Goal: Information Seeking & Learning: Understand process/instructions

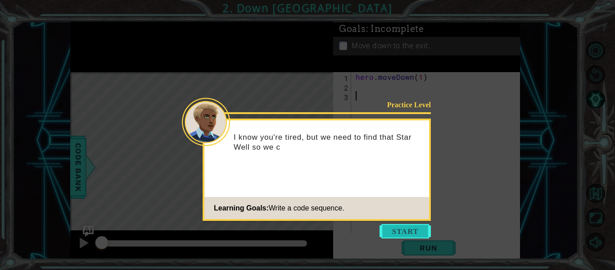
click at [396, 233] on button "Start" at bounding box center [405, 231] width 51 height 14
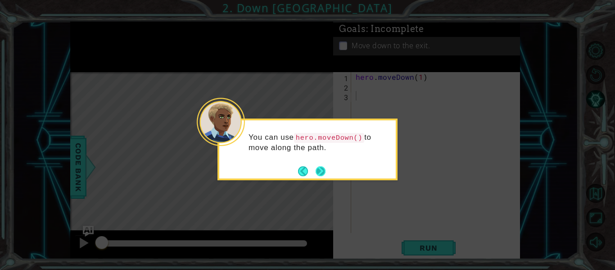
click at [318, 170] on button "Next" at bounding box center [321, 171] width 10 height 10
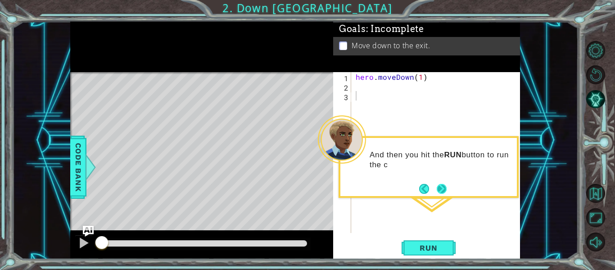
click at [438, 190] on button "Next" at bounding box center [442, 189] width 10 height 10
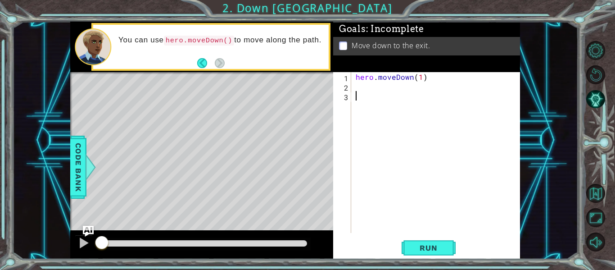
click at [376, 84] on div "hero . moveDown ( 1 )" at bounding box center [438, 162] width 169 height 180
click at [419, 75] on div "hero . moveDown ( 1 )" at bounding box center [438, 162] width 169 height 180
type textarea "hero.moveDown(2)"
click at [425, 249] on span "Run" at bounding box center [429, 247] width 36 height 9
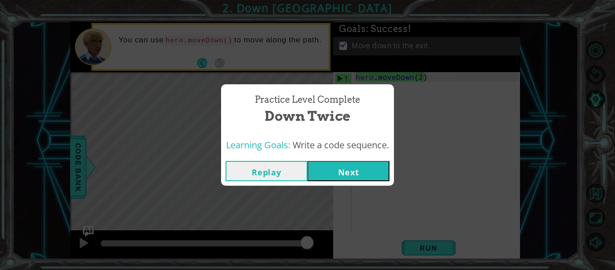
click at [343, 171] on button "Next" at bounding box center [349, 171] width 82 height 20
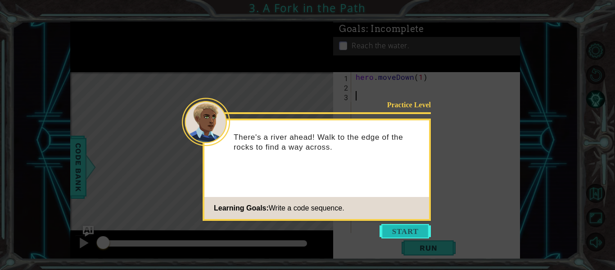
click at [392, 233] on button "Start" at bounding box center [405, 231] width 51 height 14
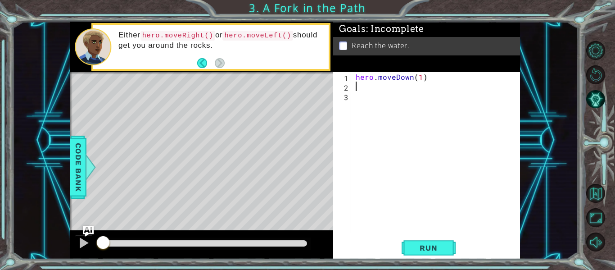
click at [365, 84] on div "hero . moveDown ( 1 )" at bounding box center [438, 162] width 169 height 180
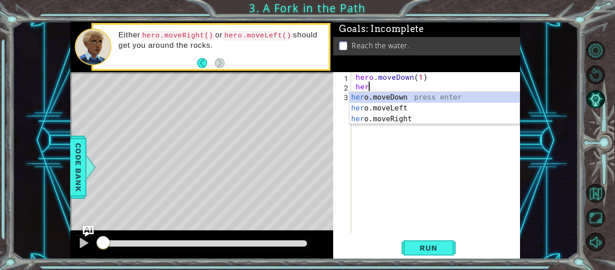
scroll to position [0, 0]
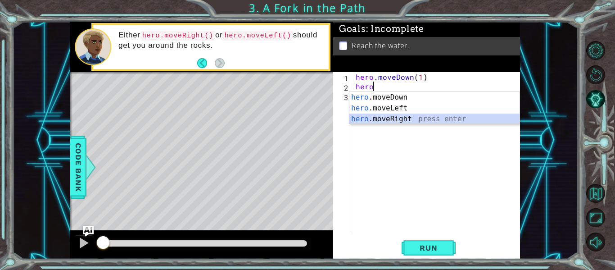
click at [396, 119] on div "hero .moveDown press enter hero .moveLeft press enter hero .moveRight press ent…" at bounding box center [435, 119] width 170 height 54
type textarea "hero.moveRight(1)"
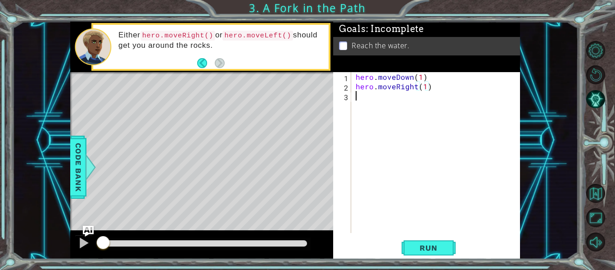
click at [371, 98] on div "hero . moveDown ( 1 ) hero . moveRight ( 1 )" at bounding box center [438, 162] width 169 height 180
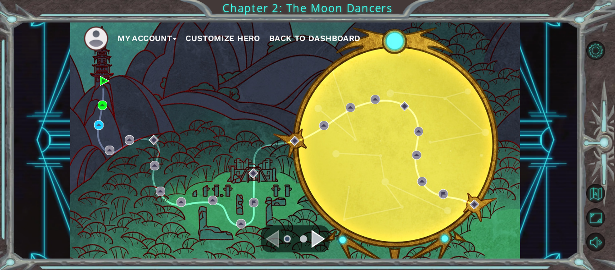
click at [318, 240] on div "Navigate to the next page" at bounding box center [319, 239] width 14 height 18
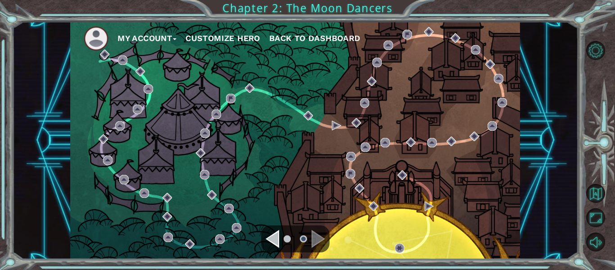
click at [272, 245] on div "Navigate to the previous page" at bounding box center [273, 239] width 14 height 18
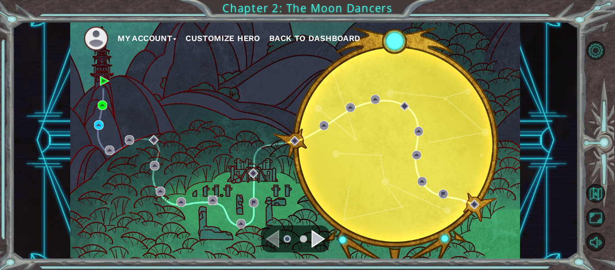
drag, startPoint x: 272, startPoint y: 245, endPoint x: 209, endPoint y: 200, distance: 76.8
click at [209, 200] on img at bounding box center [212, 199] width 9 height 9
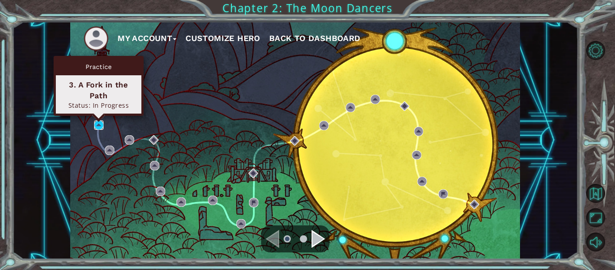
click at [99, 125] on img at bounding box center [98, 124] width 9 height 9
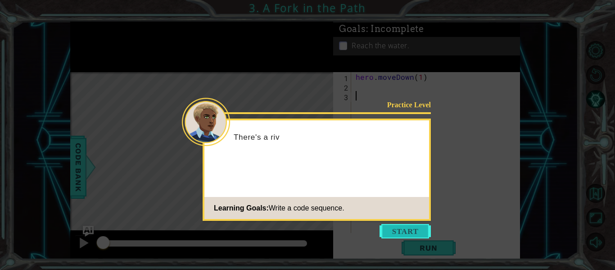
click at [400, 227] on button "Start" at bounding box center [405, 231] width 51 height 14
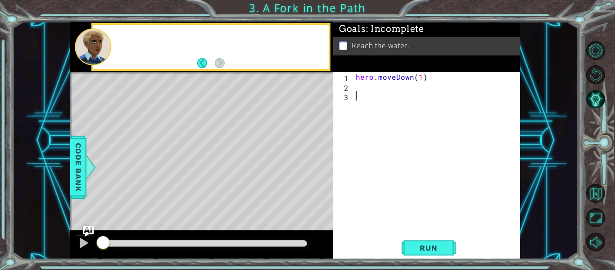
click at [400, 227] on div "hero . moveDown ( 1 )" at bounding box center [438, 162] width 169 height 180
click at [373, 91] on div "hero . moveDown ( 1 )" at bounding box center [438, 162] width 169 height 180
click at [376, 87] on div "hero . moveDown ( 1 )" at bounding box center [438, 162] width 169 height 180
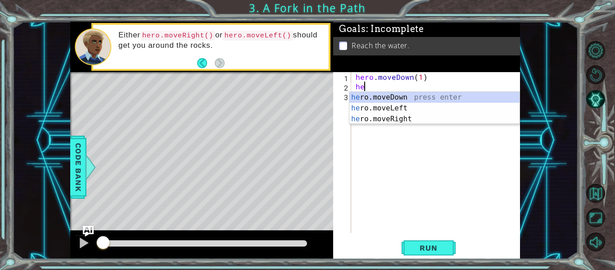
scroll to position [0, 0]
click at [397, 117] on div "hero .moveDown press enter hero .moveLeft press enter hero .moveRight press ent…" at bounding box center [435, 119] width 170 height 54
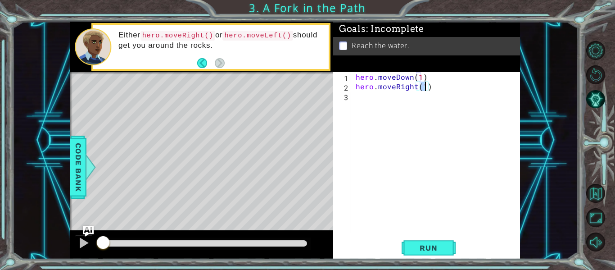
click at [371, 102] on div "hero . moveDown ( 1 ) hero . moveRight ( 1 )" at bounding box center [438, 162] width 169 height 180
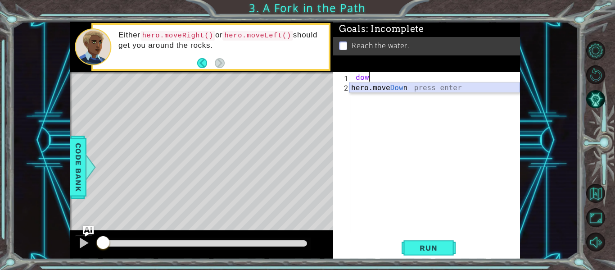
click at [386, 88] on div "hero.move Dow n press enter" at bounding box center [435, 98] width 170 height 32
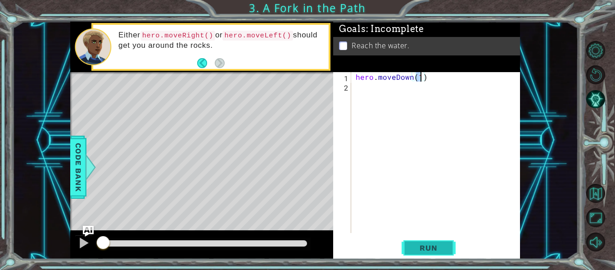
type textarea "hero.moveDown(1)"
click at [406, 245] on button "Run" at bounding box center [429, 248] width 54 height 18
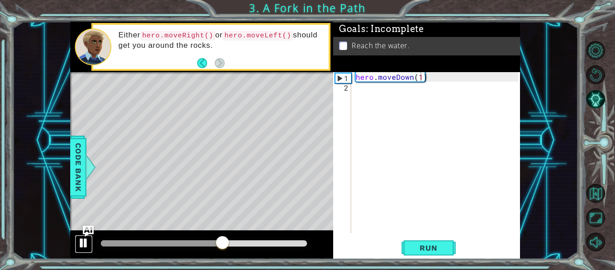
click at [81, 242] on div at bounding box center [84, 243] width 12 height 12
click at [408, 90] on div "hero . moveDown ( 1 )" at bounding box center [438, 162] width 169 height 180
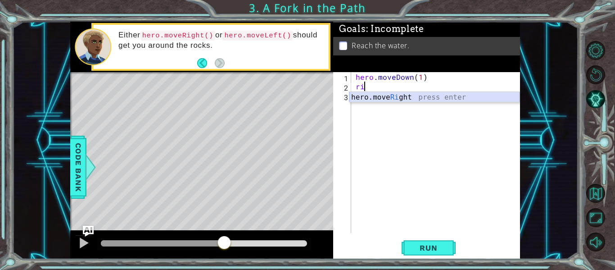
click at [418, 97] on div "hero.move Ri ght press enter" at bounding box center [435, 108] width 170 height 32
type textarea "hero.moveRight(1)"
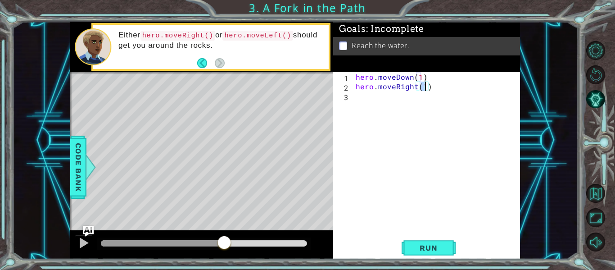
click at [375, 105] on div "hero . moveDown ( 1 ) hero . moveRight ( 1 )" at bounding box center [438, 162] width 169 height 180
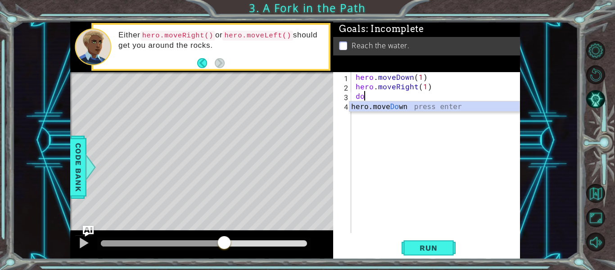
click at [390, 102] on div "hero.move Do wn press enter" at bounding box center [435, 117] width 170 height 32
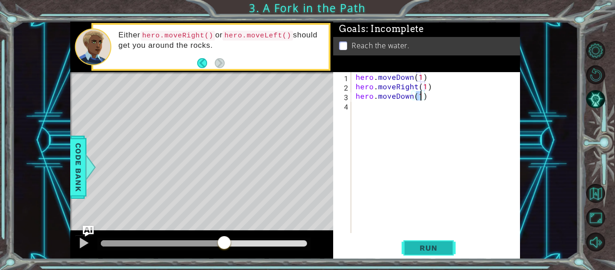
type textarea "hero.moveDown(1)"
click at [425, 246] on span "Run" at bounding box center [429, 247] width 36 height 9
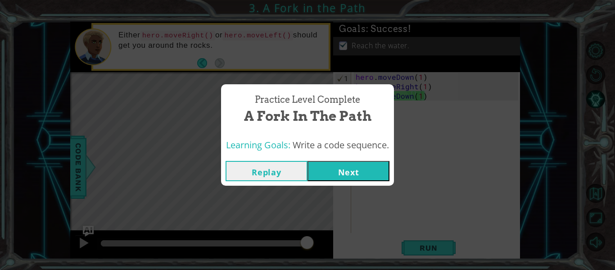
click at [337, 170] on button "Next" at bounding box center [349, 171] width 82 height 20
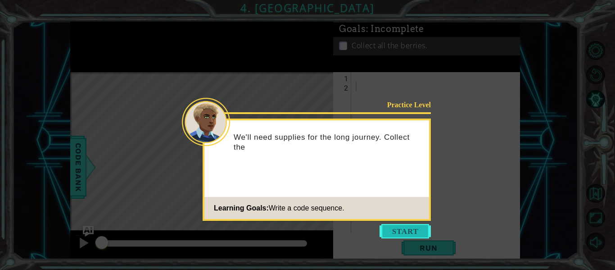
click at [392, 233] on button "Start" at bounding box center [405, 231] width 51 height 14
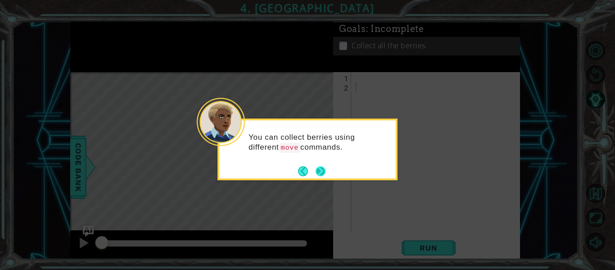
click at [323, 172] on button "Next" at bounding box center [320, 171] width 14 height 14
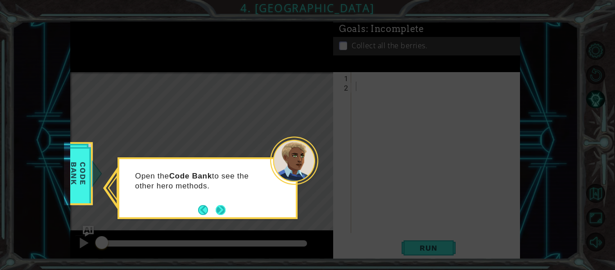
click at [217, 209] on button "Next" at bounding box center [220, 209] width 10 height 10
click at [223, 208] on button "Next" at bounding box center [221, 209] width 10 height 10
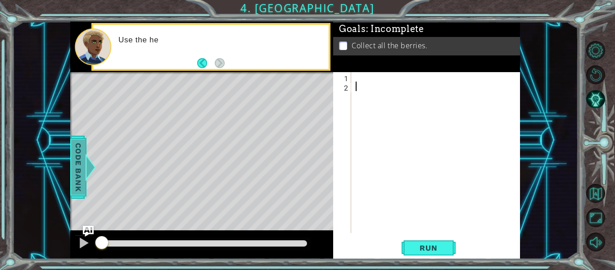
click at [81, 171] on span "Code Bank" at bounding box center [78, 167] width 14 height 55
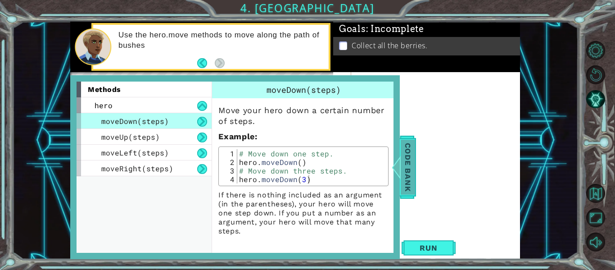
click at [406, 143] on span "Code Bank" at bounding box center [408, 167] width 14 height 55
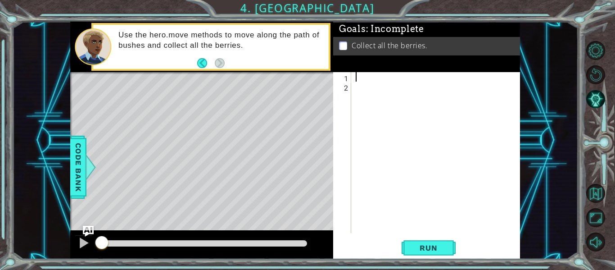
click at [365, 77] on div at bounding box center [438, 162] width 169 height 180
click at [75, 174] on span "Code Bank" at bounding box center [78, 167] width 14 height 55
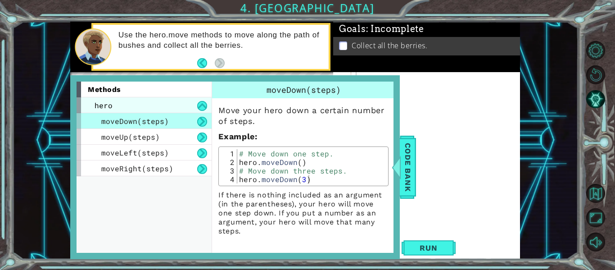
click at [140, 100] on div "hero" at bounding box center [144, 105] width 135 height 16
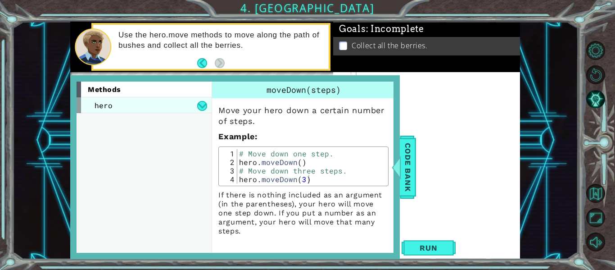
click at [177, 103] on div "hero" at bounding box center [144, 105] width 135 height 16
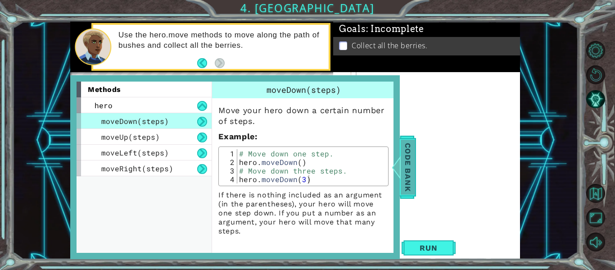
click at [397, 161] on div at bounding box center [396, 167] width 11 height 27
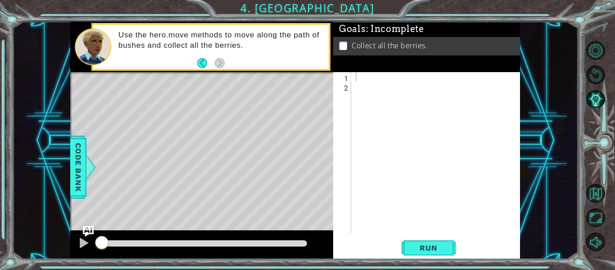
click at [371, 79] on div at bounding box center [438, 162] width 169 height 180
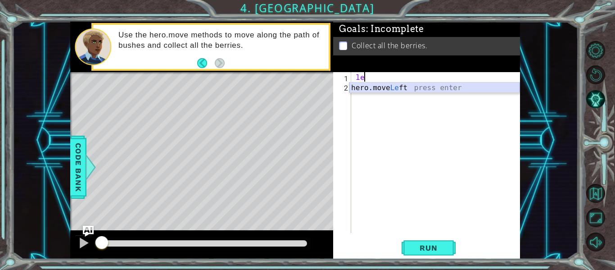
click at [393, 88] on div "hero.move Le ft press enter" at bounding box center [435, 98] width 170 height 32
type textarea "hero.moveLeft(1)"
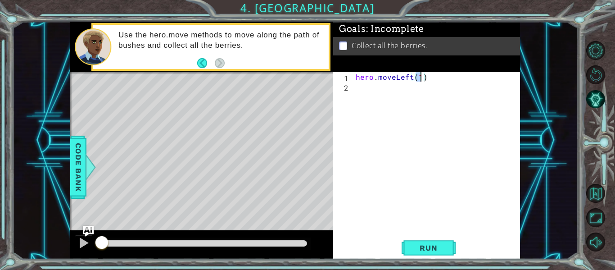
click at [390, 94] on div "hero . moveLeft ( 1 )" at bounding box center [438, 162] width 169 height 180
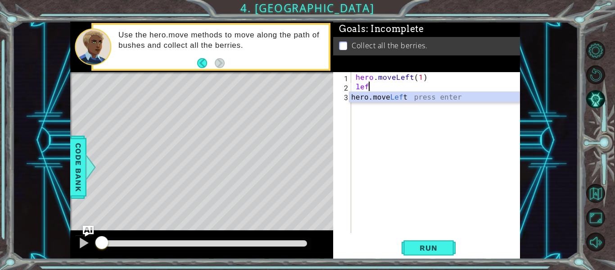
scroll to position [0, 0]
click at [390, 94] on div "hero.move Left press enter" at bounding box center [435, 108] width 170 height 32
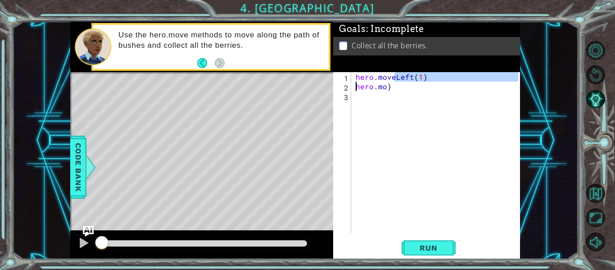
drag, startPoint x: 384, startPoint y: 89, endPoint x: 351, endPoint y: 90, distance: 32.9
click at [351, 90] on div "[DOMAIN_NAME]) 1 2 3 hero . moveLeft ( 1 ) hero . mo ) הההההההההההההההההההההההה…" at bounding box center [425, 152] width 185 height 161
click at [351, 90] on div "2" at bounding box center [343, 87] width 16 height 9
drag, startPoint x: 400, startPoint y: 86, endPoint x: 358, endPoint y: 87, distance: 42.3
click at [358, 87] on div "hero . moveLeft ( 1 ) hero . mo )" at bounding box center [438, 162] width 169 height 180
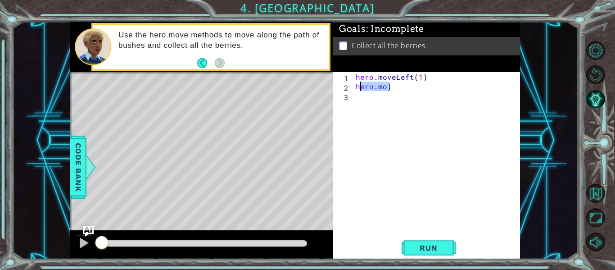
type textarea "h"
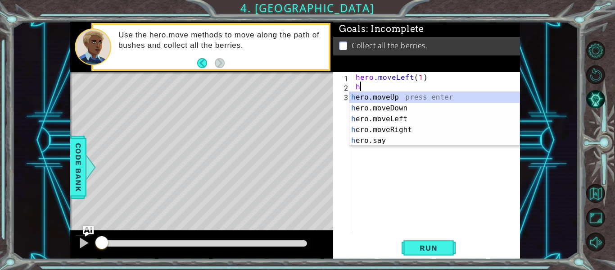
scroll to position [0, 0]
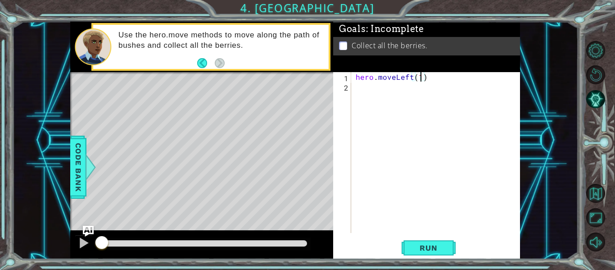
click at [419, 79] on div "hero . moveLeft ( 1 )" at bounding box center [438, 162] width 169 height 180
type textarea "hero.moveLeft(2)"
click at [409, 89] on div "hero . moveLeft ( 2 )" at bounding box center [438, 162] width 169 height 180
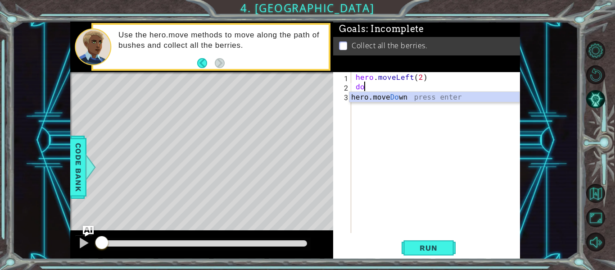
scroll to position [0, 0]
click at [422, 96] on div "hero.move Down press enter" at bounding box center [435, 108] width 170 height 32
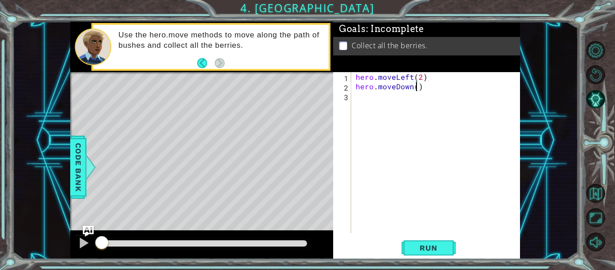
type textarea "hero.moveDown(2)"
click at [432, 97] on div "hero . moveLeft ( 2 ) hero . moveDown ( 2 )" at bounding box center [438, 162] width 169 height 180
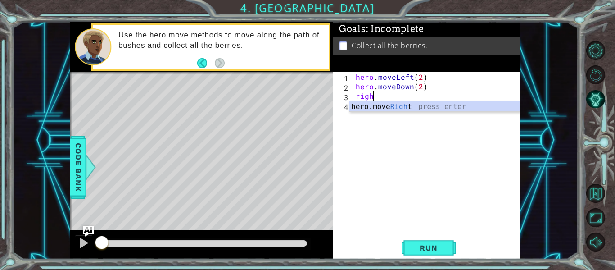
scroll to position [0, 1]
click at [401, 111] on div "hero.move Right press enter" at bounding box center [435, 117] width 170 height 32
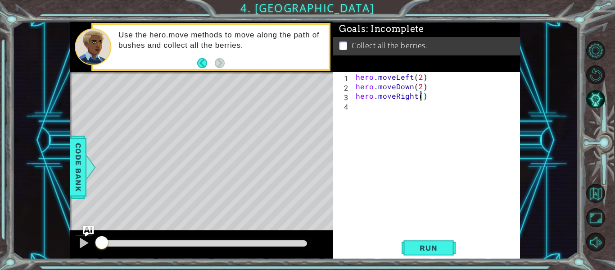
type textarea "hero.moveRight(2)"
click at [410, 105] on div "hero . moveLeft ( 2 ) hero . moveDown ( 2 ) hero . moveRight ( 2 )" at bounding box center [438, 162] width 169 height 180
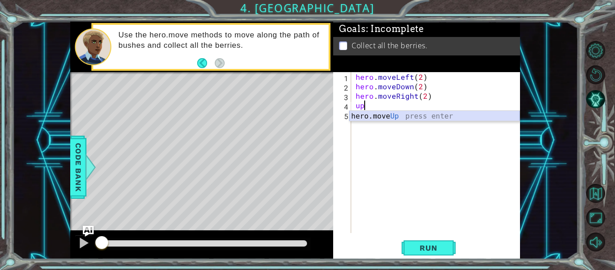
click at [430, 118] on div "hero.move Up press enter" at bounding box center [435, 127] width 170 height 32
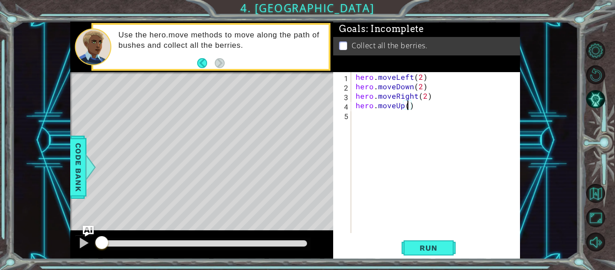
type textarea "hero.moveUp(2)"
click at [442, 254] on button "Run" at bounding box center [429, 248] width 54 height 18
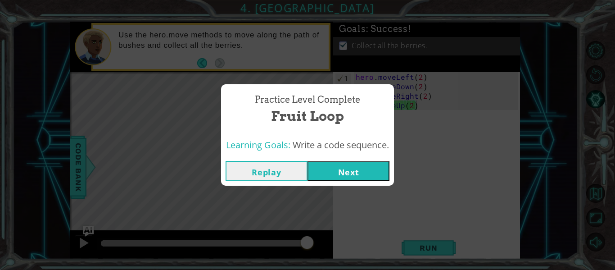
click at [349, 175] on button "Next" at bounding box center [349, 171] width 82 height 20
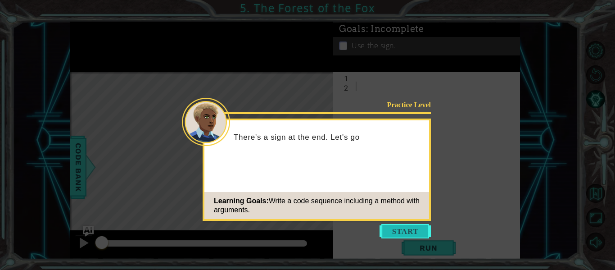
click at [397, 228] on button "Start" at bounding box center [405, 231] width 51 height 14
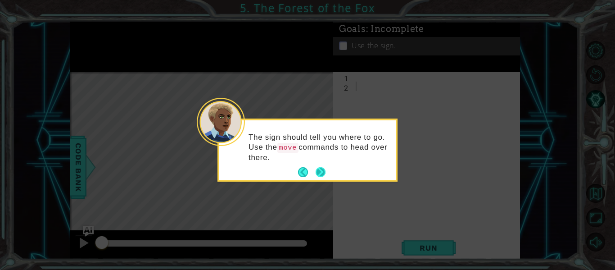
click at [323, 170] on button "Next" at bounding box center [320, 172] width 14 height 14
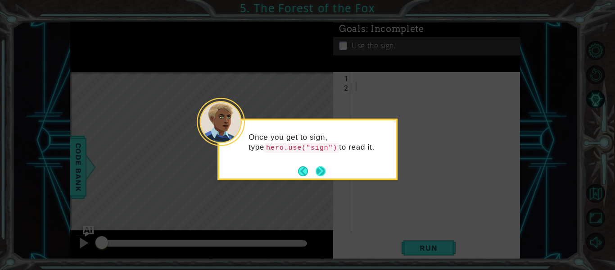
click at [323, 170] on button "Next" at bounding box center [320, 170] width 11 height 11
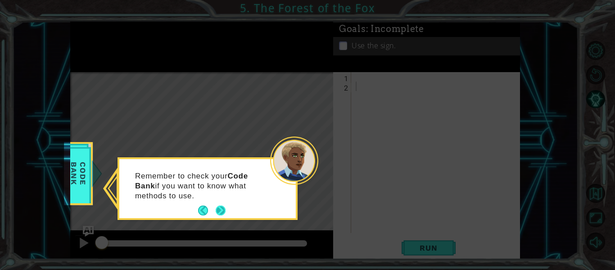
click at [219, 208] on button "Next" at bounding box center [220, 210] width 10 height 10
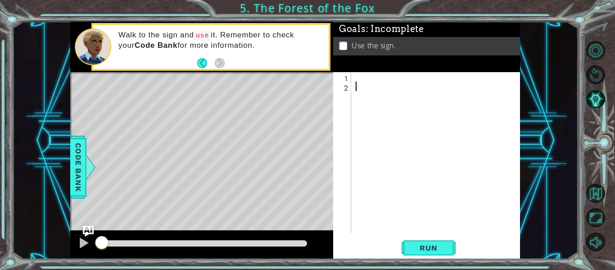
click at [360, 84] on div at bounding box center [438, 162] width 169 height 180
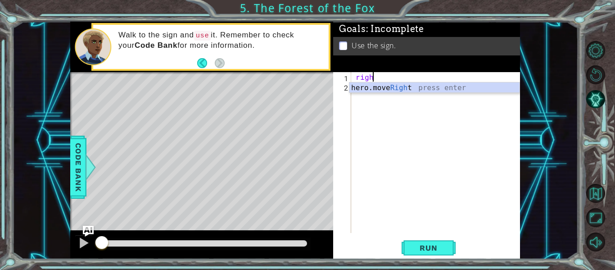
scroll to position [0, 1]
click at [360, 84] on div "hero.move Right press enter" at bounding box center [435, 98] width 170 height 32
type textarea "hero.moveRight(1)"
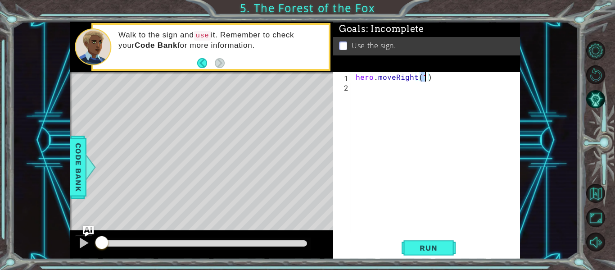
click at [363, 88] on div "hero . moveRight ( 1 )" at bounding box center [438, 162] width 169 height 180
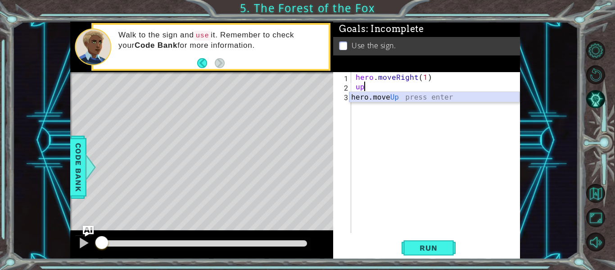
click at [398, 98] on div "hero.move Up press enter" at bounding box center [435, 108] width 170 height 32
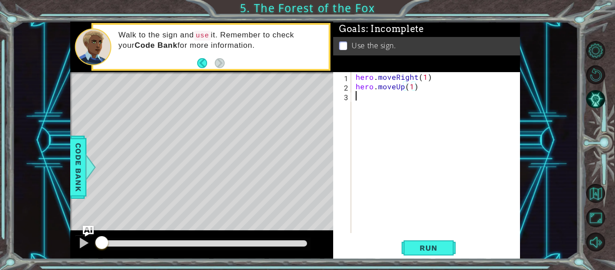
click at [383, 98] on div "hero . moveRight ( 1 ) hero . moveUp ( 1 )" at bounding box center [438, 162] width 169 height 180
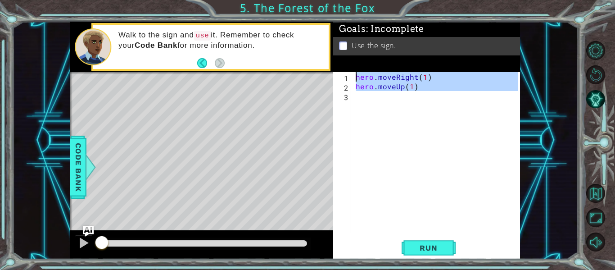
type textarea "hero.moveRight(1) hero.moveUp(1)"
click at [386, 100] on div "hero . moveRight ( 1 ) hero . moveUp ( 1 )" at bounding box center [436, 152] width 164 height 161
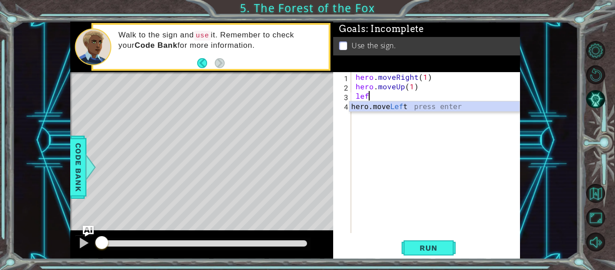
scroll to position [0, 0]
click at [392, 106] on div "hero.move Lef t press enter" at bounding box center [435, 117] width 170 height 32
type textarea "hero.moveLeft(1)"
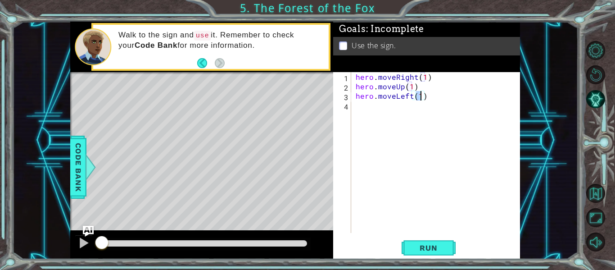
click at [379, 111] on div "hero . moveRight ( 1 ) hero . moveUp ( 1 ) hero . moveLeft ( 1 )" at bounding box center [438, 162] width 169 height 180
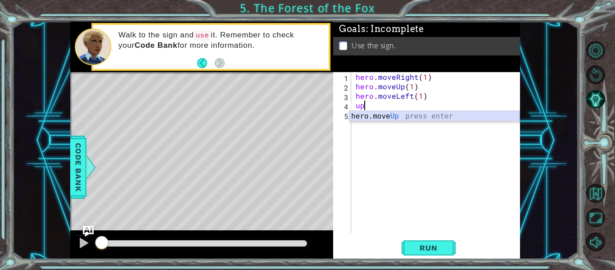
click at [379, 111] on div "hero.move Up press enter" at bounding box center [435, 127] width 170 height 32
type textarea "hero.moveUp(1)"
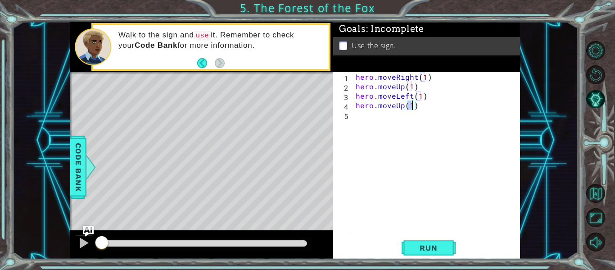
click at [392, 116] on div "hero . moveRight ( 1 ) hero . moveUp ( 1 ) hero . moveLeft ( 1 ) hero . moveUp …" at bounding box center [438, 162] width 169 height 180
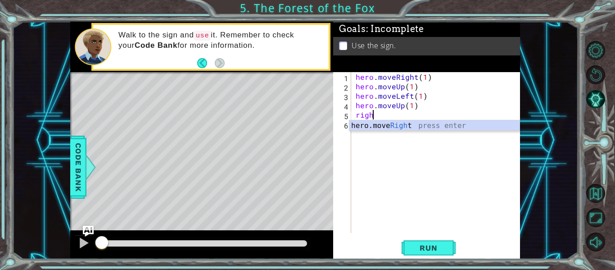
scroll to position [0, 1]
click at [398, 125] on div "hero.move Right press enter" at bounding box center [435, 136] width 170 height 32
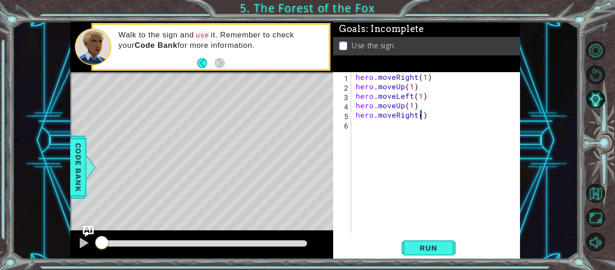
type textarea "hero.moveRight(2)"
click at [407, 125] on div "hero . moveRight ( 1 ) hero . moveUp ( 1 ) hero . moveLeft ( 1 ) hero . moveUp …" at bounding box center [438, 162] width 169 height 180
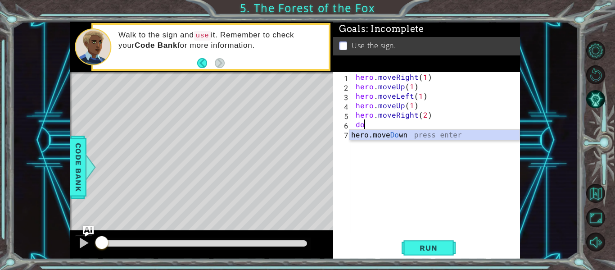
scroll to position [0, 0]
click at [412, 130] on div "hero.move Down press enter" at bounding box center [435, 146] width 170 height 32
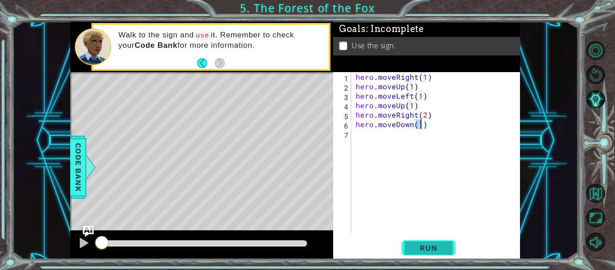
type textarea "hero.moveDown(1)"
click at [419, 246] on span "Run" at bounding box center [429, 247] width 36 height 9
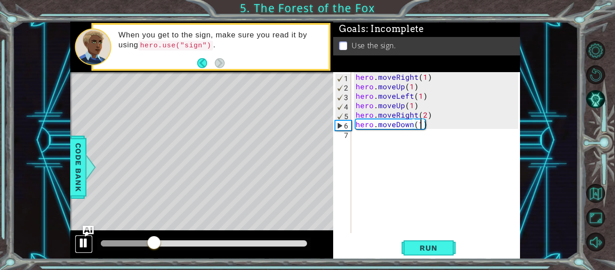
click at [78, 240] on div at bounding box center [84, 243] width 12 height 12
click at [362, 142] on div "hero . moveRight ( 1 ) hero . moveUp ( 1 ) hero . moveLeft ( 1 ) hero . moveUp …" at bounding box center [438, 162] width 169 height 180
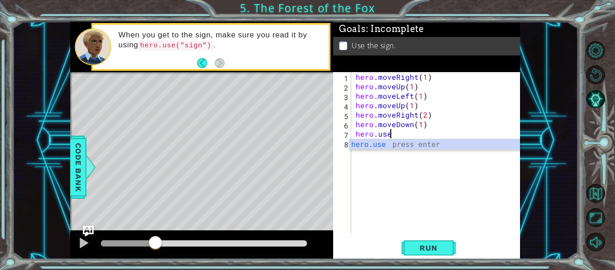
scroll to position [0, 2]
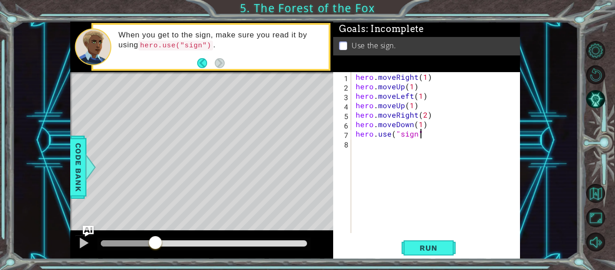
type textarea "hero.use("sign")"
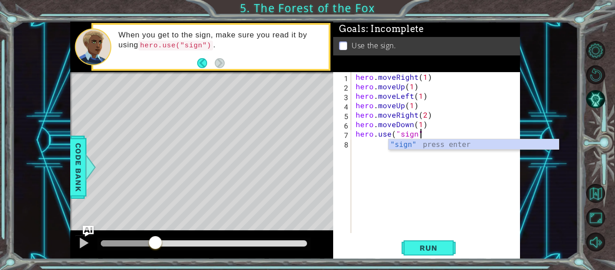
scroll to position [0, 4]
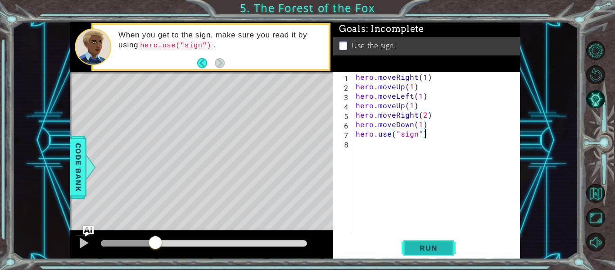
type textarea "hero.use("sign")"
click at [427, 245] on span "Run" at bounding box center [429, 247] width 36 height 9
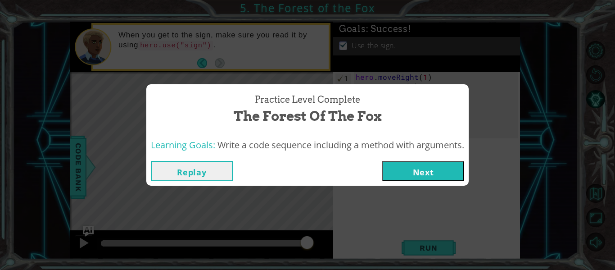
click at [417, 168] on button "Next" at bounding box center [423, 171] width 82 height 20
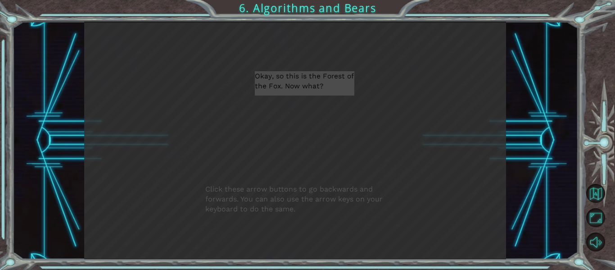
click at [383, 179] on div at bounding box center [385, 180] width 10 height 9
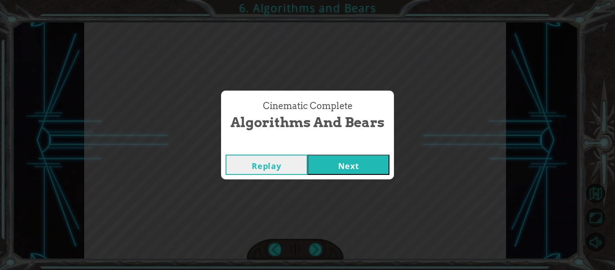
click at [368, 170] on button "Next" at bounding box center [349, 164] width 82 height 20
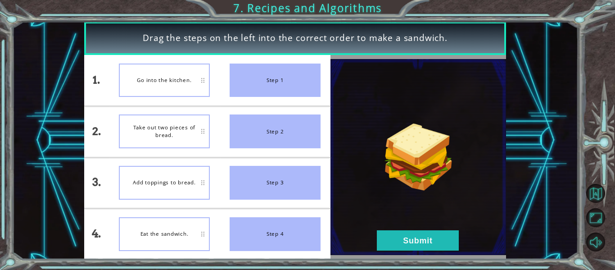
drag, startPoint x: 242, startPoint y: 87, endPoint x: 170, endPoint y: 81, distance: 72.3
click at [170, 81] on div "1. 2. 3. 4. Go into the kitchen. Take out two pieces of bread. Add toppings to …" at bounding box center [207, 157] width 246 height 204
click at [171, 81] on div "Go into the kitchen." at bounding box center [164, 81] width 91 height 34
click at [249, 80] on div "Step 1" at bounding box center [275, 81] width 91 height 34
click at [412, 240] on button "Submit" at bounding box center [418, 240] width 82 height 20
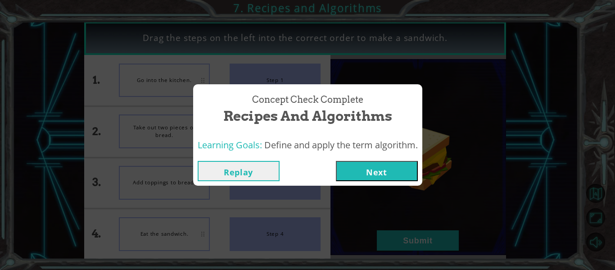
click at [390, 179] on button "Next" at bounding box center [377, 171] width 82 height 20
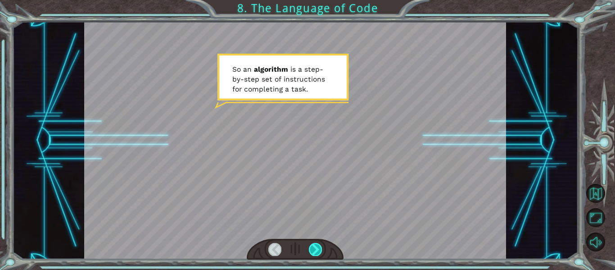
click at [314, 248] on div at bounding box center [315, 249] width 13 height 13
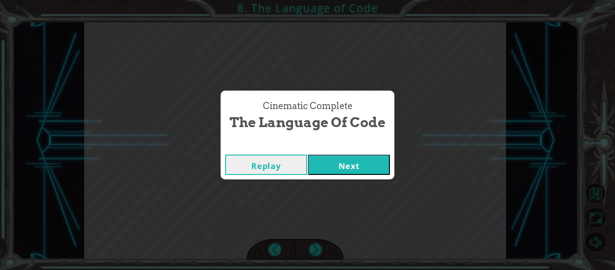
click at [332, 175] on div "Replay Next" at bounding box center [308, 164] width 174 height 29
click at [326, 163] on button "Next" at bounding box center [349, 164] width 82 height 20
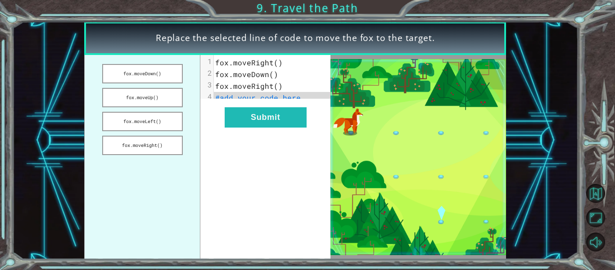
drag, startPoint x: 141, startPoint y: 76, endPoint x: 238, endPoint y: 100, distance: 99.8
click at [238, 100] on div "fox.moveDown() fox.moveUp() fox.moveLeft() fox.moveRight() xxxxxxxxxx 4 1 fox.m…" at bounding box center [207, 157] width 246 height 204
click at [161, 71] on button "fox.moveDown()" at bounding box center [142, 73] width 81 height 19
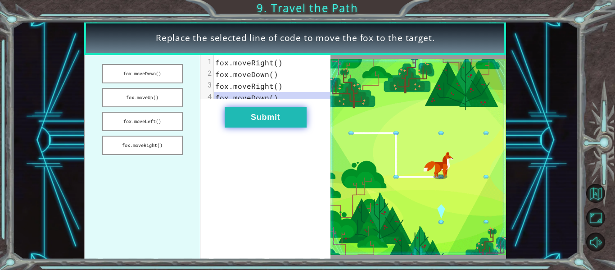
click at [260, 122] on button "Submit" at bounding box center [266, 117] width 82 height 20
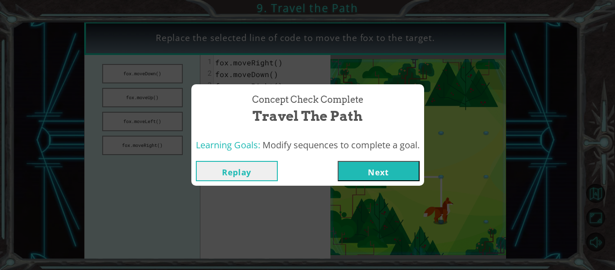
click at [383, 170] on button "Next" at bounding box center [379, 171] width 82 height 20
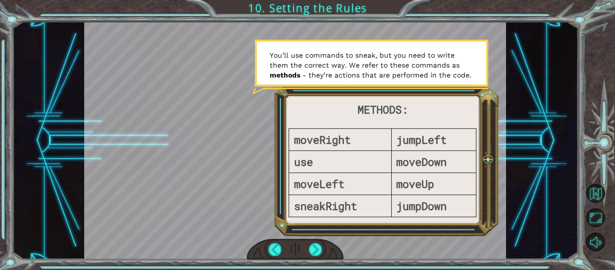
click at [380, 179] on div at bounding box center [295, 140] width 422 height 237
click at [311, 254] on div at bounding box center [315, 249] width 13 height 13
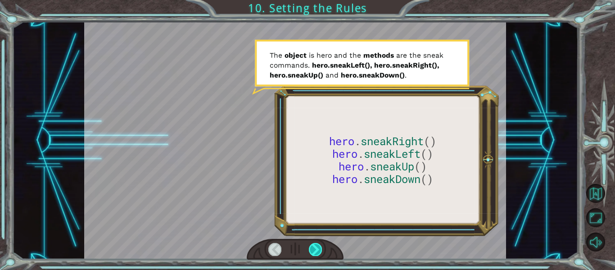
click at [319, 247] on div at bounding box center [315, 249] width 13 height 13
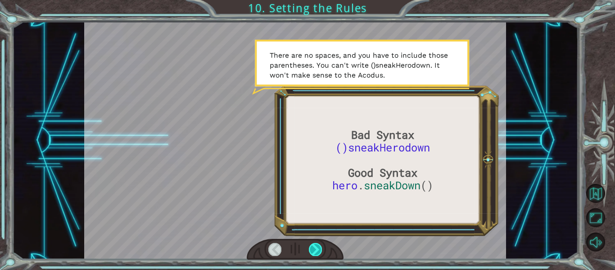
click at [319, 247] on div at bounding box center [315, 249] width 13 height 13
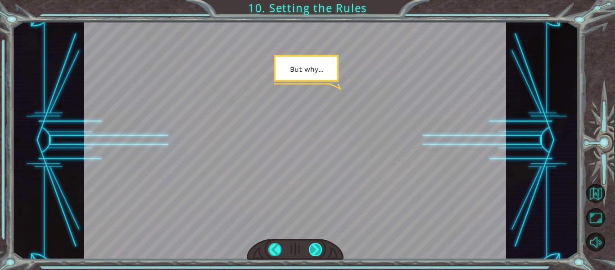
click at [317, 249] on div at bounding box center [315, 249] width 13 height 13
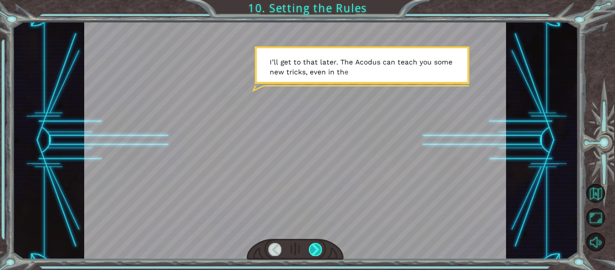
click at [317, 249] on div at bounding box center [315, 249] width 13 height 13
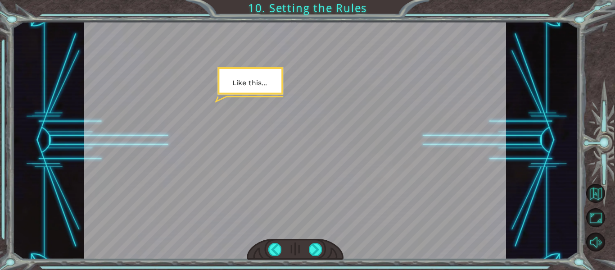
click at [204, 36] on div at bounding box center [295, 140] width 422 height 237
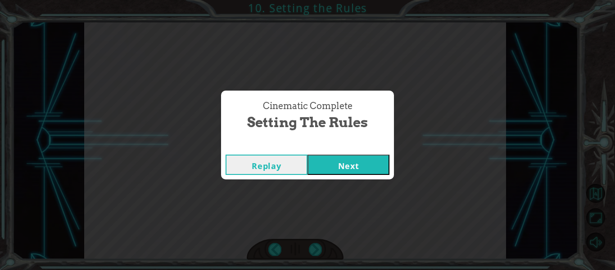
click at [354, 165] on button "Next" at bounding box center [349, 164] width 82 height 20
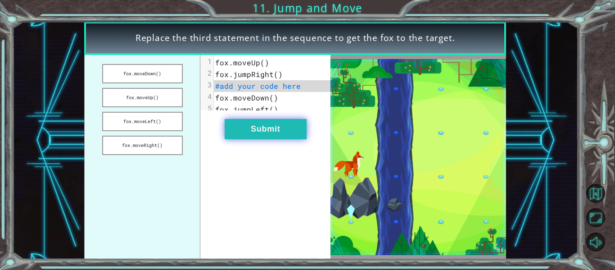
click at [272, 138] on button "Submit" at bounding box center [266, 129] width 82 height 20
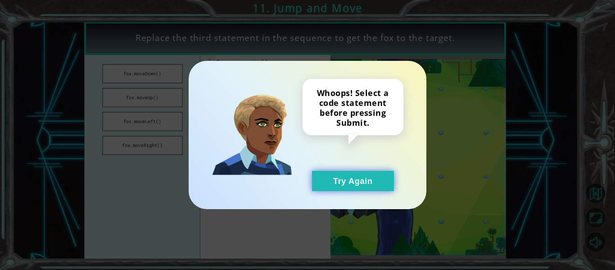
click at [333, 188] on button "Try Again" at bounding box center [353, 181] width 82 height 20
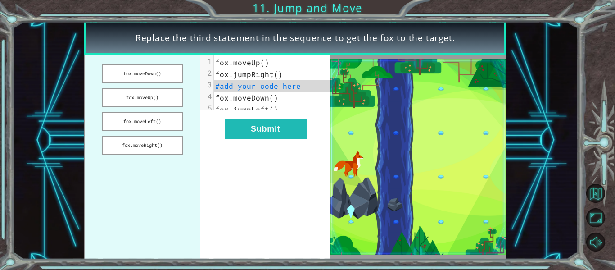
click at [260, 68] on pre "fox.moveUp()" at bounding box center [275, 63] width 123 height 12
drag, startPoint x: 142, startPoint y: 145, endPoint x: 280, endPoint y: 98, distance: 145.4
click at [280, 98] on div "fox.moveDown() fox.moveUp() fox.moveLeft() fox.moveRight() xxxxxxxxxx 5 1 fox.m…" at bounding box center [207, 157] width 246 height 204
click at [142, 146] on button "fox.moveRight()" at bounding box center [142, 145] width 81 height 19
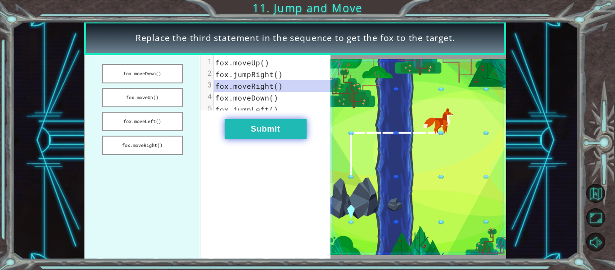
click at [269, 129] on button "Submit" at bounding box center [266, 129] width 82 height 20
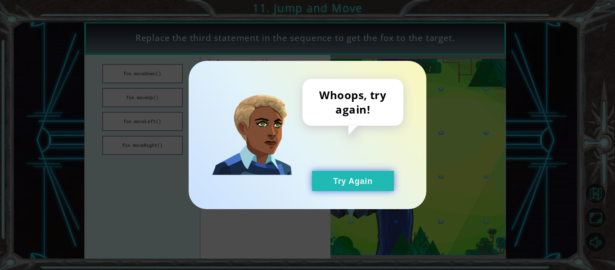
click at [334, 177] on button "Try Again" at bounding box center [353, 181] width 82 height 20
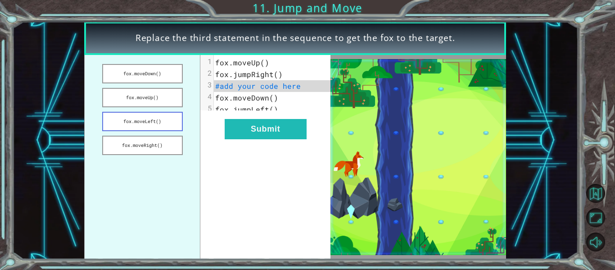
click at [126, 128] on button "fox.moveLeft()" at bounding box center [142, 121] width 81 height 19
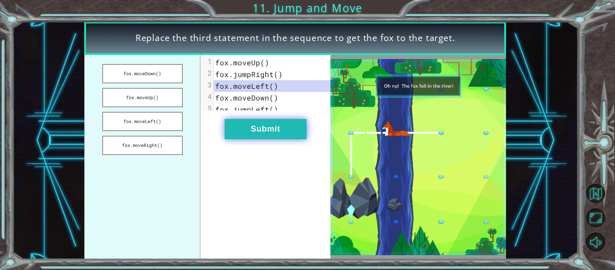
click at [265, 139] on button "Submit" at bounding box center [266, 129] width 82 height 20
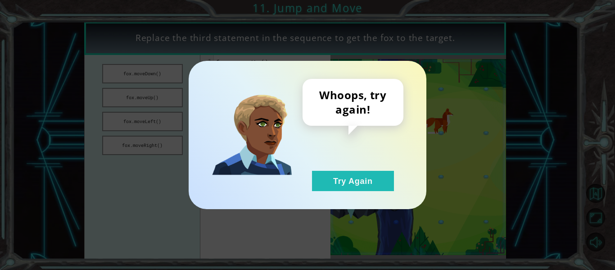
click at [356, 192] on div "Whoops, try again! Try Again" at bounding box center [308, 135] width 238 height 148
click at [385, 196] on div "Whoops, try again! Try Again" at bounding box center [308, 135] width 238 height 148
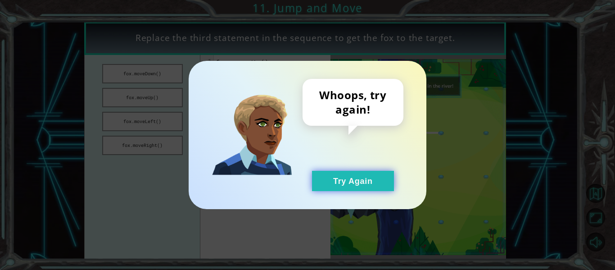
click at [361, 188] on button "Try Again" at bounding box center [353, 181] width 82 height 20
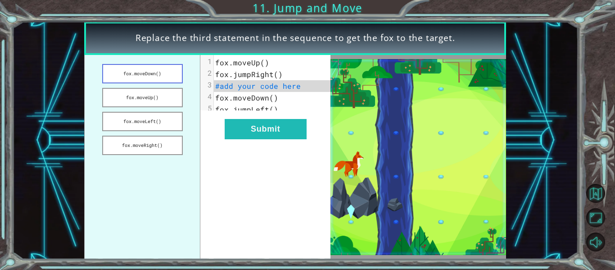
click at [151, 73] on button "fox.moveDown()" at bounding box center [142, 73] width 81 height 19
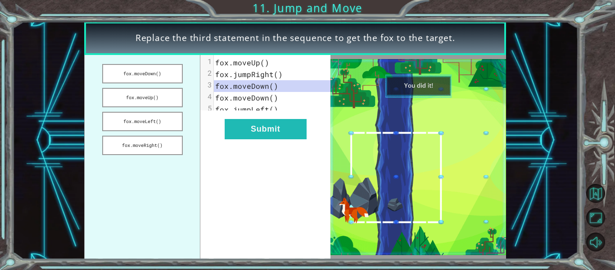
click at [244, 147] on div "xxxxxxxxxx 5 1 fox.moveUp() 2 fox.jumpRight() 3 fox.moveDown() 4 fox.moveDown()…" at bounding box center [265, 157] width 130 height 204
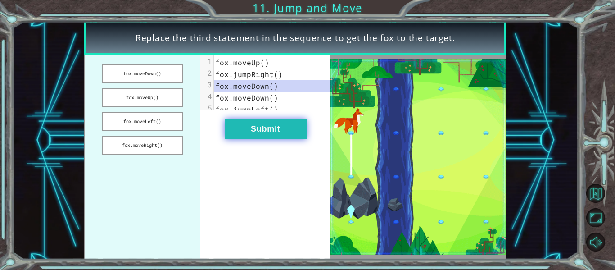
click at [261, 136] on button "Submit" at bounding box center [266, 129] width 82 height 20
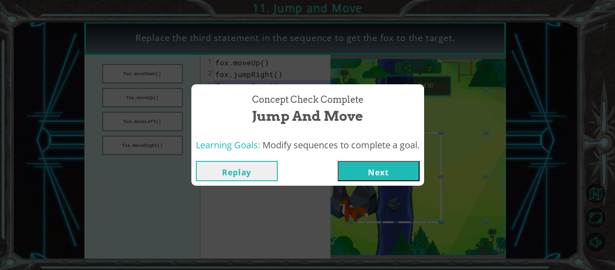
click at [398, 164] on button "Next" at bounding box center [379, 171] width 82 height 20
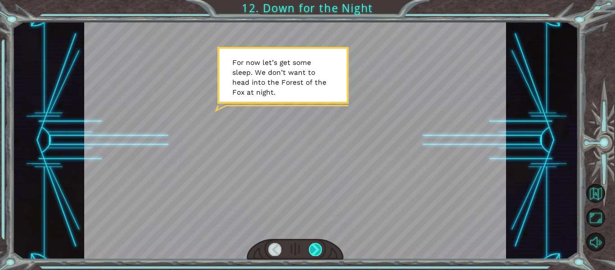
click at [315, 250] on div at bounding box center [315, 249] width 13 height 13
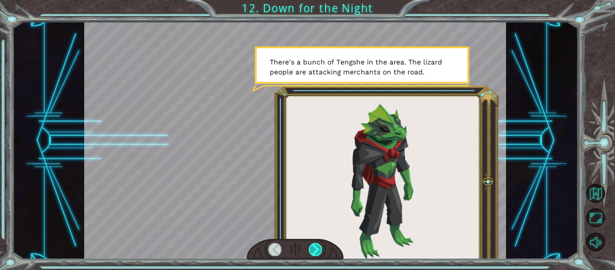
click at [315, 250] on div at bounding box center [315, 249] width 13 height 13
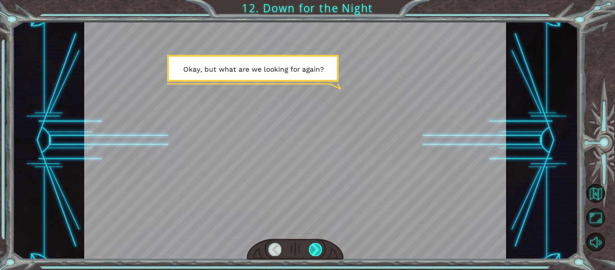
click at [315, 250] on div at bounding box center [315, 249] width 13 height 13
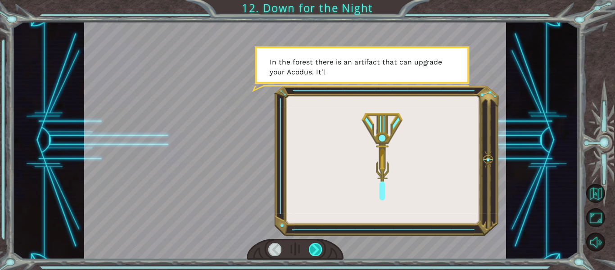
click at [315, 250] on div at bounding box center [315, 249] width 13 height 13
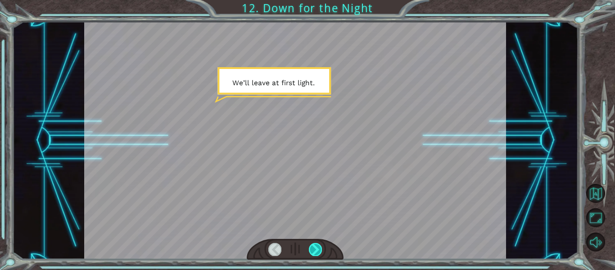
click at [315, 250] on div at bounding box center [315, 249] width 13 height 13
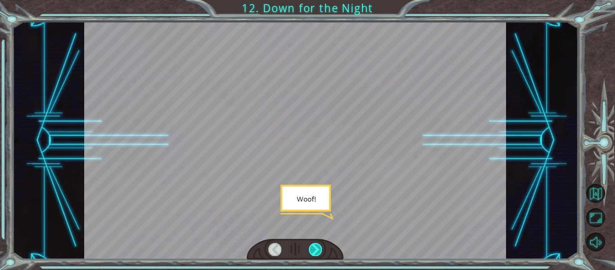
click at [315, 250] on div at bounding box center [315, 249] width 13 height 13
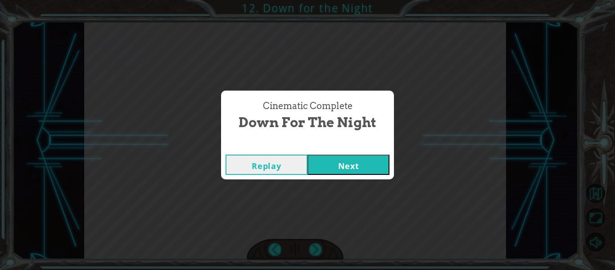
click at [327, 170] on button "Next" at bounding box center [349, 164] width 82 height 20
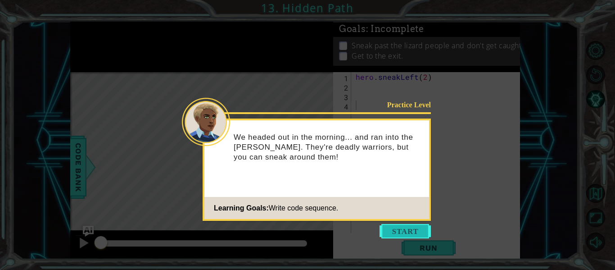
click at [406, 225] on button "Start" at bounding box center [405, 231] width 51 height 14
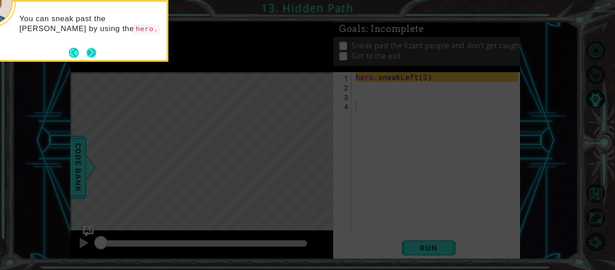
click at [93, 51] on button "Next" at bounding box center [91, 53] width 10 height 10
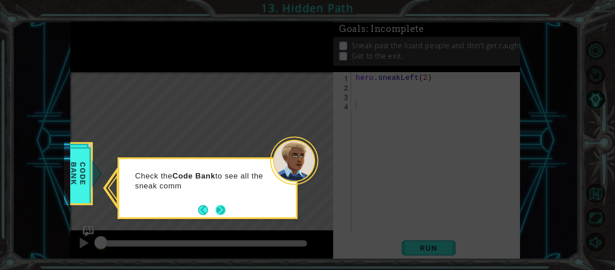
click at [217, 215] on button "Next" at bounding box center [221, 209] width 10 height 10
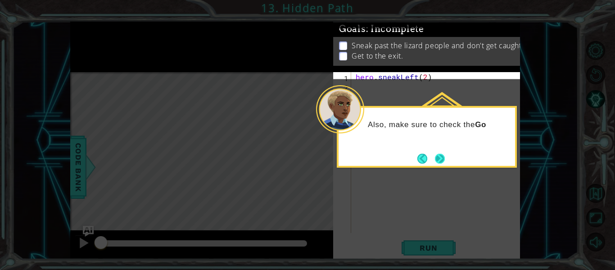
click at [435, 160] on button "Next" at bounding box center [440, 159] width 10 height 10
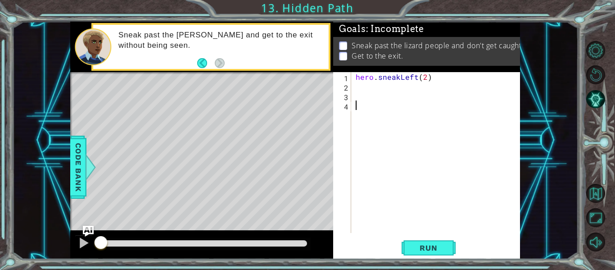
click at [377, 83] on div "hero . sneakLeft ( 2 )" at bounding box center [438, 162] width 169 height 180
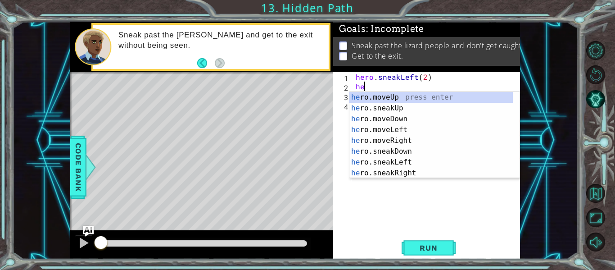
type textarea "h"
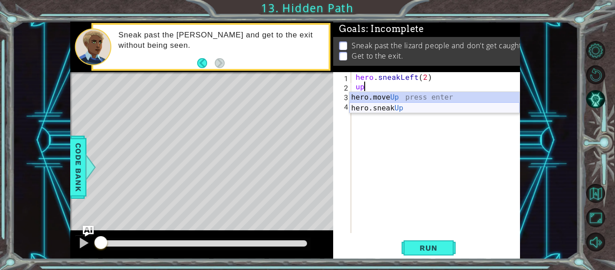
click at [409, 105] on div "hero.move Up press enter hero.sneak Up press enter" at bounding box center [435, 113] width 170 height 43
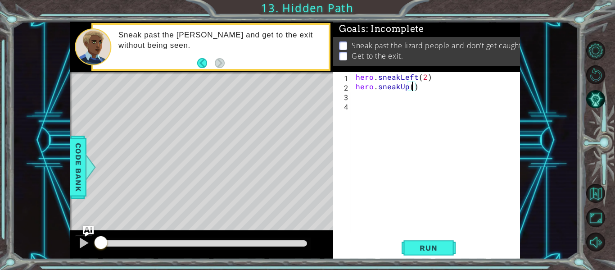
type textarea "hero.sneakUp(2)"
click at [408, 97] on div "hero . sneakLeft ( 2 ) hero . sneakUp ( 2 )" at bounding box center [438, 162] width 169 height 180
type textarea "i"
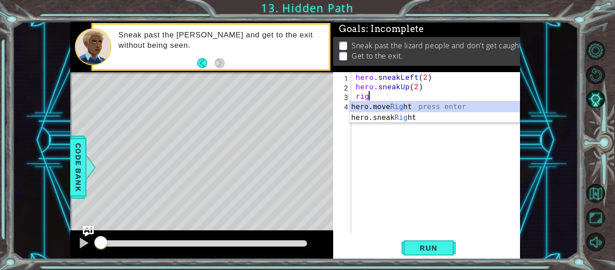
scroll to position [0, 1]
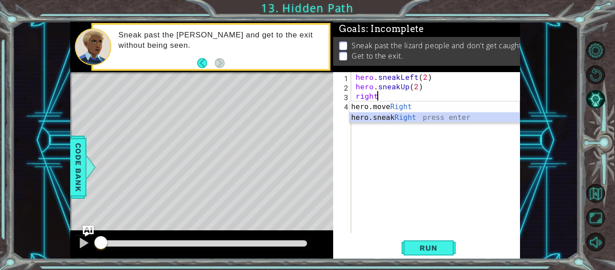
click at [420, 115] on div "hero.move Right press enter hero.sneak Right press enter" at bounding box center [435, 122] width 170 height 43
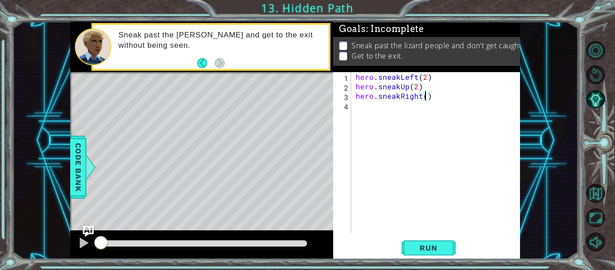
scroll to position [0, 5]
type textarea "hero.sneakRight(2)"
click at [429, 241] on button "Run" at bounding box center [429, 248] width 54 height 18
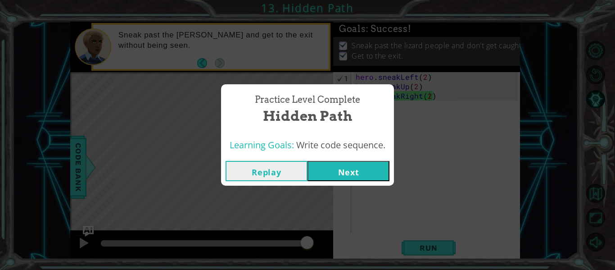
click at [355, 173] on button "Next" at bounding box center [349, 171] width 82 height 20
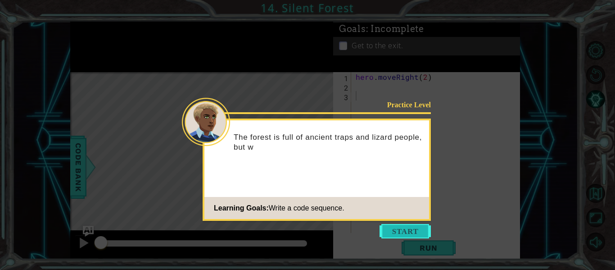
click at [407, 230] on button "Start" at bounding box center [405, 231] width 51 height 14
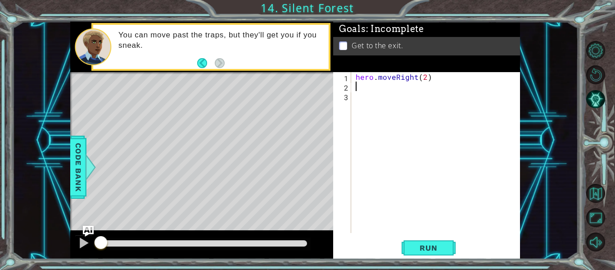
click at [366, 85] on div "hero . moveRight ( 2 )" at bounding box center [438, 162] width 169 height 180
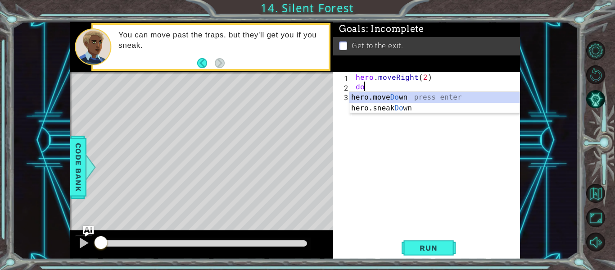
scroll to position [0, 0]
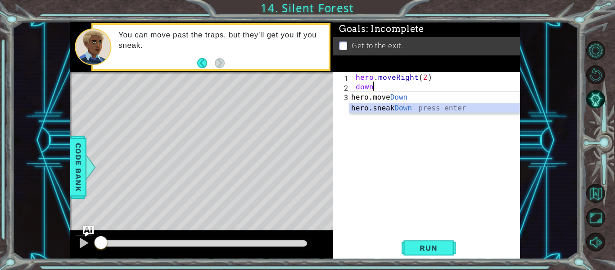
click at [391, 106] on div "hero.move Down press enter hero.sneak Down press enter" at bounding box center [435, 113] width 170 height 43
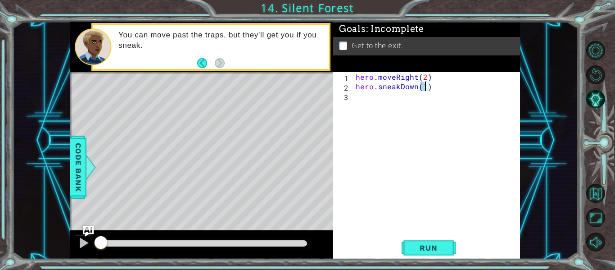
click at [394, 87] on div "hero . moveRight ( 2 ) hero . sneakDown ( 1 )" at bounding box center [438, 162] width 169 height 180
click at [398, 89] on div "hero . moveRight ( 2 ) hero . sneakDown ( 1 )" at bounding box center [438, 162] width 169 height 180
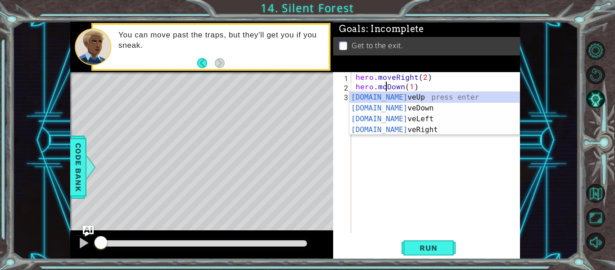
type textarea "hero.moveDown(1)"
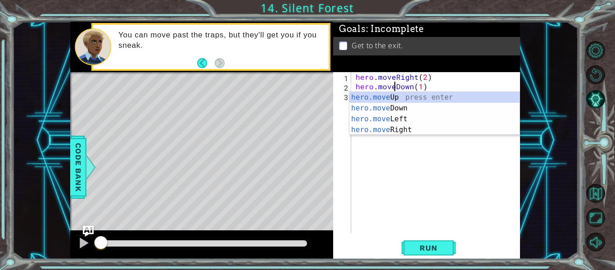
scroll to position [0, 3]
click at [435, 90] on div "hero . moveRight ( 2 ) hero . moveDown ( 1 )" at bounding box center [438, 162] width 169 height 180
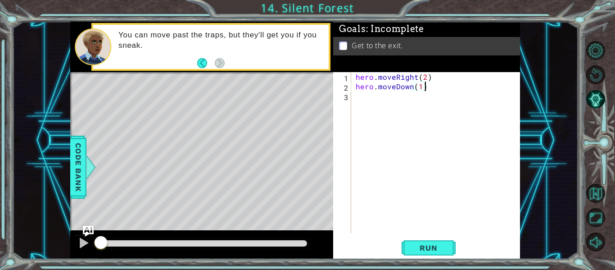
click at [391, 100] on div "hero . moveRight ( 2 ) hero . moveDown ( 1 )" at bounding box center [438, 162] width 169 height 180
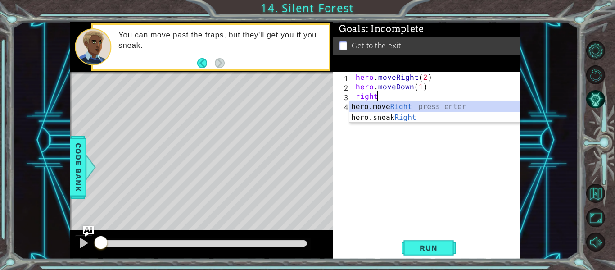
scroll to position [0, 1]
click at [375, 104] on div "hero.move Right press enter hero.sneak Right press enter" at bounding box center [435, 122] width 170 height 43
type textarea "hero.moveRight(1)"
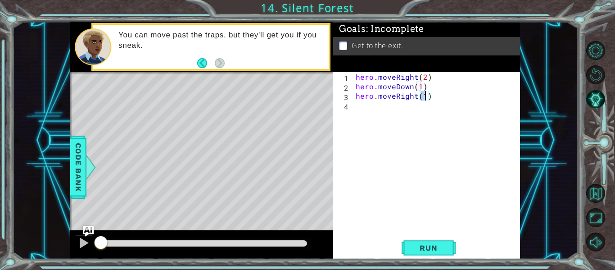
click at [363, 114] on div "hero . moveRight ( 2 ) hero . moveDown ( 1 ) hero . moveRight ( 1 )" at bounding box center [438, 162] width 169 height 180
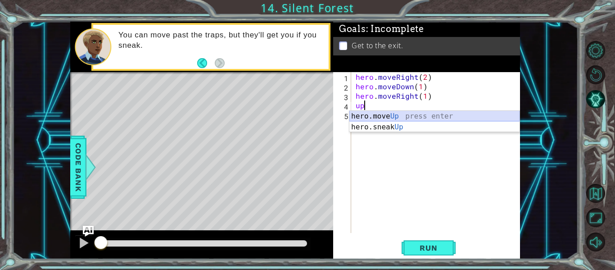
click at [377, 116] on div "hero.move Up press enter hero.sneak Up press enter" at bounding box center [435, 132] width 170 height 43
type textarea "hero.moveUp(1)"
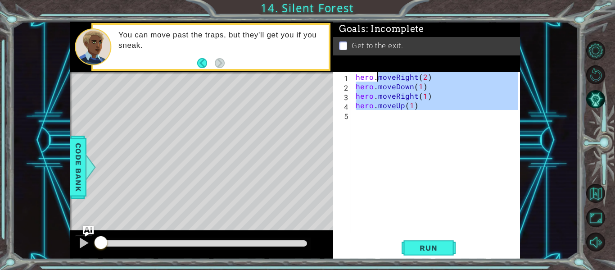
click at [377, 116] on div "hero . moveRight ( 2 ) hero . moveDown ( 1 ) hero . moveRight ( 1 ) hero . move…" at bounding box center [438, 162] width 169 height 180
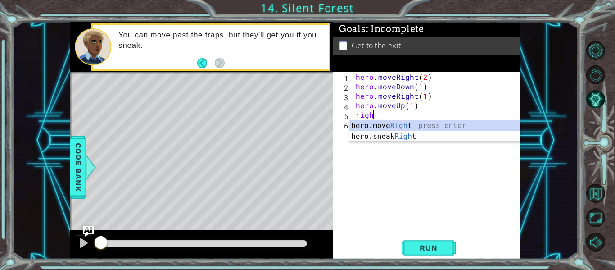
scroll to position [0, 1]
click at [395, 125] on div "hero.move Right press enter hero.sneak Right press enter" at bounding box center [435, 141] width 170 height 43
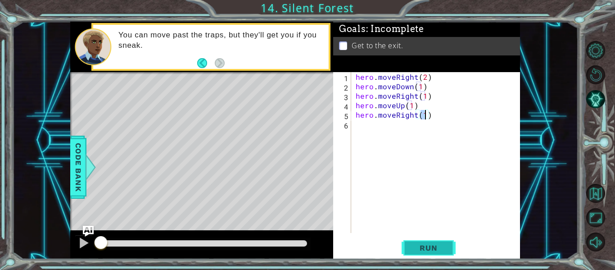
click at [421, 248] on span "Run" at bounding box center [429, 247] width 36 height 9
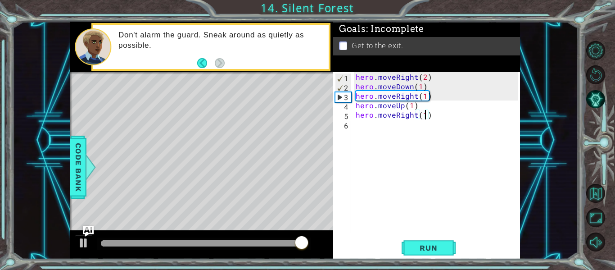
click at [385, 87] on div "hero . moveRight ( 2 ) hero . moveDown ( 1 ) hero . moveRight ( 1 ) hero . move…" at bounding box center [438, 162] width 169 height 180
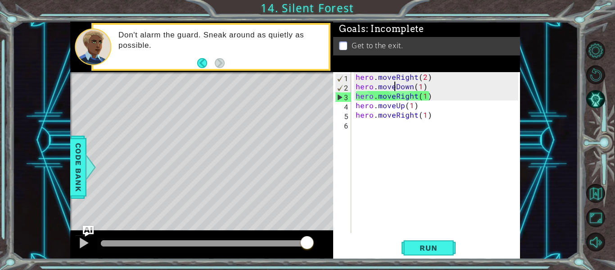
click at [394, 85] on div "hero . moveRight ( 2 ) hero . moveDown ( 1 ) hero . moveRight ( 1 ) hero . move…" at bounding box center [438, 162] width 169 height 180
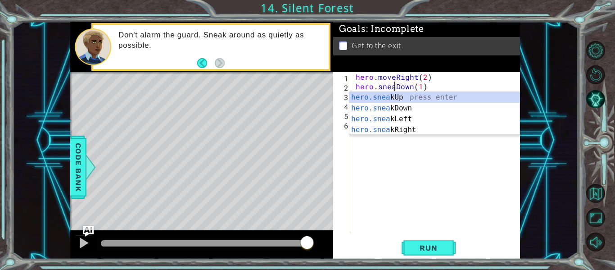
type textarea "hero.sneakDown(1)"
click at [410, 167] on div "hero . moveRight ( 2 ) hero . sneakDown ( 1 ) hero . moveRight ( 1 ) hero . mov…" at bounding box center [438, 162] width 169 height 180
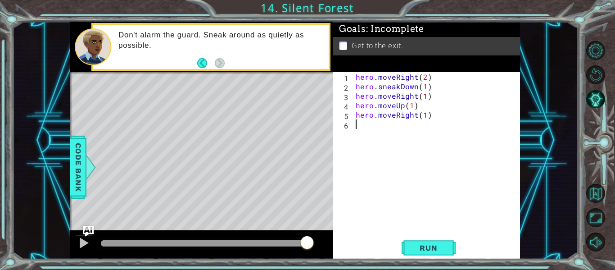
scroll to position [0, 0]
click at [393, 100] on div "hero . moveRight ( 2 ) hero . sneakDown ( 1 ) hero . moveRight ( 1 ) hero . mov…" at bounding box center [438, 162] width 169 height 180
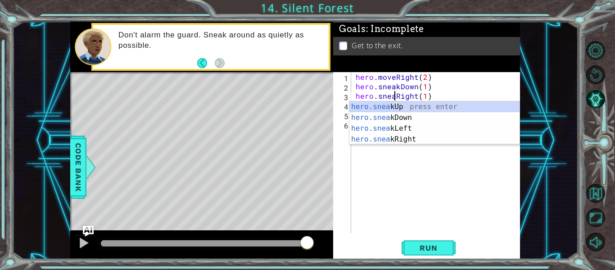
type textarea "hero.sneakRight(1)"
click at [419, 177] on div "hero . moveRight ( 2 ) hero . sneakDown ( 1 ) hero . sneakRight ( 1 ) hero . mo…" at bounding box center [438, 162] width 169 height 180
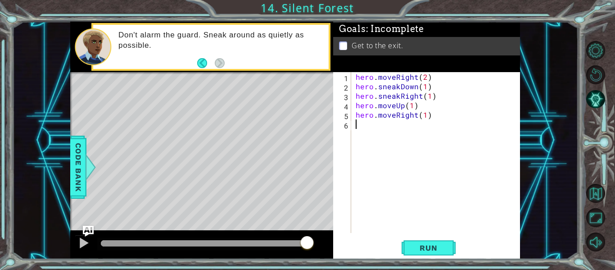
scroll to position [0, 0]
click at [393, 104] on div "hero . moveRight ( 2 ) hero . sneakDown ( 1 ) hero . sneakRight ( 1 ) hero . mo…" at bounding box center [438, 162] width 169 height 180
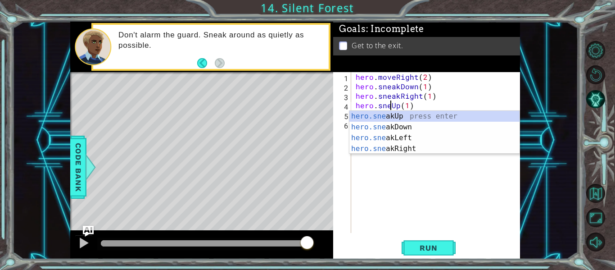
type textarea "hero.sneakUp(1)"
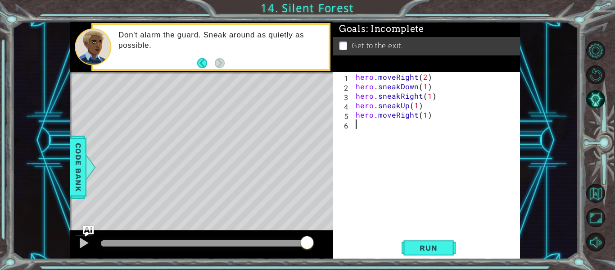
click at [395, 182] on div "hero . moveRight ( 2 ) hero . sneakDown ( 1 ) hero . sneakRight ( 1 ) hero . sn…" at bounding box center [438, 162] width 169 height 180
click at [395, 117] on div "hero . moveRight ( 2 ) hero . sneakDown ( 1 ) hero . sneakRight ( 1 ) hero . sn…" at bounding box center [438, 162] width 169 height 180
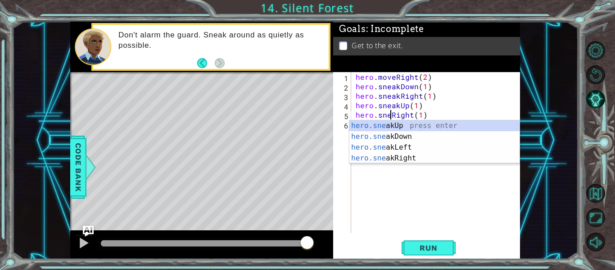
scroll to position [0, 3]
type textarea "hero.sneakRight(1)"
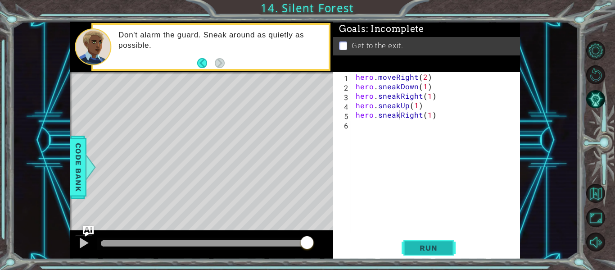
click at [428, 248] on span "Run" at bounding box center [429, 247] width 36 height 9
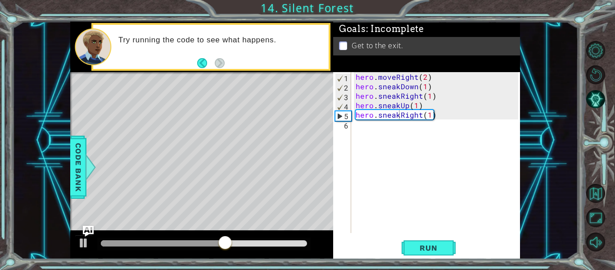
click at [385, 127] on div "hero . moveRight ( 2 ) hero . sneakDown ( 1 ) hero . sneakRight ( 1 ) hero . sn…" at bounding box center [438, 162] width 169 height 180
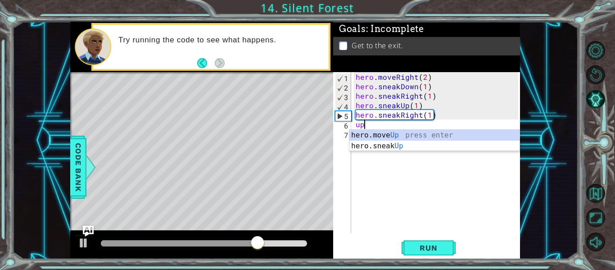
click at [96, 244] on div at bounding box center [201, 244] width 263 height 29
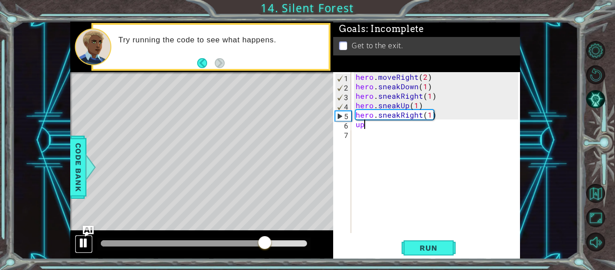
click at [90, 244] on div at bounding box center [84, 243] width 12 height 12
click at [375, 127] on div "hero . moveRight ( 2 ) hero . sneakDown ( 1 ) hero . sneakRight ( 1 ) hero . sn…" at bounding box center [438, 162] width 169 height 180
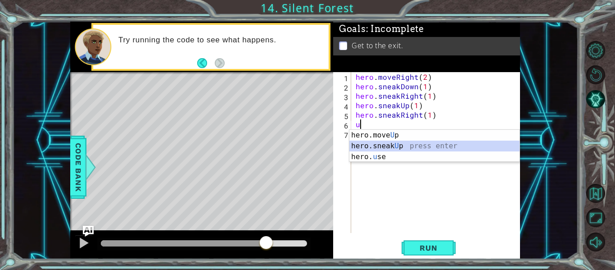
click at [384, 144] on div "hero.move U p press enter hero.sneak U p press enter hero. u se press enter" at bounding box center [435, 157] width 170 height 54
type textarea "hero.sneakUp(1)"
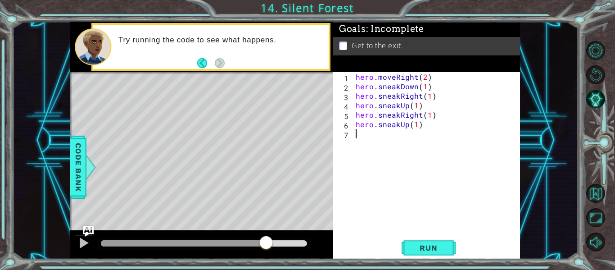
click at [398, 136] on div "hero . moveRight ( 2 ) hero . sneakDown ( 1 ) hero . sneakRight ( 1 ) hero . sn…" at bounding box center [438, 162] width 169 height 180
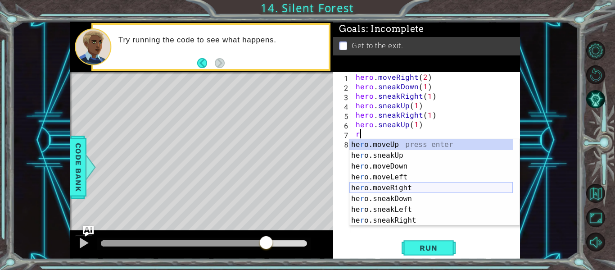
click at [405, 188] on div "he r o.moveUp press enter he r o.sneakUp press enter he r o.moveDown press ente…" at bounding box center [432, 193] width 164 height 108
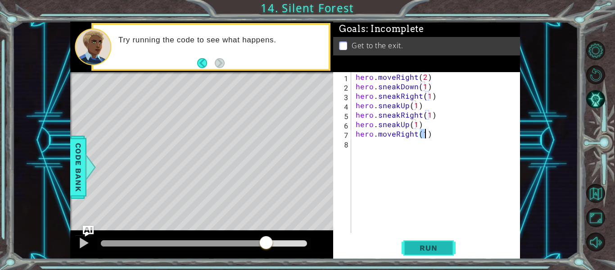
type textarea "hero.moveRight(1)"
click at [425, 245] on span "Run" at bounding box center [429, 247] width 36 height 9
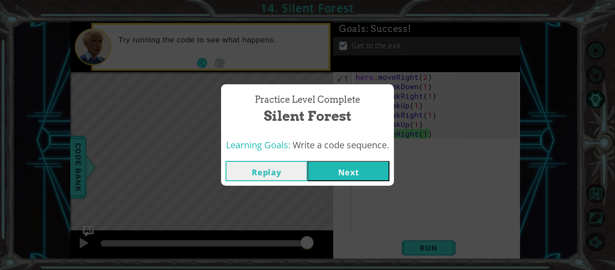
click at [362, 176] on button "Next" at bounding box center [349, 171] width 82 height 20
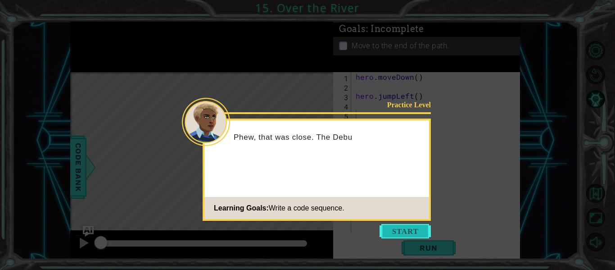
click at [395, 230] on button "Start" at bounding box center [405, 231] width 51 height 14
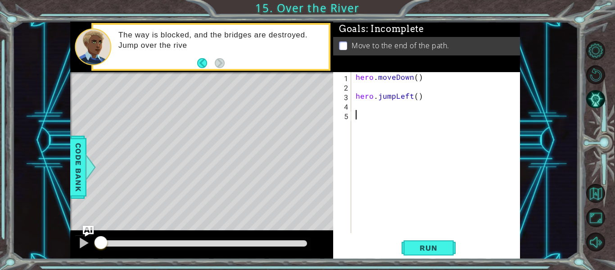
click at [355, 94] on div "hero . moveDown ( ) hero . jumpLeft ( )" at bounding box center [438, 162] width 169 height 180
type textarea "hero.jumpLeft()"
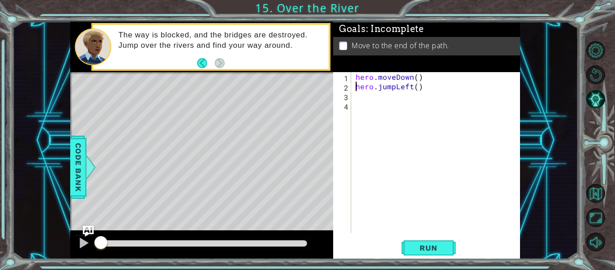
click at [406, 95] on div "hero . moveDown ( ) hero . jumpLeft ( )" at bounding box center [438, 162] width 169 height 180
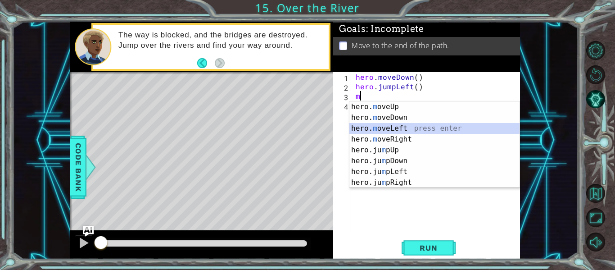
click at [395, 131] on div "hero. m oveUp press enter hero. m oveDown press enter hero. m oveLeft press ent…" at bounding box center [435, 155] width 170 height 108
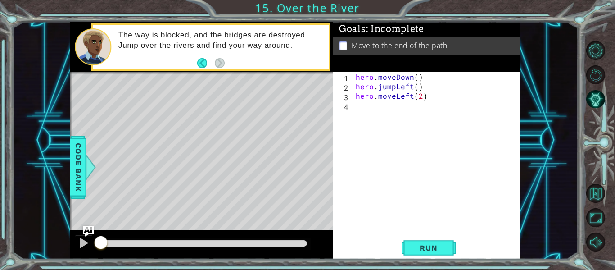
scroll to position [0, 4]
type textarea "hero.moveLeft(2)"
click at [372, 105] on div "hero . moveDown ( ) hero . jumpLeft ( ) hero . moveLeft ( 2 )" at bounding box center [438, 162] width 169 height 180
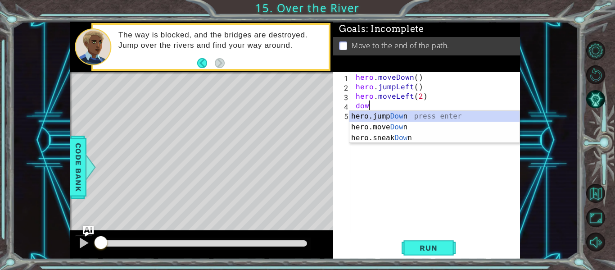
type textarea "down"
click at [358, 118] on div "hero.jump Down press enter hero.move Down press enter hero.sneak Down press ent…" at bounding box center [435, 138] width 170 height 54
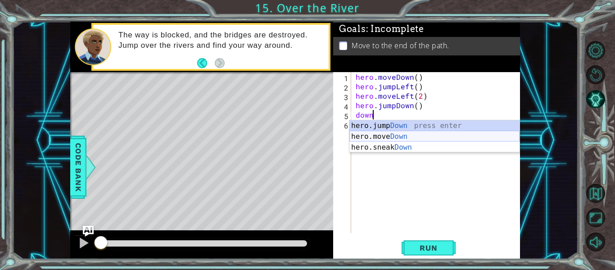
click at [388, 134] on div "hero.jump Down press enter hero.move Down press enter hero.sneak Down press ent…" at bounding box center [435, 147] width 170 height 54
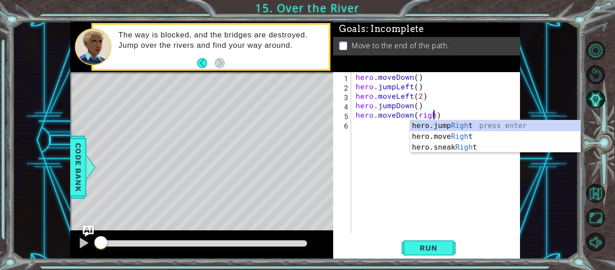
scroll to position [0, 5]
click at [445, 124] on div "hero.jump Right press enter hero.move Right press enter hero.sneak Right press …" at bounding box center [495, 147] width 170 height 54
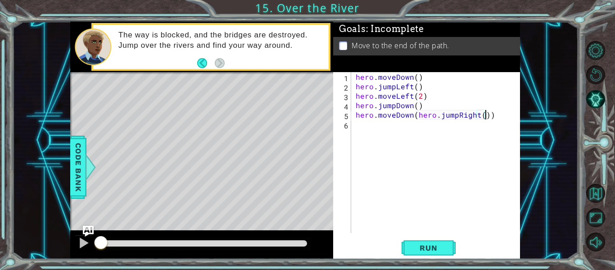
click at [413, 116] on div "hero . moveDown ( ) hero . jumpLeft ( ) hero . moveLeft ( 2 ) hero . jumpDown (…" at bounding box center [438, 162] width 169 height 180
click at [444, 126] on div "hero . moveDown ( ) hero . jumpLeft ( ) hero . moveLeft ( 2 ) hero . jumpDown (…" at bounding box center [438, 162] width 169 height 180
click at [359, 126] on div "hero . moveDown ( ) hero . jumpLeft ( ) hero . moveLeft ( 2 ) hero . jumpDown (…" at bounding box center [438, 162] width 169 height 180
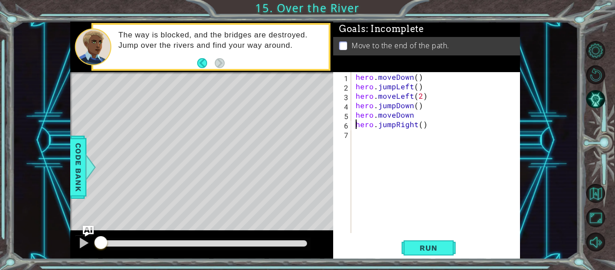
click at [415, 118] on div "hero . moveDown ( ) hero . jumpLeft ( ) hero . moveLeft ( 2 ) hero . jumpDown (…" at bounding box center [438, 162] width 169 height 180
type textarea "hero.moveDown()"
click at [368, 140] on div "hero . moveDown ( ) hero . jumpLeft ( ) hero . moveLeft ( 2 ) hero . jumpDown (…" at bounding box center [438, 162] width 169 height 180
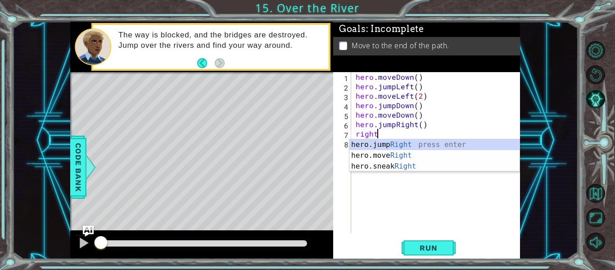
scroll to position [0, 1]
click at [384, 154] on div "hero.jump Right press enter hero.move Right press enter hero.sneak Right press …" at bounding box center [435, 166] width 170 height 54
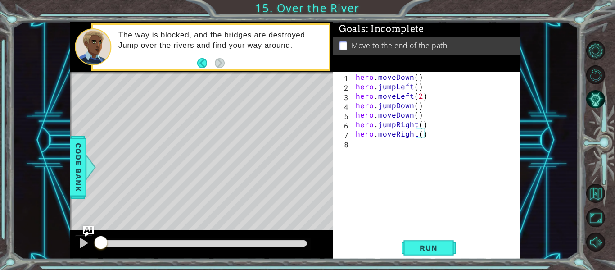
type textarea "hero.moveRight(2)"
click at [436, 258] on div "hero.moveRight(2) 1 2 3 4 5 6 7 8 hero . moveDown ( ) hero . jumpLeft ( ) hero …" at bounding box center [426, 165] width 187 height 187
click at [426, 249] on span "Run" at bounding box center [429, 247] width 36 height 9
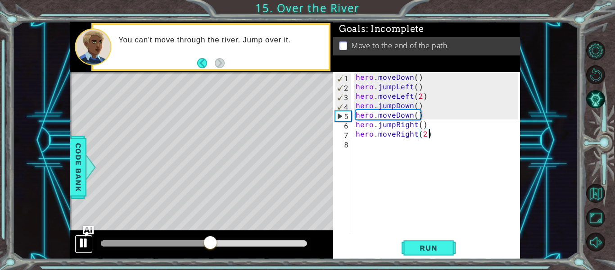
click at [85, 239] on div at bounding box center [84, 243] width 12 height 12
click at [421, 99] on div "hero . moveDown ( ) hero . jumpLeft ( ) hero . moveLeft ( 2 ) hero . jumpDown (…" at bounding box center [438, 162] width 169 height 180
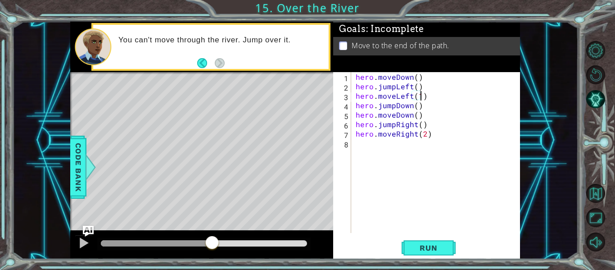
scroll to position [0, 4]
click at [421, 250] on span "Run" at bounding box center [429, 247] width 36 height 9
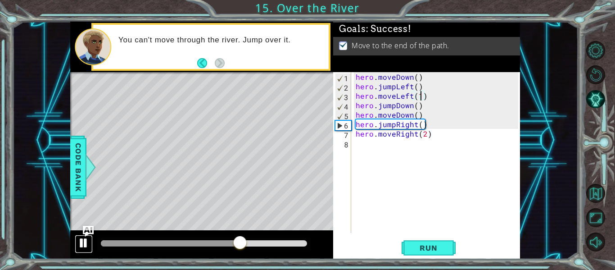
click at [82, 238] on div at bounding box center [84, 243] width 12 height 12
drag, startPoint x: 427, startPoint y: 115, endPoint x: 353, endPoint y: 114, distance: 73.9
click at [353, 114] on div "hero.moveLeft(1) 1 2 3 4 5 6 7 8 hero . moveDown ( ) hero . jumpLeft ( ) hero .…" at bounding box center [425, 152] width 185 height 161
type textarea "hero.moveDown()"
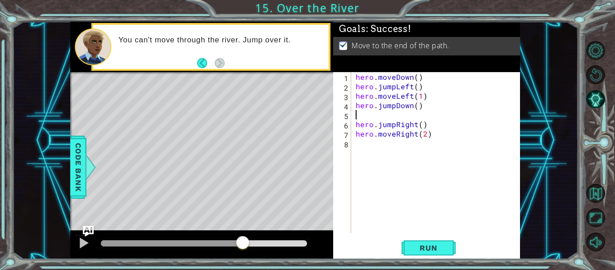
type textarea "hero.jumpDown()"
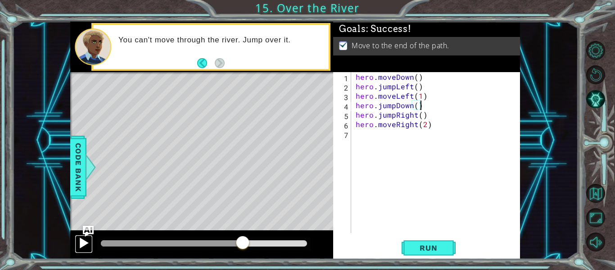
click at [77, 244] on button at bounding box center [84, 244] width 18 height 18
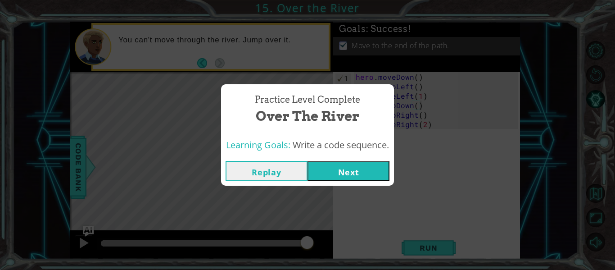
click at [341, 171] on button "Next" at bounding box center [349, 171] width 82 height 20
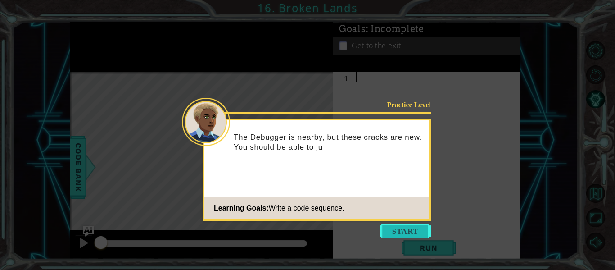
click at [382, 225] on button "Start" at bounding box center [405, 231] width 51 height 14
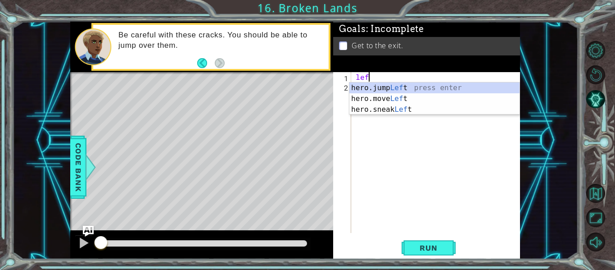
scroll to position [0, 0]
click at [406, 97] on div "hero.jump Left press enter hero.move Left press enter hero.sneak Left press ent…" at bounding box center [435, 109] width 170 height 54
type textarea "hero.moveLeft(1)"
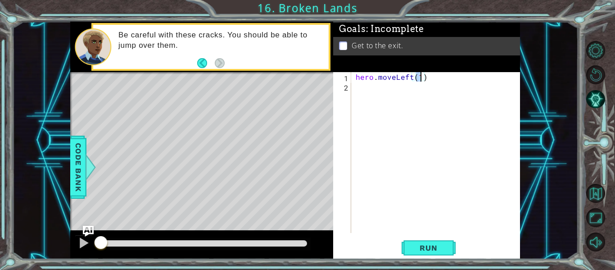
click at [392, 94] on div "hero . moveLeft ( 1 )" at bounding box center [438, 162] width 169 height 180
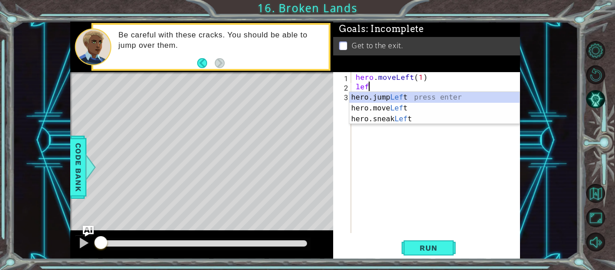
type textarea "left"
click at [392, 94] on div "hero.jump Left press enter hero.move Left press enter hero.sneak Left press ent…" at bounding box center [435, 119] width 170 height 54
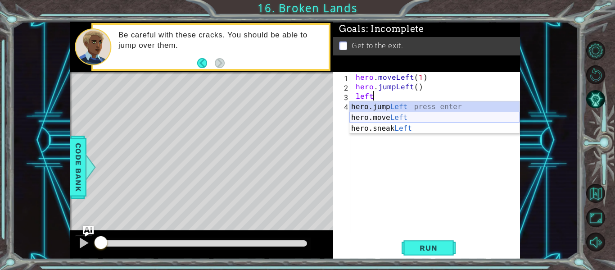
click at [405, 115] on div "hero.jump Left press enter hero.move Left press enter hero.sneak Left press ent…" at bounding box center [435, 128] width 170 height 54
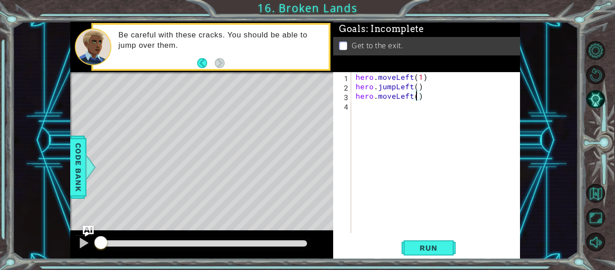
scroll to position [0, 4]
type textarea "hero.moveLeft(2)"
click at [406, 107] on div "hero . moveLeft ( 1 ) hero . jumpLeft ( ) hero . moveLeft ( 2 )" at bounding box center [438, 162] width 169 height 180
type textarea "up"
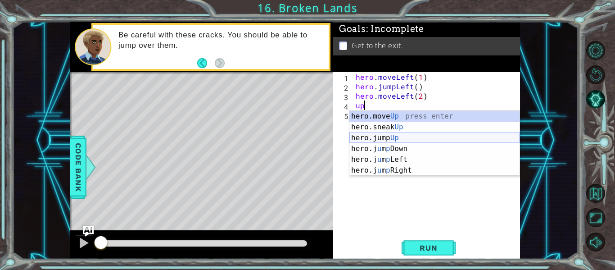
click at [394, 135] on div "hero.move Up press enter hero.sneak Up press enter hero.jump Up press enter her…" at bounding box center [435, 154] width 170 height 86
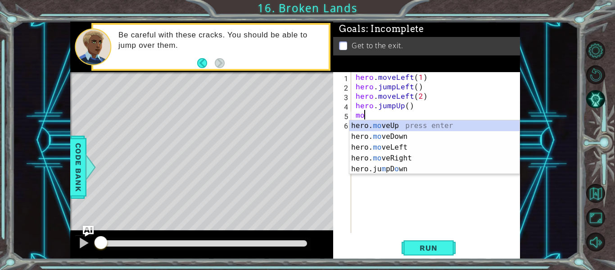
scroll to position [0, 0]
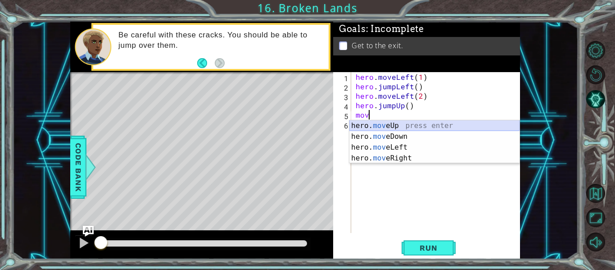
click at [383, 127] on div "hero. mov eUp press enter hero. mov eDown press enter hero. mov eLeft press ent…" at bounding box center [435, 152] width 170 height 65
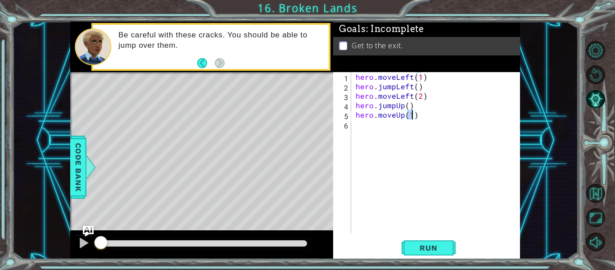
type textarea "hero.moveUp(2)"
click at [420, 245] on span "Run" at bounding box center [429, 247] width 36 height 9
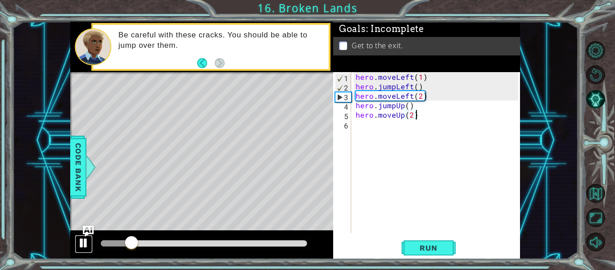
click at [80, 242] on div at bounding box center [84, 243] width 12 height 12
click at [412, 78] on div "hero . moveLeft ( 1 ) hero . jumpLeft ( ) hero . moveLeft ( 2 ) hero . jumpUp (…" at bounding box center [438, 162] width 169 height 180
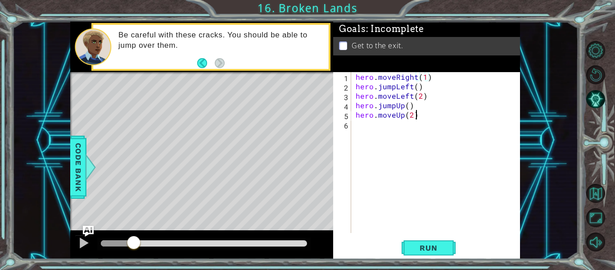
click at [433, 114] on div "hero . moveRight ( 1 ) hero . jumpLeft ( ) hero . moveLeft ( 2 ) hero . jumpUp …" at bounding box center [438, 162] width 169 height 180
click at [412, 90] on div "hero . moveRight ( 1 ) hero . jumpLeft ( ) hero . moveLeft ( 2 ) hero . jumpUp …" at bounding box center [438, 162] width 169 height 180
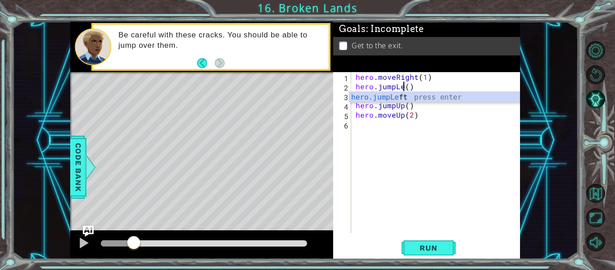
scroll to position [0, 3]
click at [424, 110] on div "hero . moveRight ( 1 ) hero . jumpRight ( ) hero . moveLeft ( 2 ) hero . jumpUp…" at bounding box center [438, 162] width 169 height 180
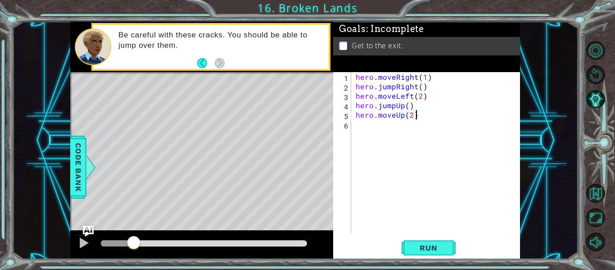
scroll to position [0, 3]
click at [411, 96] on div "hero . moveRight ( 1 ) hero . jumpRight ( ) hero . moveLeft ( 2 ) hero . jumpUp…" at bounding box center [438, 162] width 169 height 180
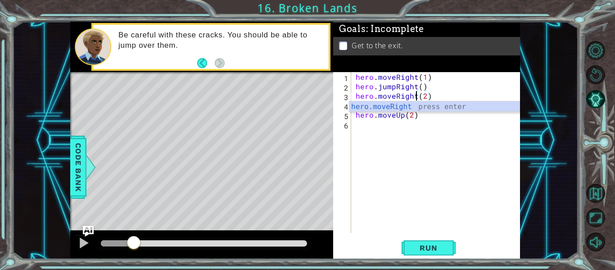
scroll to position [0, 4]
type textarea "hero.moveRight(2)"
click at [420, 242] on button "Run" at bounding box center [429, 248] width 54 height 18
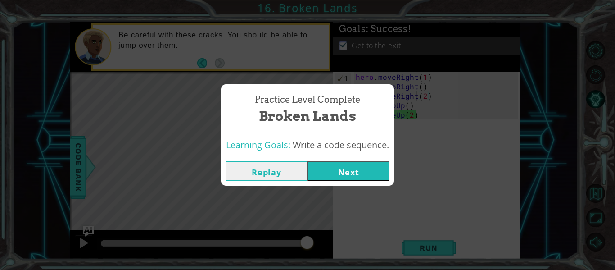
click at [368, 168] on button "Next" at bounding box center [349, 171] width 82 height 20
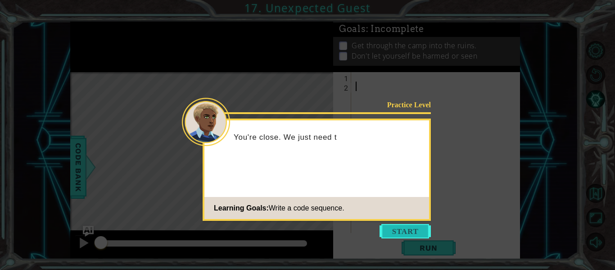
click at [399, 229] on button "Start" at bounding box center [405, 231] width 51 height 14
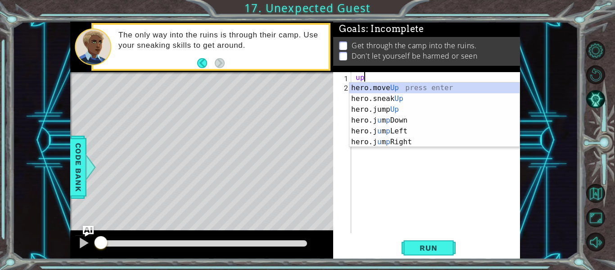
click at [396, 87] on div "hero.move Up press enter hero.sneak Up press enter hero.jump Up press enter her…" at bounding box center [435, 125] width 170 height 86
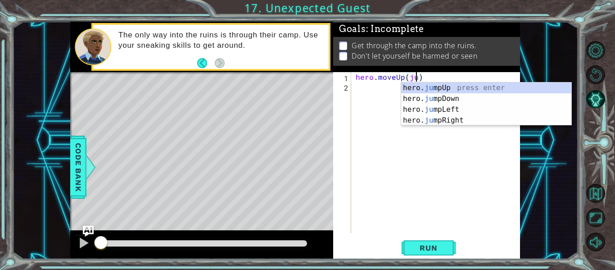
scroll to position [0, 3]
type textarea "hero.moveUp()"
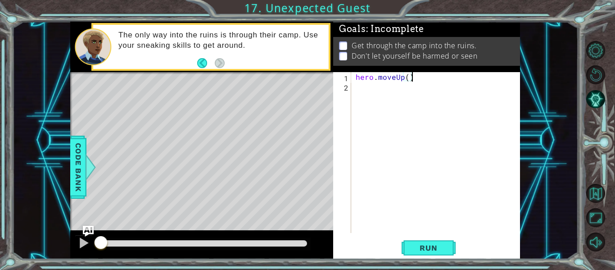
click at [432, 80] on div "hero . moveUp ( )" at bounding box center [438, 162] width 169 height 180
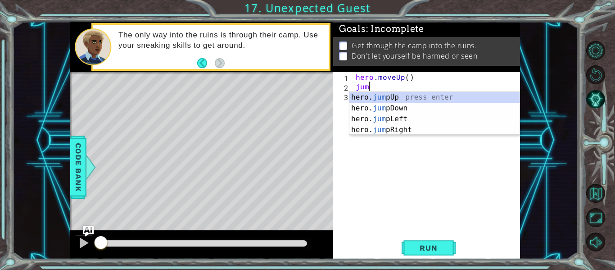
scroll to position [0, 0]
type textarea "jump"
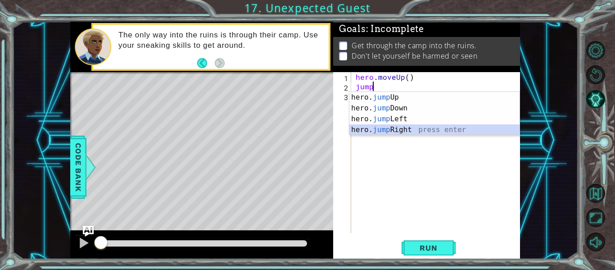
click at [399, 126] on div "hero. jump Up press enter hero. jump Down press enter hero. jump Left press ent…" at bounding box center [435, 124] width 170 height 65
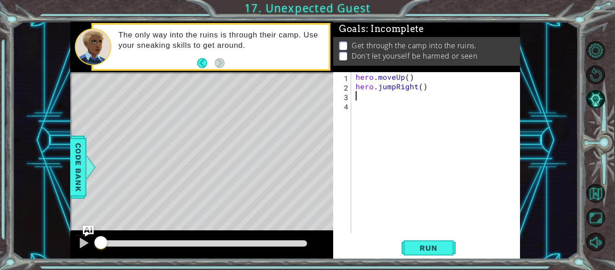
type textarea "ju"
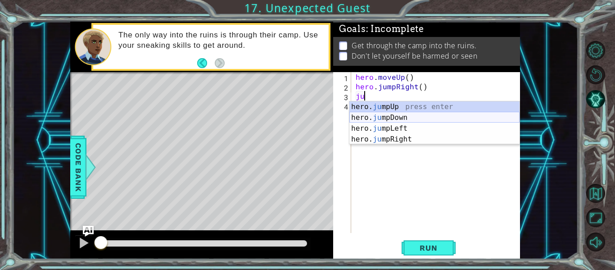
click at [376, 115] on div "hero. ju mpUp press enter hero. ju mpDown press enter hero. [PERSON_NAME] mpLef…" at bounding box center [435, 133] width 170 height 65
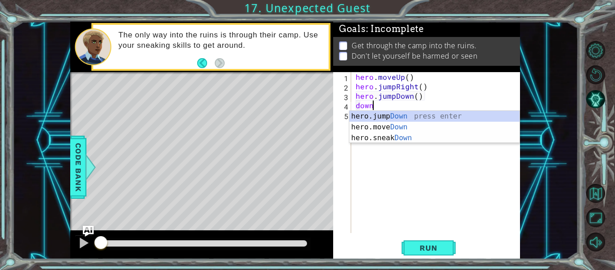
scroll to position [0, 0]
click at [373, 126] on div "hero.jump Down press enter hero.move Down press enter hero.sneak Down press ent…" at bounding box center [435, 138] width 170 height 54
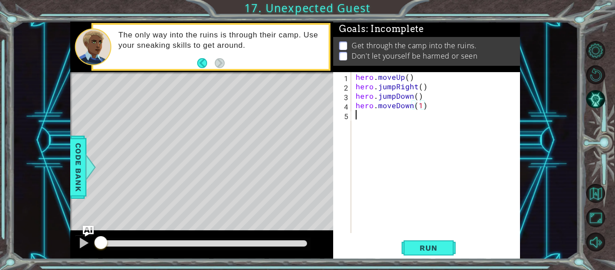
click at [367, 116] on div "hero . moveUp ( ) hero . jumpRight ( ) hero . jumpDown ( ) hero . moveDown ( 1 )" at bounding box center [438, 162] width 169 height 180
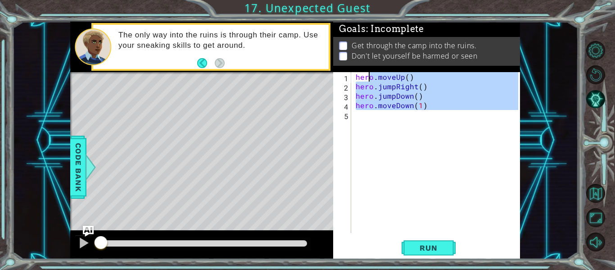
type textarea "hero.moveUp() hero.jumpRight()"
click at [373, 122] on div "hero . moveUp ( ) hero . jumpRight ( ) hero . jumpDown ( ) hero . moveDown ( 1 )" at bounding box center [436, 152] width 164 height 161
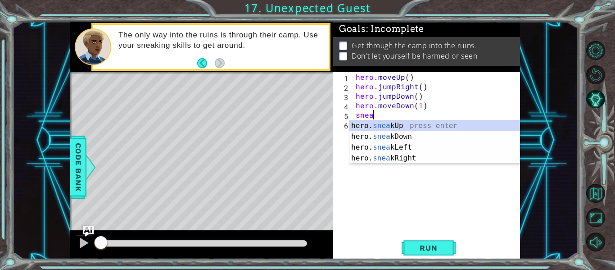
type textarea "sneak"
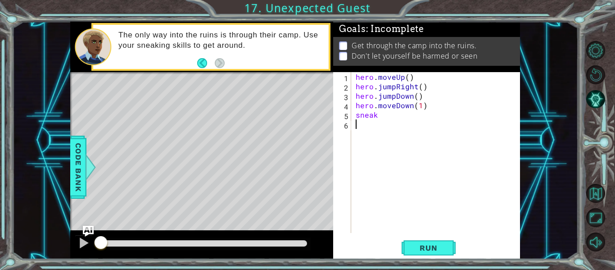
click at [400, 172] on div "hero . moveUp ( ) hero . jumpRight ( ) hero . jumpDown ( ) hero . moveDown ( 1 …" at bounding box center [438, 162] width 169 height 180
click at [421, 107] on div "hero . moveUp ( ) hero . jumpRight ( ) hero . jumpDown ( ) hero . moveDown ( 1 …" at bounding box center [438, 162] width 169 height 180
click at [409, 115] on div "hero . moveUp ( ) hero . jumpRight ( ) hero . jumpDown ( ) hero . moveDown ( 2 …" at bounding box center [438, 162] width 169 height 180
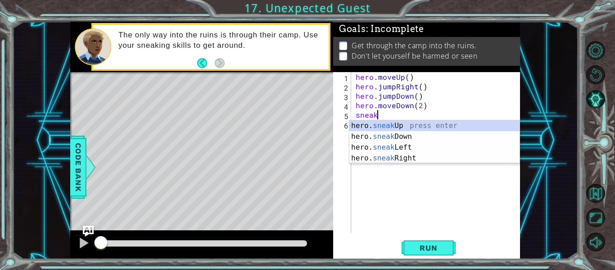
scroll to position [0, 1]
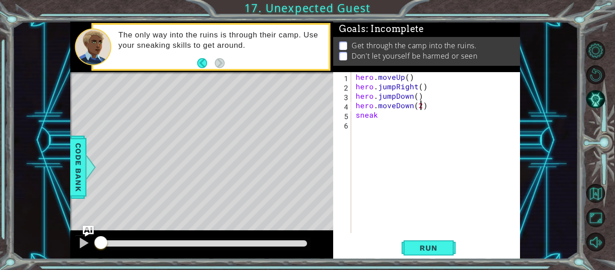
click at [420, 109] on div "hero . moveUp ( ) hero . jumpRight ( ) hero . jumpDown ( ) hero . moveDown ( 2 …" at bounding box center [438, 162] width 169 height 180
click at [382, 116] on div "hero . moveUp ( ) hero . jumpRight ( ) hero . jumpDown ( ) hero . moveDown ( ) …" at bounding box center [438, 162] width 169 height 180
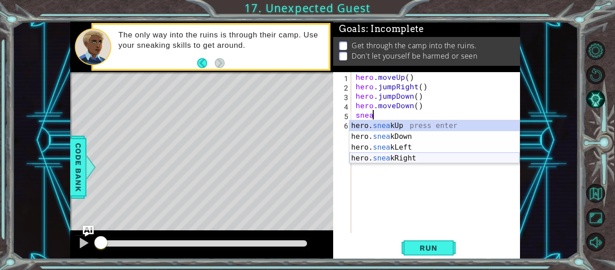
click at [395, 156] on div "hero. snea kUp press enter hero. snea kDown press enter hero. snea kLeft press …" at bounding box center [435, 152] width 170 height 65
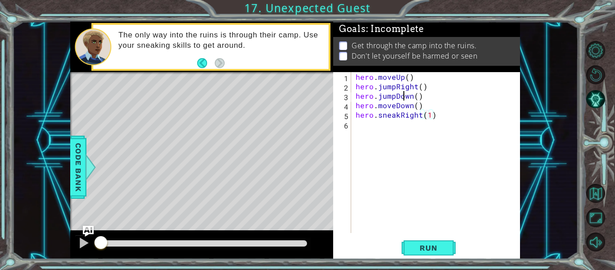
click at [405, 130] on div "hero . moveUp ( ) hero . jumpRight ( ) hero . jumpDown ( ) hero . moveDown ( ) …" at bounding box center [438, 162] width 169 height 180
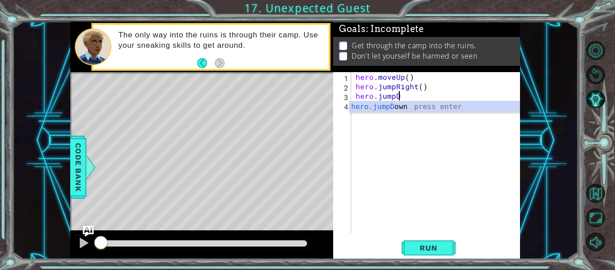
type textarea "hero.jump"
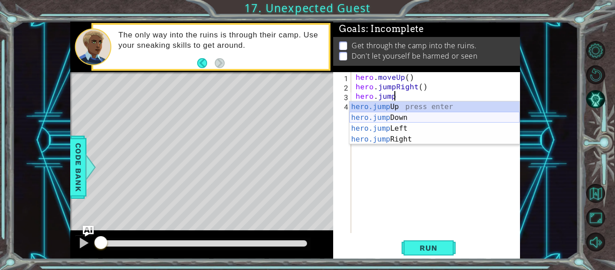
click at [380, 116] on div "hero.jump Up press enter hero.jump Down press enter hero.jump Left press enter …" at bounding box center [435, 133] width 170 height 65
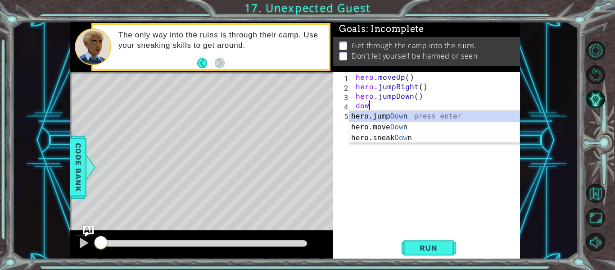
scroll to position [0, 0]
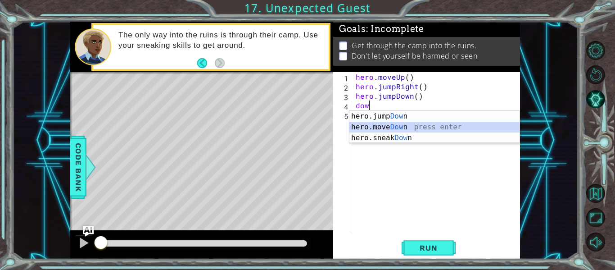
click at [393, 128] on div "hero.jump Dow n press enter hero.move Dow n press enter hero.sneak Dow n press …" at bounding box center [435, 138] width 170 height 54
type textarea "hero.moveDown(1)"
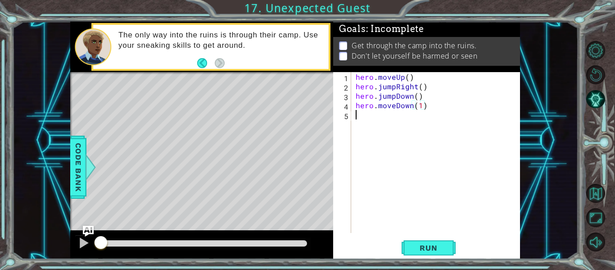
click at [383, 121] on div "hero . moveUp ( ) hero . jumpRight ( ) hero . jumpDown ( ) hero . moveDown ( 1 )" at bounding box center [438, 162] width 169 height 180
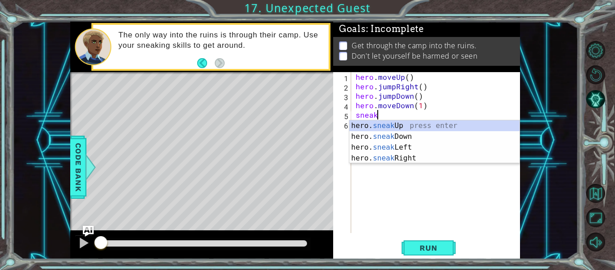
scroll to position [0, 1]
click at [389, 158] on div "hero. sneak Up press enter hero. sneak Down press enter hero. sneak Left press …" at bounding box center [435, 152] width 170 height 65
type textarea "hero.sneakRight(1)"
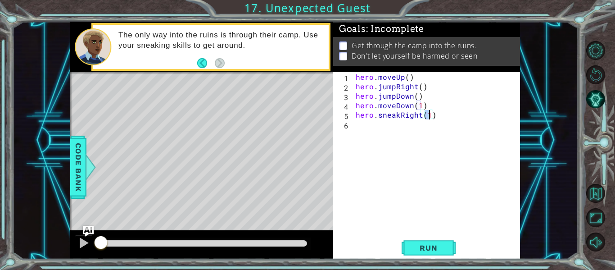
click at [368, 136] on div "hero . moveUp ( ) hero . jumpRight ( ) hero . jumpDown ( ) hero . moveDown ( 1 …" at bounding box center [438, 162] width 169 height 180
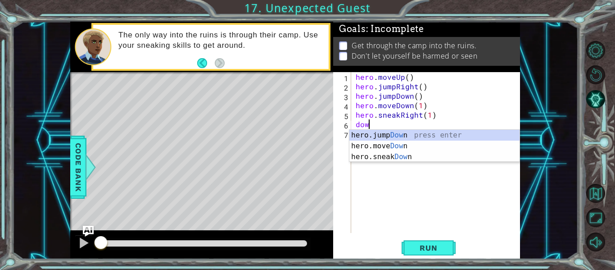
scroll to position [0, 0]
click at [386, 154] on div "hero.jump Down press enter hero.move Down press enter hero.sneak Down press ent…" at bounding box center [435, 157] width 170 height 54
type textarea "hero.sneakDown(1)"
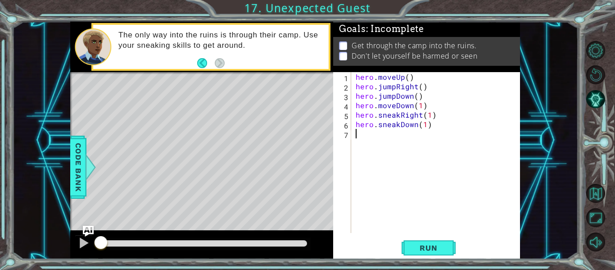
click at [378, 139] on div "hero . moveUp ( ) hero . jumpRight ( ) hero . jumpDown ( ) hero . moveDown ( 1 …" at bounding box center [438, 162] width 169 height 180
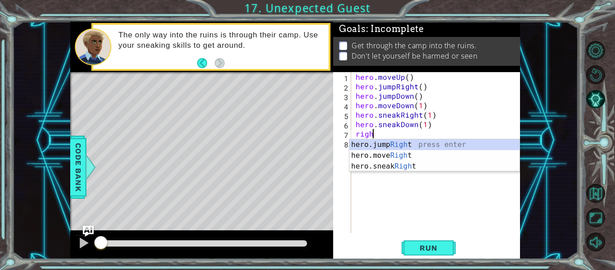
scroll to position [0, 1]
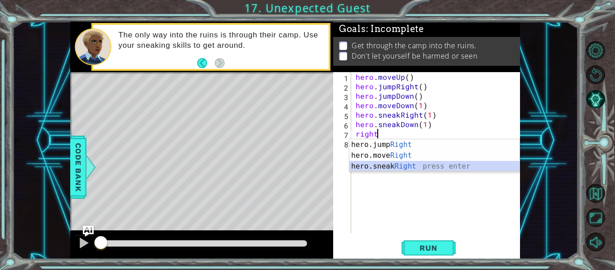
click at [396, 163] on div "hero.jump Right press enter hero.move Right press enter hero.sneak Right press …" at bounding box center [435, 166] width 170 height 54
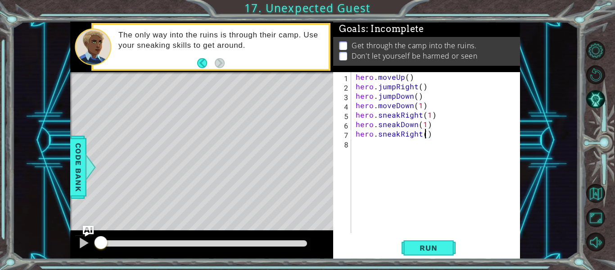
type textarea "hero.sneakRight(2)"
click at [419, 145] on div "hero . moveUp ( ) hero . jumpRight ( ) hero . jumpDown ( ) hero . moveDown ( 1 …" at bounding box center [438, 162] width 169 height 180
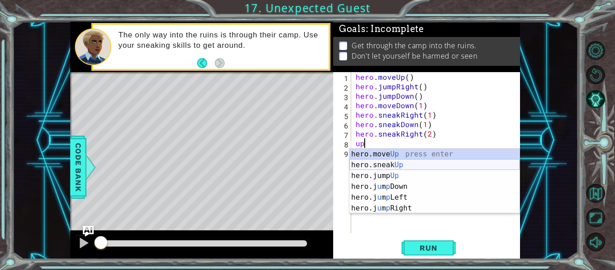
click at [401, 165] on div "hero.move Up press enter hero.sneak Up press enter hero.jump Up press enter her…" at bounding box center [435, 192] width 170 height 86
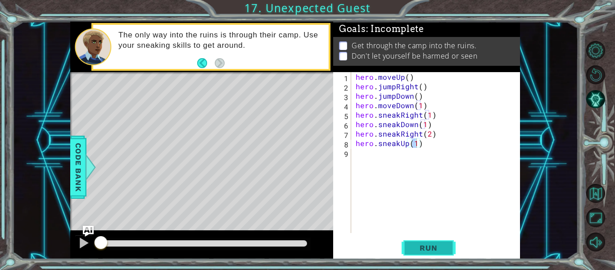
click at [419, 245] on span "Run" at bounding box center [429, 247] width 36 height 9
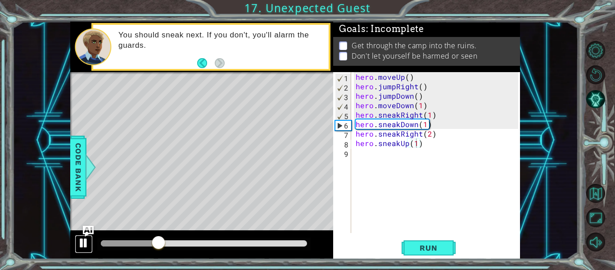
click at [82, 238] on div at bounding box center [84, 243] width 12 height 12
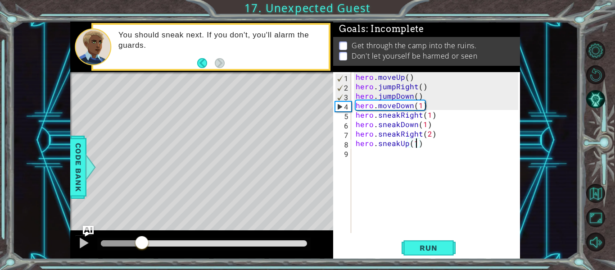
click at [141, 242] on div at bounding box center [121, 243] width 41 height 6
click at [84, 240] on div at bounding box center [84, 243] width 12 height 12
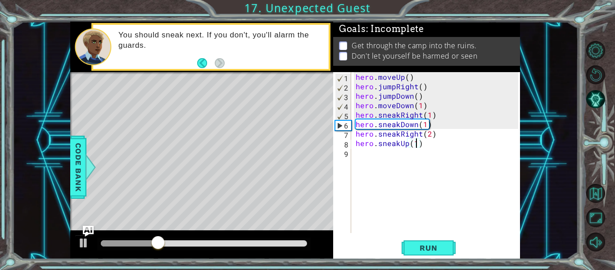
click at [420, 105] on div "hero . moveUp ( ) hero . jumpRight ( ) hero . jumpDown ( ) hero . moveDown ( 1 …" at bounding box center [438, 162] width 169 height 180
type textarea "hero.moveDown(1)"
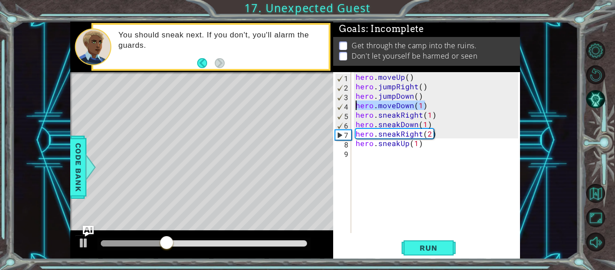
drag, startPoint x: 363, startPoint y: 96, endPoint x: 348, endPoint y: 106, distance: 18.2
click at [348, 106] on div "hero.moveDown(1) 1 2 3 4 5 6 7 8 9 hero . moveUp ( ) hero . jumpRight ( ) hero …" at bounding box center [425, 152] width 185 height 161
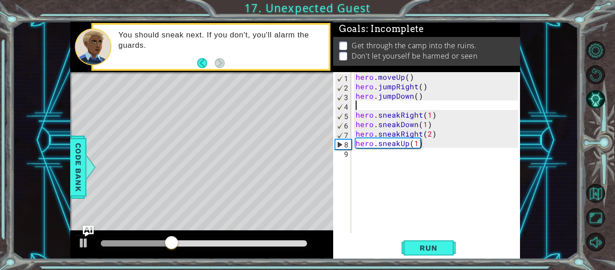
type textarea "hero.jumpDown()"
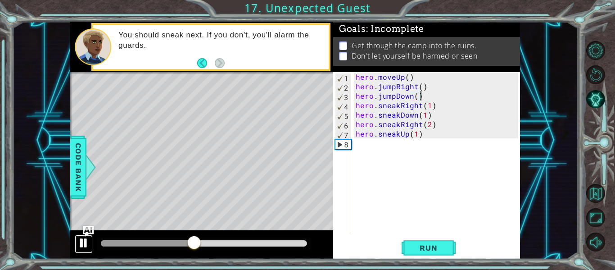
click at [80, 243] on div at bounding box center [84, 243] width 12 height 12
click at [380, 163] on div "hero . moveUp ( ) hero . jumpRight ( ) hero . jumpDown ( ) hero . sneakRight ( …" at bounding box center [438, 162] width 169 height 180
click at [105, 244] on div at bounding box center [148, 243] width 95 height 6
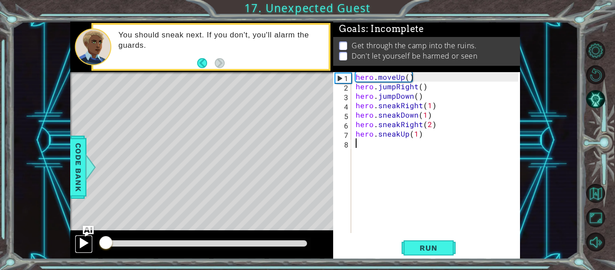
click at [79, 237] on div at bounding box center [84, 243] width 12 height 12
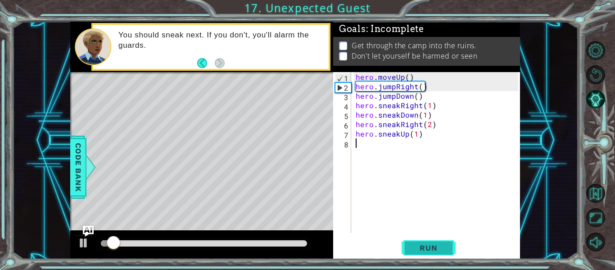
click at [419, 245] on span "Run" at bounding box center [429, 247] width 36 height 9
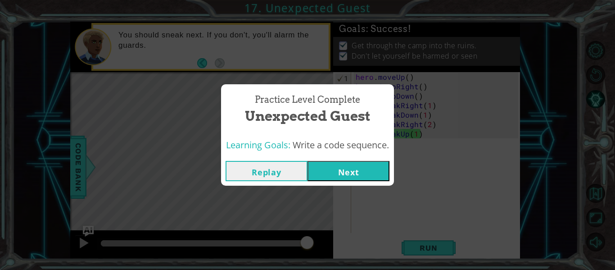
click at [357, 165] on button "Next" at bounding box center [349, 171] width 82 height 20
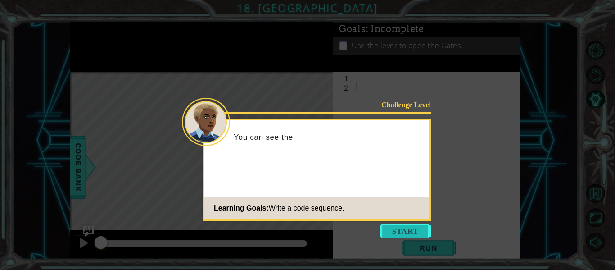
click at [391, 229] on button "Start" at bounding box center [405, 231] width 51 height 14
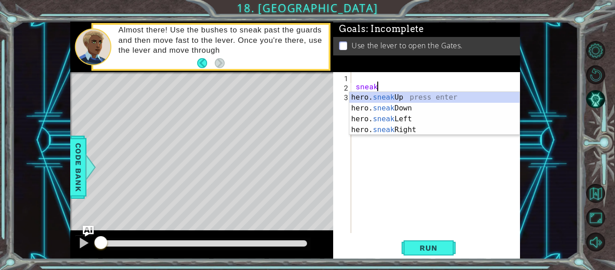
scroll to position [0, 1]
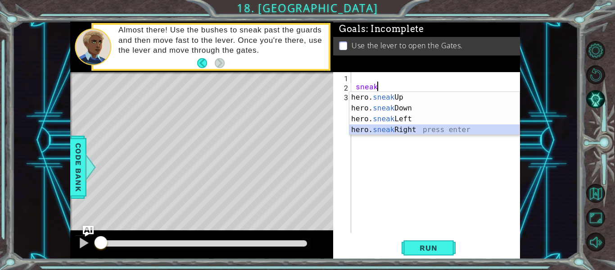
click at [381, 131] on div "hero. sneak Up press enter hero. sneak Down press enter hero. sneak Left press …" at bounding box center [435, 124] width 170 height 65
type textarea "hero.sneakRight(1)"
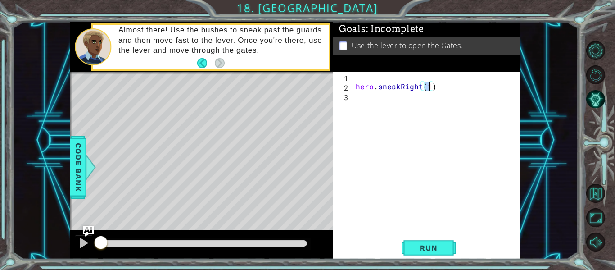
click at [366, 109] on div "hero . sneakRight ( 1 )" at bounding box center [438, 162] width 169 height 180
click at [354, 86] on div "hero . sneakRight ( 1 )" at bounding box center [438, 162] width 169 height 180
type textarea "hero.sneakRight(1)"
click at [354, 86] on div "hero . sneakRight ( 1 )" at bounding box center [438, 162] width 169 height 180
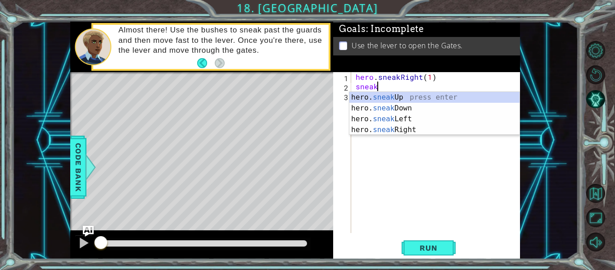
scroll to position [0, 1]
click at [376, 96] on div "hero. sneak Up press enter hero. sneak Down press enter hero. sneak Left press …" at bounding box center [435, 124] width 170 height 65
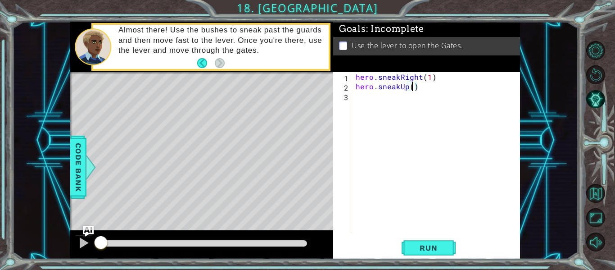
type textarea "hero.sneakUp(2)"
click at [368, 95] on div "hero . sneakRight ( 1 ) hero . sneakUp ( 2 )" at bounding box center [438, 162] width 169 height 180
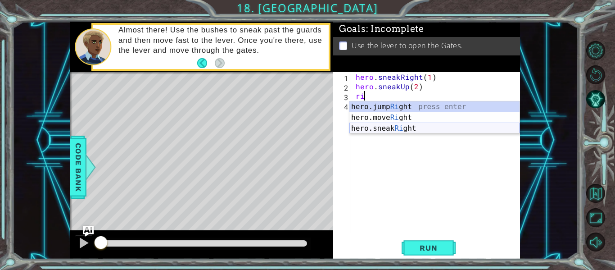
click at [382, 127] on div "hero.jump Ri ght press enter hero.move Ri ght press enter hero.sneak Ri ght pre…" at bounding box center [435, 128] width 170 height 54
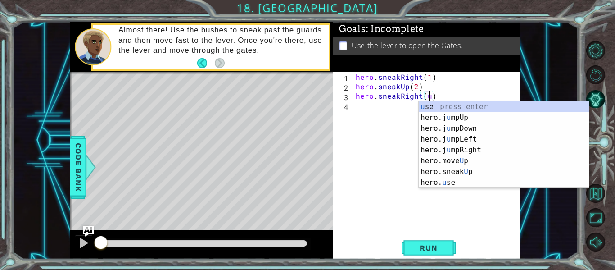
type textarea "hero.sneakRight()"
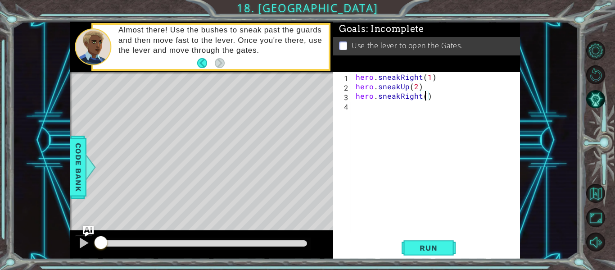
click at [445, 103] on div "hero . sneakRight ( 1 ) hero . sneakUp ( 2 ) hero . sneakRight ( )" at bounding box center [438, 162] width 169 height 180
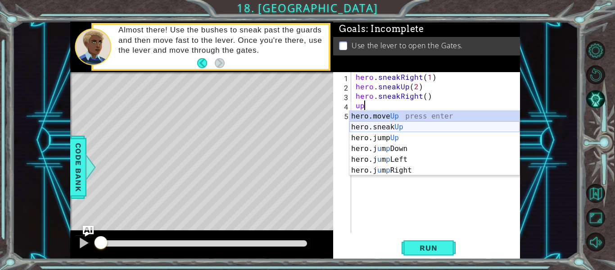
click at [408, 129] on div "hero.move Up press enter hero.sneak Up press enter hero.jump Up press enter her…" at bounding box center [435, 154] width 170 height 86
type textarea "hero.sneakUp(1)"
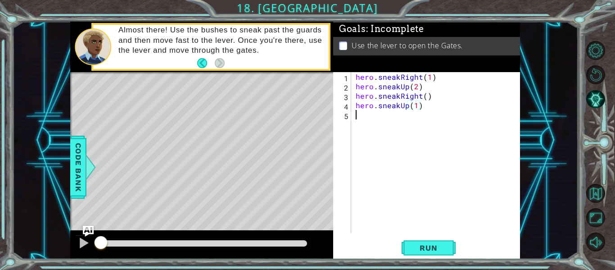
click at [372, 117] on div "hero . sneakRight ( 1 ) hero . sneakUp ( 2 ) hero . sneakRight ( ) hero . sneak…" at bounding box center [438, 162] width 169 height 180
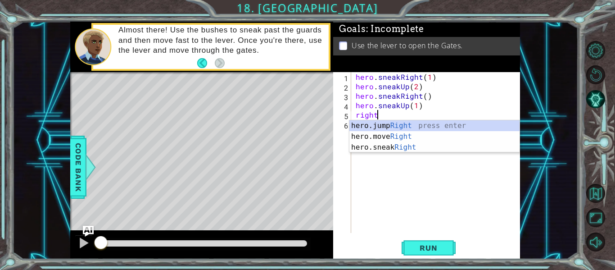
scroll to position [0, 1]
click at [393, 145] on div "hero.jump Right press enter hero.move Right press enter hero.sneak Right press …" at bounding box center [435, 147] width 170 height 54
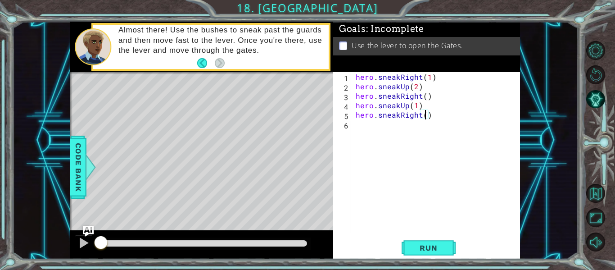
type textarea "hero.sneakRight(2)"
click at [379, 123] on div "hero . sneakRight ( 1 ) hero . sneakUp ( 2 ) hero . sneakRight ( ) hero . sneak…" at bounding box center [438, 162] width 169 height 180
type textarea "o"
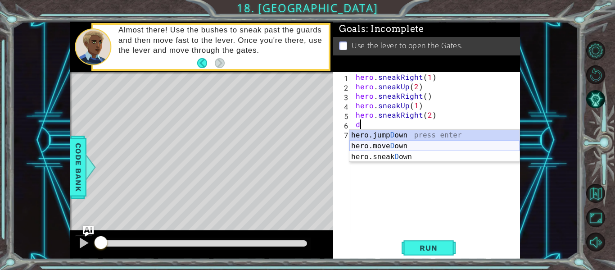
click at [400, 142] on div "hero.jump D own press enter hero.[PERSON_NAME] own press enter hero.sneak D own…" at bounding box center [435, 157] width 170 height 54
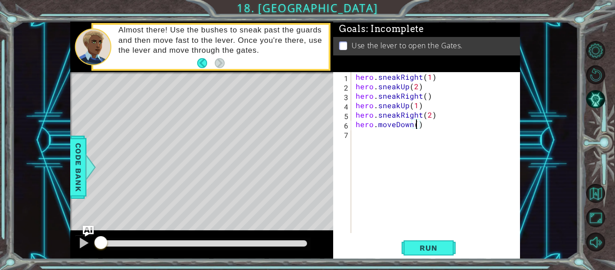
type textarea "hero.moveDown(2)"
click at [404, 139] on div "hero . sneakRight ( 1 ) hero . sneakUp ( 2 ) hero . sneakRight ( ) hero . sneak…" at bounding box center [438, 162] width 169 height 180
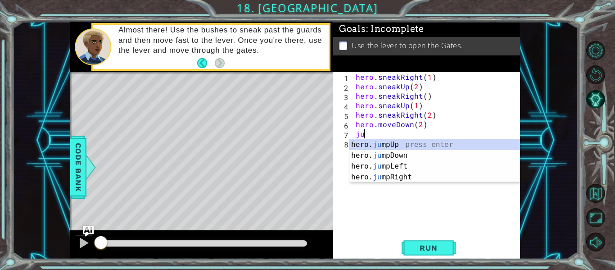
scroll to position [0, 0]
type textarea "jump"
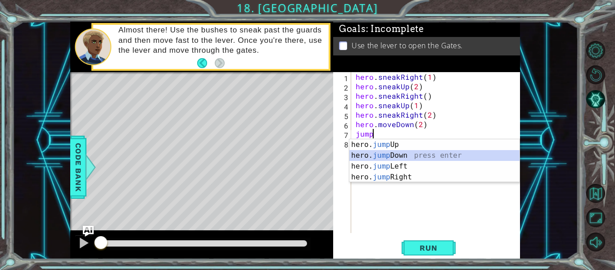
click at [409, 151] on div "hero. jump Up press enter hero. jump Down press enter hero. jump Left press ent…" at bounding box center [435, 171] width 170 height 65
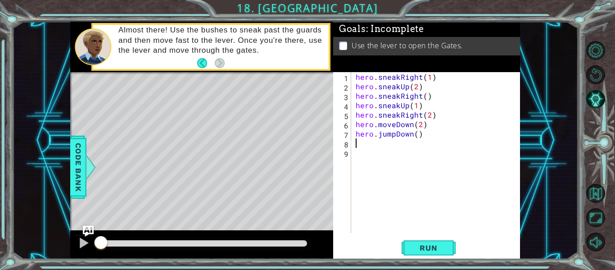
click at [380, 146] on div "hero . sneakRight ( 1 ) hero . sneakUp ( 2 ) hero . sneakRight ( ) hero . sneak…" at bounding box center [438, 162] width 169 height 180
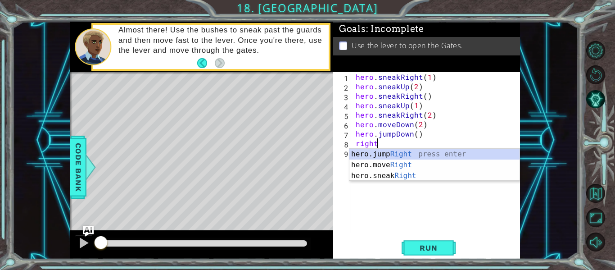
scroll to position [0, 1]
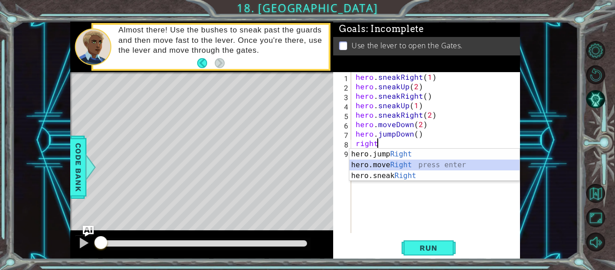
click at [399, 162] on div "hero.jump Right press enter hero.move Right press enter hero.sneak Right press …" at bounding box center [435, 176] width 170 height 54
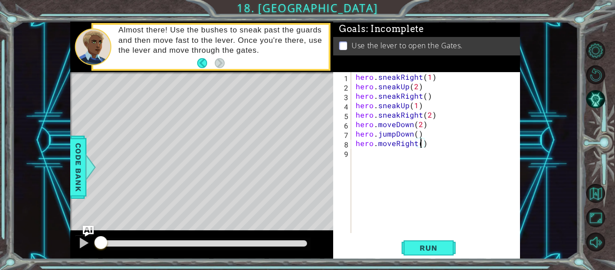
type textarea "hero.moveRight(2)"
click at [408, 154] on div "hero . sneakRight ( 1 ) hero . sneakUp ( 2 ) hero . sneakRight ( ) hero . sneak…" at bounding box center [438, 162] width 169 height 180
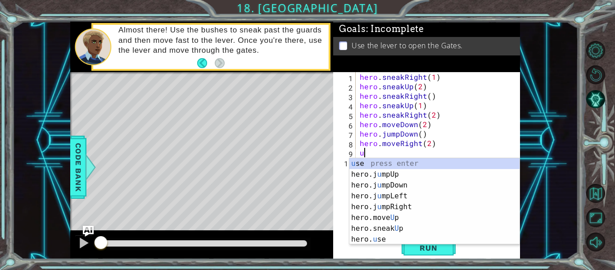
type textarea "up"
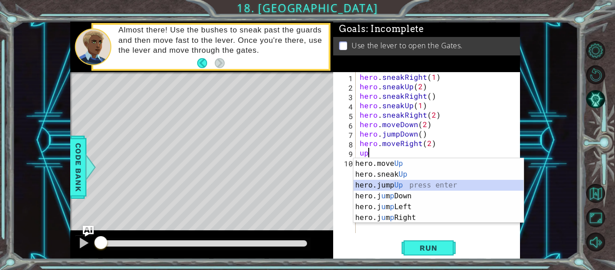
click at [391, 185] on div "hero.move Up press enter hero.sneak Up press enter hero.jump Up press enter her…" at bounding box center [439, 201] width 170 height 86
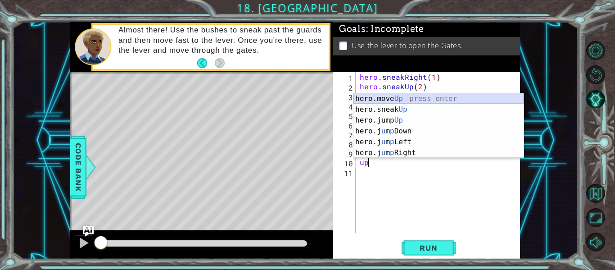
click at [391, 96] on div "hero.move Up press enter hero.sneak Up press enter hero.jump Up press enter her…" at bounding box center [439, 136] width 170 height 86
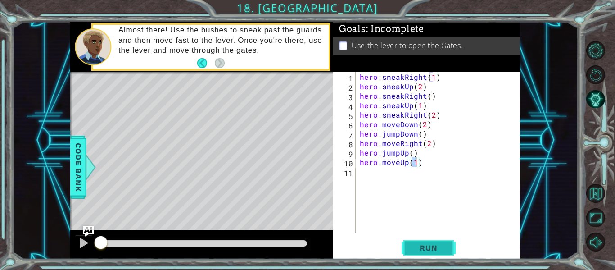
click at [427, 250] on span "Run" at bounding box center [429, 247] width 36 height 9
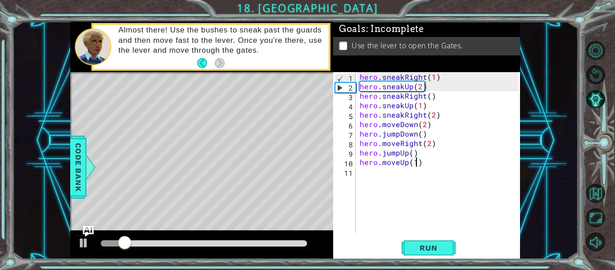
click at [285, 243] on div at bounding box center [204, 243] width 206 height 6
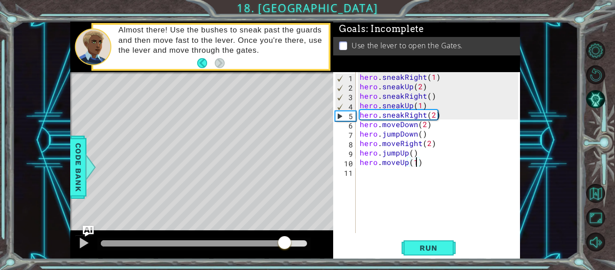
click at [260, 239] on div at bounding box center [203, 243] width 213 height 13
click at [256, 243] on div at bounding box center [192, 243] width 183 height 6
click at [217, 240] on div at bounding box center [178, 243] width 155 height 6
click at [82, 241] on div at bounding box center [84, 243] width 12 height 12
click at [173, 242] on div at bounding box center [163, 243] width 124 height 6
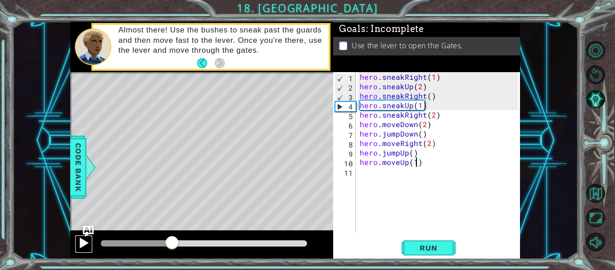
click at [85, 246] on div at bounding box center [84, 243] width 12 height 12
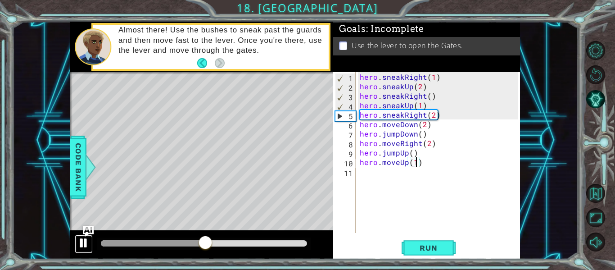
click at [82, 243] on div at bounding box center [84, 243] width 12 height 12
click at [404, 115] on div "hero . sneakRight ( 1 ) hero . sneakUp ( 2 ) hero . sneakRight ( ) hero . sneak…" at bounding box center [440, 162] width 165 height 180
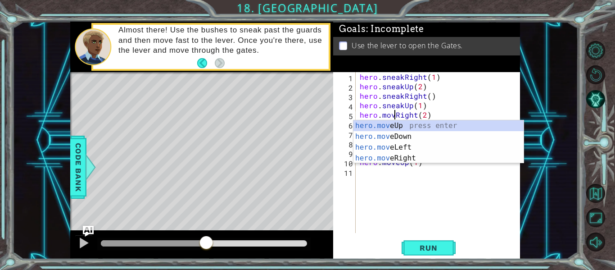
scroll to position [0, 3]
type textarea "hero.moveRight(2)"
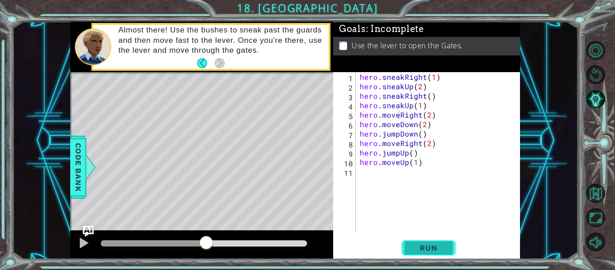
click at [426, 247] on span "Run" at bounding box center [429, 247] width 36 height 9
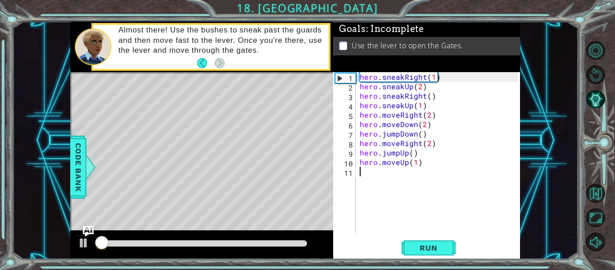
click at [400, 173] on div "hero . sneakRight ( 1 ) hero . sneakUp ( 2 ) hero . sneakRight ( ) hero . sneak…" at bounding box center [440, 162] width 165 height 180
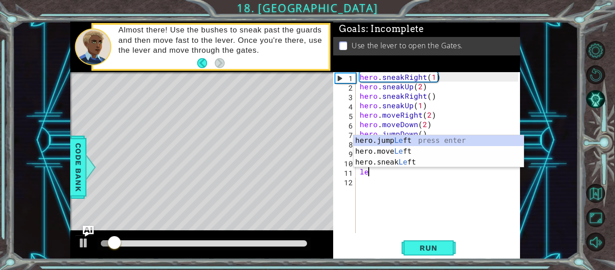
scroll to position [0, 0]
type textarea "l"
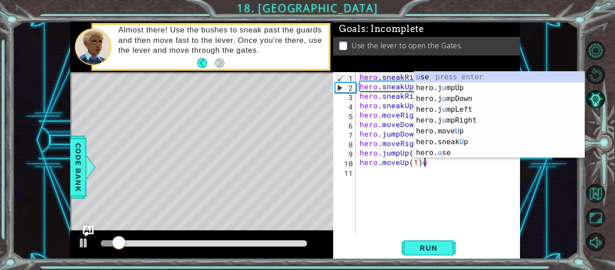
scroll to position [0, 4]
type textarea "hero.moveUp(1)"
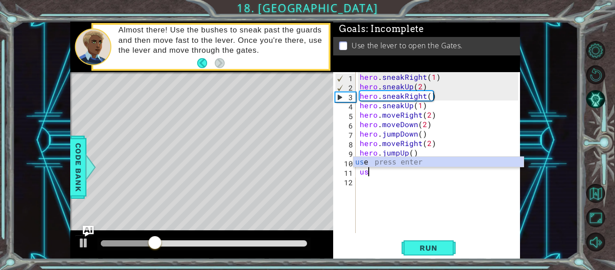
scroll to position [0, 0]
type textarea "u"
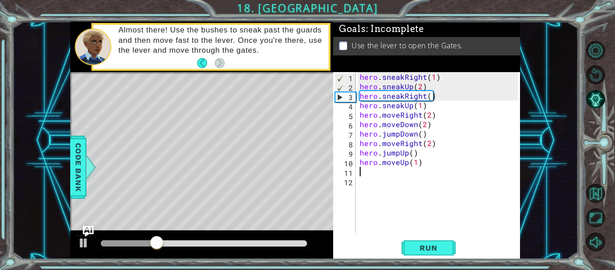
type textarea "hero.moveUp(1)"
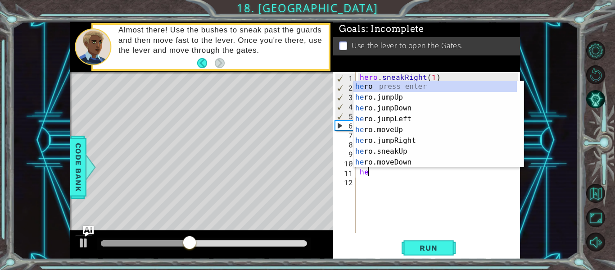
type textarea "h"
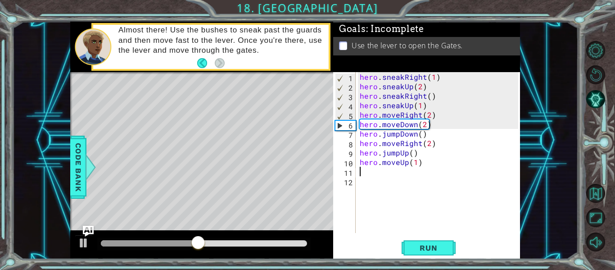
type textarea "hero.moveUp(1)"
click at [378, 174] on div "hero . sneakRight ( 1 ) hero . sneakUp ( 2 ) hero . sneakRight ( ) hero . sneak…" at bounding box center [440, 162] width 165 height 180
type textarea "hero.moveUp(1)"
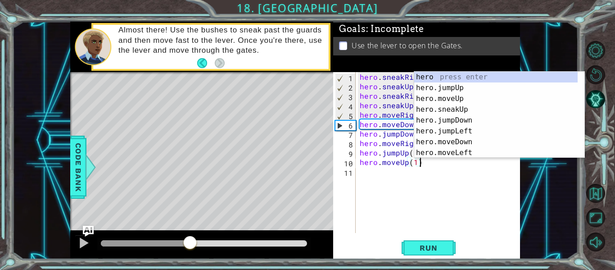
click at [190, 245] on div at bounding box center [145, 243] width 89 height 6
click at [426, 210] on div "hero . sneakRight ( 1 ) hero . sneakUp ( 2 ) hero . sneakRight ( ) hero . sneak…" at bounding box center [440, 162] width 165 height 180
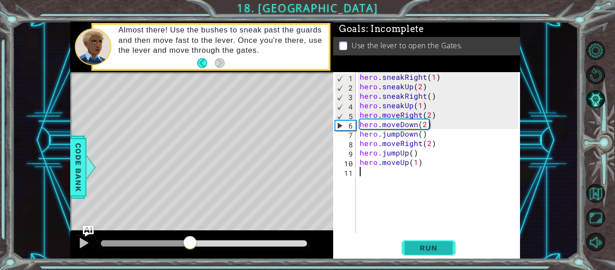
click at [422, 241] on button "Run" at bounding box center [429, 248] width 54 height 18
click at [84, 239] on div at bounding box center [84, 243] width 12 height 12
click at [398, 127] on div "hero . sneakRight ( 1 ) hero . sneakUp ( 2 ) hero . sneakRight ( ) hero . sneak…" at bounding box center [440, 162] width 165 height 180
click at [425, 125] on div "hero . sneakRight ( 1 ) hero . sneakUp ( 2 ) hero . sneakRight ( ) hero . sneak…" at bounding box center [440, 162] width 165 height 180
type textarea "hero.moveDown()"
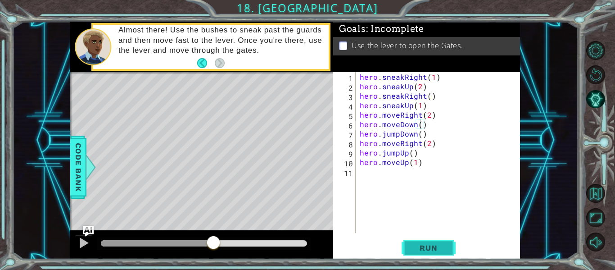
click at [422, 245] on span "Run" at bounding box center [429, 247] width 36 height 9
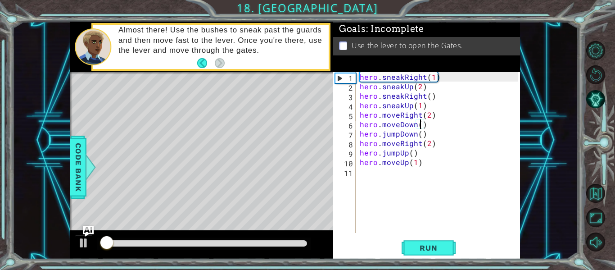
click at [222, 241] on div at bounding box center [204, 243] width 206 height 6
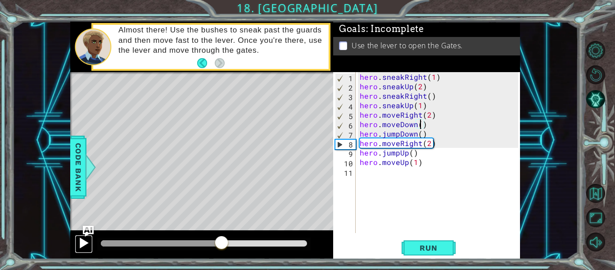
click at [79, 240] on div at bounding box center [84, 243] width 12 height 12
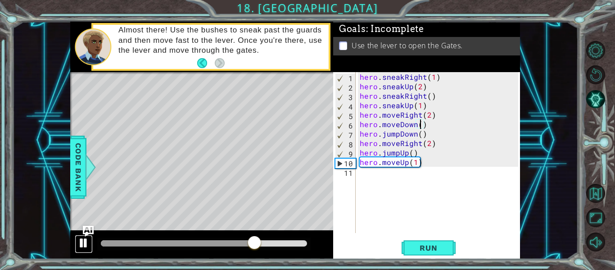
click at [78, 245] on div at bounding box center [84, 243] width 12 height 12
click at [361, 175] on div "hero . sneakRight ( 1 ) hero . sneakUp ( 2 ) hero . sneakRight ( ) hero . sneak…" at bounding box center [440, 162] width 165 height 180
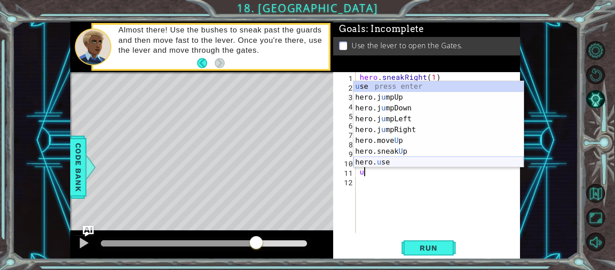
click at [384, 160] on div "u se press enter hero.j u mpUp press enter hero.j u mpDown press enter hero.j u…" at bounding box center [439, 135] width 170 height 108
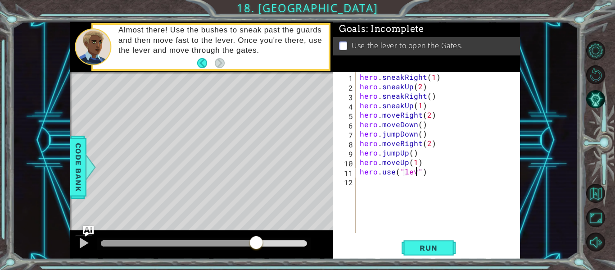
scroll to position [0, 4]
type textarea "hero.use("lever")"
click at [426, 263] on div "1 ההההההההההההההההההההההההההההההההההההההההההההההההההההההההההההההההההההההההההההה…" at bounding box center [307, 135] width 615 height 270
click at [415, 249] on span "Run" at bounding box center [429, 247] width 36 height 9
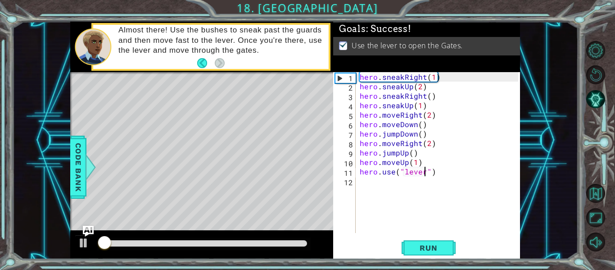
click at [273, 244] on div at bounding box center [204, 243] width 206 height 6
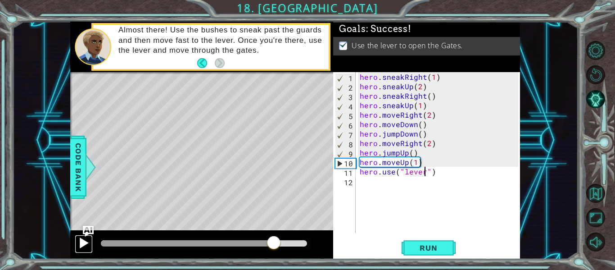
click at [81, 241] on div at bounding box center [84, 243] width 12 height 12
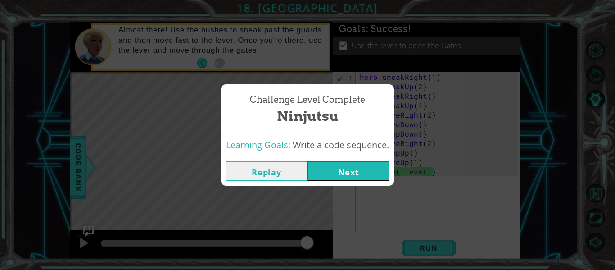
click at [336, 171] on button "Next" at bounding box center [349, 171] width 82 height 20
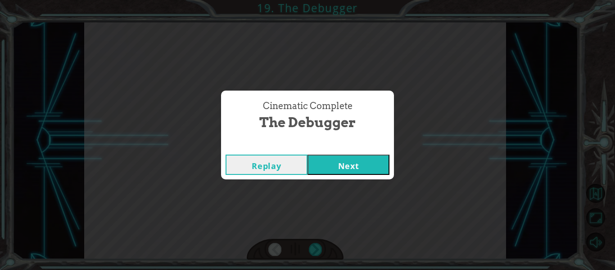
click at [345, 168] on button "Next" at bounding box center [349, 164] width 82 height 20
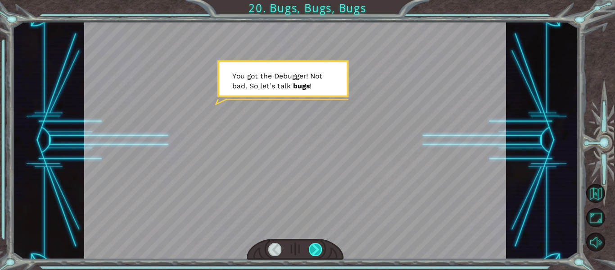
click at [309, 250] on div at bounding box center [315, 249] width 13 height 13
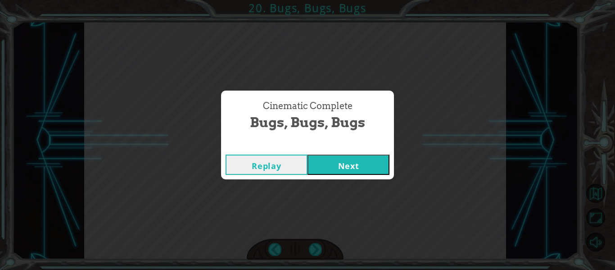
click at [360, 169] on button "Next" at bounding box center [349, 164] width 82 height 20
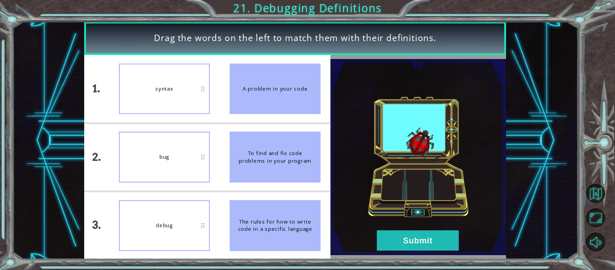
click at [266, 229] on div "The rules for how to write code in a specific language" at bounding box center [275, 225] width 91 height 51
click at [409, 242] on button "Submit" at bounding box center [418, 240] width 82 height 20
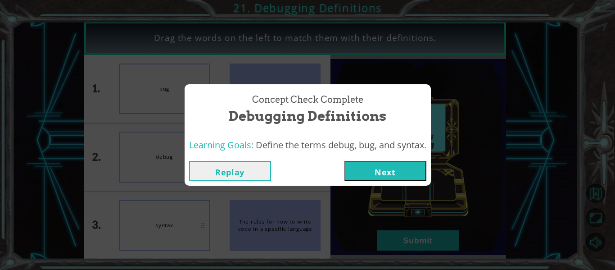
click at [369, 161] on button "Next" at bounding box center [386, 171] width 82 height 20
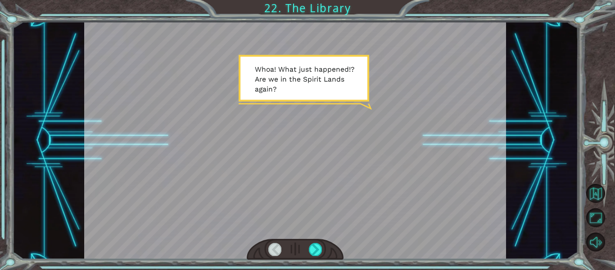
click at [307, 250] on div at bounding box center [295, 249] width 97 height 21
click at [315, 247] on div at bounding box center [315, 249] width 13 height 13
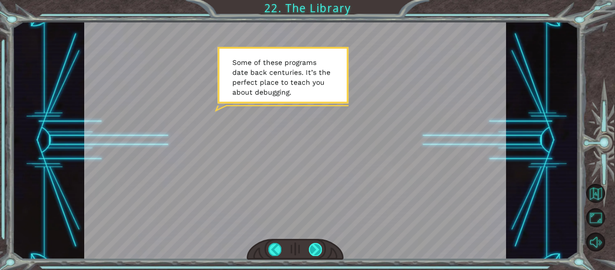
click at [313, 252] on div at bounding box center [315, 249] width 13 height 13
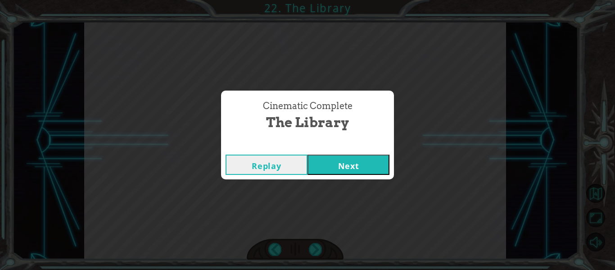
click at [330, 170] on button "Next" at bounding box center [349, 164] width 82 height 20
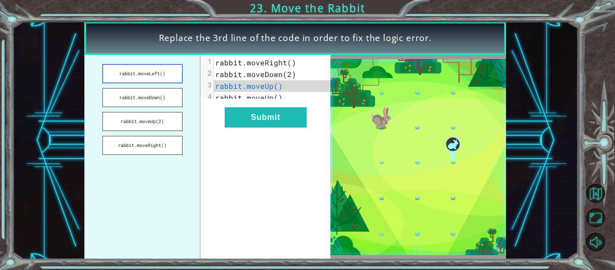
click at [154, 75] on button "rabbit.moveLeft()" at bounding box center [142, 73] width 81 height 19
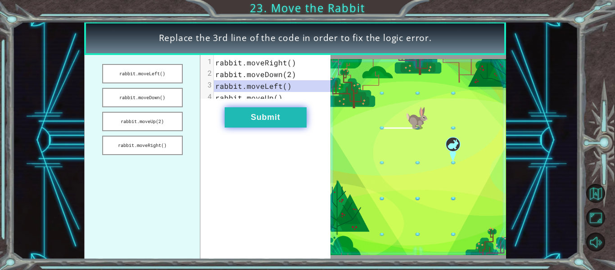
click at [257, 123] on button "Submit" at bounding box center [266, 117] width 82 height 20
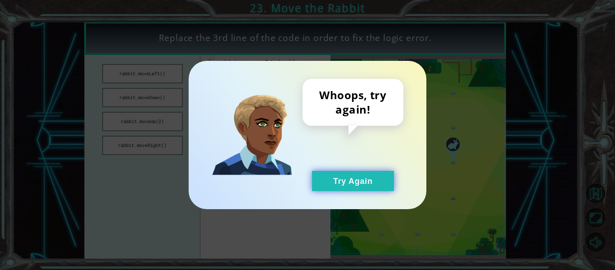
click at [341, 173] on button "Try Again" at bounding box center [353, 181] width 82 height 20
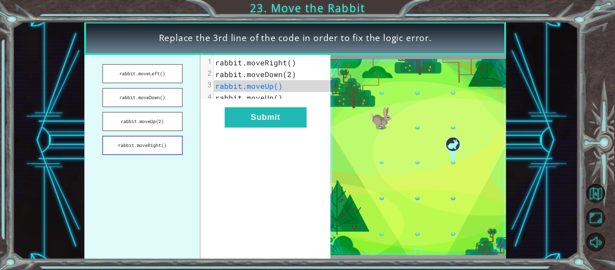
click at [166, 137] on button "rabbit.moveRight()" at bounding box center [142, 145] width 81 height 19
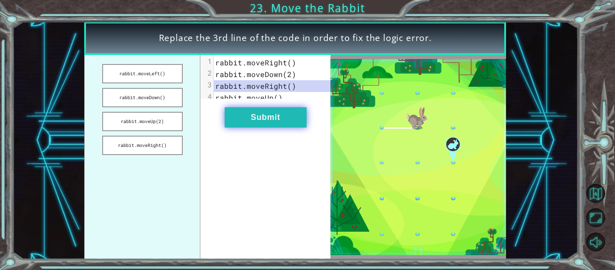
click at [263, 116] on button "Submit" at bounding box center [266, 117] width 82 height 20
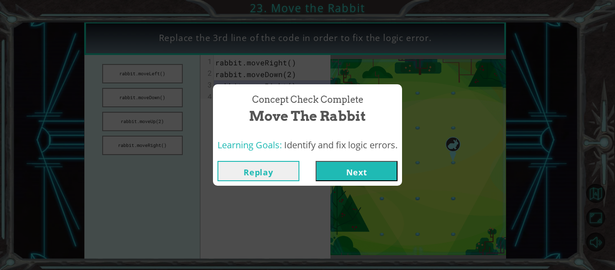
click at [341, 170] on button "Next" at bounding box center [357, 171] width 82 height 20
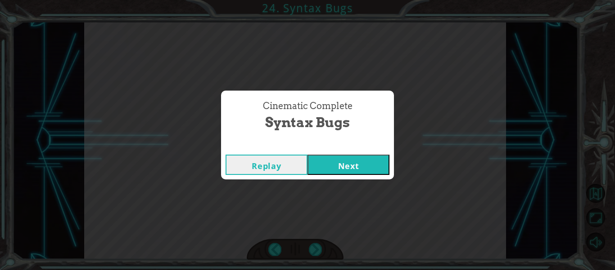
click at [359, 171] on button "Next" at bounding box center [349, 164] width 82 height 20
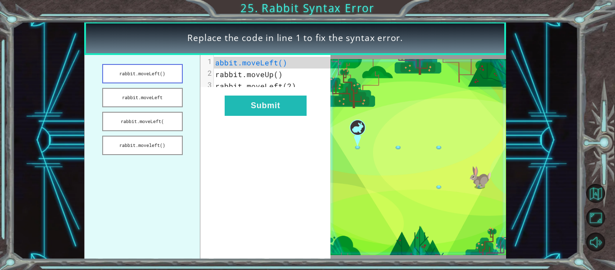
click at [147, 76] on button "rabbit.moveLeft()" at bounding box center [142, 73] width 81 height 19
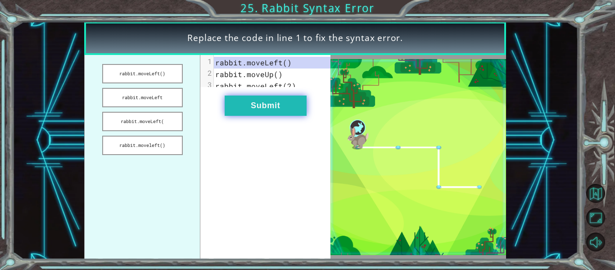
click at [250, 106] on button "Submit" at bounding box center [266, 105] width 82 height 20
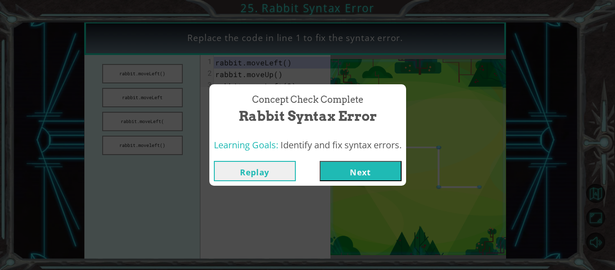
click at [343, 170] on button "Next" at bounding box center [361, 171] width 82 height 20
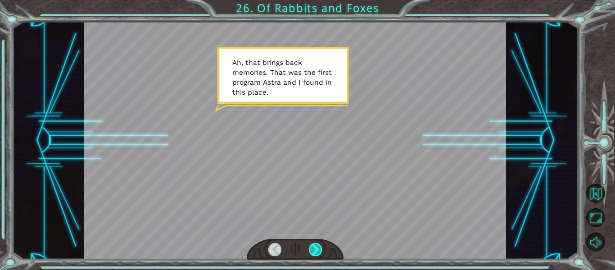
click at [317, 253] on div at bounding box center [315, 249] width 13 height 13
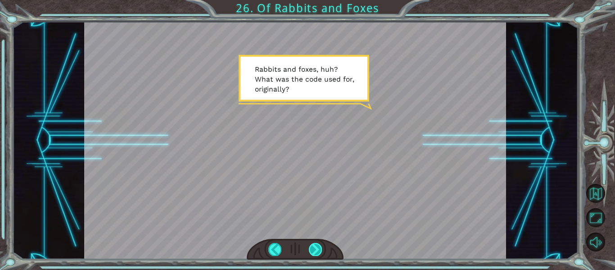
click at [319, 245] on div at bounding box center [315, 249] width 13 height 13
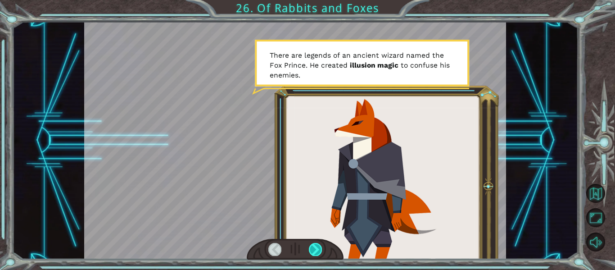
click at [310, 249] on div at bounding box center [315, 249] width 13 height 13
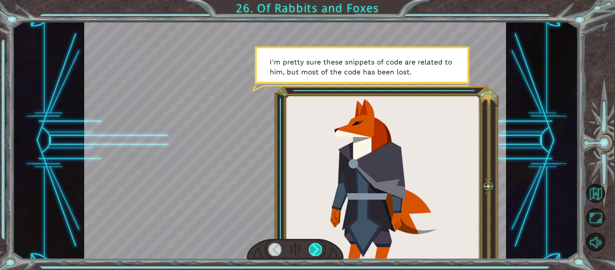
click at [310, 249] on div at bounding box center [315, 249] width 13 height 13
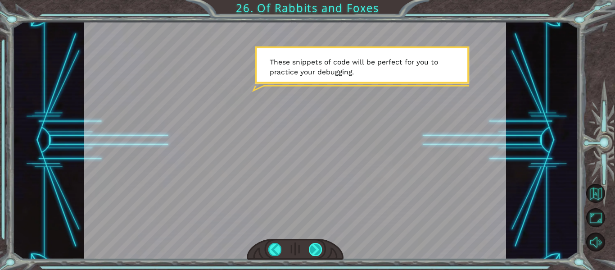
click at [310, 249] on div at bounding box center [315, 249] width 13 height 13
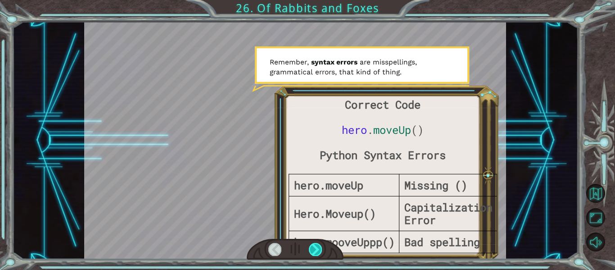
click at [317, 243] on div at bounding box center [315, 249] width 13 height 13
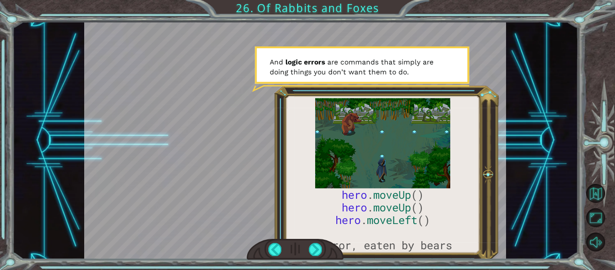
drag, startPoint x: 380, startPoint y: 245, endPoint x: 341, endPoint y: 200, distance: 59.7
click at [341, 200] on div at bounding box center [295, 140] width 422 height 237
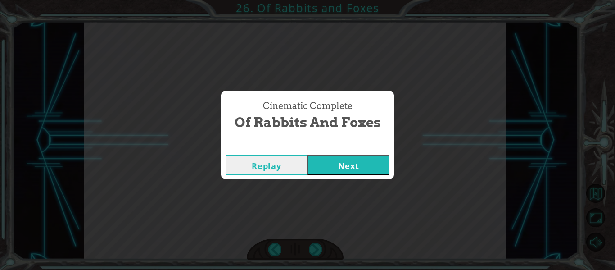
click at [322, 169] on button "Next" at bounding box center [349, 164] width 82 height 20
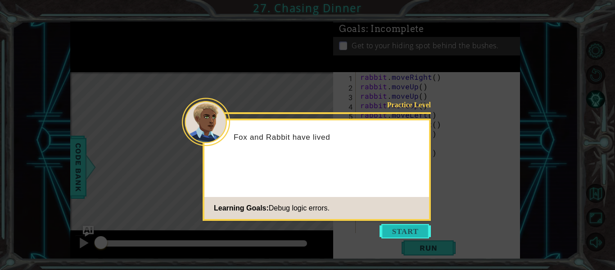
click at [401, 233] on button "Start" at bounding box center [405, 231] width 51 height 14
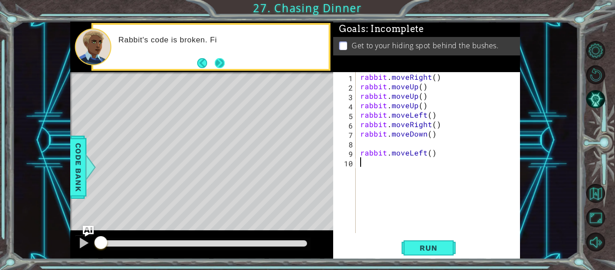
click at [213, 64] on button "Next" at bounding box center [220, 63] width 14 height 14
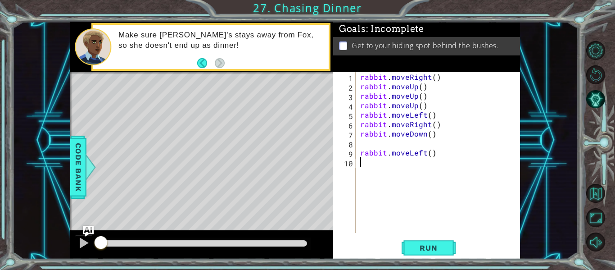
click at [360, 152] on div "rabbit . moveRight ( ) rabbit . moveUp ( ) rabbit . moveUp ( ) rabbit . moveUp …" at bounding box center [441, 162] width 164 height 180
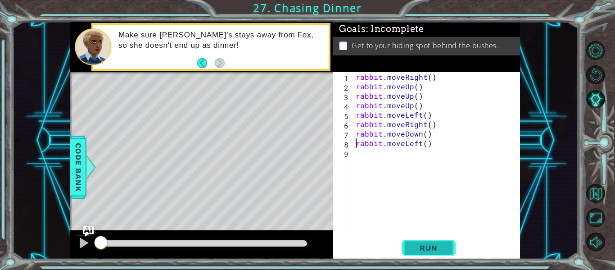
click at [415, 254] on button "Run" at bounding box center [429, 248] width 54 height 18
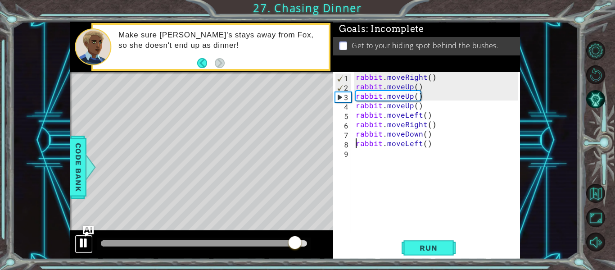
click at [82, 239] on div at bounding box center [84, 243] width 12 height 12
click at [411, 88] on div "rabbit . moveRight ( ) rabbit . moveUp ( ) rabbit . moveUp ( ) rabbit . moveUp …" at bounding box center [438, 162] width 169 height 180
type textarea "rabbit.moveUp()"
drag, startPoint x: 427, startPoint y: 87, endPoint x: 350, endPoint y: 84, distance: 76.6
click at [350, 84] on div "rabbit.moveUp() 1 2 3 4 5 6 7 8 9 rabbit . moveRight ( ) rabbit . moveUp ( ) ra…" at bounding box center [425, 152] width 185 height 161
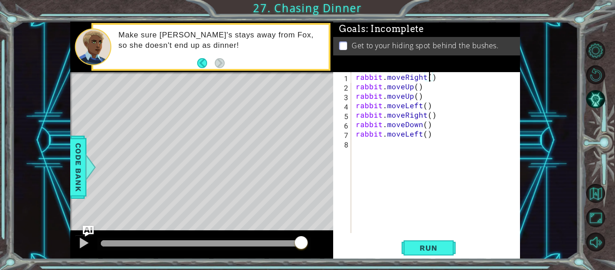
click at [431, 77] on div "rabbit . moveRight ( ) rabbit . moveUp ( ) rabbit . moveUp ( ) rabbit . moveLef…" at bounding box center [438, 162] width 169 height 180
click at [407, 245] on button "Run" at bounding box center [429, 248] width 54 height 18
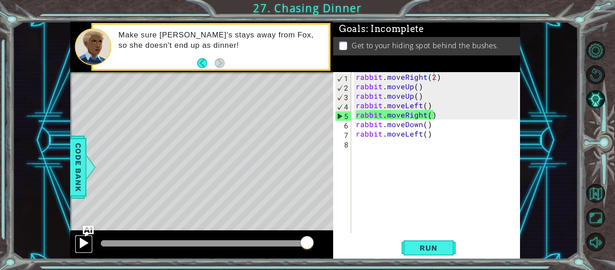
click at [82, 242] on div at bounding box center [84, 243] width 12 height 12
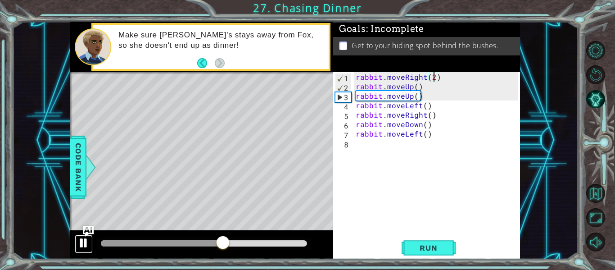
click at [85, 241] on div at bounding box center [84, 243] width 12 height 12
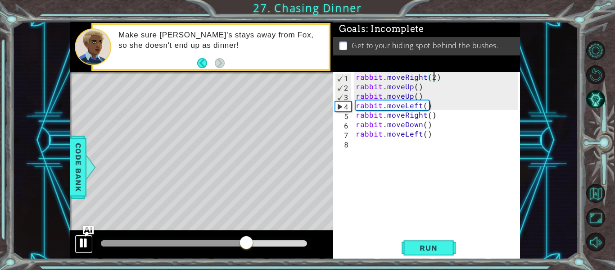
click at [85, 241] on div at bounding box center [84, 243] width 12 height 12
drag, startPoint x: 440, startPoint y: 116, endPoint x: 345, endPoint y: 116, distance: 94.1
click at [345, 116] on div "rabbit.moveRight(2) 1 2 3 4 5 6 7 8 rabbit . moveRight ( 2 ) rabbit . moveUp ( …" at bounding box center [425, 152] width 185 height 161
type textarea "rabbit.moveRight()"
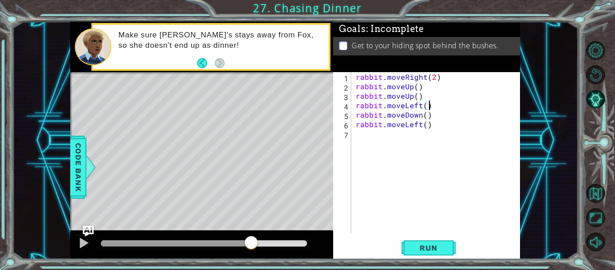
click at [424, 108] on div "rabbit . moveRight ( 2 ) rabbit . moveUp ( ) rabbit . moveUp ( ) rabbit . moveL…" at bounding box center [438, 162] width 169 height 180
type textarea "rabbit.moveLeft(2)"
click at [415, 252] on span "Run" at bounding box center [429, 247] width 36 height 9
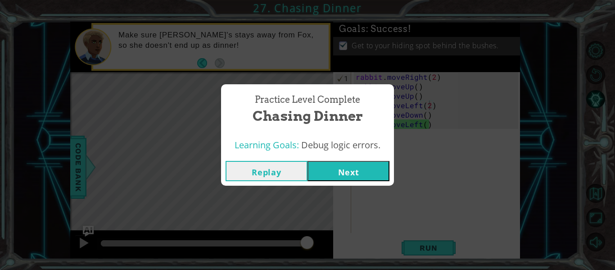
click at [359, 172] on button "Next" at bounding box center [349, 171] width 82 height 20
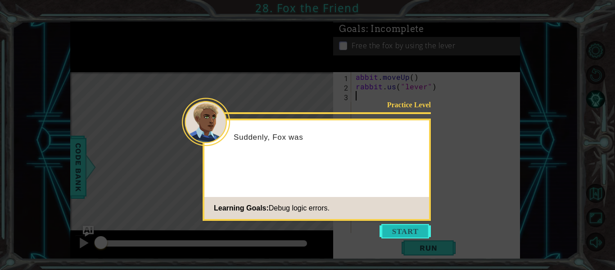
click at [403, 227] on button "Start" at bounding box center [405, 231] width 51 height 14
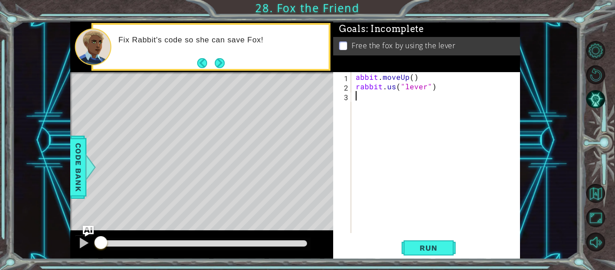
click at [356, 78] on div "abbit . moveUp ( ) rabbit . us ( "lever" )" at bounding box center [438, 162] width 169 height 180
type textarea "rabbit.moveUp()"
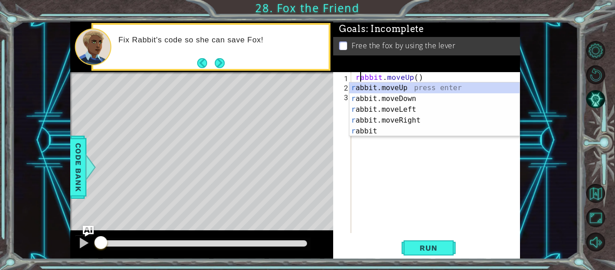
click at [407, 174] on div "rabbit . moveUp ( ) rabbit . us ( "lever" )" at bounding box center [438, 162] width 169 height 180
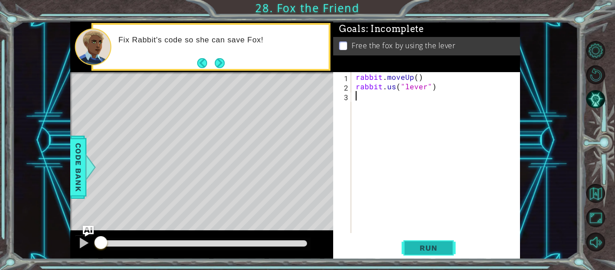
click at [427, 247] on span "Run" at bounding box center [429, 247] width 36 height 9
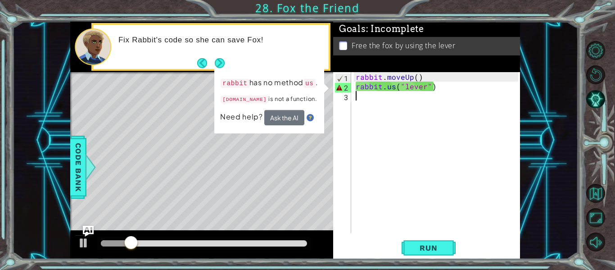
click at [394, 86] on div "rabbit . moveUp ( ) rabbit . us ( "lever" )" at bounding box center [438, 162] width 169 height 180
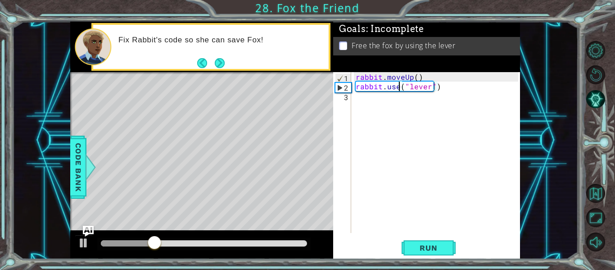
type textarea "rabbit.use("lever")"
click at [391, 171] on div "rabbit . moveUp ( ) rabbit . use ( "lever" )" at bounding box center [438, 162] width 169 height 180
click at [413, 241] on button "Run" at bounding box center [429, 248] width 54 height 18
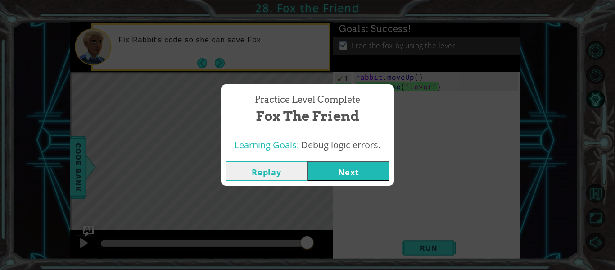
click at [362, 177] on button "Next" at bounding box center [349, 171] width 82 height 20
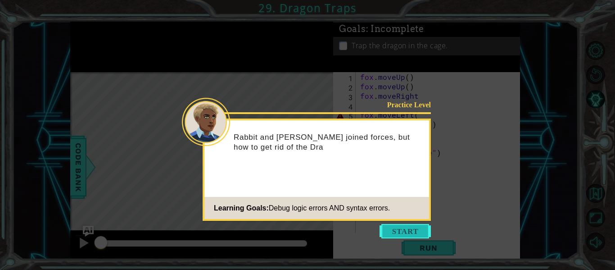
click at [396, 231] on button "Start" at bounding box center [405, 231] width 51 height 14
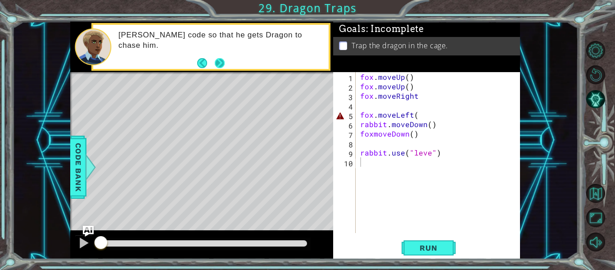
click at [221, 61] on button "Next" at bounding box center [220, 63] width 10 height 10
click at [245, 84] on div "methods rabbit moveUp() moveDown() moveLeft() moveRight() use(thing) fox moveUp…" at bounding box center [295, 140] width 450 height 237
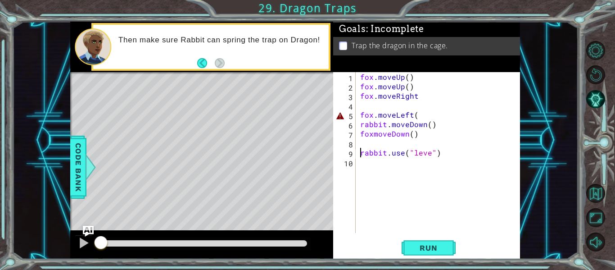
click at [360, 152] on div "fox . moveUp ( ) fox . moveUp ( ) fox . moveRight fox . moveLeft ( rabbit . mov…" at bounding box center [441, 162] width 164 height 180
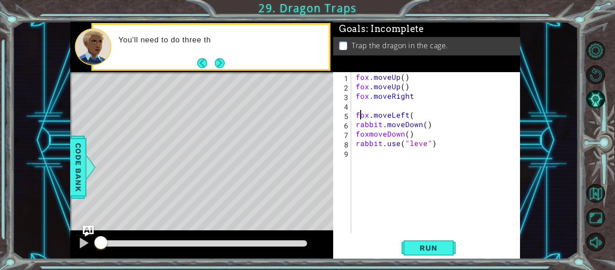
click at [359, 116] on div "fox . moveUp ( ) fox . moveUp ( ) fox . moveRight fox . moveLeft ( rabbit . mov…" at bounding box center [438, 162] width 169 height 180
click at [356, 114] on div "fox . moveUp ( ) fox . moveUp ( ) fox . moveRight fox . moveLeft ( rabbit . mov…" at bounding box center [438, 162] width 169 height 180
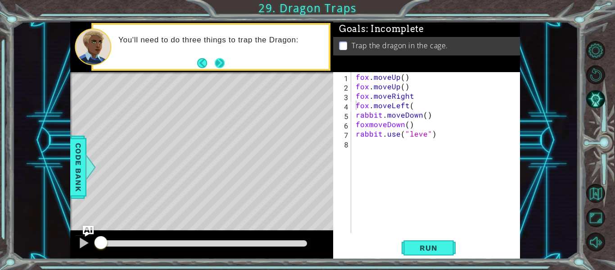
click at [218, 58] on button "Next" at bounding box center [220, 63] width 16 height 16
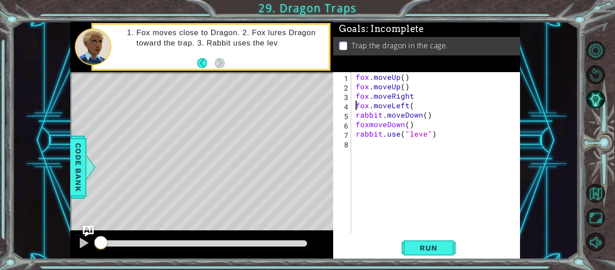
click at [369, 125] on div "fox . moveUp ( ) fox . moveUp ( ) fox . moveRight fox . moveLeft ( rabbit . mov…" at bounding box center [438, 162] width 169 height 180
click at [424, 133] on div "fox . moveUp ( ) fox . moveUp ( ) fox . moveRight fox . moveLeft ( rabbit . mov…" at bounding box center [438, 162] width 169 height 180
click at [426, 243] on span "Run" at bounding box center [429, 247] width 36 height 9
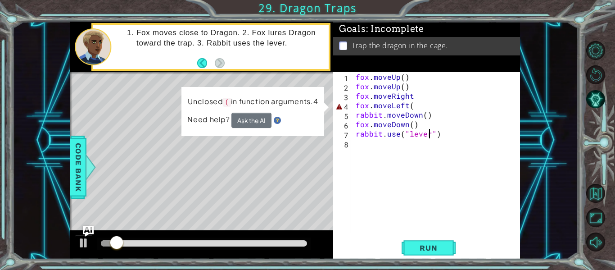
click at [412, 106] on div "fox . moveUp ( ) fox . moveUp ( ) fox . moveRight fox . moveLeft ( rabbit . mov…" at bounding box center [438, 162] width 169 height 180
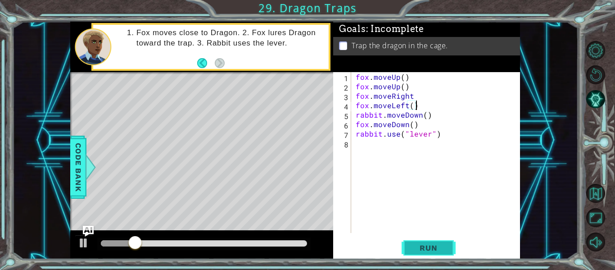
click at [415, 245] on span "Run" at bounding box center [429, 247] width 36 height 9
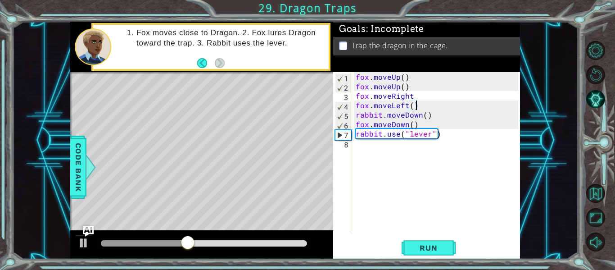
click at [74, 244] on div at bounding box center [201, 244] width 263 height 29
click at [81, 244] on div at bounding box center [84, 243] width 12 height 12
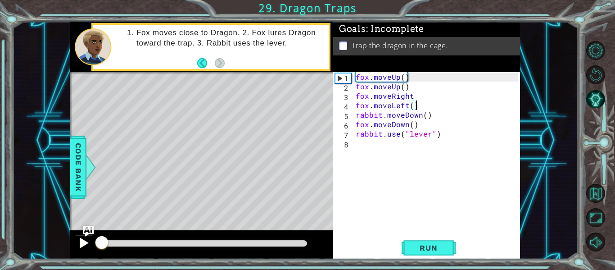
drag, startPoint x: 187, startPoint y: 245, endPoint x: 79, endPoint y: 243, distance: 107.7
click at [79, 243] on div at bounding box center [201, 244] width 263 height 29
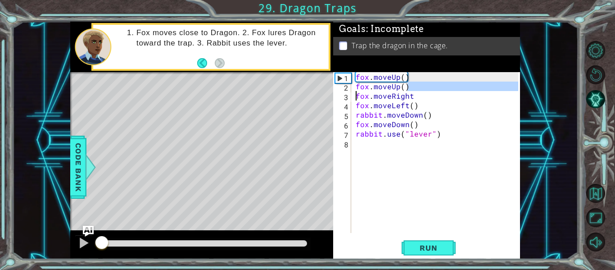
drag, startPoint x: 410, startPoint y: 90, endPoint x: 347, endPoint y: 92, distance: 62.6
click at [347, 92] on div "fox.moveLeft() 1 2 3 4 5 6 7 8 fox . moveUp ( ) fox . moveUp ( ) fox . moveRigh…" at bounding box center [425, 152] width 185 height 161
click at [407, 87] on div "fox . moveUp ( ) fox . moveUp ( ) fox . moveRight fox . moveLeft ( ) rabbit . m…" at bounding box center [436, 152] width 164 height 161
type textarea "fox.moveUp()"
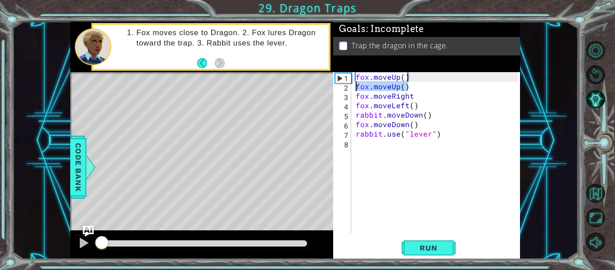
drag, startPoint x: 409, startPoint y: 88, endPoint x: 337, endPoint y: 86, distance: 71.2
click at [337, 86] on div "fox.moveUp() 1 2 3 4 5 6 7 8 fox . moveUp ( ) fox . moveUp ( ) fox . moveRight …" at bounding box center [425, 152] width 185 height 161
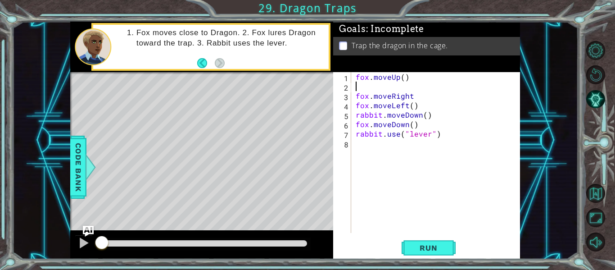
scroll to position [0, 0]
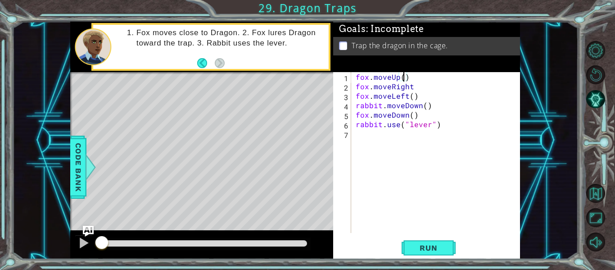
click at [403, 80] on div "fox . moveUp ( ) fox . moveRight fox . moveLeft ( ) rabbit . moveDown ( ) fox .…" at bounding box center [438, 162] width 169 height 180
click at [410, 245] on button "Run" at bounding box center [429, 248] width 54 height 18
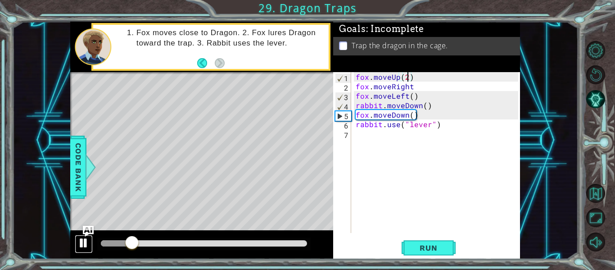
click at [79, 239] on div at bounding box center [84, 243] width 12 height 12
click at [418, 88] on div "fox . moveUp ( 2 ) fox . moveRight fox . moveLeft ( ) rabbit . moveDown ( ) fox…" at bounding box center [438, 162] width 169 height 180
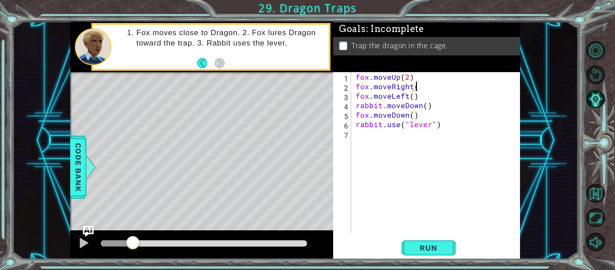
scroll to position [0, 4]
click at [86, 236] on img "Ask AI" at bounding box center [88, 231] width 12 height 12
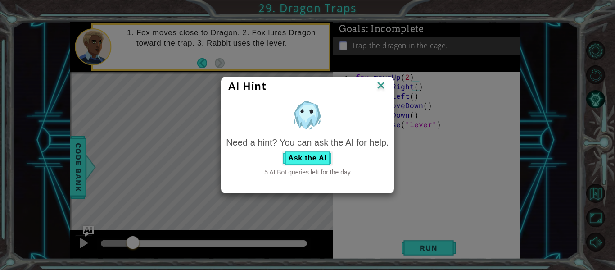
click at [385, 85] on img at bounding box center [381, 86] width 12 height 14
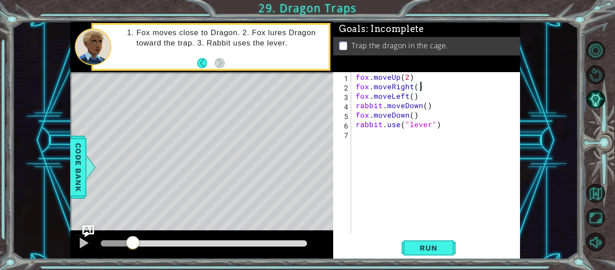
click at [86, 236] on img "Ask AI" at bounding box center [88, 231] width 12 height 12
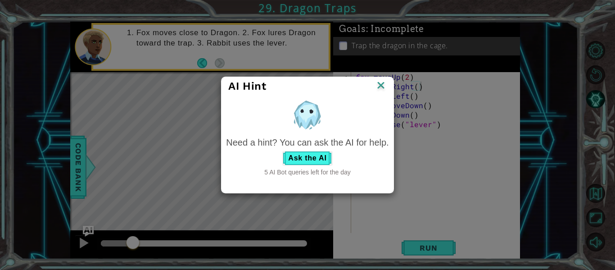
click at [383, 87] on img at bounding box center [381, 86] width 12 height 14
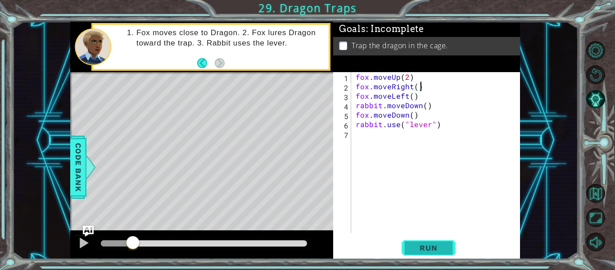
click at [415, 248] on span "Run" at bounding box center [429, 247] width 36 height 9
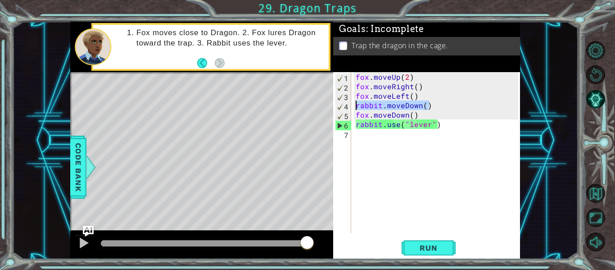
drag, startPoint x: 443, startPoint y: 106, endPoint x: 345, endPoint y: 106, distance: 97.3
click at [345, 106] on div "fox.moveRight() 1 2 3 4 5 6 7 fox . moveUp ( 2 ) fox . moveRight ( ) fox . move…" at bounding box center [425, 152] width 185 height 161
type textarea "rabbit.moveDown()"
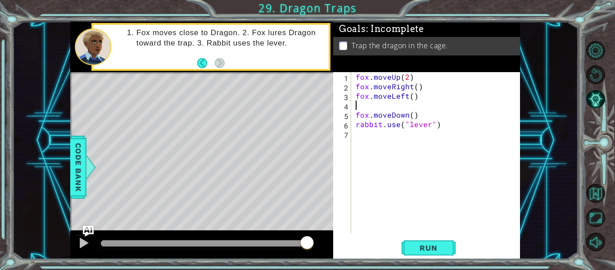
type textarea "fox.moveLeft()"
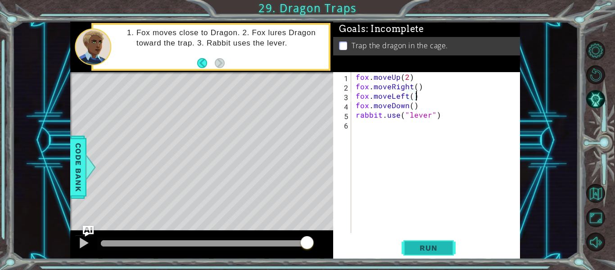
click at [422, 245] on span "Run" at bounding box center [429, 247] width 36 height 9
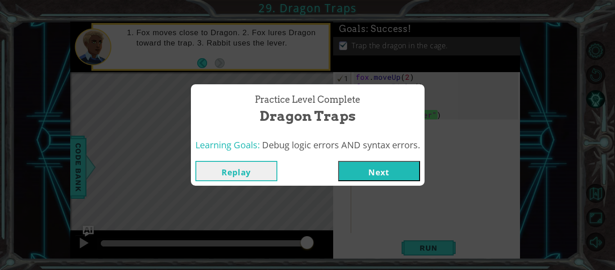
click at [370, 167] on button "Next" at bounding box center [379, 171] width 82 height 20
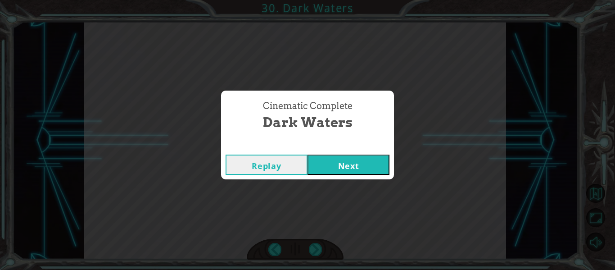
click at [341, 169] on button "Next" at bounding box center [349, 164] width 82 height 20
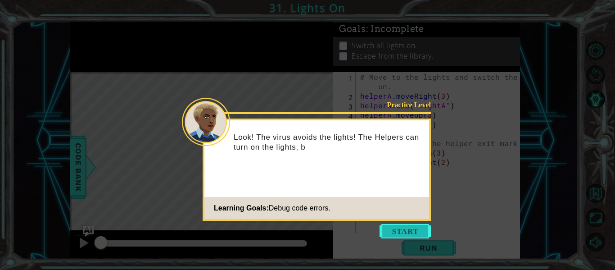
click at [399, 230] on button "Start" at bounding box center [405, 231] width 51 height 14
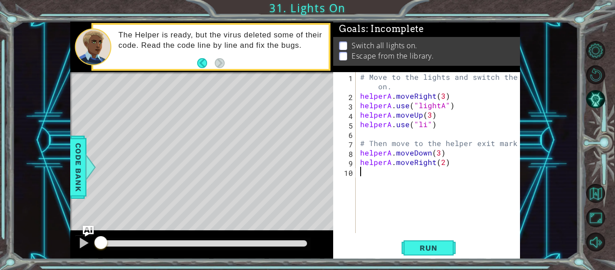
click at [424, 126] on div "# Move to the lights and switch them on. helperA . moveRight ( 3 ) helperA . us…" at bounding box center [441, 166] width 164 height 189
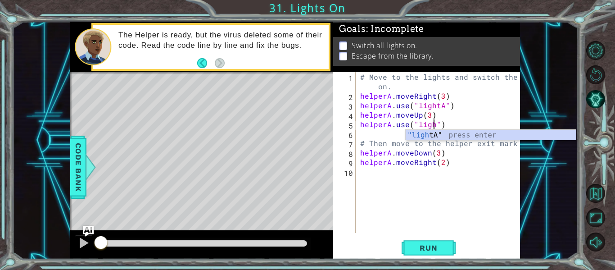
scroll to position [0, 5]
click at [432, 136] on div ""light A" press enter" at bounding box center [491, 146] width 170 height 32
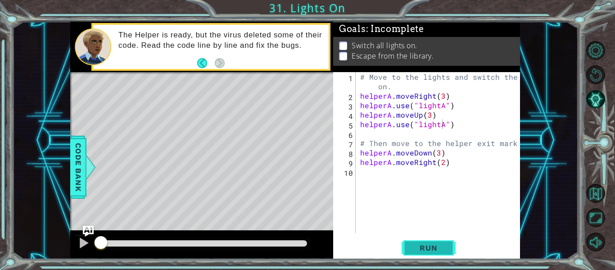
click at [412, 247] on span "Run" at bounding box center [429, 247] width 36 height 9
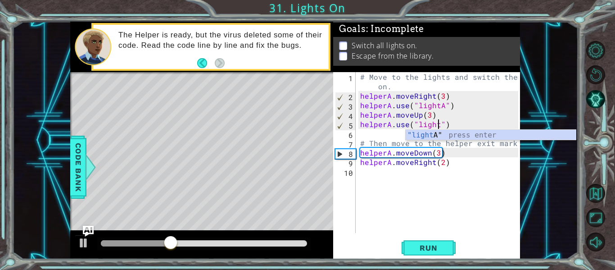
scroll to position [0, 5]
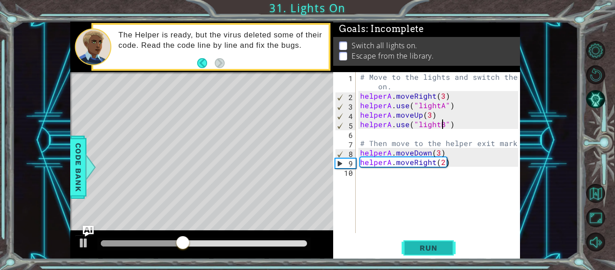
click at [420, 239] on button "Run" at bounding box center [429, 248] width 54 height 18
click at [437, 152] on div "# Move to the lights and switch them on. helperA . moveRight ( 3 ) helperA . us…" at bounding box center [441, 166] width 164 height 189
type textarea "helperA.moveDown(1)"
click at [423, 247] on span "Run" at bounding box center [429, 247] width 36 height 9
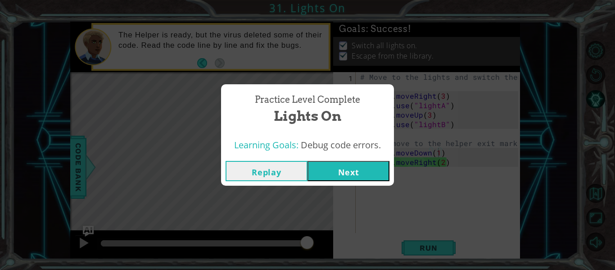
click at [342, 173] on button "Next" at bounding box center [349, 171] width 82 height 20
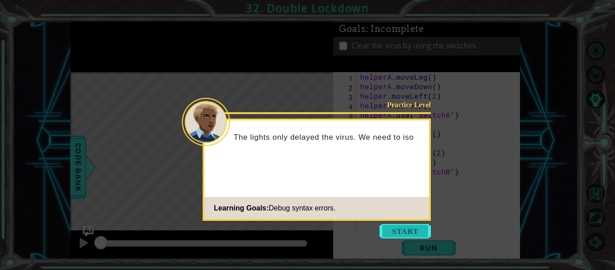
click at [405, 228] on button "Start" at bounding box center [405, 231] width 51 height 14
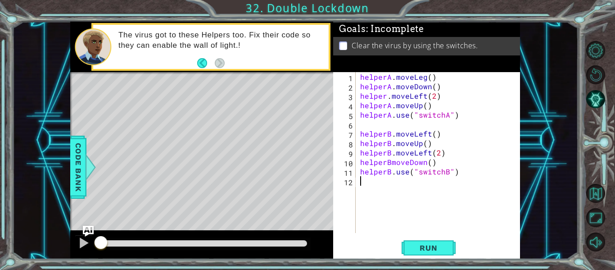
click at [358, 134] on div "1 2 3 4 5 6 7 8 9 10 11 12 helperA . moveLeg ( ) helperA . moveDown ( ) helper …" at bounding box center [425, 152] width 185 height 161
click at [360, 134] on div "helperA . moveLeg ( ) helperA . moveDown ( ) helper . moveLeft ( 2 ) helperA . …" at bounding box center [441, 162] width 164 height 180
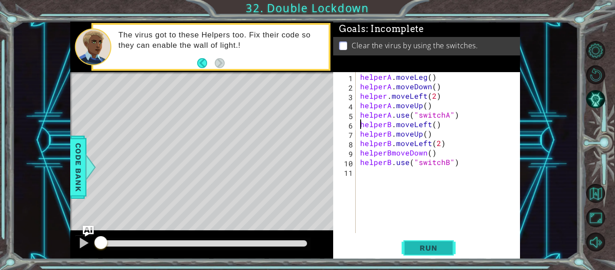
click at [413, 248] on span "Run" at bounding box center [429, 247] width 36 height 9
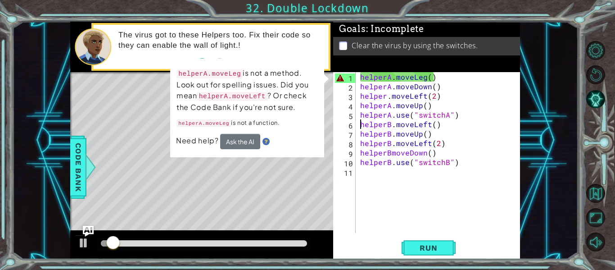
click at [423, 79] on div "helperA . moveLeg ( ) helperA . moveDown ( ) helper . moveLeft ( 2 ) helperA . …" at bounding box center [441, 162] width 164 height 180
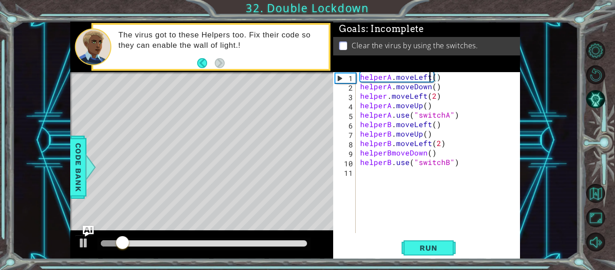
scroll to position [0, 5]
click at [433, 245] on span "Run" at bounding box center [429, 247] width 36 height 9
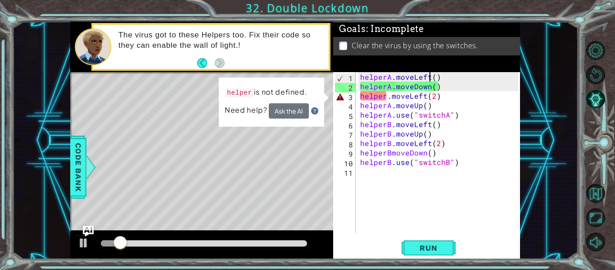
click at [386, 95] on div "helperA . moveLeft ( ) helperA . moveDown ( ) helper . moveLeft ( 2 ) helperA .…" at bounding box center [441, 162] width 164 height 180
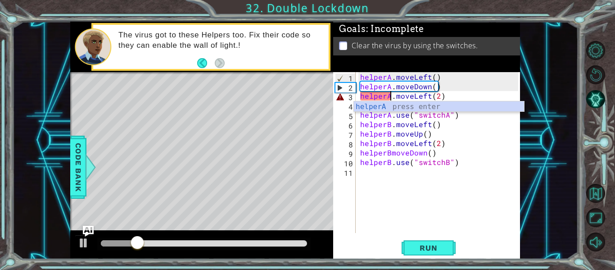
scroll to position [0, 2]
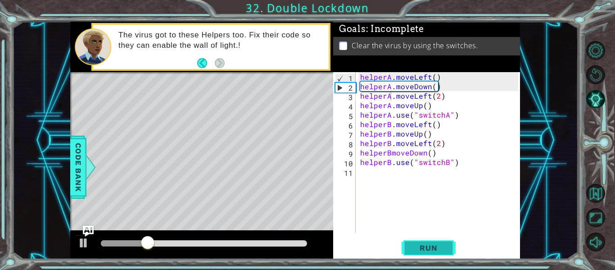
click at [411, 246] on span "Run" at bounding box center [429, 247] width 36 height 9
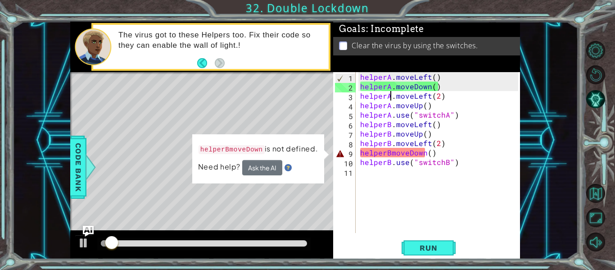
click at [390, 154] on div "helperA . moveLeft ( ) helperA . moveDown ( ) helperA . moveLeft ( 2 ) helperA …" at bounding box center [441, 162] width 164 height 180
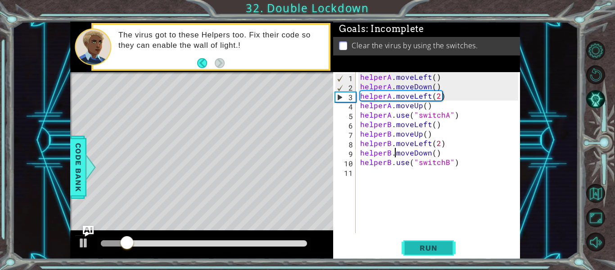
type textarea "helperB.moveDown()"
click at [442, 250] on span "Run" at bounding box center [429, 247] width 36 height 9
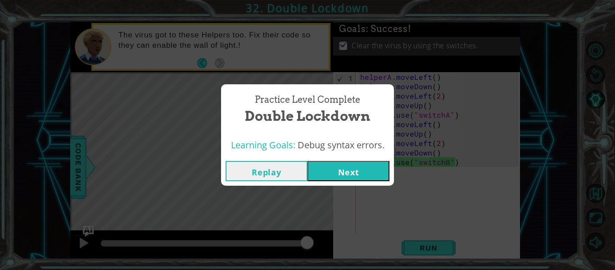
click at [334, 175] on button "Next" at bounding box center [349, 171] width 82 height 20
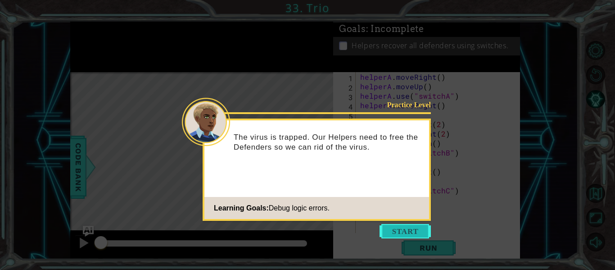
click at [404, 234] on button "Start" at bounding box center [405, 231] width 51 height 14
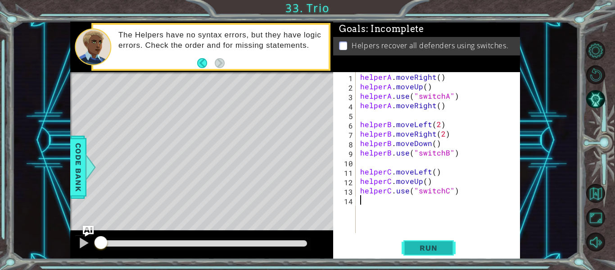
click at [430, 245] on span "Run" at bounding box center [429, 247] width 36 height 9
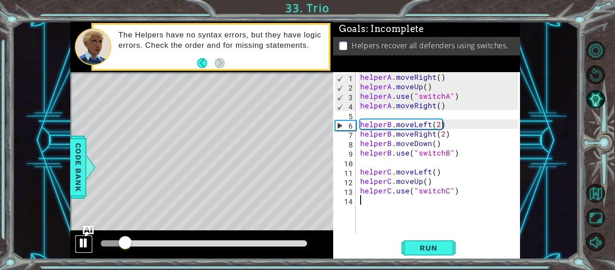
click at [82, 239] on div at bounding box center [84, 243] width 12 height 12
click at [434, 77] on div "helperA . moveRight ( ) helperA . moveUp ( ) helperA . use ( "switchA" ) helper…" at bounding box center [441, 162] width 164 height 180
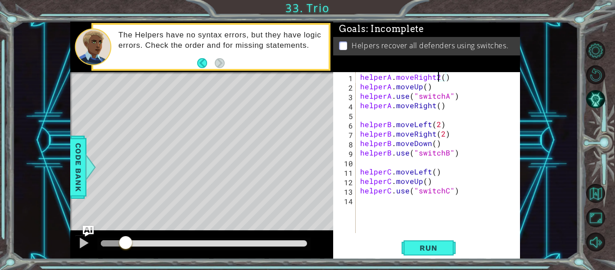
scroll to position [0, 5]
click at [434, 85] on div "helperA . moveRight ( ) helperA . moveUp ( ) helperA . use ( "switchA" ) helper…" at bounding box center [441, 162] width 164 height 180
type textarea "helperA.moveUp()"
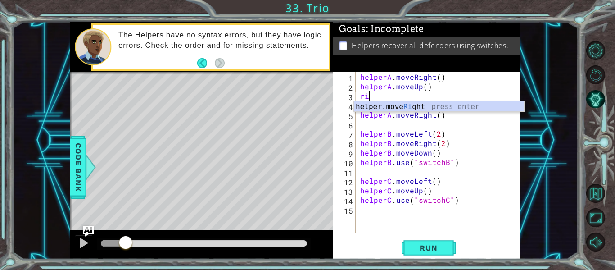
scroll to position [0, 0]
click at [444, 107] on div "helper.move Righ t press enter" at bounding box center [439, 117] width 170 height 32
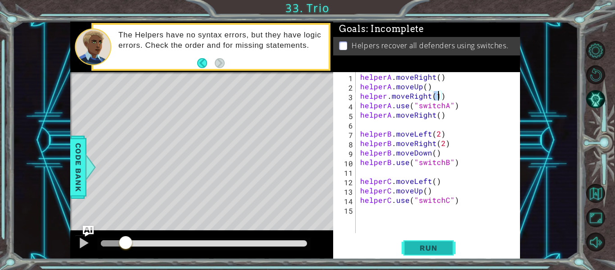
click at [415, 245] on span "Run" at bounding box center [429, 247] width 36 height 9
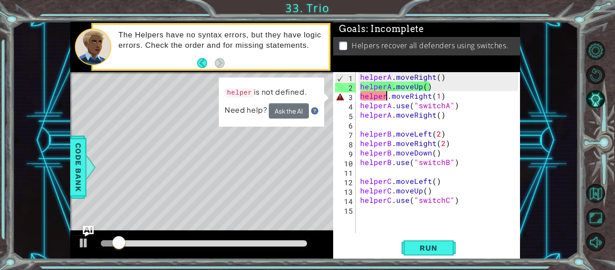
click at [386, 96] on div "helperA . moveRight ( ) helperA . moveUp ( ) helper . moveRight ( 1 ) helperA .…" at bounding box center [441, 162] width 164 height 180
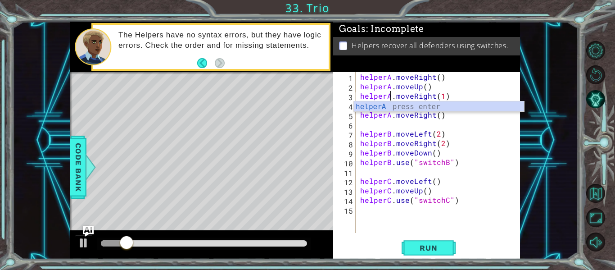
scroll to position [0, 2]
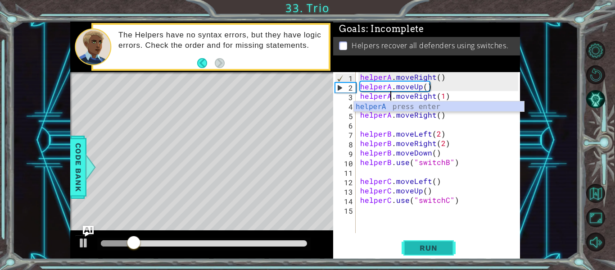
click at [422, 244] on span "Run" at bounding box center [429, 247] width 36 height 9
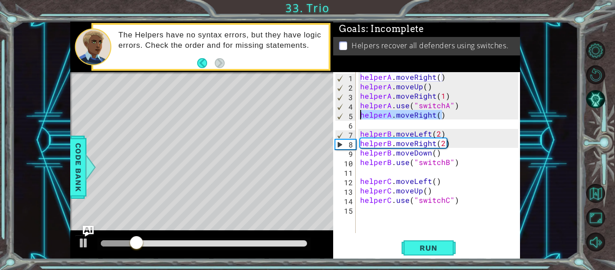
drag, startPoint x: 445, startPoint y: 116, endPoint x: 360, endPoint y: 113, distance: 84.3
click at [360, 113] on div "helperA . moveRight ( ) helperA . moveUp ( ) helperA . moveRight ( 1 ) helperA …" at bounding box center [441, 162] width 164 height 180
type textarea "helperA.moveRight()"
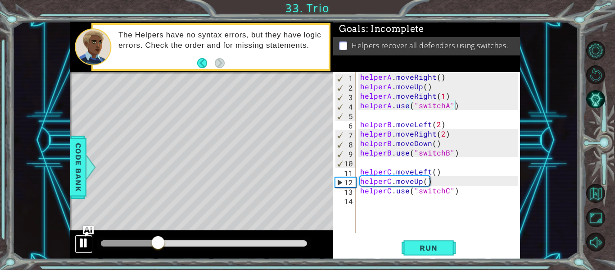
click at [77, 246] on button at bounding box center [84, 244] width 18 height 18
click at [138, 242] on div at bounding box center [129, 243] width 57 height 6
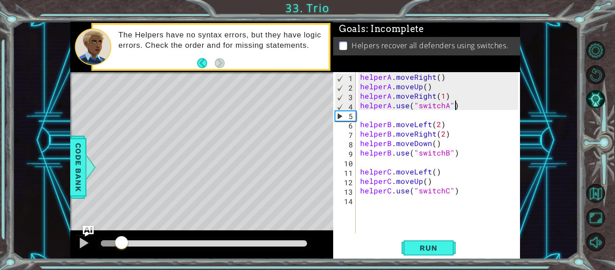
click at [122, 243] on div at bounding box center [111, 243] width 21 height 6
click at [82, 241] on div at bounding box center [84, 243] width 12 height 12
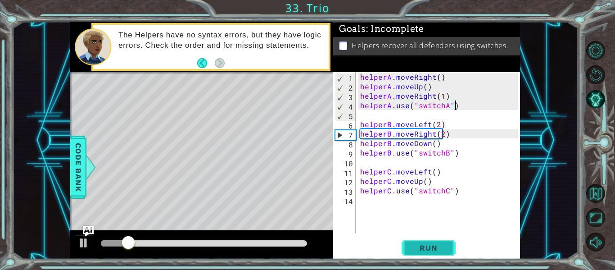
click at [441, 250] on span "Run" at bounding box center [429, 247] width 36 height 9
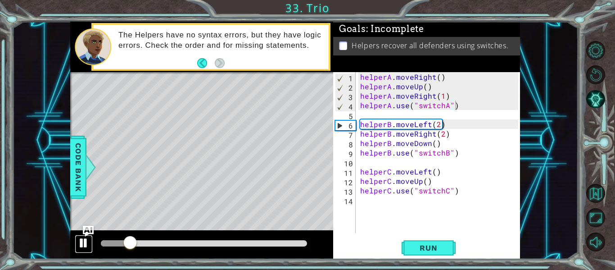
click at [81, 235] on button at bounding box center [84, 244] width 18 height 18
click at [434, 139] on div "helperA . moveRight ( ) helperA . moveUp ( ) helperA . moveRight ( 1 ) helperA …" at bounding box center [441, 162] width 164 height 180
click at [433, 134] on div "helperA . moveRight ( ) helperA . moveUp ( ) helperA . moveRight ( 1 ) helperA …" at bounding box center [441, 162] width 164 height 180
type textarea "helperB.moveRight(2)"
drag, startPoint x: 454, startPoint y: 134, endPoint x: 360, endPoint y: 135, distance: 94.1
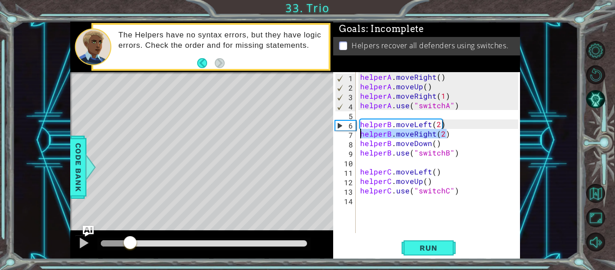
click at [360, 135] on div "helperA . moveRight ( ) helperA . moveUp ( ) helperA . moveRight ( 1 ) helperA …" at bounding box center [441, 162] width 164 height 180
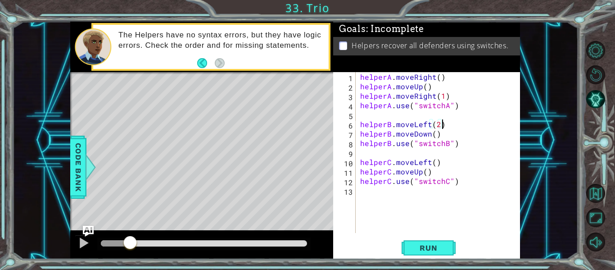
click at [443, 139] on div "helperA . moveRight ( ) helperA . moveUp ( ) helperA . moveRight ( 1 ) helperA …" at bounding box center [441, 162] width 164 height 180
click at [440, 134] on div "helperA . moveRight ( ) helperA . moveUp ( ) helperA . moveRight ( 1 ) helperA …" at bounding box center [441, 162] width 164 height 180
type textarea "helperB.moveDown()"
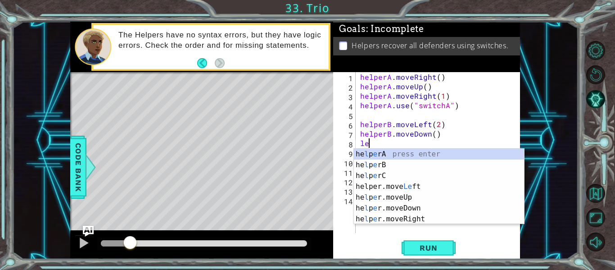
scroll to position [0, 0]
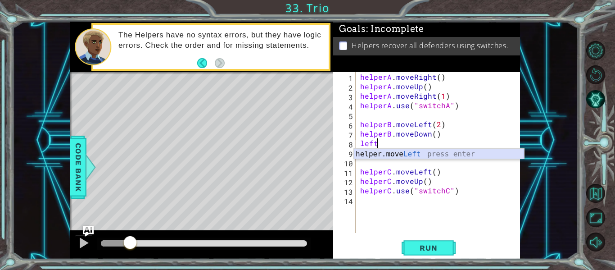
click at [446, 153] on div "helper.move Left press enter" at bounding box center [439, 165] width 170 height 32
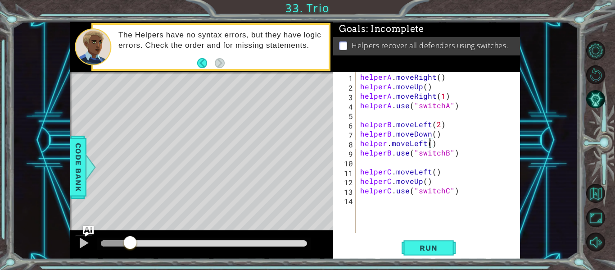
scroll to position [0, 5]
click at [431, 250] on span "Run" at bounding box center [429, 247] width 36 height 9
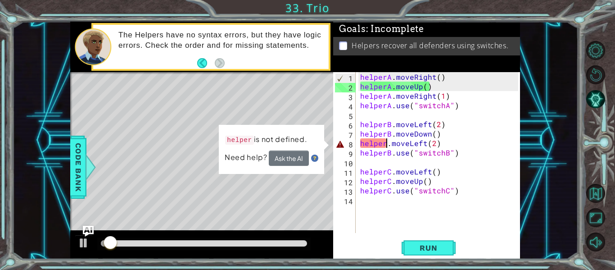
click at [386, 140] on div "helperA . moveRight ( ) helperA . moveUp ( ) helperA . moveRight ( 1 ) helperA …" at bounding box center [441, 162] width 164 height 180
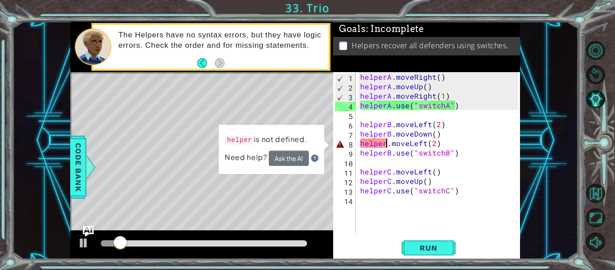
scroll to position [0, 2]
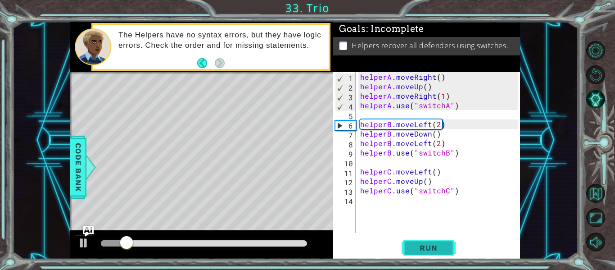
click at [427, 244] on span "Run" at bounding box center [429, 247] width 36 height 9
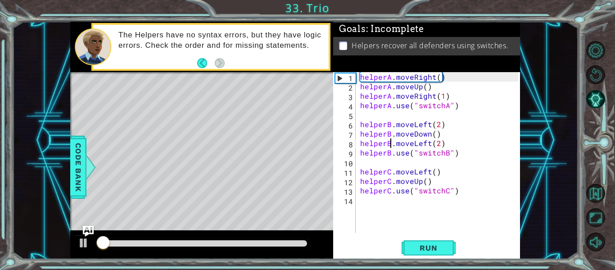
click at [154, 244] on div at bounding box center [204, 243] width 206 height 6
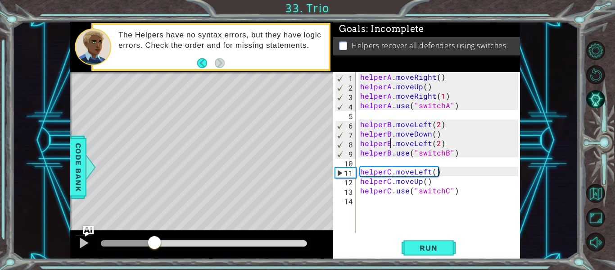
click at [141, 241] on div at bounding box center [128, 243] width 54 height 6
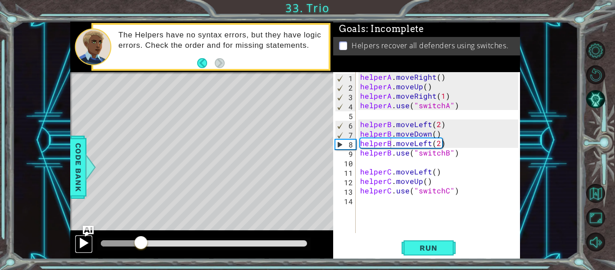
click at [85, 244] on div at bounding box center [84, 243] width 12 height 12
click at [118, 241] on div at bounding box center [122, 243] width 42 height 6
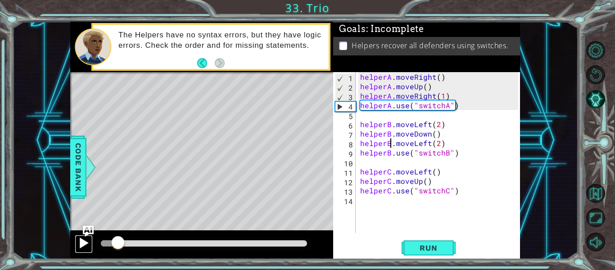
click at [85, 240] on div at bounding box center [84, 243] width 12 height 12
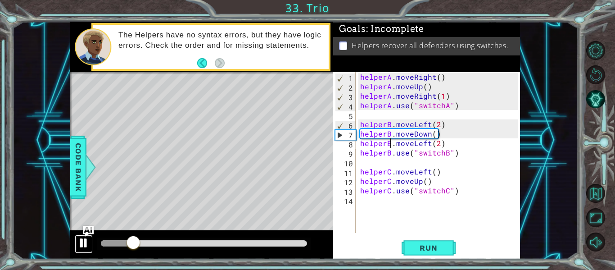
click at [79, 243] on div at bounding box center [84, 243] width 12 height 12
click at [429, 146] on div "helperA . moveRight ( ) helperA . moveUp ( ) helperA . moveRight ( 1 ) helperA …" at bounding box center [441, 162] width 164 height 180
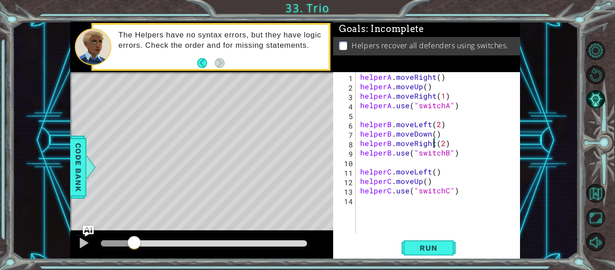
scroll to position [0, 5]
click at [429, 247] on span "Run" at bounding box center [429, 247] width 36 height 9
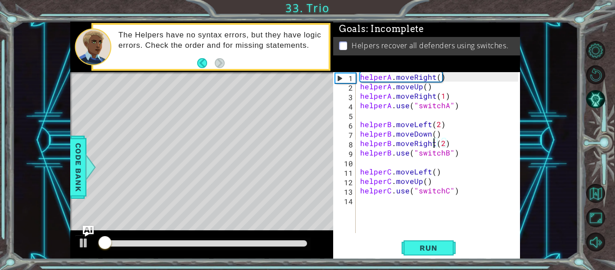
click at [154, 243] on div at bounding box center [204, 243] width 206 height 6
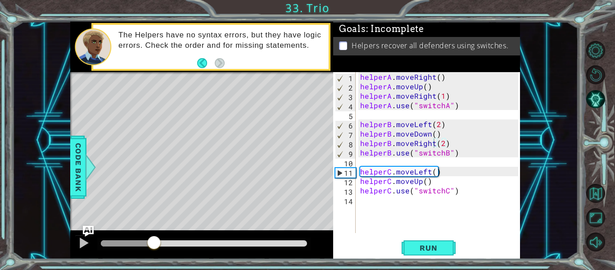
click at [144, 240] on div at bounding box center [203, 243] width 213 height 13
click at [141, 242] on div at bounding box center [127, 243] width 53 height 6
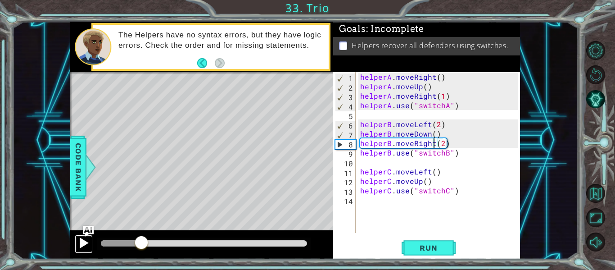
click at [85, 242] on div at bounding box center [84, 243] width 12 height 12
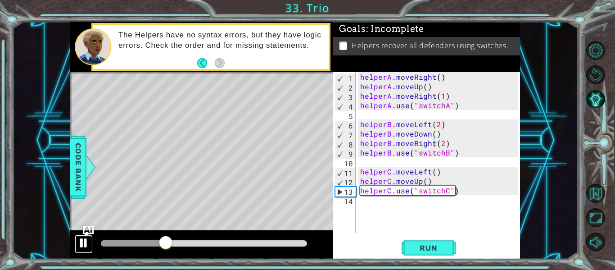
click at [78, 243] on div at bounding box center [84, 243] width 12 height 12
click at [436, 182] on div "helperA . moveRight ( ) helperA . moveUp ( ) helperA . moveRight ( 1 ) helperA …" at bounding box center [441, 162] width 164 height 180
type textarea "helperC.moveUp()"
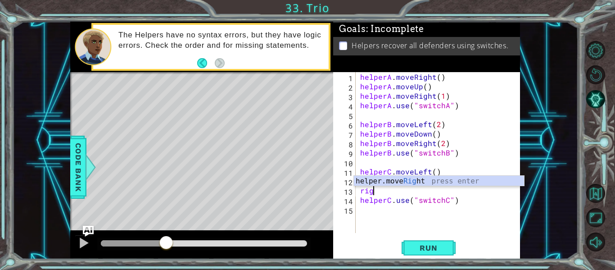
scroll to position [0, 0]
click at [436, 181] on div "helper.move Rig ht press enter" at bounding box center [439, 192] width 170 height 32
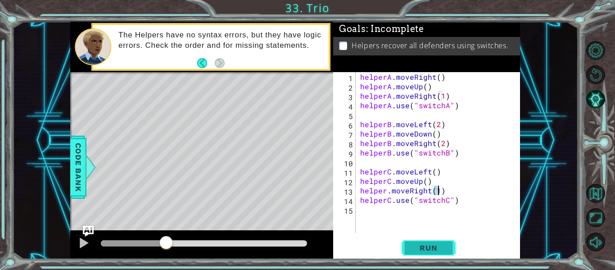
click at [430, 245] on span "Run" at bounding box center [429, 247] width 36 height 9
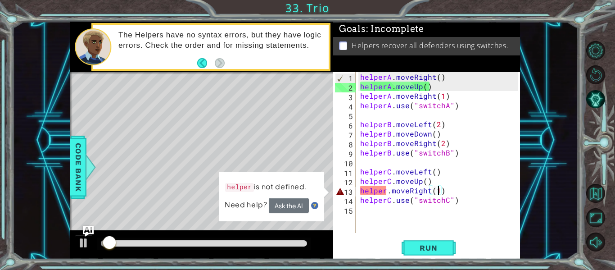
click at [385, 190] on div "helperA . moveRight ( ) helperA . moveUp ( ) helperA . moveRight ( 1 ) helperA …" at bounding box center [441, 162] width 164 height 180
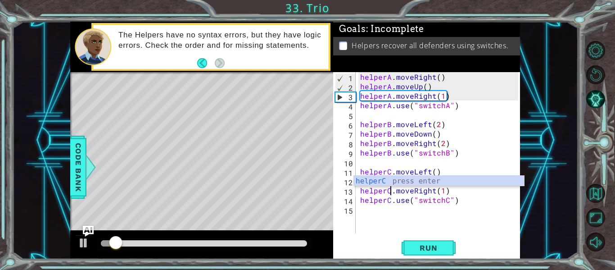
scroll to position [0, 2]
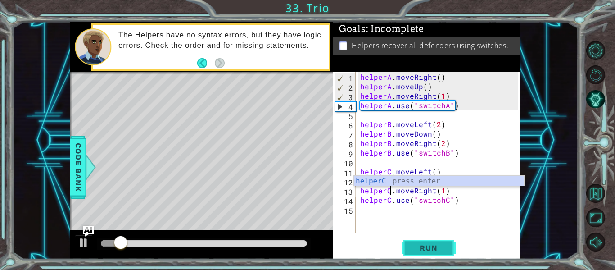
type textarea "helperC.moveRight(1)"
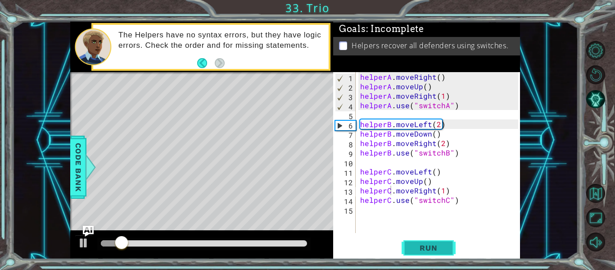
click at [433, 241] on button "Run" at bounding box center [429, 248] width 54 height 18
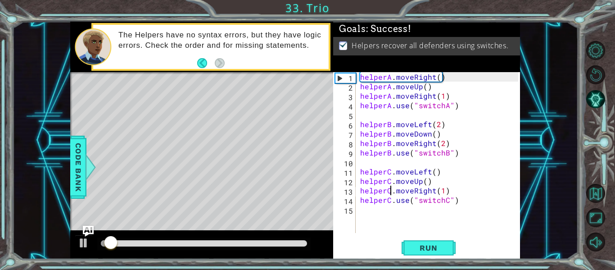
click at [279, 245] on div at bounding box center [204, 243] width 206 height 6
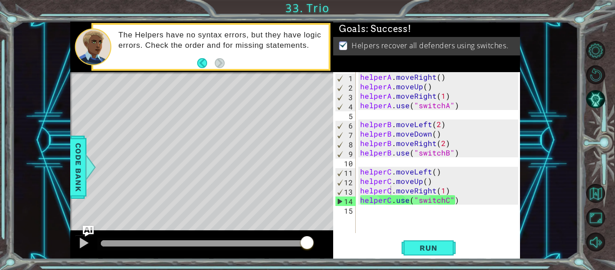
drag, startPoint x: 278, startPoint y: 237, endPoint x: 323, endPoint y: 246, distance: 45.5
click at [323, 246] on body "1 ההההההההההההההההההההההההההההההההההההההההההההההההההההההההההההההההההההההההההההה…" at bounding box center [307, 135] width 615 height 270
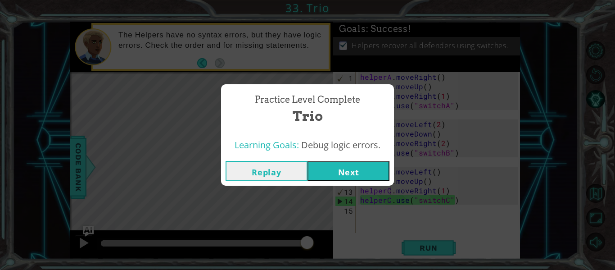
click at [330, 166] on button "Next" at bounding box center [349, 171] width 82 height 20
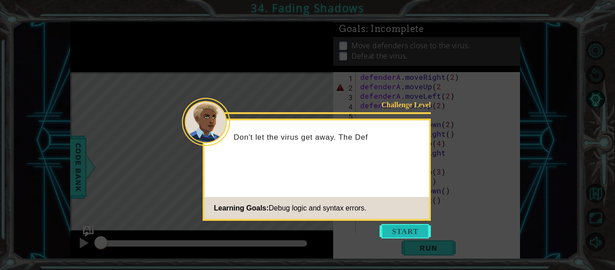
click at [396, 234] on button "Start" at bounding box center [405, 231] width 51 height 14
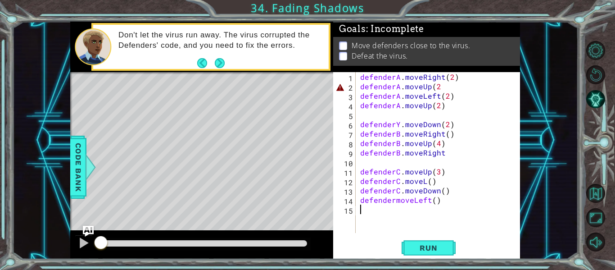
click at [444, 84] on div "defenderA . moveRight ( 2 ) defenderA . moveUp ( 2 defenderA . moveLeft ( 2 ) d…" at bounding box center [441, 162] width 164 height 180
click at [428, 247] on span "Run" at bounding box center [429, 247] width 36 height 9
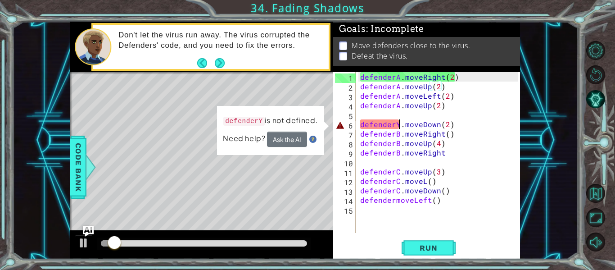
click at [397, 124] on div "defenderA . moveRight ( 2 ) defenderA . moveUp ( 2 ) defenderA . moveLeft ( 2 )…" at bounding box center [441, 162] width 164 height 180
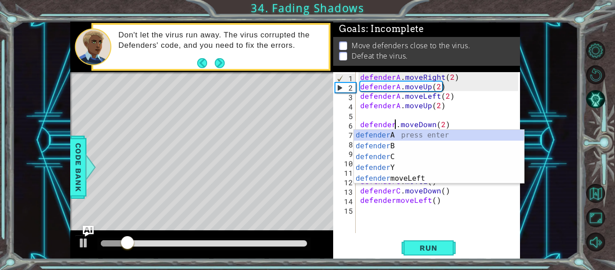
scroll to position [0, 3]
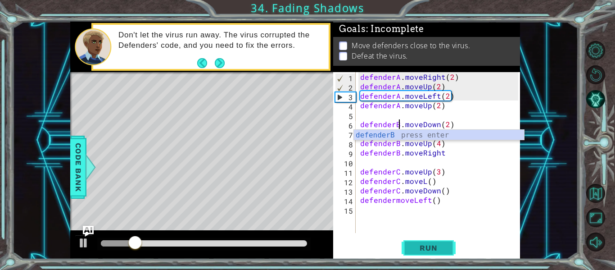
click at [420, 249] on span "Run" at bounding box center [429, 247] width 36 height 9
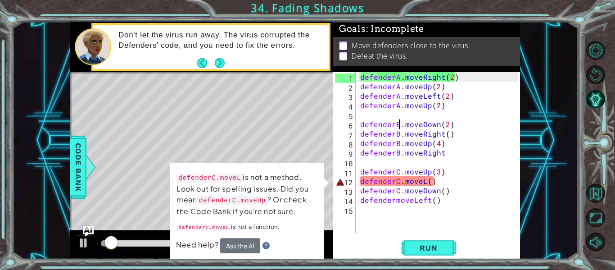
click at [428, 178] on div "defenderA . moveRight ( 2 ) defenderA . moveUp ( 2 ) defenderA . moveLeft ( 2 )…" at bounding box center [441, 162] width 164 height 180
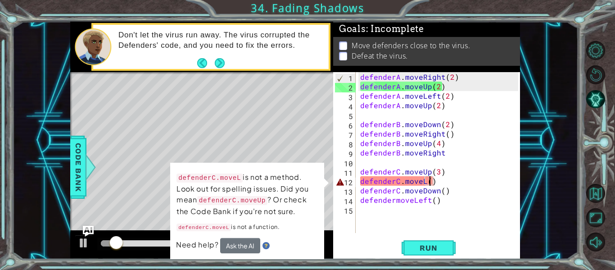
click at [424, 178] on div "defenderA . moveRight ( 2 ) defenderA . moveUp ( 2 ) defenderA . moveLeft ( 2 )…" at bounding box center [441, 162] width 164 height 180
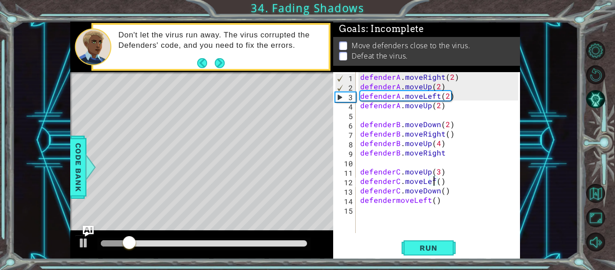
scroll to position [0, 5]
click at [436, 244] on span "Run" at bounding box center [429, 247] width 36 height 9
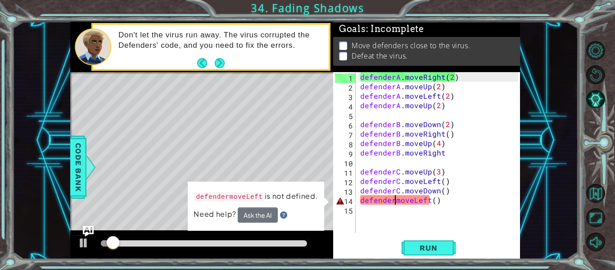
click at [393, 203] on div "defenderA . moveRight ( 2 ) defenderA . moveUp ( 2 ) defenderA . moveLeft ( 2 )…" at bounding box center [441, 162] width 164 height 180
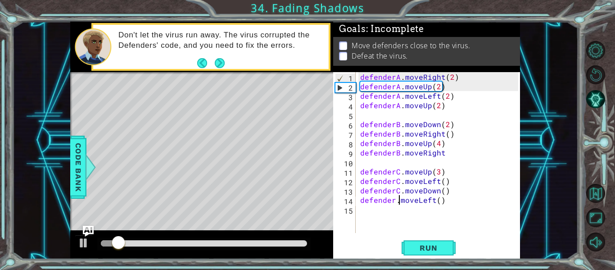
scroll to position [0, 3]
click at [395, 200] on div "defenderA . moveRight ( 2 ) defenderA . moveUp ( 2 ) defenderA . moveLeft ( 2 )…" at bounding box center [441, 162] width 164 height 180
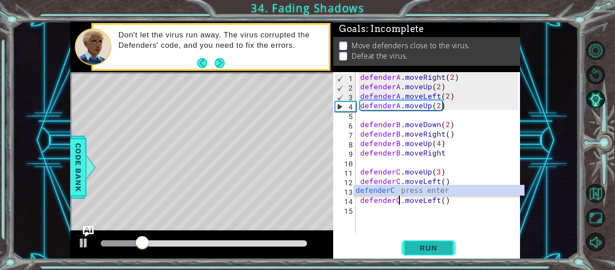
click at [430, 242] on button "Run" at bounding box center [429, 248] width 54 height 18
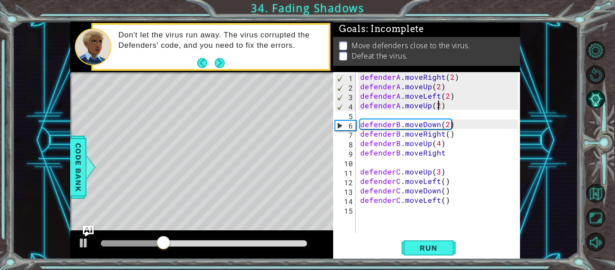
click at [438, 107] on div "defenderA . moveRight ( 2 ) defenderA . moveUp ( 2 ) defenderA . moveLeft ( 2 )…" at bounding box center [441, 162] width 164 height 180
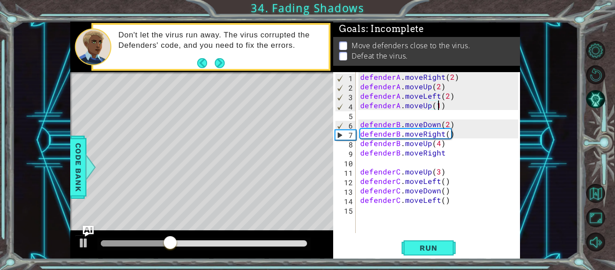
scroll to position [0, 5]
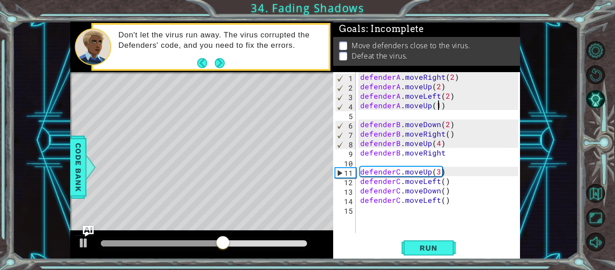
click at [446, 156] on div "defenderA . moveRight ( 2 ) defenderA . moveUp ( 2 ) defenderA . moveLeft ( 2 )…" at bounding box center [441, 162] width 164 height 180
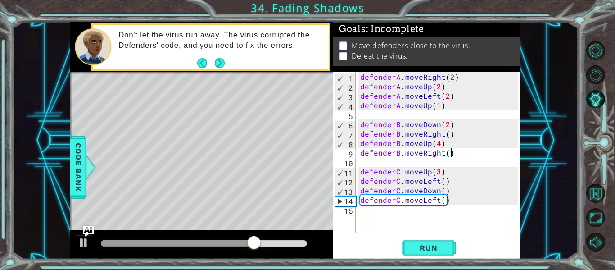
scroll to position [0, 5]
type textarea "defenderB.moveRight()"
click at [439, 246] on span "Run" at bounding box center [429, 247] width 36 height 9
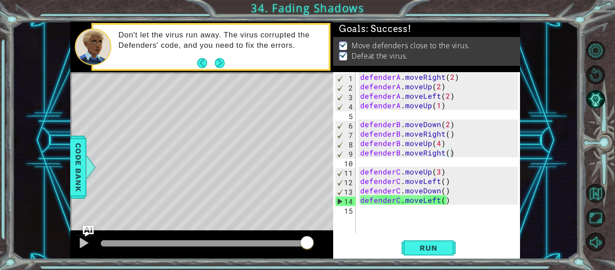
drag, startPoint x: 299, startPoint y: 242, endPoint x: 336, endPoint y: 247, distance: 38.1
click at [336, 247] on div "1 ההההההההההההההההההההההההההההההההההההההההההההההההההההההההההההההההההההההההההההה…" at bounding box center [295, 140] width 450 height 237
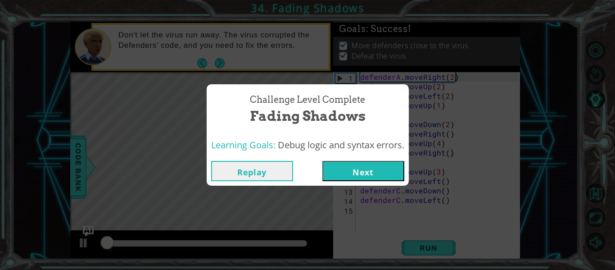
click at [362, 174] on button "Next" at bounding box center [364, 171] width 82 height 20
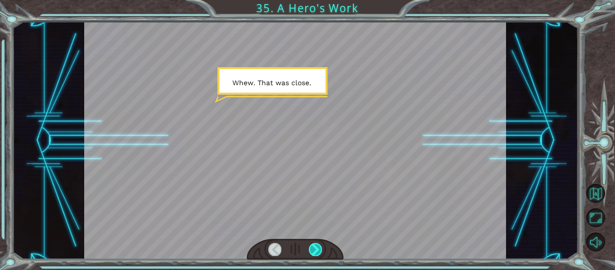
click at [309, 253] on div at bounding box center [315, 249] width 13 height 13
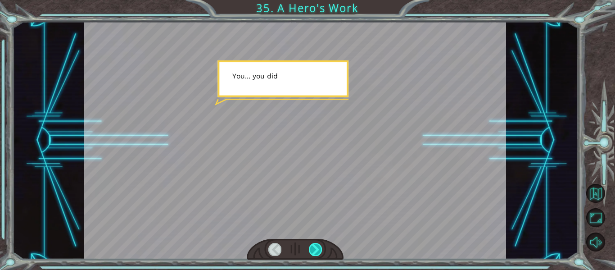
click at [314, 250] on div at bounding box center [315, 249] width 13 height 13
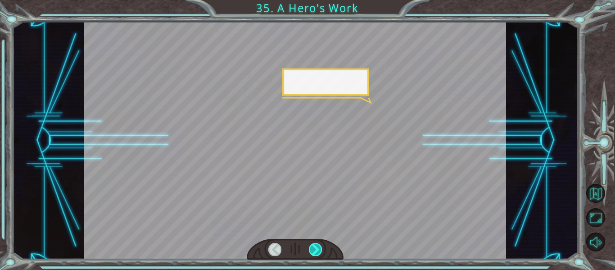
click at [314, 250] on div at bounding box center [315, 249] width 13 height 13
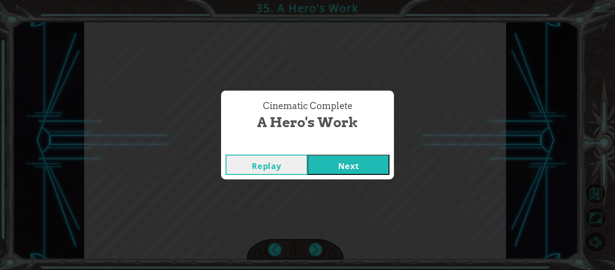
click at [338, 168] on button "Next" at bounding box center [349, 164] width 82 height 20
click at [332, 166] on button "Next" at bounding box center [349, 164] width 82 height 20
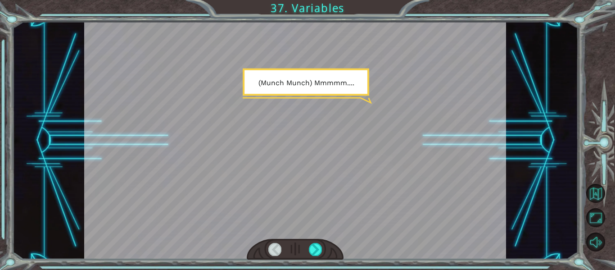
click at [352, 155] on div at bounding box center [295, 140] width 422 height 237
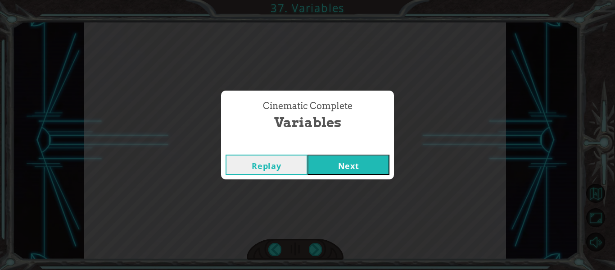
click at [346, 172] on button "Next" at bounding box center [349, 164] width 82 height 20
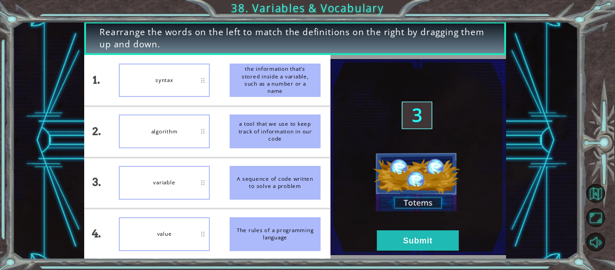
click at [262, 192] on div "A sequence of code written to solve a problem" at bounding box center [275, 183] width 91 height 34
click at [192, 140] on div "algorithm" at bounding box center [164, 131] width 91 height 34
click at [201, 183] on div "variable" at bounding box center [164, 183] width 91 height 34
click at [391, 235] on button "Submit" at bounding box center [418, 240] width 82 height 20
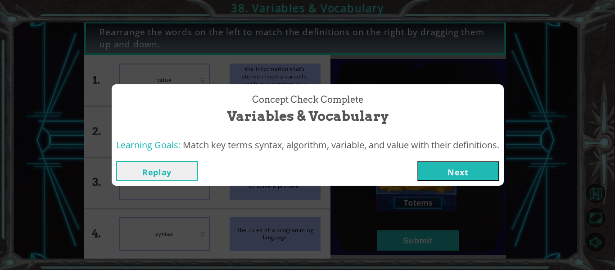
click at [446, 166] on button "Next" at bounding box center [459, 171] width 82 height 20
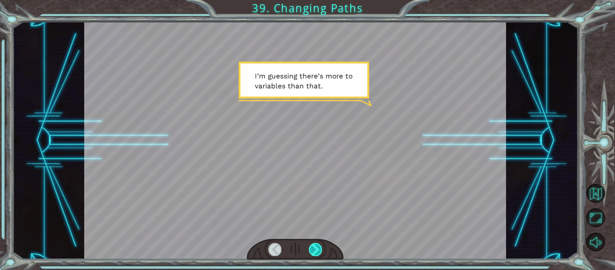
click at [317, 245] on div at bounding box center [315, 249] width 13 height 13
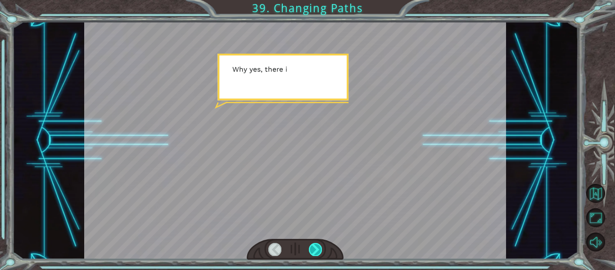
click at [317, 245] on div at bounding box center [315, 249] width 13 height 13
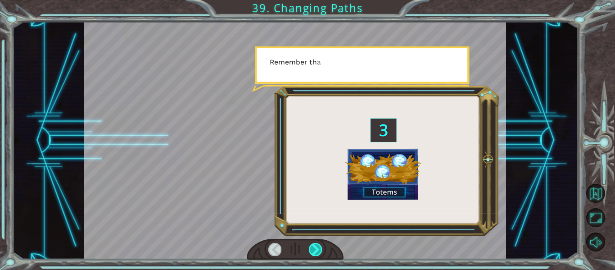
click at [317, 245] on div at bounding box center [315, 249] width 13 height 13
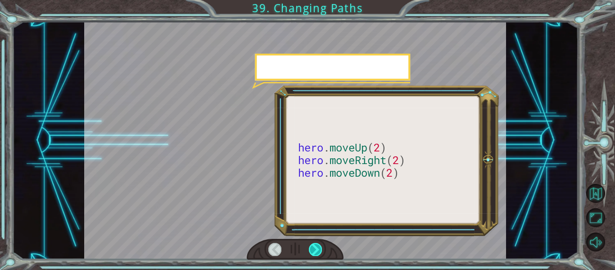
click at [317, 245] on div at bounding box center [315, 249] width 13 height 13
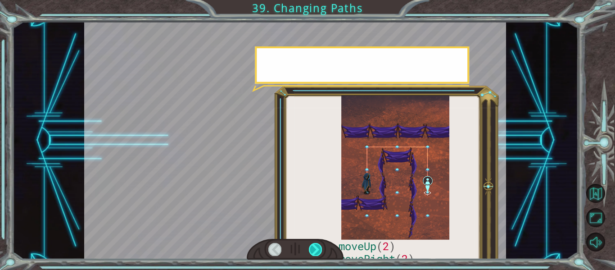
click at [317, 245] on div at bounding box center [315, 249] width 13 height 13
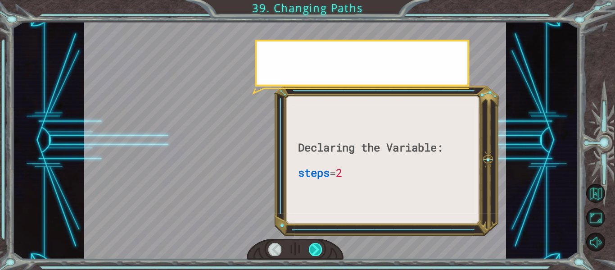
click at [317, 245] on div at bounding box center [315, 249] width 13 height 13
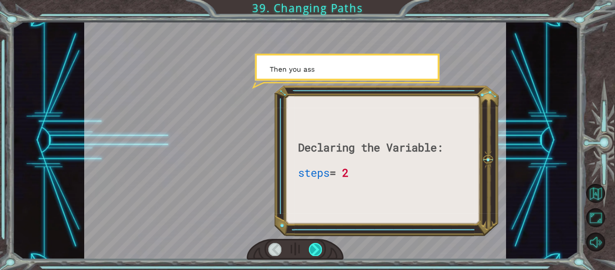
click at [317, 245] on div at bounding box center [315, 249] width 13 height 13
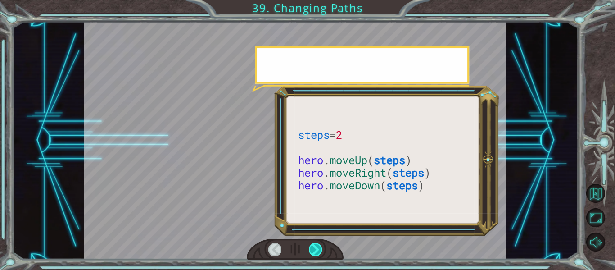
click at [317, 245] on div at bounding box center [315, 249] width 13 height 13
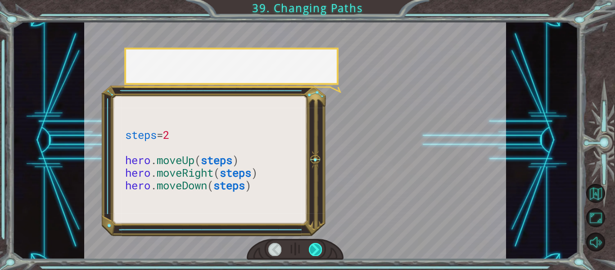
click at [317, 245] on div at bounding box center [315, 249] width 13 height 13
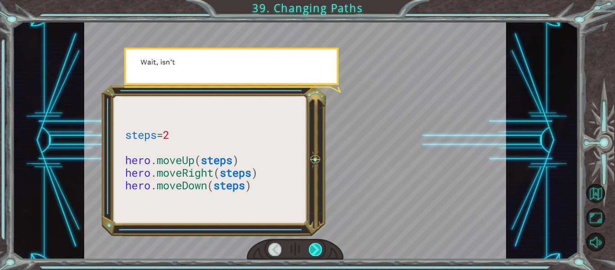
click at [317, 245] on div at bounding box center [315, 249] width 13 height 13
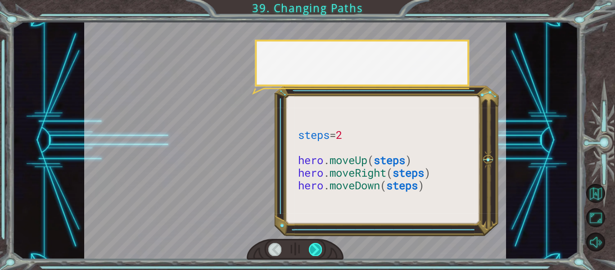
click at [317, 245] on div at bounding box center [315, 249] width 13 height 13
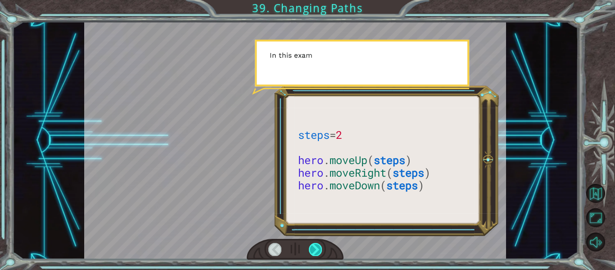
click at [317, 245] on div at bounding box center [315, 249] width 13 height 13
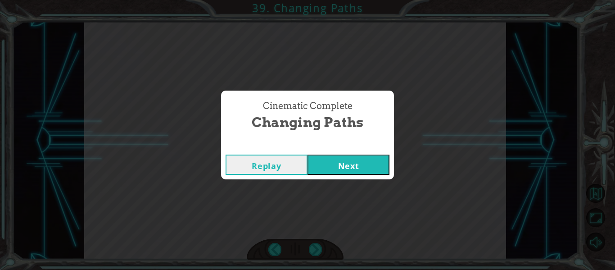
click at [385, 154] on button "Next" at bounding box center [349, 164] width 82 height 20
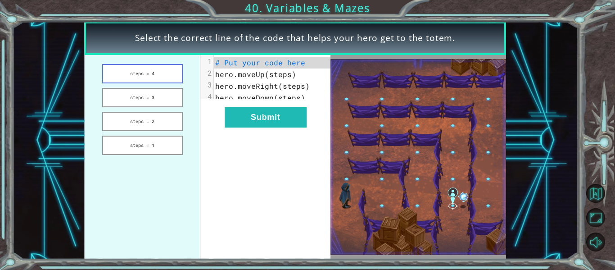
click at [158, 75] on button "steps = 4" at bounding box center [142, 73] width 81 height 19
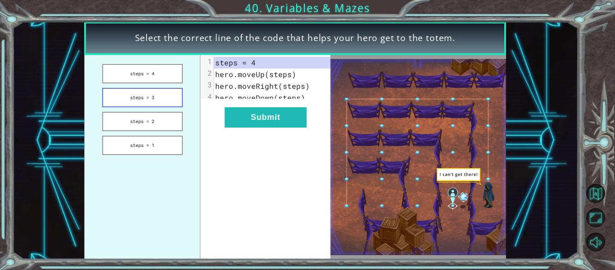
click at [163, 92] on button "steps = 3" at bounding box center [142, 97] width 81 height 19
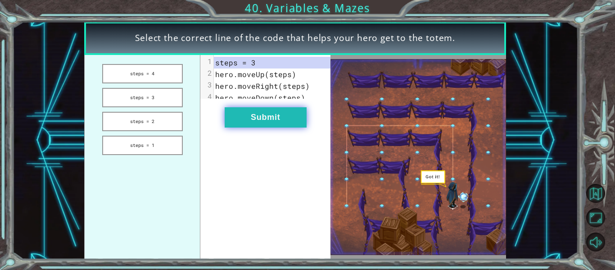
click at [252, 123] on button "Submit" at bounding box center [266, 117] width 82 height 20
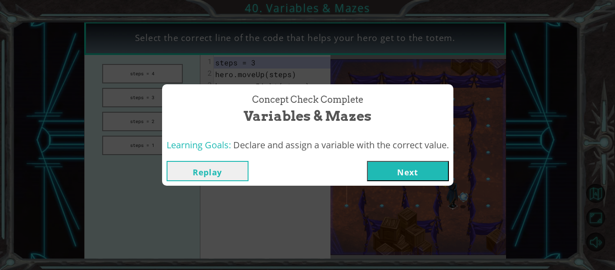
click at [420, 175] on button "Next" at bounding box center [408, 171] width 82 height 20
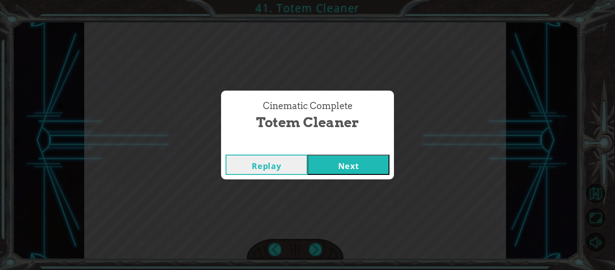
click at [337, 174] on button "Next" at bounding box center [349, 164] width 82 height 20
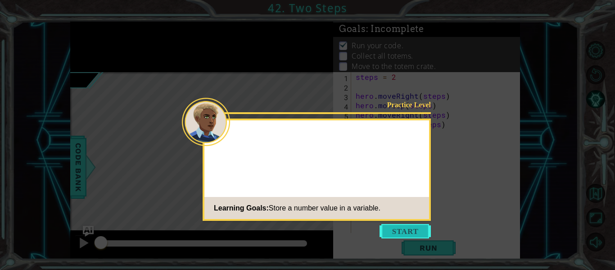
click at [402, 230] on button "Start" at bounding box center [405, 231] width 51 height 14
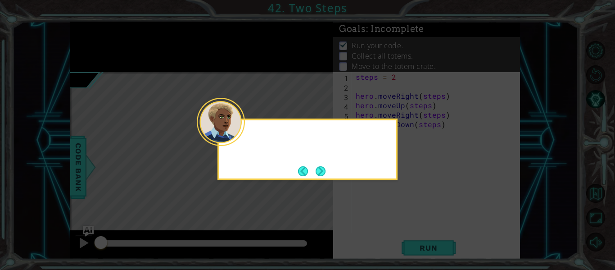
click at [402, 230] on icon at bounding box center [307, 135] width 615 height 270
click at [316, 171] on button "Next" at bounding box center [321, 171] width 10 height 10
click at [315, 171] on icon at bounding box center [307, 135] width 615 height 270
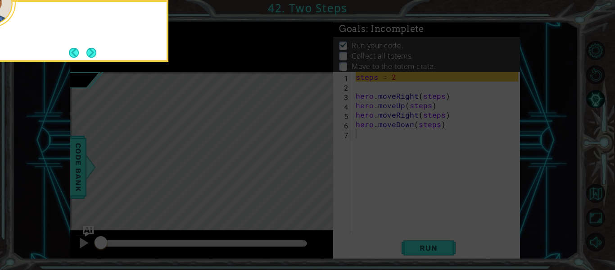
click at [315, 171] on icon at bounding box center [307, 40] width 615 height 459
click at [93, 50] on button "Next" at bounding box center [91, 53] width 10 height 10
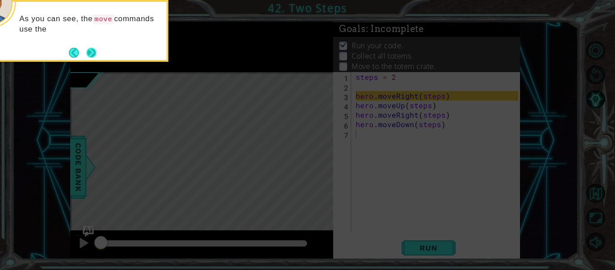
click at [91, 52] on button "Next" at bounding box center [91, 53] width 10 height 10
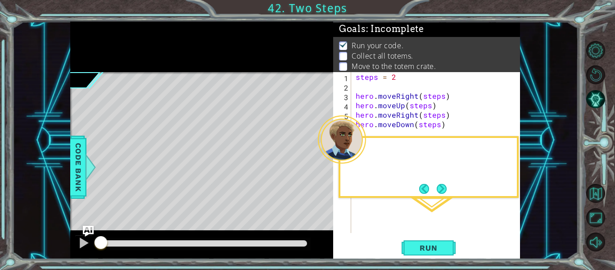
click at [91, 52] on div at bounding box center [201, 47] width 263 height 50
click at [445, 192] on button "Next" at bounding box center [442, 189] width 10 height 10
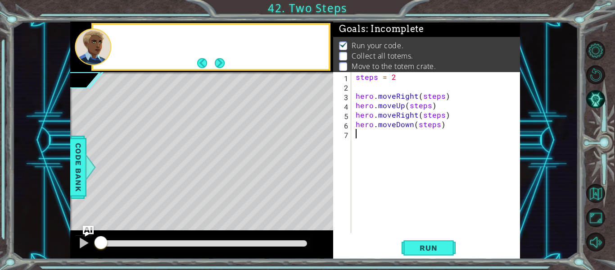
click at [445, 192] on div "steps = 2 hero . moveRight ( steps ) hero . moveUp ( steps ) hero . moveRight (…" at bounding box center [438, 162] width 169 height 180
click at [218, 61] on button "Next" at bounding box center [220, 63] width 10 height 10
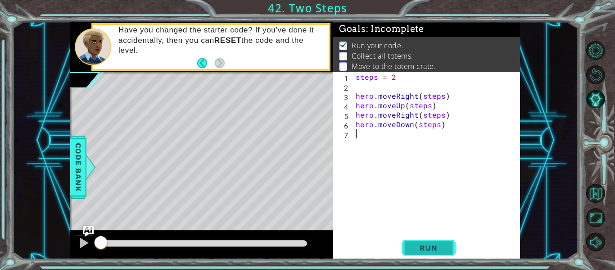
click at [415, 239] on button "Run" at bounding box center [429, 248] width 54 height 18
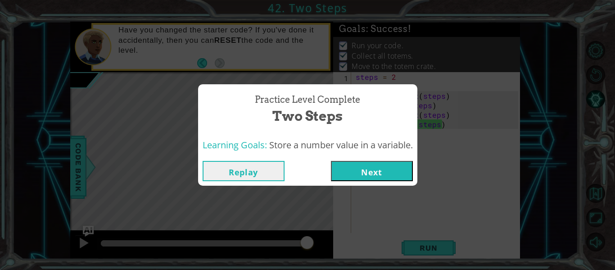
click at [361, 177] on button "Next" at bounding box center [372, 171] width 82 height 20
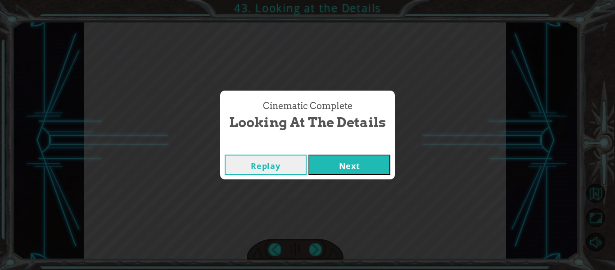
click at [360, 163] on button "Next" at bounding box center [350, 164] width 82 height 20
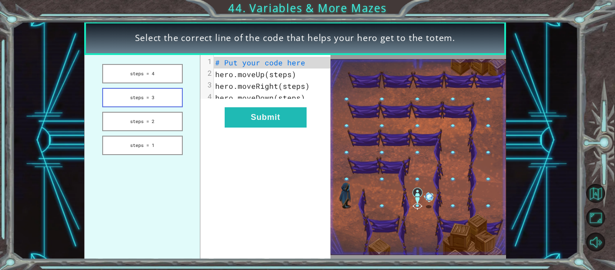
click at [165, 90] on button "steps = 3" at bounding box center [142, 97] width 81 height 19
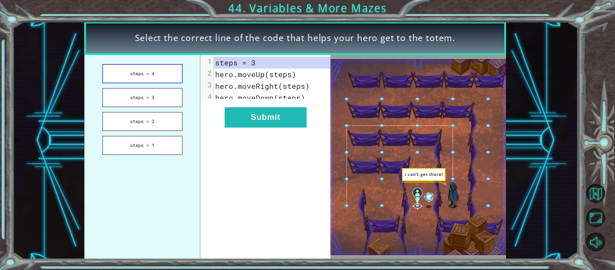
click at [153, 72] on button "steps = 4" at bounding box center [142, 73] width 81 height 19
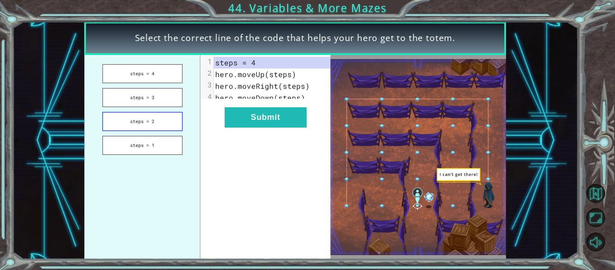
click at [161, 118] on button "steps = 2" at bounding box center [142, 121] width 81 height 19
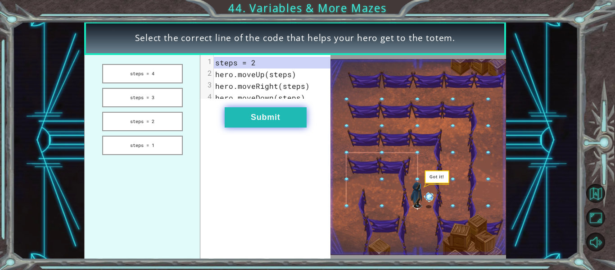
click at [254, 126] on button "Submit" at bounding box center [266, 117] width 82 height 20
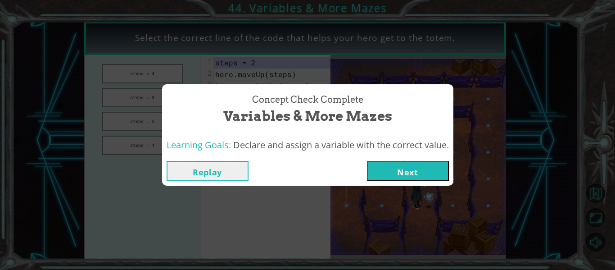
click at [407, 169] on button "Next" at bounding box center [408, 171] width 82 height 20
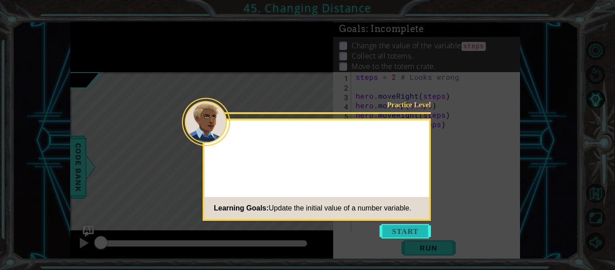
click at [402, 230] on button "Start" at bounding box center [405, 231] width 51 height 14
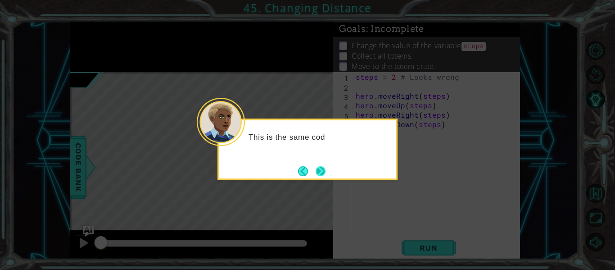
click at [320, 170] on button "Next" at bounding box center [321, 171] width 10 height 10
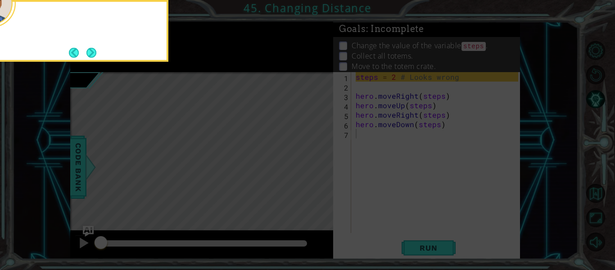
click at [320, 170] on icon at bounding box center [307, 40] width 615 height 459
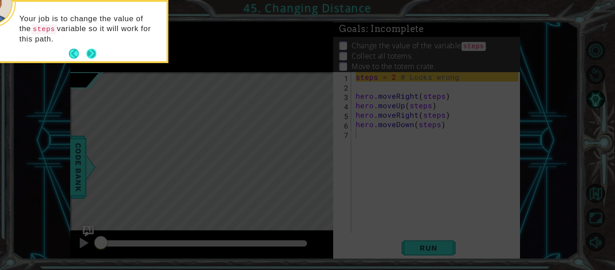
click at [93, 51] on button "Next" at bounding box center [91, 54] width 10 height 10
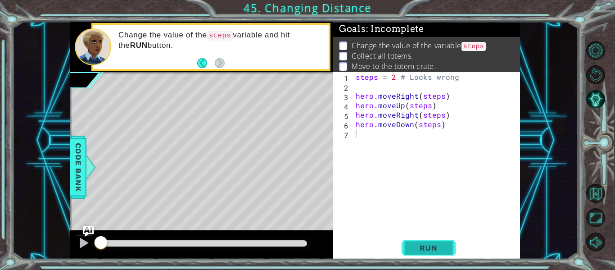
click at [425, 246] on span "Run" at bounding box center [429, 247] width 36 height 9
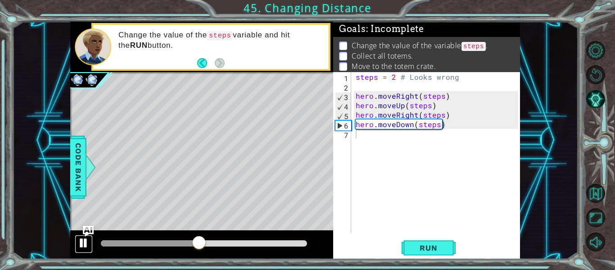
click at [83, 242] on div at bounding box center [84, 243] width 12 height 12
click at [185, 246] on div at bounding box center [150, 243] width 98 height 6
click at [158, 237] on div at bounding box center [201, 244] width 263 height 29
click at [164, 244] on div at bounding box center [142, 243] width 83 height 6
click at [123, 241] on div at bounding box center [132, 243] width 63 height 6
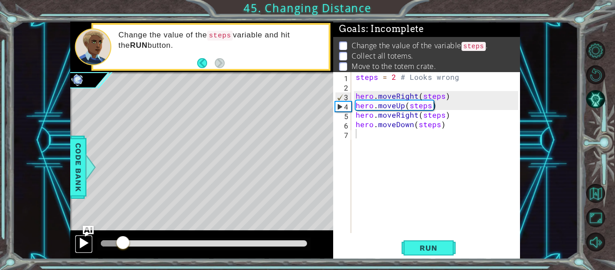
click at [88, 240] on div at bounding box center [84, 243] width 12 height 12
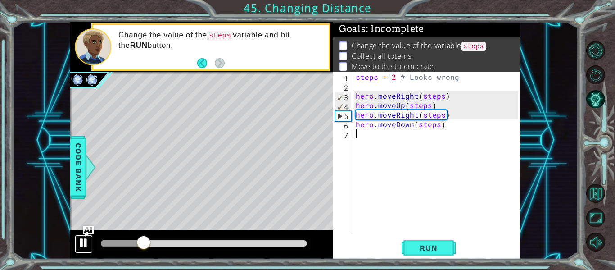
click at [88, 240] on div at bounding box center [84, 243] width 12 height 12
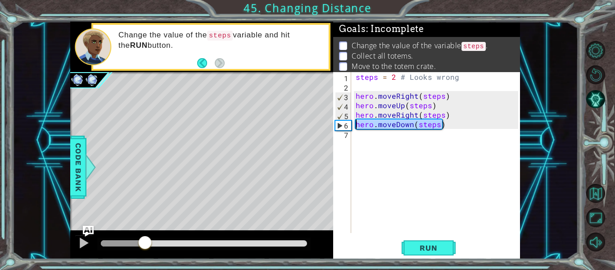
drag, startPoint x: 448, startPoint y: 127, endPoint x: 355, endPoint y: 127, distance: 93.2
click at [355, 127] on div "steps = 2 # Looks wrong hero . moveRight ( steps ) hero . moveUp ( steps ) hero…" at bounding box center [438, 162] width 169 height 180
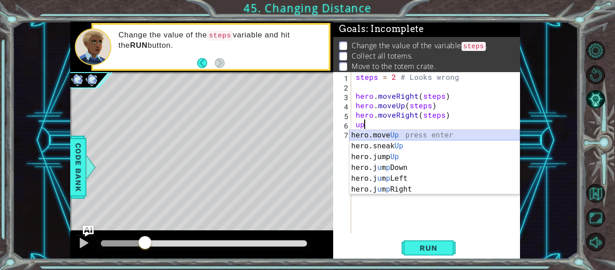
click at [386, 134] on div "hero.move Up press enter hero.sneak Up press enter hero.jump Up press enter her…" at bounding box center [435, 173] width 170 height 86
type textarea "hero.moveUp(1)"
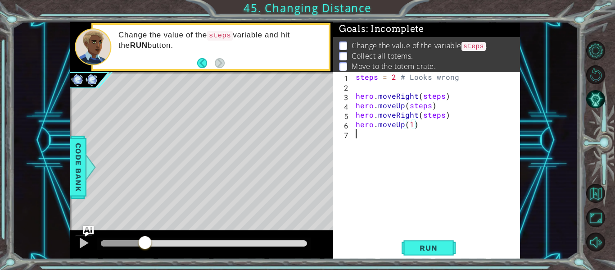
click at [388, 138] on div "steps = 2 # Looks wrong hero . moveRight ( steps ) hero . moveUp ( steps ) hero…" at bounding box center [438, 162] width 169 height 180
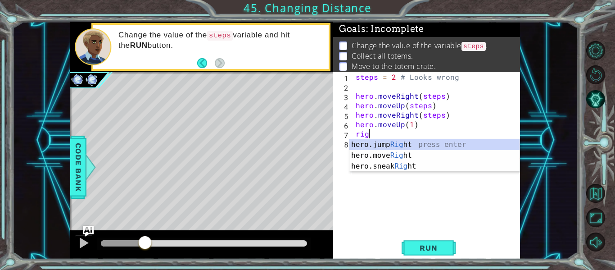
scroll to position [0, 0]
click at [396, 152] on div "hero.jump Rig ht press enter hero.move Rig ht press enter hero.sneak Rig ht pre…" at bounding box center [435, 166] width 170 height 54
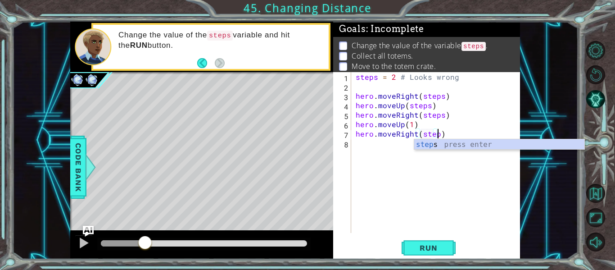
scroll to position [0, 5]
type textarea "hero.moveRight(steps)"
click at [391, 144] on div "steps = 2 # Looks wrong hero . moveRight ( steps ) hero . moveUp ( steps ) hero…" at bounding box center [438, 162] width 169 height 180
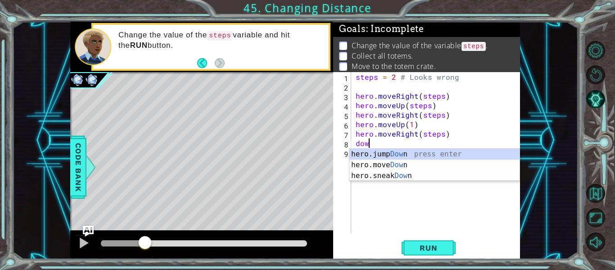
scroll to position [0, 0]
click at [400, 165] on div "hero.jump Down press enter hero.move Down press enter hero.sneak Down press ent…" at bounding box center [435, 176] width 170 height 54
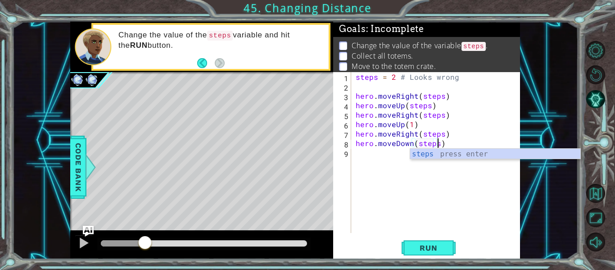
scroll to position [0, 5]
click at [432, 246] on span "Run" at bounding box center [429, 247] width 36 height 9
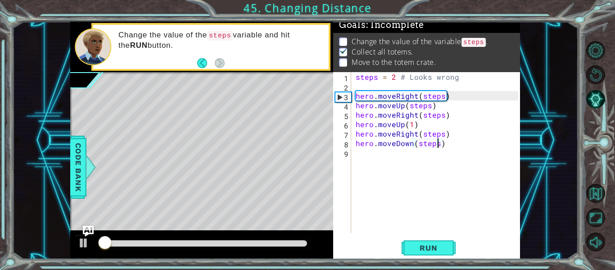
scroll to position [8, 0]
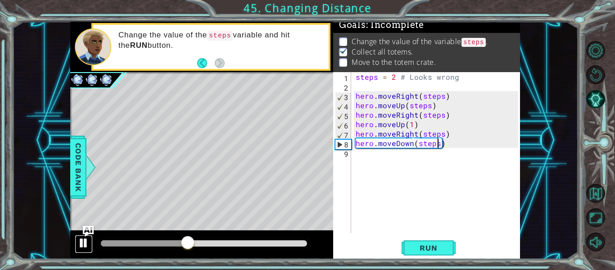
click at [88, 242] on div at bounding box center [84, 243] width 12 height 12
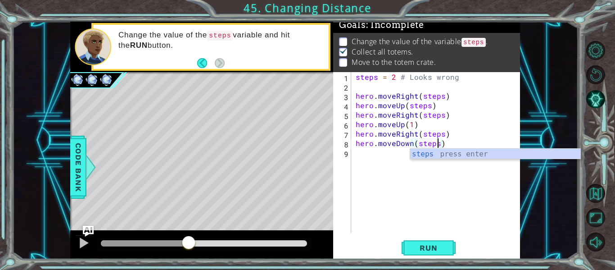
scroll to position [0, 5]
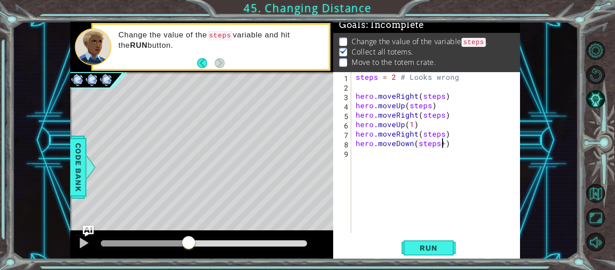
type textarea "hero.moveDown(steps+1)"
click at [436, 249] on span "Run" at bounding box center [429, 247] width 36 height 9
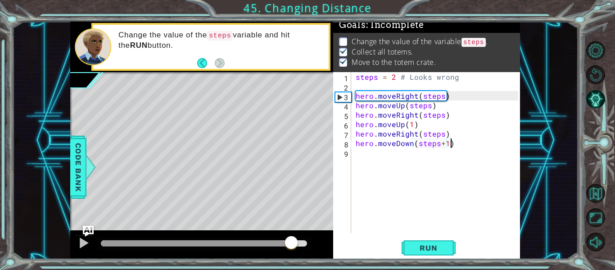
click at [291, 241] on div at bounding box center [204, 243] width 206 height 6
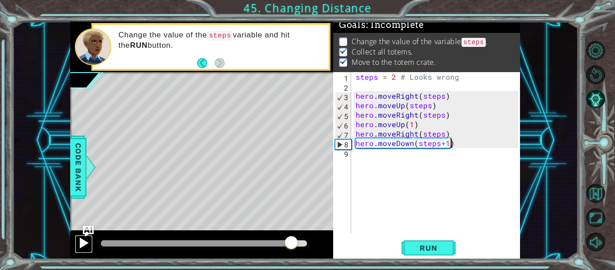
click at [80, 249] on div at bounding box center [84, 243] width 12 height 12
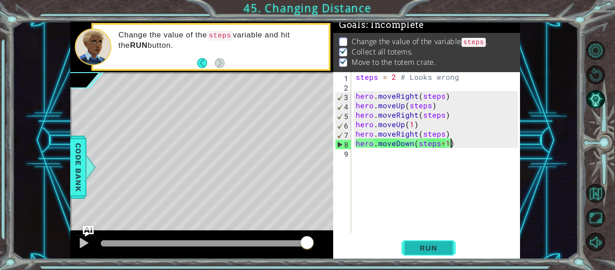
click at [411, 244] on span "Run" at bounding box center [429, 247] width 36 height 9
drag, startPoint x: 257, startPoint y: 246, endPoint x: 370, endPoint y: 255, distance: 113.4
click at [370, 255] on div "1 ההההההההההההההההההההההההההההההההההההההההההההההההההההההההההההההההההההההההההההה…" at bounding box center [295, 140] width 450 height 237
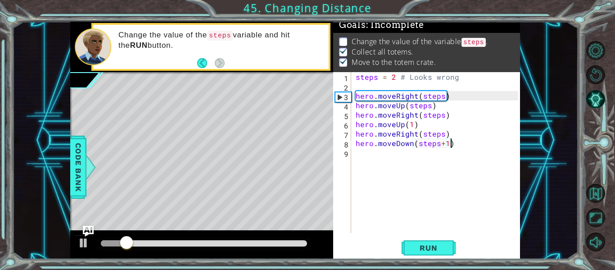
click at [306, 240] on div at bounding box center [203, 243] width 213 height 13
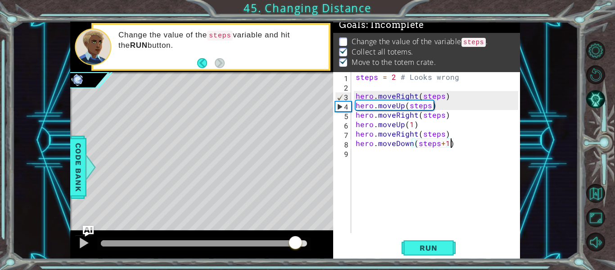
click at [296, 244] on div at bounding box center [204, 243] width 206 height 6
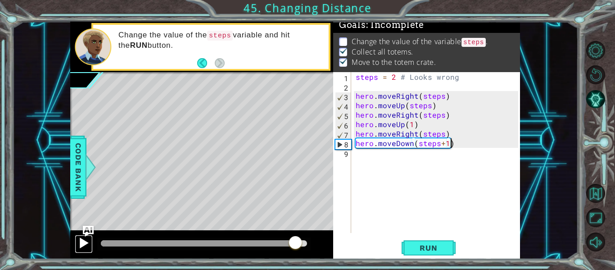
click at [85, 240] on div at bounding box center [84, 243] width 12 height 12
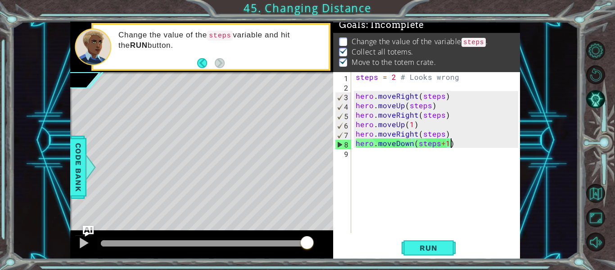
click at [371, 158] on div "steps = 2 # Looks wrong hero . moveRight ( steps ) hero . moveUp ( steps ) hero…" at bounding box center [438, 162] width 169 height 180
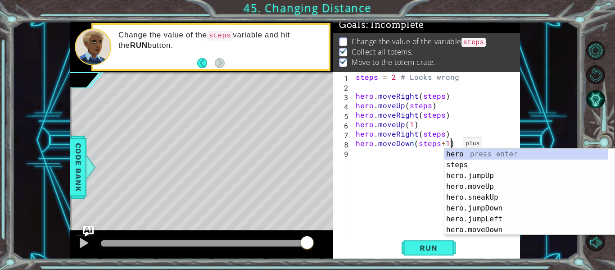
click at [448, 146] on div "steps = 2 # Looks wrong hero . moveRight ( steps ) hero . moveUp ( steps ) hero…" at bounding box center [438, 162] width 169 height 180
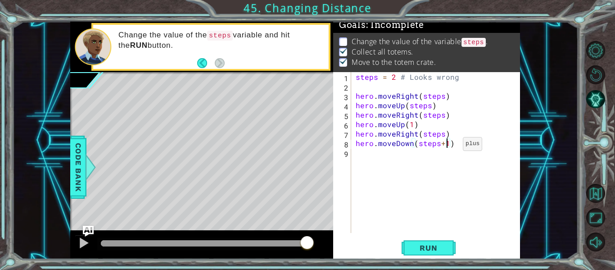
type textarea "hero.moveDown(steps)"
click at [598, 73] on button "Restart Level" at bounding box center [595, 74] width 19 height 19
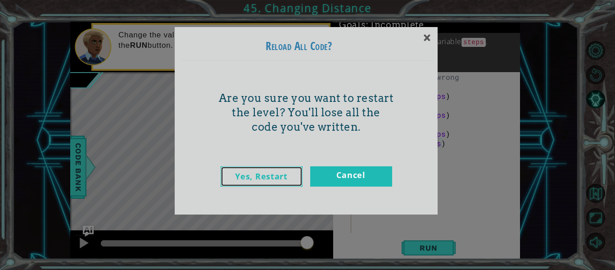
click at [268, 172] on link "Yes, Restart" at bounding box center [262, 176] width 82 height 20
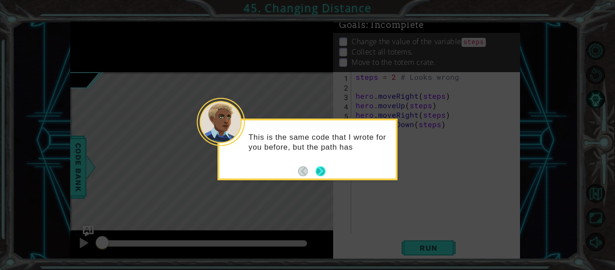
click at [317, 171] on button "Next" at bounding box center [320, 170] width 11 height 11
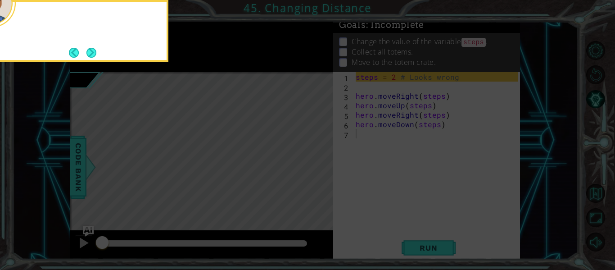
click at [317, 171] on icon at bounding box center [307, 40] width 615 height 459
click at [90, 48] on button "Next" at bounding box center [91, 52] width 10 height 10
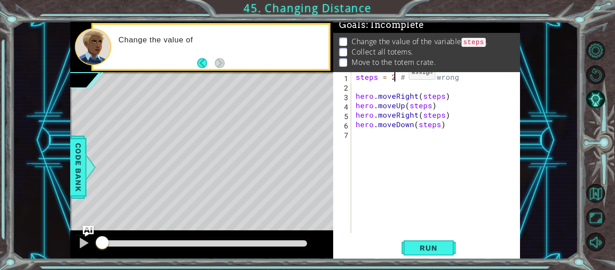
click at [394, 75] on div "steps = 2 # Looks wrong hero . moveRight ( steps ) hero . moveUp ( steps ) hero…" at bounding box center [438, 162] width 169 height 180
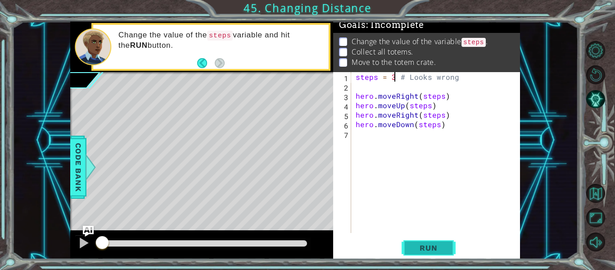
type textarea "steps = 3 # Looks wrong"
click at [425, 250] on span "Run" at bounding box center [429, 247] width 36 height 9
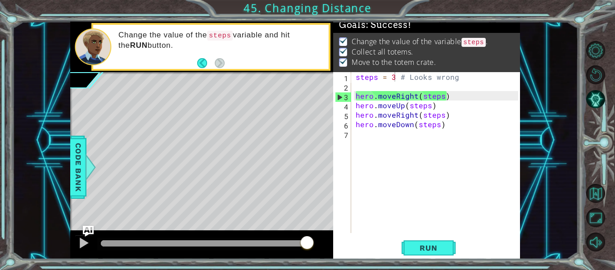
drag, startPoint x: 302, startPoint y: 243, endPoint x: 340, endPoint y: 244, distance: 38.3
click at [340, 244] on div "1 ההההההההההההההההההההההההההההההההההההההההההההההההההההההההההההההההההההההההההההה…" at bounding box center [295, 140] width 450 height 237
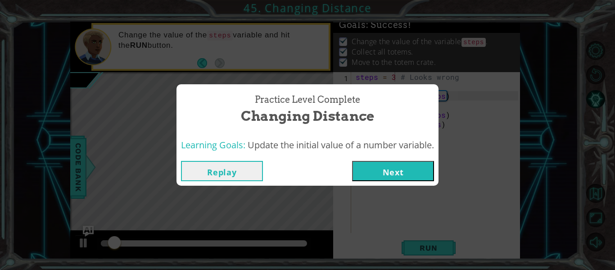
click at [397, 177] on button "Next" at bounding box center [393, 171] width 82 height 20
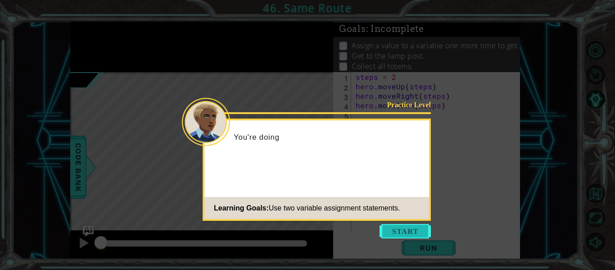
click at [390, 232] on button "Start" at bounding box center [405, 231] width 51 height 14
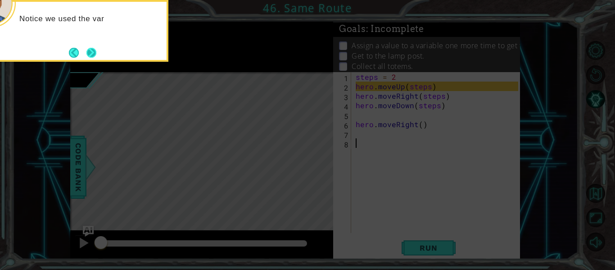
click at [88, 50] on button "Next" at bounding box center [91, 52] width 10 height 10
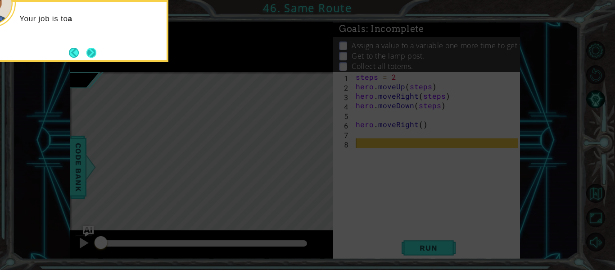
click at [94, 51] on button "Next" at bounding box center [92, 52] width 12 height 12
click at [88, 53] on button "Next" at bounding box center [91, 52] width 10 height 10
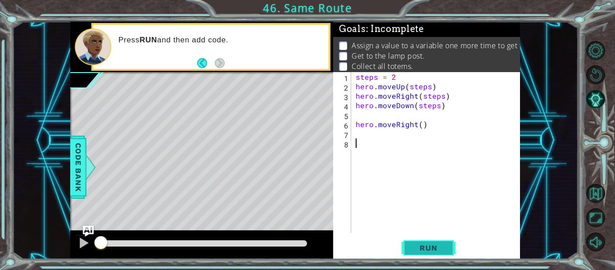
click at [422, 248] on span "Run" at bounding box center [429, 247] width 36 height 9
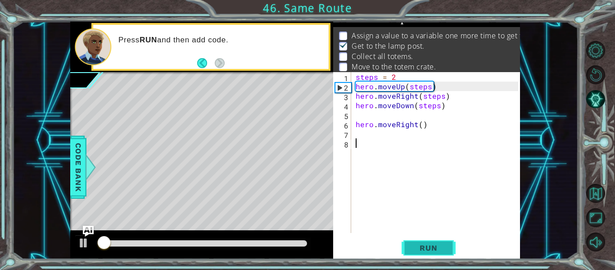
scroll to position [13, 0]
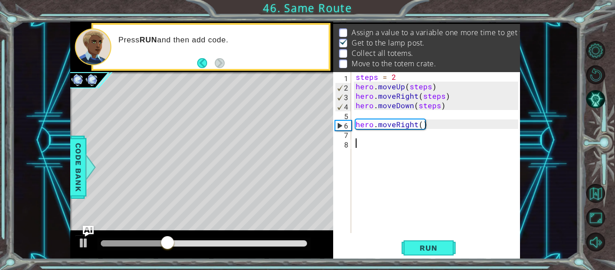
click at [372, 136] on div "steps = 2 hero . moveUp ( steps ) hero . moveRight ( steps ) hero . moveDown ( …" at bounding box center [438, 162] width 169 height 180
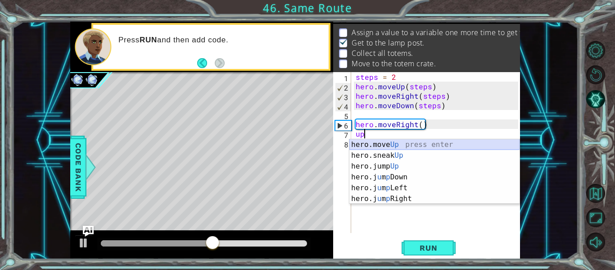
click at [391, 144] on div "hero.move Up press enter hero.sneak Up press enter hero.jump Up press enter her…" at bounding box center [435, 182] width 170 height 86
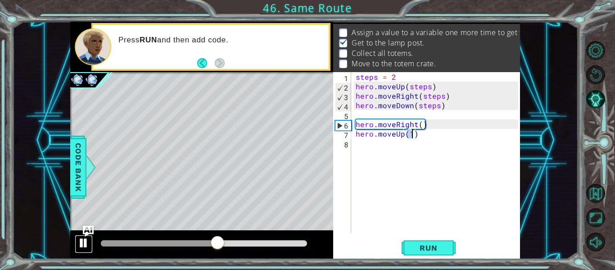
click at [82, 245] on div at bounding box center [84, 243] width 12 height 12
click at [412, 136] on div "steps = 2 hero . moveUp ( steps ) hero . moveRight ( steps ) hero . moveDown ( …" at bounding box center [438, 162] width 169 height 180
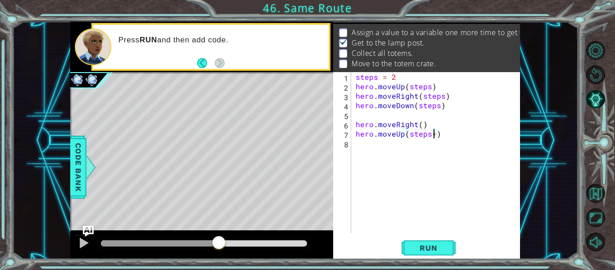
type textarea "hero.moveUp(steps+1)"
click at [383, 147] on div "steps = 2 hero . moveUp ( steps ) hero . moveRight ( steps ) hero . moveDown ( …" at bounding box center [438, 162] width 169 height 180
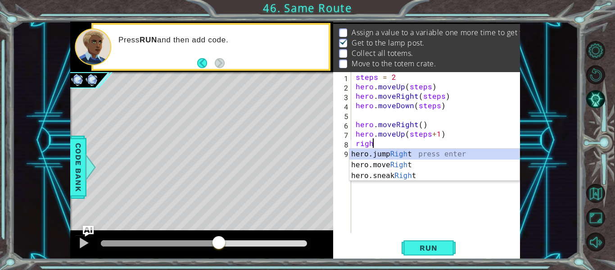
scroll to position [0, 1]
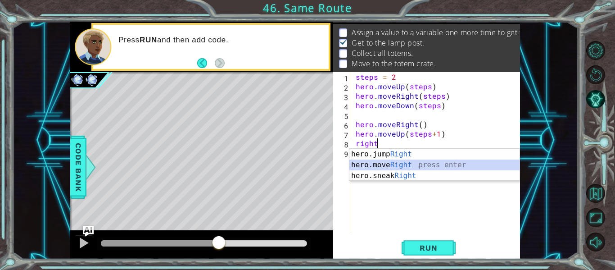
click at [387, 161] on div "hero.jump Right press enter hero.move Right press enter hero.sneak Right press …" at bounding box center [435, 176] width 170 height 54
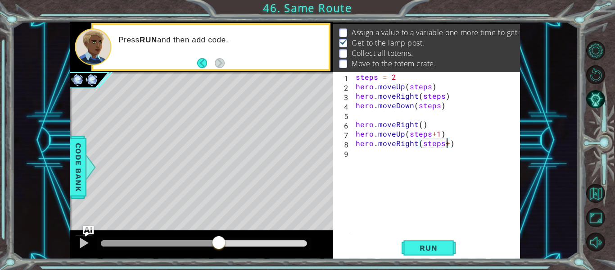
type textarea "hero.moveRight(steps+1)"
click at [404, 160] on div "steps = 2 hero . moveUp ( steps ) hero . moveRight ( steps ) hero . moveDown ( …" at bounding box center [438, 162] width 169 height 180
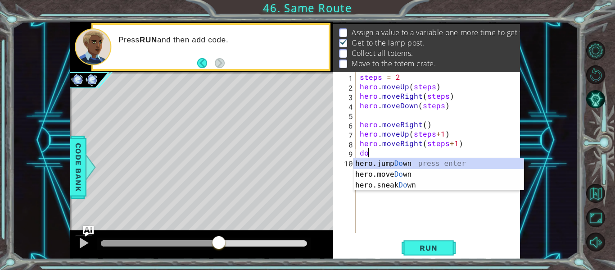
scroll to position [0, 0]
click at [409, 175] on div "hero.jump Down press enter hero.move Down press enter hero.sneak Down press ent…" at bounding box center [439, 185] width 170 height 54
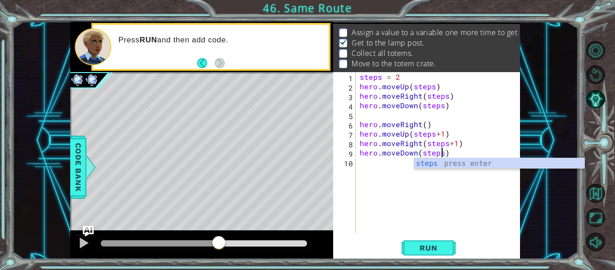
scroll to position [0, 5]
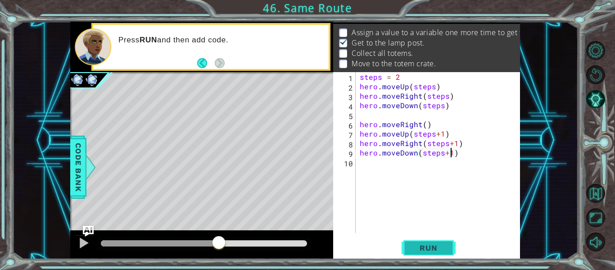
type textarea "hero.moveDown(steps+1)"
click at [413, 252] on span "Run" at bounding box center [429, 247] width 36 height 9
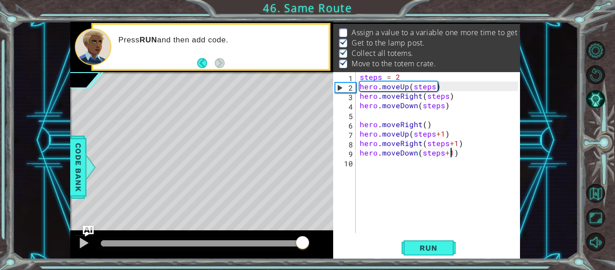
drag, startPoint x: 303, startPoint y: 244, endPoint x: 313, endPoint y: 245, distance: 10.8
click at [307, 245] on div at bounding box center [204, 243] width 206 height 6
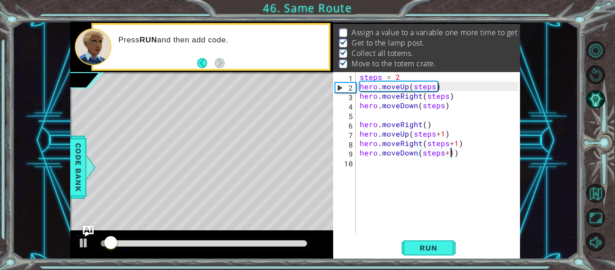
click at [293, 245] on div at bounding box center [204, 243] width 206 height 6
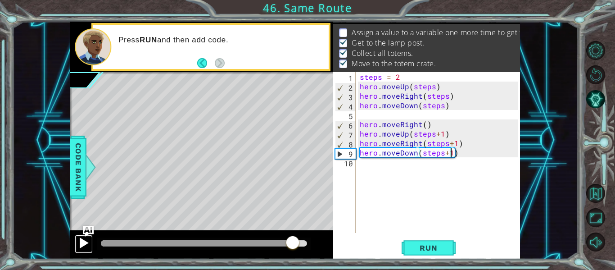
click at [84, 241] on div at bounding box center [84, 243] width 12 height 12
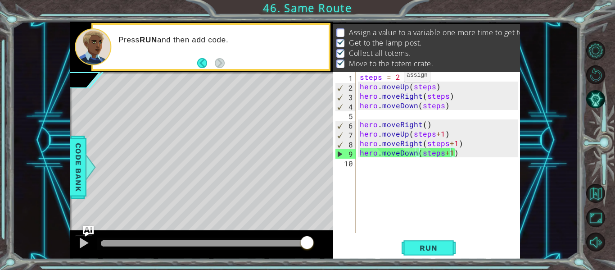
scroll to position [0, 3]
click at [595, 69] on button "Restart Level" at bounding box center [595, 74] width 19 height 19
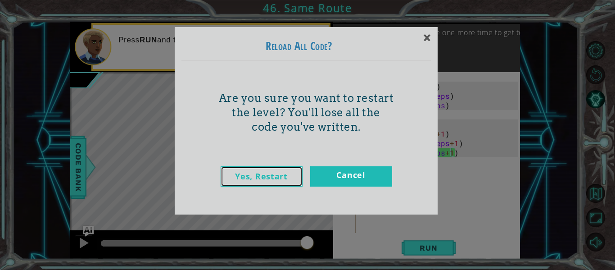
click at [265, 171] on link "Yes, Restart" at bounding box center [262, 176] width 82 height 20
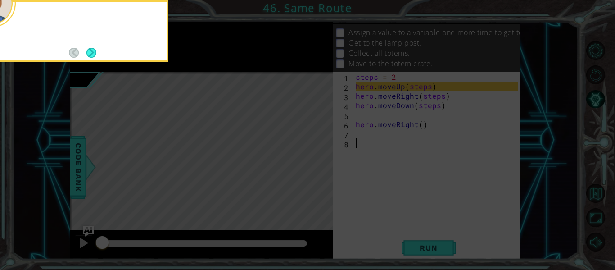
scroll to position [0, 0]
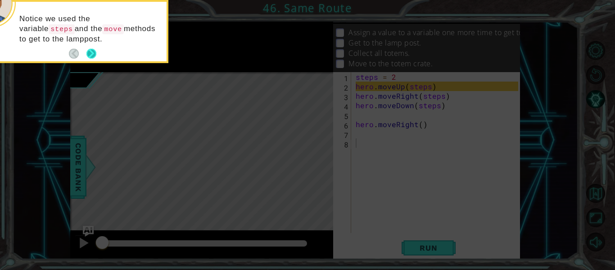
click at [87, 49] on button "Next" at bounding box center [91, 53] width 11 height 11
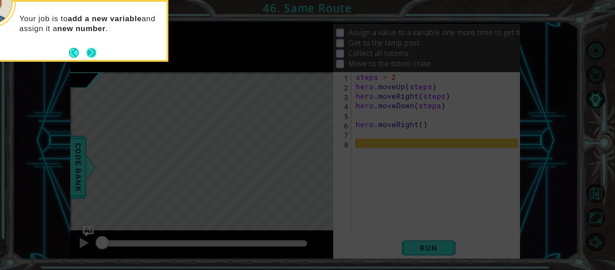
click at [88, 50] on button "Next" at bounding box center [91, 52] width 10 height 10
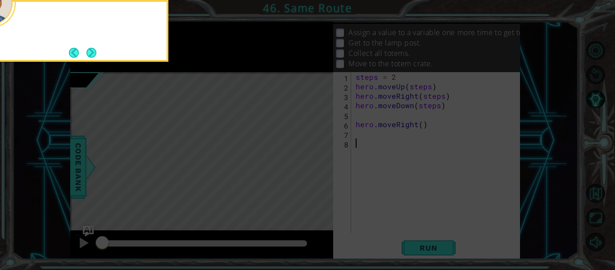
click at [88, 50] on button "Next" at bounding box center [91, 52] width 11 height 11
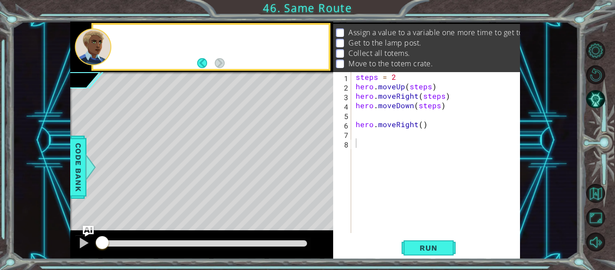
click at [88, 50] on div at bounding box center [93, 46] width 36 height 37
click at [388, 152] on div "steps = 2 hero . moveUp ( steps ) hero . moveRight ( steps ) hero . moveDown ( …" at bounding box center [438, 162] width 169 height 180
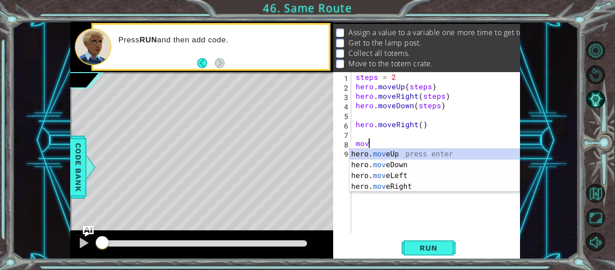
type textarea "m"
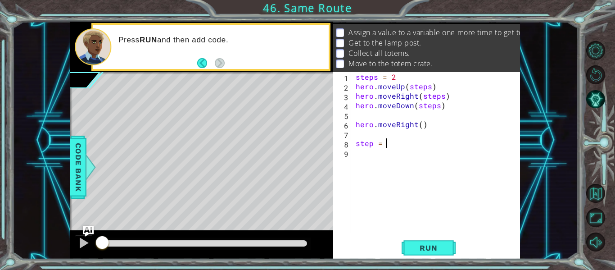
scroll to position [0, 2]
click at [436, 106] on div "steps = 2 hero . moveUp ( steps ) hero . moveRight ( steps ) hero . moveDown ( …" at bounding box center [438, 162] width 169 height 180
click at [407, 247] on button "Run" at bounding box center [429, 248] width 54 height 18
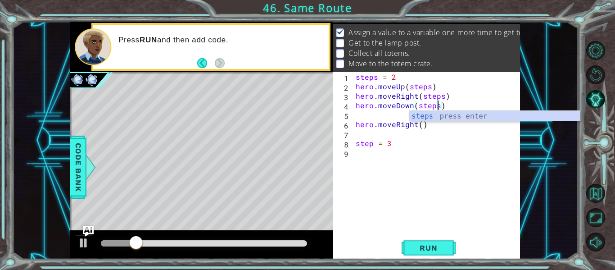
scroll to position [0, 5]
type textarea "hero.moveDown(steps)"
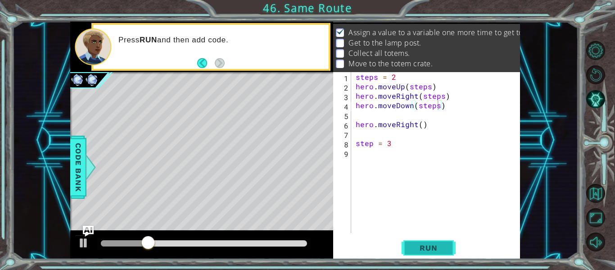
click at [413, 257] on button "Run" at bounding box center [429, 248] width 54 height 18
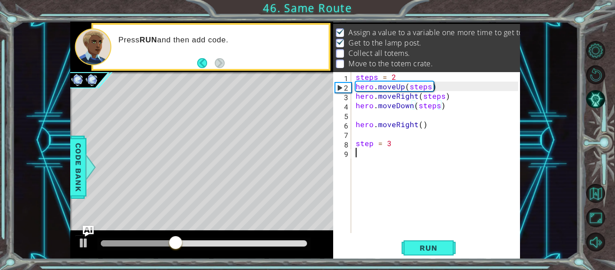
click at [389, 160] on div "steps = 2 hero . moveUp ( steps ) hero . moveRight ( steps ) hero . moveDown ( …" at bounding box center [438, 162] width 169 height 180
click at [72, 244] on div at bounding box center [201, 244] width 263 height 29
click at [77, 245] on button at bounding box center [84, 244] width 18 height 18
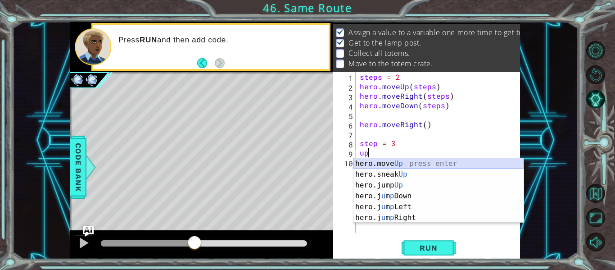
click at [397, 164] on div "hero.move Up press enter hero.sneak Up press enter hero.jump Up press enter her…" at bounding box center [439, 201] width 170 height 86
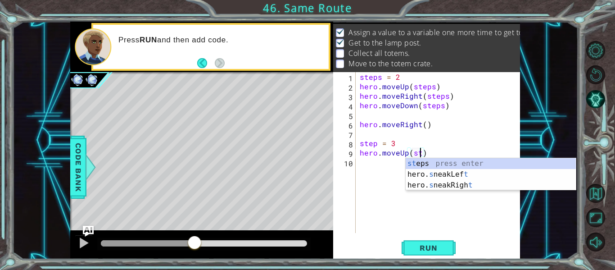
type textarea "hero.moveUp(step)"
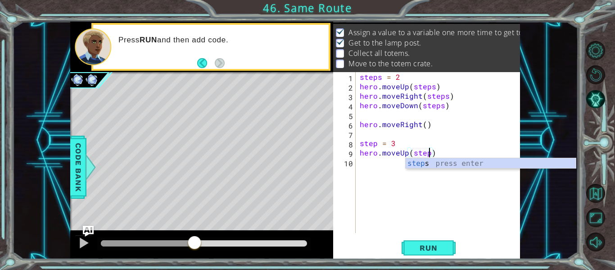
click at [387, 164] on div "steps = 2 hero . moveUp ( steps ) hero . moveRight ( steps ) hero . moveDown ( …" at bounding box center [440, 162] width 165 height 180
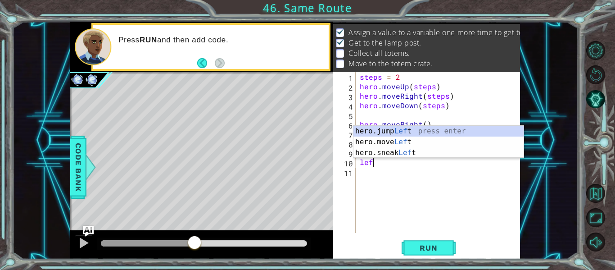
scroll to position [0, 0]
type textarea "l"
click at [398, 142] on div "hero.jump Right press enter hero.move Right press enter hero.sneak Right press …" at bounding box center [439, 153] width 170 height 54
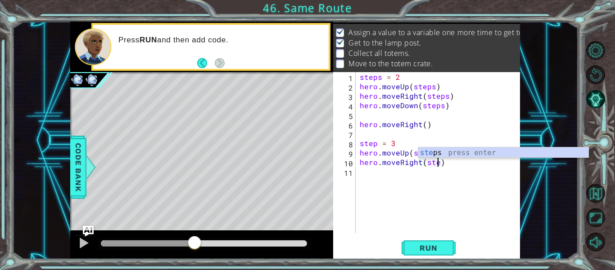
type textarea "hero.moveRight(step)"
click at [423, 173] on div "steps = 2 hero . moveUp ( steps ) hero . moveRight ( steps ) hero . moveDown ( …" at bounding box center [440, 162] width 165 height 180
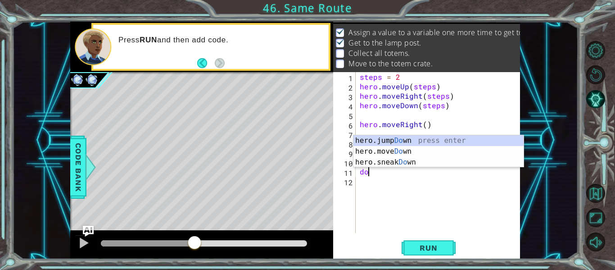
scroll to position [0, 0]
click at [401, 149] on div "hero.jump Down press enter hero.move Down press enter hero.sneak Down press ent…" at bounding box center [439, 162] width 170 height 54
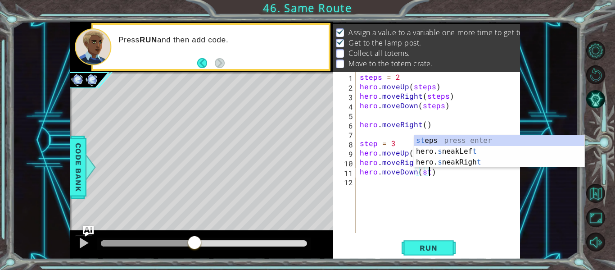
scroll to position [0, 5]
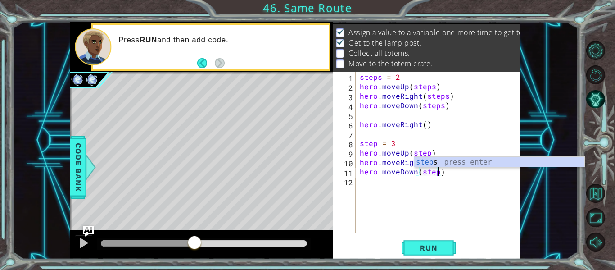
type textarea "hero.moveDown(step)"
click at [433, 259] on div "hero.moveDown(step) 1 2 3 4 5 6 7 8 9 10 11 12 steps = 2 hero . moveUp ( steps …" at bounding box center [426, 165] width 187 height 187
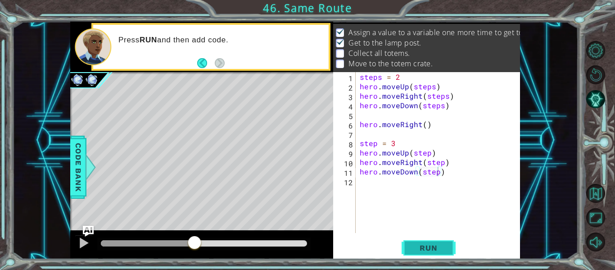
click at [419, 251] on span "Run" at bounding box center [429, 247] width 36 height 9
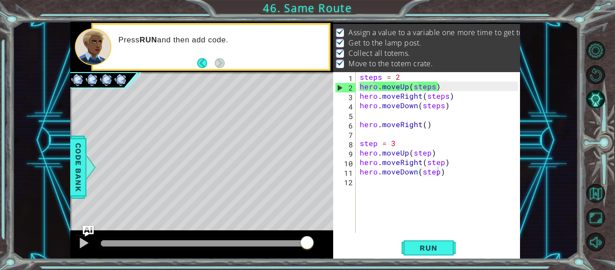
click at [396, 258] on div "1 ההההההההההההההההההההההההההההההההההההההההההההההההההההההההההההההההההההההההההההה…" at bounding box center [295, 140] width 450 height 237
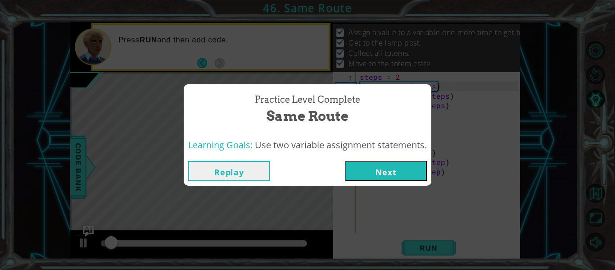
click at [371, 177] on button "Next" at bounding box center [386, 171] width 82 height 20
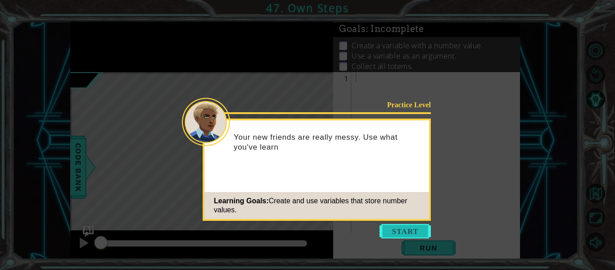
click at [390, 231] on button "Start" at bounding box center [405, 231] width 51 height 14
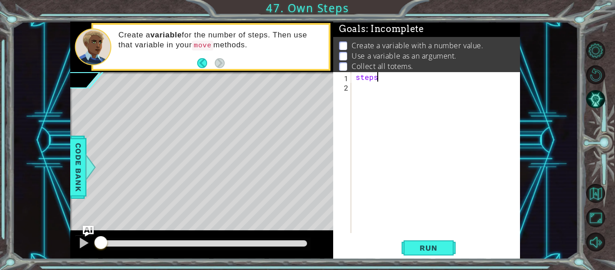
scroll to position [0, 1]
type textarea "steps=3"
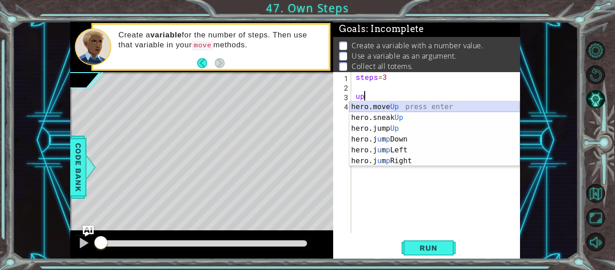
click at [394, 110] on div "hero.move Up press enter hero.sneak Up press enter hero.jump Up press enter her…" at bounding box center [435, 144] width 170 height 86
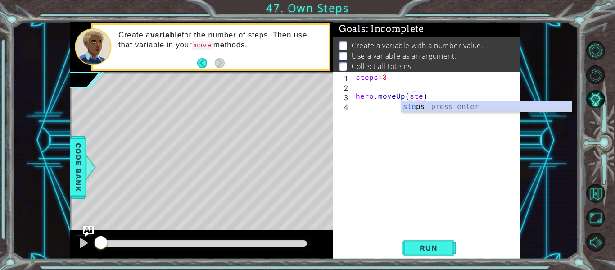
type textarea "hero.moveUp(steps)"
click at [377, 103] on div "steps = 3 hero . moveUp ( steps )" at bounding box center [438, 162] width 169 height 180
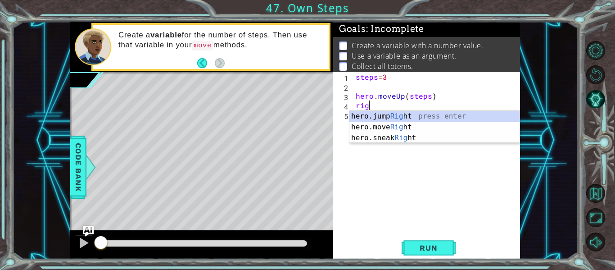
scroll to position [0, 1]
click at [391, 127] on div "hero.jump Right press enter hero.move Right press enter hero.sneak Right press …" at bounding box center [435, 138] width 170 height 54
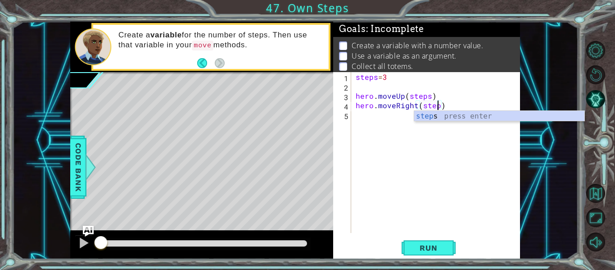
type textarea "hero.moveRight(steps)"
click at [383, 118] on div "steps = 3 hero . moveUp ( steps ) hero . moveRight ( steps )" at bounding box center [438, 162] width 169 height 180
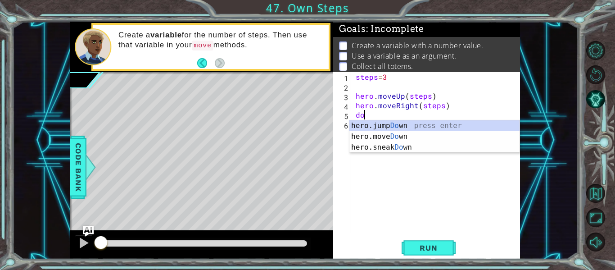
scroll to position [0, 0]
click at [402, 133] on div "hero.jump Down press enter hero.move Down press enter hero.sneak Down press ent…" at bounding box center [435, 147] width 170 height 54
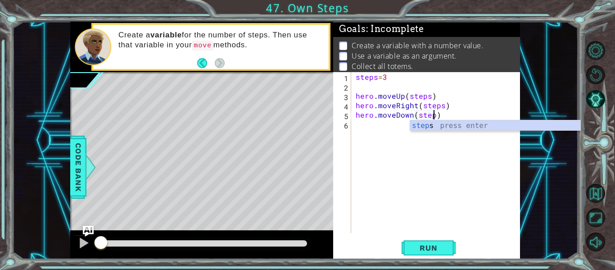
type textarea "hero.moveDown(steps)"
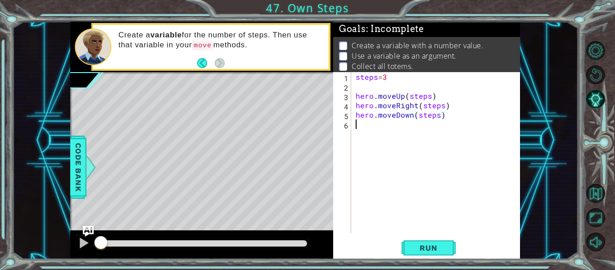
click at [405, 131] on div "steps = 3 hero . moveUp ( steps ) hero . moveRight ( steps ) hero . moveDown ( …" at bounding box center [438, 162] width 169 height 180
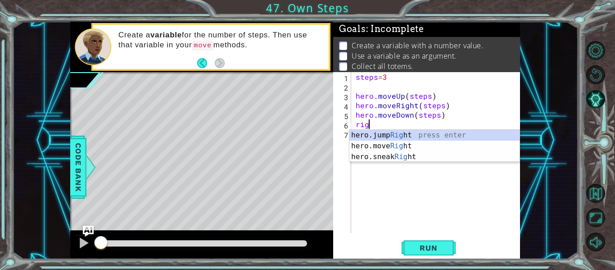
type textarea "right"
click at [420, 135] on div "hero.jump Right press enter hero.move Right press enter hero.sneak Right press …" at bounding box center [435, 157] width 170 height 54
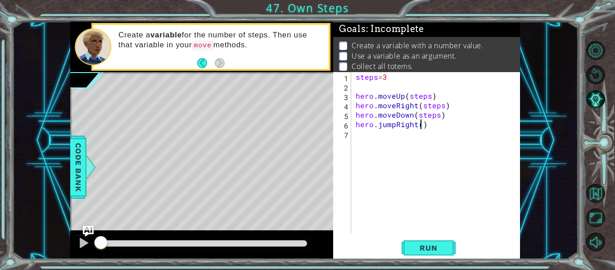
click at [420, 127] on div "steps = 3 hero . moveUp ( steps ) hero . moveRight ( steps ) hero . moveDown ( …" at bounding box center [438, 162] width 169 height 180
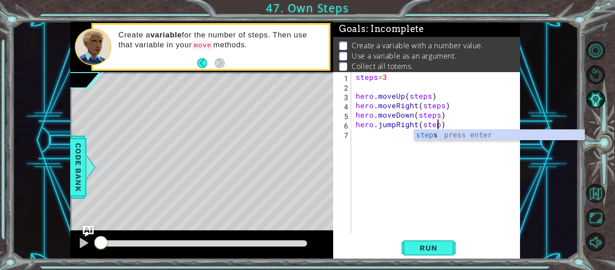
scroll to position [0, 5]
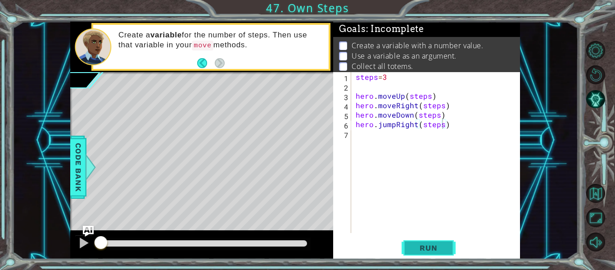
click at [427, 250] on span "Run" at bounding box center [429, 247] width 36 height 9
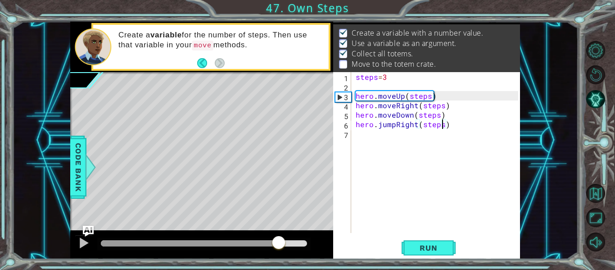
scroll to position [13, 0]
drag, startPoint x: 279, startPoint y: 243, endPoint x: 344, endPoint y: 243, distance: 65.3
click at [344, 243] on div "1 ההההההההההההההההההההההההההההההההההההההההההההההההההההההההההההההההההההההההההההה…" at bounding box center [295, 140] width 450 height 237
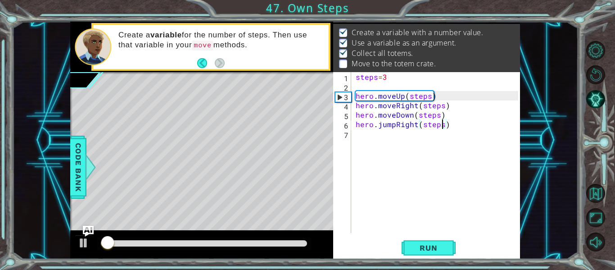
click at [291, 241] on div at bounding box center [204, 243] width 206 height 6
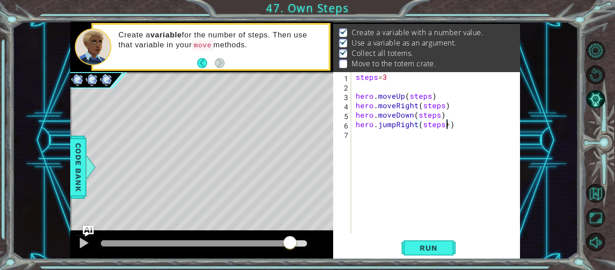
scroll to position [0, 6]
click at [426, 249] on span "Run" at bounding box center [429, 247] width 36 height 9
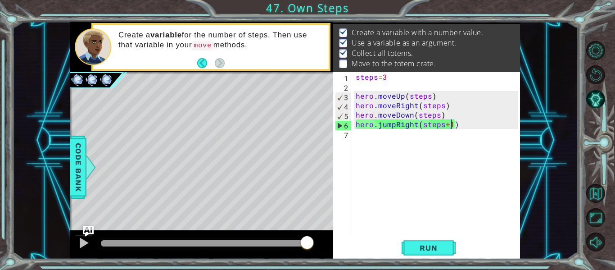
drag, startPoint x: 299, startPoint y: 245, endPoint x: 322, endPoint y: 245, distance: 23.4
click at [322, 245] on div at bounding box center [201, 244] width 263 height 29
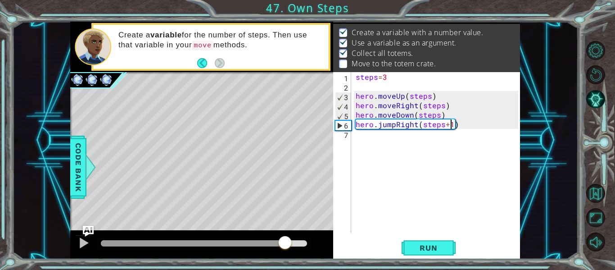
click at [286, 242] on div at bounding box center [204, 243] width 206 height 6
click at [80, 244] on div at bounding box center [84, 243] width 12 height 12
click at [263, 247] on div at bounding box center [203, 243] width 213 height 13
click at [272, 239] on div at bounding box center [203, 243] width 213 height 13
click at [430, 254] on button "Run" at bounding box center [429, 248] width 54 height 18
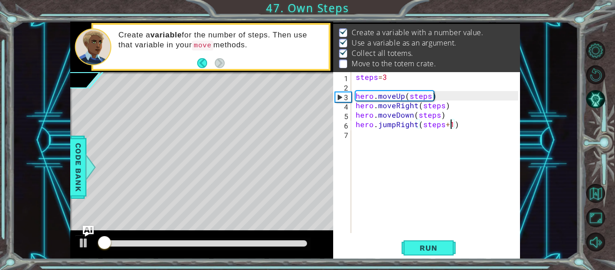
click at [267, 239] on div at bounding box center [203, 243] width 213 height 13
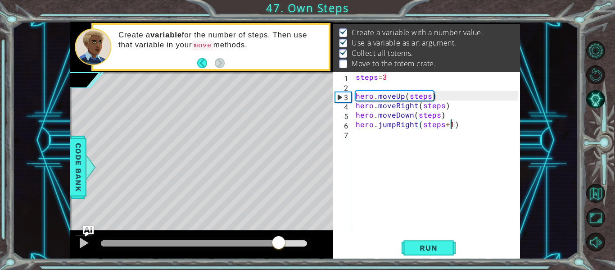
click at [279, 241] on div at bounding box center [204, 243] width 206 height 6
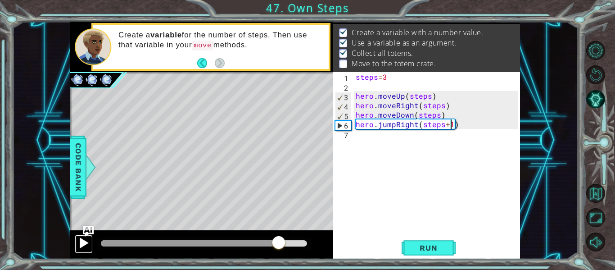
click at [85, 241] on div at bounding box center [84, 243] width 12 height 12
click at [262, 242] on div at bounding box center [181, 243] width 161 height 6
click at [238, 248] on div at bounding box center [203, 243] width 213 height 13
click at [216, 240] on div at bounding box center [203, 243] width 213 height 13
click at [187, 240] on div at bounding box center [203, 243] width 213 height 13
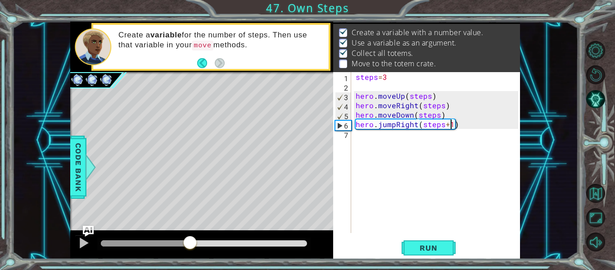
click at [190, 242] on div at bounding box center [145, 243] width 89 height 6
click at [83, 242] on div at bounding box center [84, 243] width 12 height 12
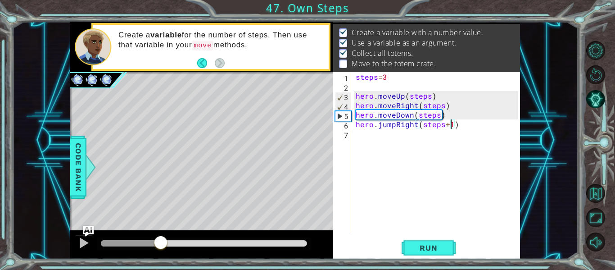
click at [161, 243] on div at bounding box center [131, 243] width 60 height 6
click at [83, 241] on div at bounding box center [84, 243] width 12 height 12
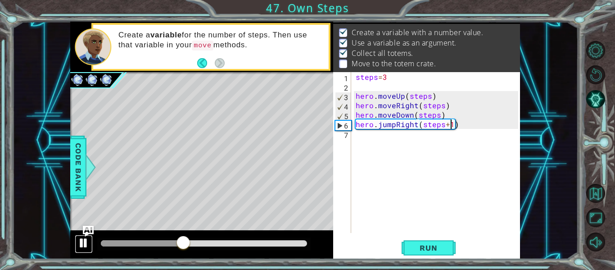
click at [79, 242] on div at bounding box center [84, 243] width 12 height 12
click at [394, 127] on div "steps = 3 hero . moveUp ( steps ) hero . moveRight ( steps ) hero . moveDown ( …" at bounding box center [438, 162] width 169 height 180
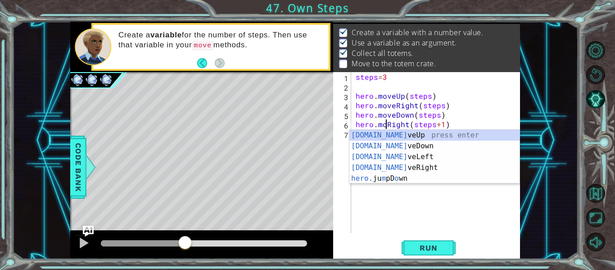
scroll to position [0, 3]
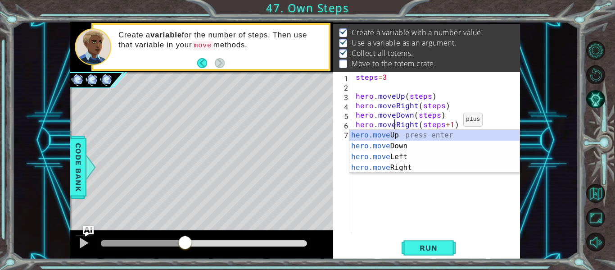
click at [452, 125] on div "steps = 3 hero . moveUp ( steps ) hero . moveRight ( steps ) hero . moveDown ( …" at bounding box center [438, 162] width 169 height 180
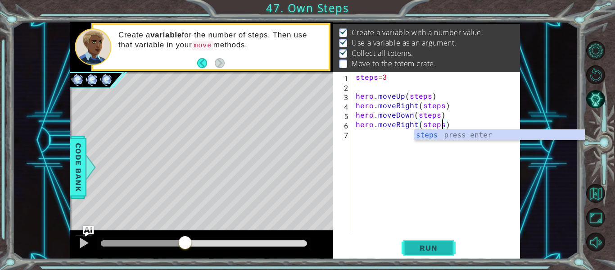
type textarea "hero.moveRight(steps)"
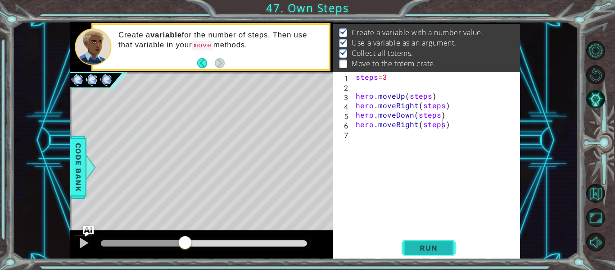
click at [436, 241] on button "Run" at bounding box center [429, 248] width 54 height 18
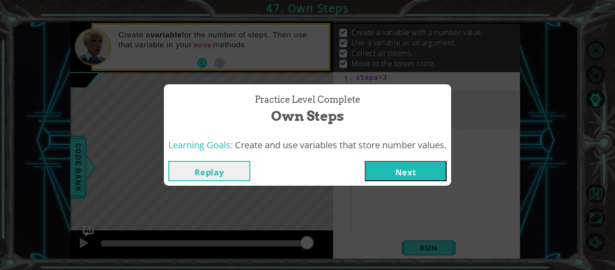
drag, startPoint x: 277, startPoint y: 243, endPoint x: 313, endPoint y: 246, distance: 36.1
click at [313, 246] on body "1 ההההההההההההההההההההההההההההההההההההההההההההההההההההההההההההההההההההההההההההה…" at bounding box center [307, 135] width 615 height 270
click at [411, 169] on button "Next" at bounding box center [406, 171] width 82 height 20
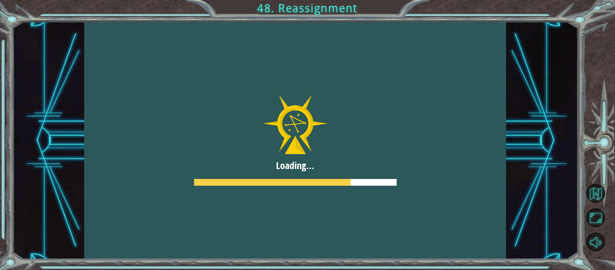
click at [374, 130] on div at bounding box center [295, 140] width 422 height 237
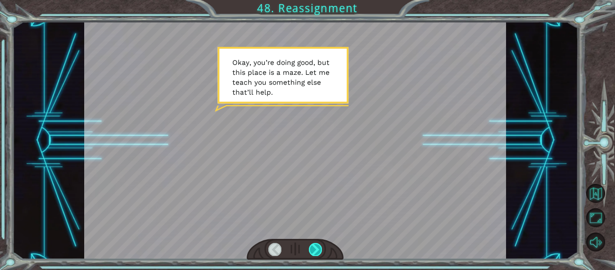
click at [313, 255] on div at bounding box center [315, 249] width 13 height 13
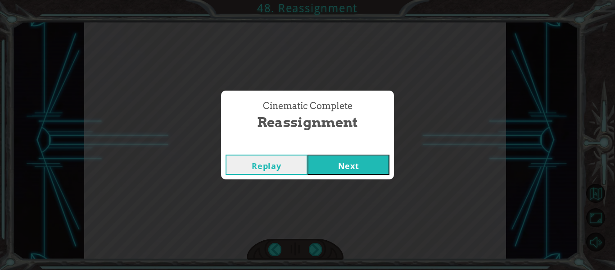
click at [354, 171] on button "Next" at bounding box center [349, 164] width 82 height 20
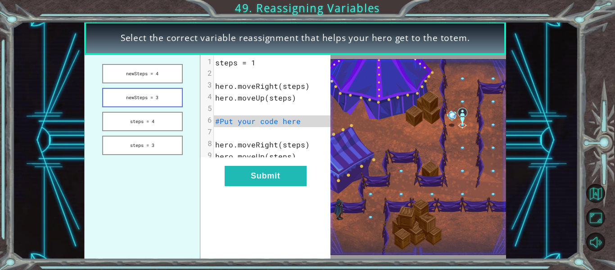
click at [145, 94] on button "newSteps = 3" at bounding box center [142, 97] width 81 height 19
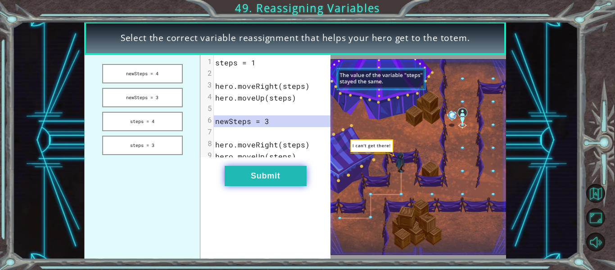
click at [272, 183] on button "Submit" at bounding box center [266, 176] width 82 height 20
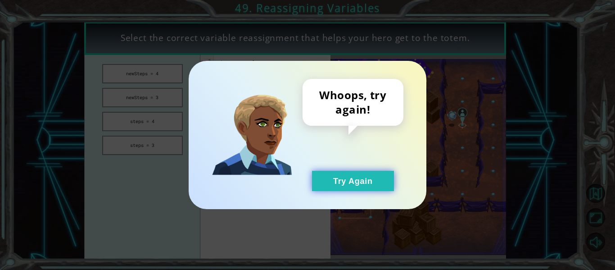
click at [371, 185] on button "Try Again" at bounding box center [353, 181] width 82 height 20
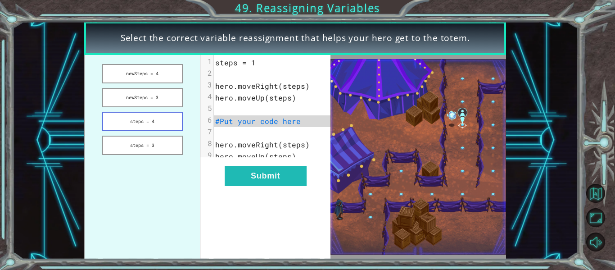
click at [172, 125] on button "steps = 4" at bounding box center [142, 121] width 81 height 19
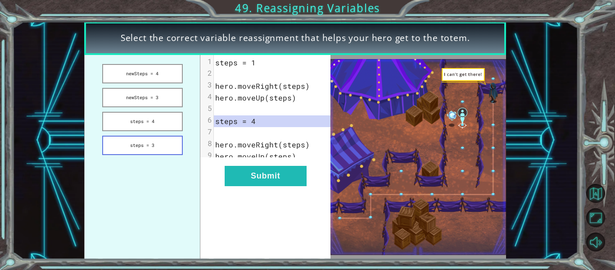
click at [160, 145] on button "steps = 3" at bounding box center [142, 145] width 81 height 19
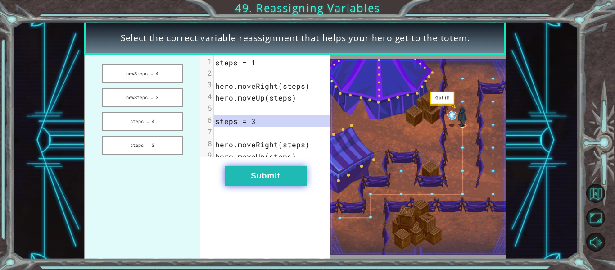
click at [252, 186] on button "Submit" at bounding box center [266, 176] width 82 height 20
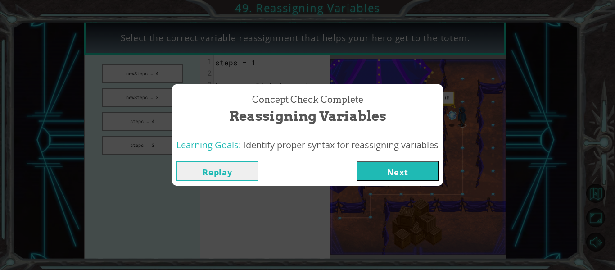
click at [378, 175] on button "Next" at bounding box center [398, 171] width 82 height 20
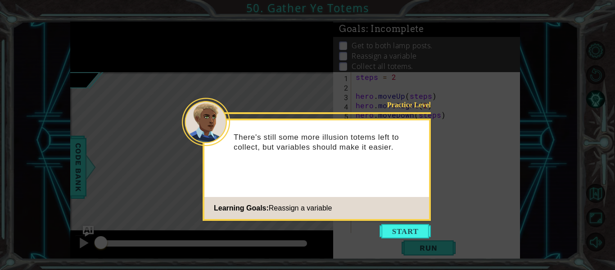
type textarea "steps = 3"
click at [401, 232] on button "Start" at bounding box center [405, 231] width 51 height 14
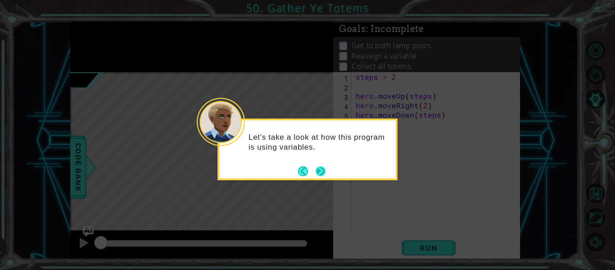
click at [321, 168] on button "Next" at bounding box center [321, 171] width 10 height 10
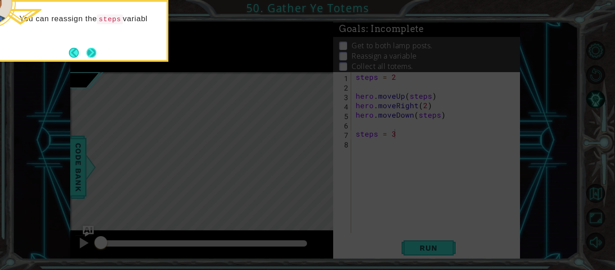
click at [90, 51] on button "Next" at bounding box center [91, 53] width 10 height 10
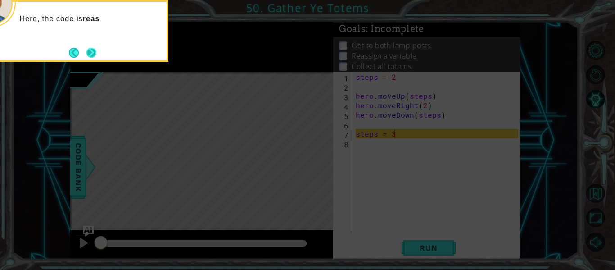
click at [91, 56] on button "Next" at bounding box center [91, 52] width 10 height 10
click at [91, 56] on button "Next" at bounding box center [91, 53] width 10 height 10
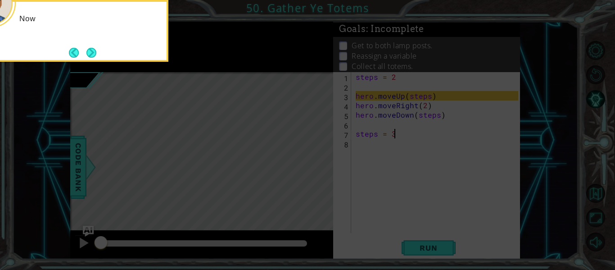
click at [91, 56] on button "Next" at bounding box center [91, 53] width 10 height 10
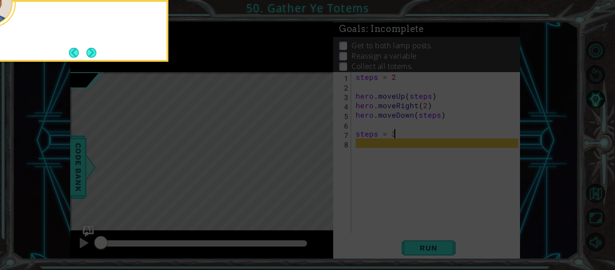
click at [91, 56] on button "Next" at bounding box center [91, 52] width 10 height 10
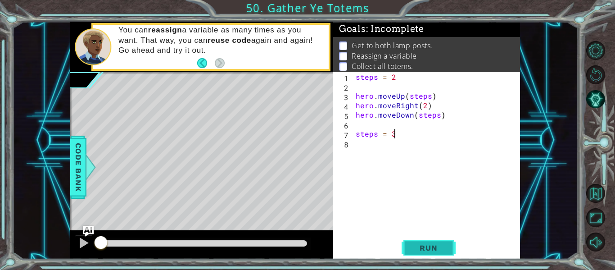
click at [425, 249] on span "Run" at bounding box center [429, 247] width 36 height 9
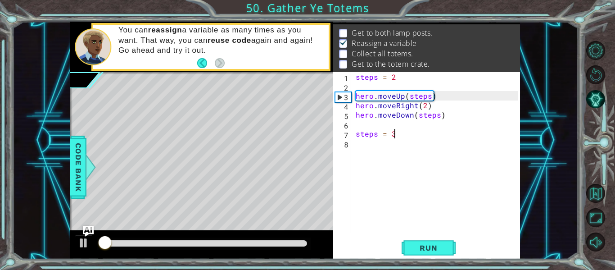
scroll to position [13, 0]
click at [241, 242] on div at bounding box center [204, 243] width 206 height 6
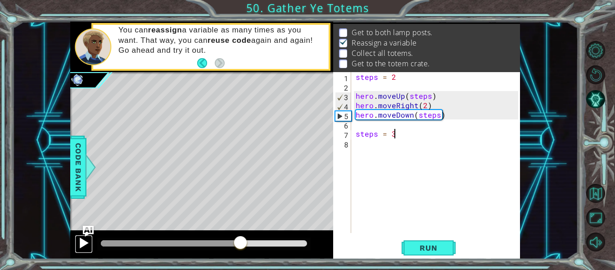
click at [85, 241] on div at bounding box center [84, 243] width 12 height 12
click at [199, 240] on div at bounding box center [173, 243] width 144 height 6
click at [145, 245] on div at bounding box center [150, 243] width 98 height 6
click at [113, 245] on div at bounding box center [123, 243] width 44 height 6
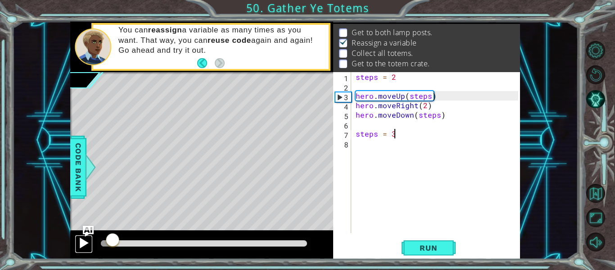
click at [80, 238] on div at bounding box center [84, 243] width 12 height 12
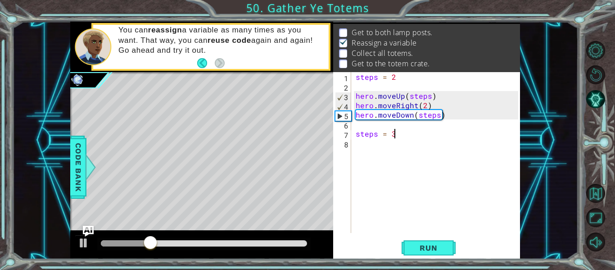
click at [74, 250] on div at bounding box center [201, 244] width 263 height 29
click at [372, 141] on div "steps = 2 hero . moveUp ( steps ) hero . moveRight ( 2 ) hero . moveDown ( step…" at bounding box center [438, 162] width 169 height 180
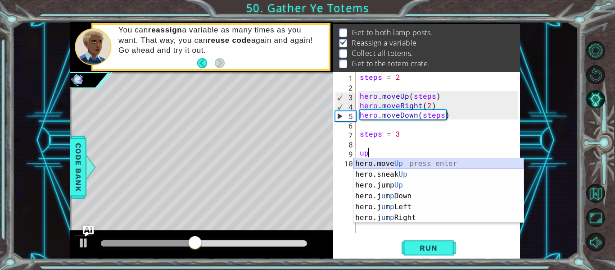
click at [377, 164] on div "hero.move Up press enter hero.sneak Up press enter hero.jump Up press enter her…" at bounding box center [439, 201] width 170 height 86
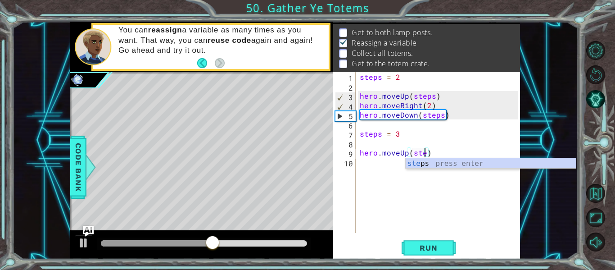
type textarea "hero.moveUp(steps)"
click at [375, 167] on div "steps = 2 hero . moveUp ( steps ) hero . moveRight ( 2 ) hero . moveDown ( step…" at bounding box center [440, 162] width 165 height 180
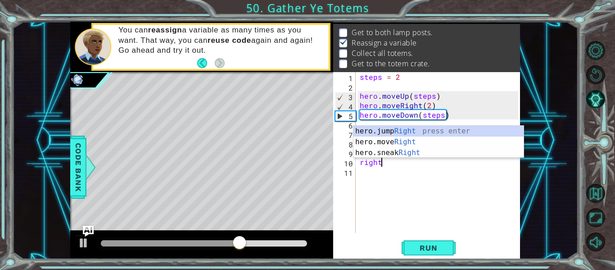
scroll to position [0, 1]
click at [391, 143] on div "hero.jump Right press enter hero.move Right press enter hero.sneak Right press …" at bounding box center [439, 153] width 170 height 54
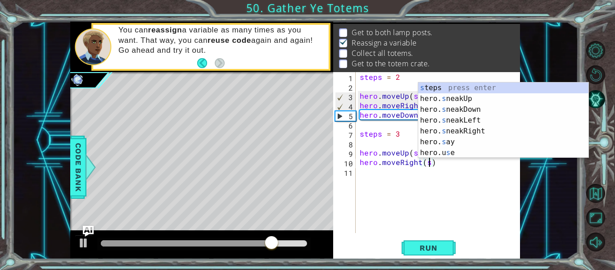
scroll to position [0, 4]
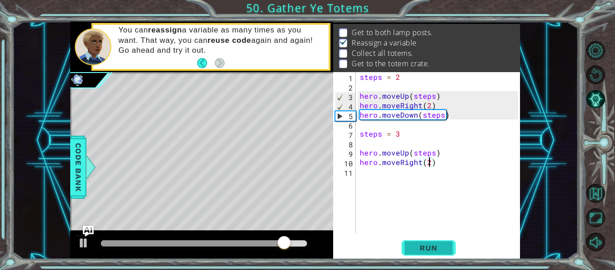
type textarea "hero.moveRight(2)"
click at [430, 248] on span "Run" at bounding box center [429, 247] width 36 height 9
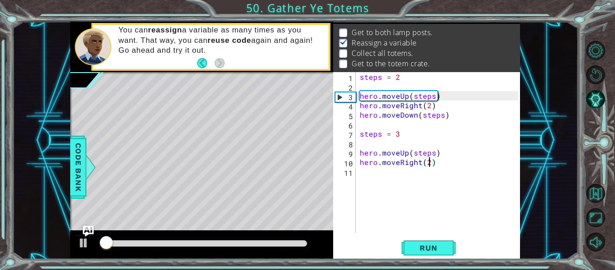
click at [215, 245] on div at bounding box center [204, 243] width 206 height 6
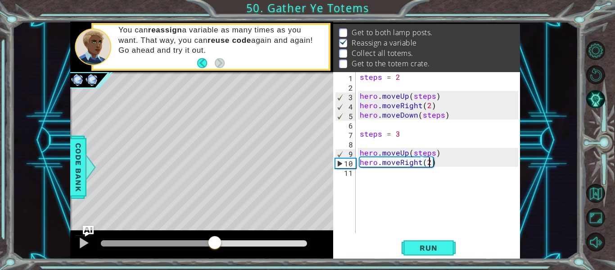
click at [384, 176] on div "steps = 2 hero . moveUp ( steps ) hero . moveRight ( 2 ) hero . moveDown ( step…" at bounding box center [440, 162] width 165 height 180
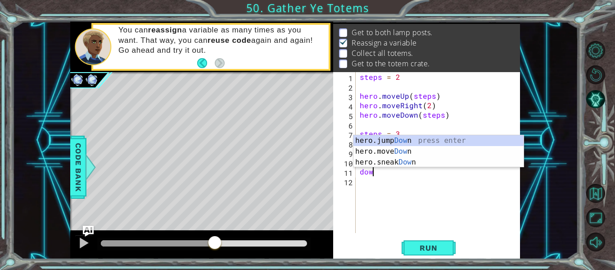
scroll to position [0, 0]
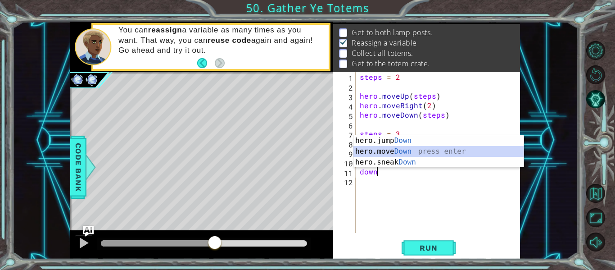
click at [379, 152] on div "hero.jump Down press enter hero.move Down press enter hero.sneak Down press ent…" at bounding box center [439, 162] width 170 height 54
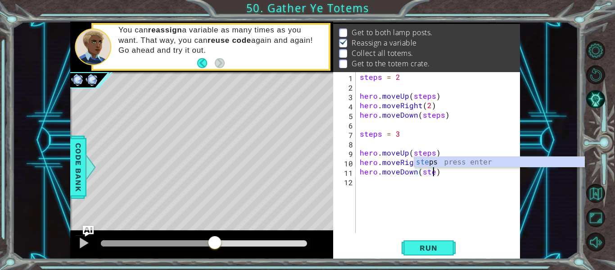
type textarea "hero.moveDown(steps)"
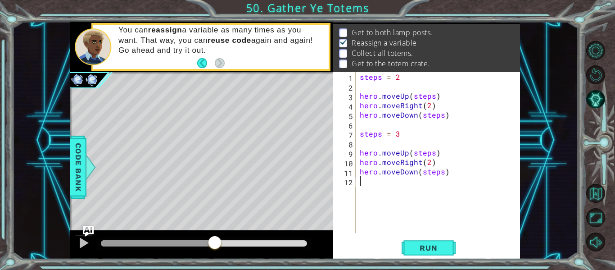
click at [400, 185] on div "steps = 2 hero . moveUp ( steps ) hero . moveRight ( 2 ) hero . moveDown ( step…" at bounding box center [440, 162] width 165 height 180
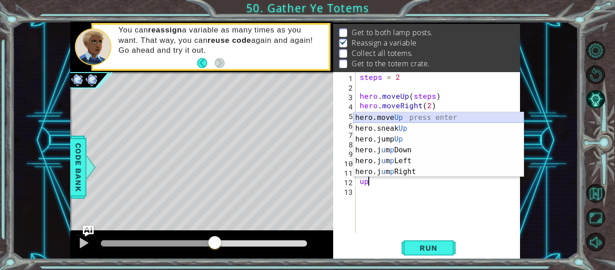
click at [370, 120] on div "hero.move Up press enter hero.sneak Up press enter hero.jump Up press enter her…" at bounding box center [439, 155] width 170 height 86
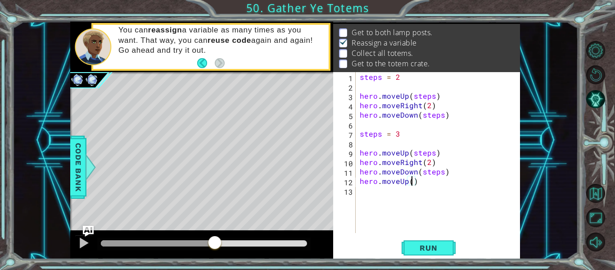
type textarea "hero.moveUp(4)"
click at [366, 193] on div "steps = 2 hero . moveUp ( steps ) hero . moveRight ( 2 ) hero . moveDown ( step…" at bounding box center [440, 162] width 165 height 180
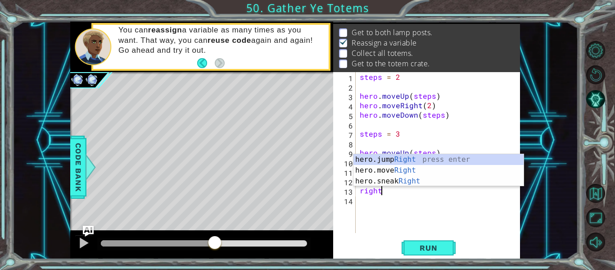
scroll to position [0, 1]
click at [364, 174] on div "hero.jump Right press enter hero.move Right press enter hero.sneak Right press …" at bounding box center [439, 181] width 170 height 54
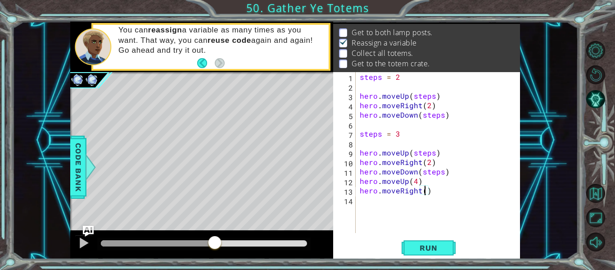
type textarea "hero.moveRight(2)"
click at [423, 203] on div "steps = 2 hero . moveUp ( steps ) hero . moveRight ( 2 ) hero . moveDown ( step…" at bounding box center [440, 162] width 165 height 180
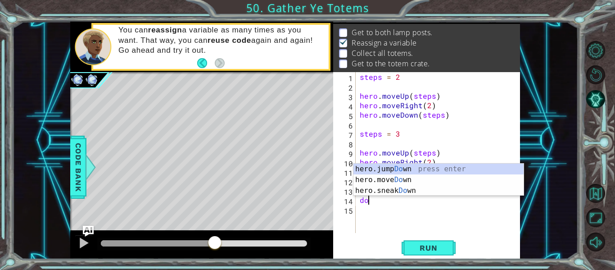
scroll to position [0, 0]
click at [393, 182] on div "hero.jump Down press enter hero.move Down press enter hero.sneak Down press ent…" at bounding box center [439, 191] width 170 height 54
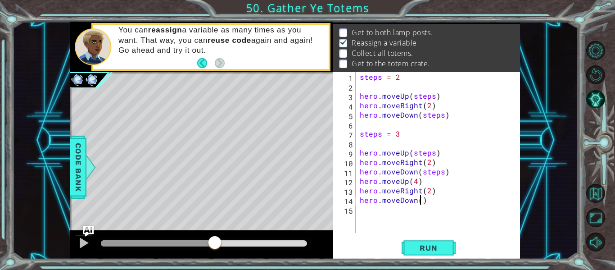
scroll to position [0, 4]
type textarea "hero.moveDown(4)"
click at [441, 252] on span "Run" at bounding box center [429, 247] width 36 height 9
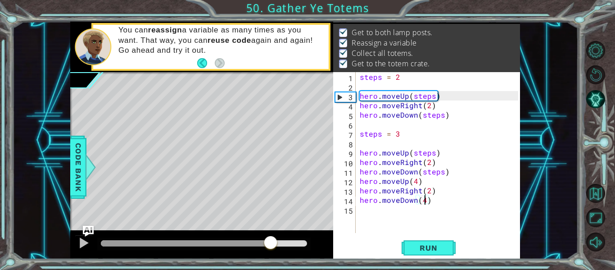
click at [271, 243] on div at bounding box center [204, 243] width 206 height 6
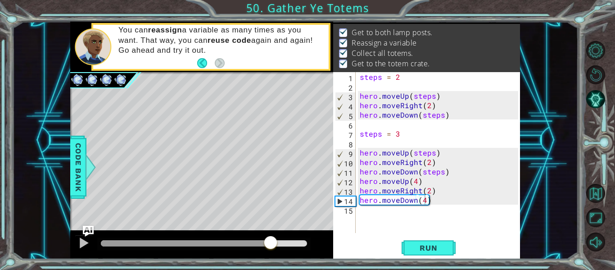
drag, startPoint x: 280, startPoint y: 240, endPoint x: 352, endPoint y: 239, distance: 72.5
click at [352, 239] on div "1 ההההההההההההההההההההההההההההההההההההההההההההההההההההההההההההההההההההההההההההה…" at bounding box center [295, 140] width 450 height 237
click at [76, 249] on button at bounding box center [84, 244] width 18 height 18
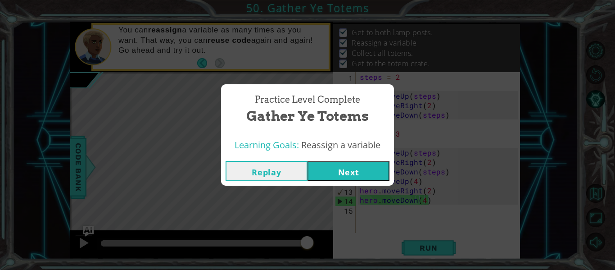
click at [359, 175] on button "Next" at bounding box center [349, 171] width 82 height 20
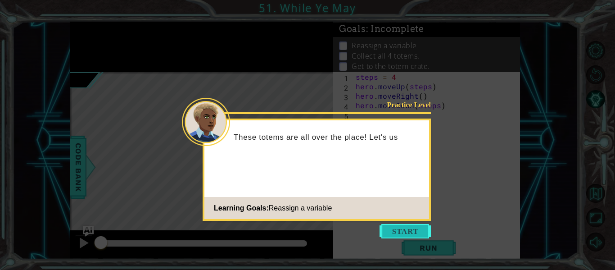
click at [400, 227] on button "Start" at bounding box center [405, 231] width 51 height 14
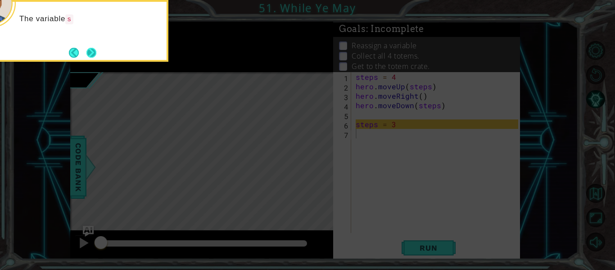
click at [90, 54] on button "Next" at bounding box center [91, 52] width 10 height 10
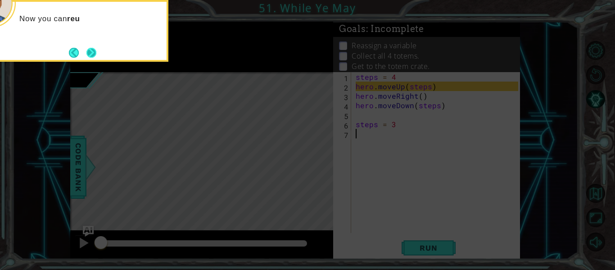
click at [91, 54] on button "Next" at bounding box center [91, 53] width 10 height 10
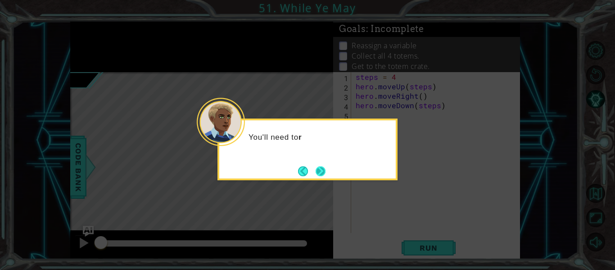
click at [327, 168] on button "Next" at bounding box center [320, 171] width 14 height 14
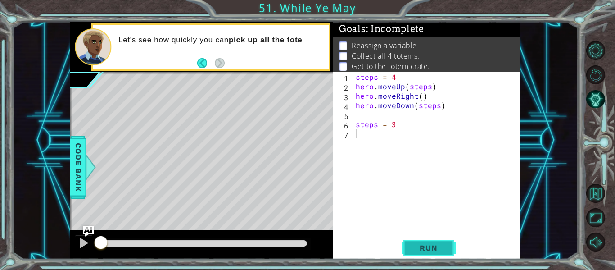
click at [424, 248] on span "Run" at bounding box center [429, 247] width 36 height 9
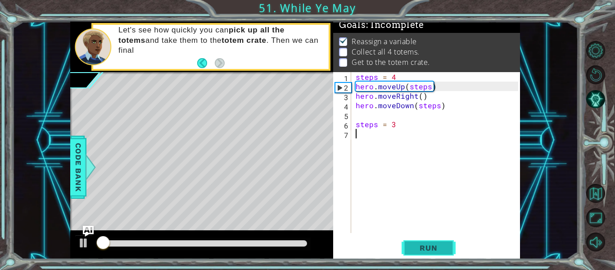
scroll to position [8, 0]
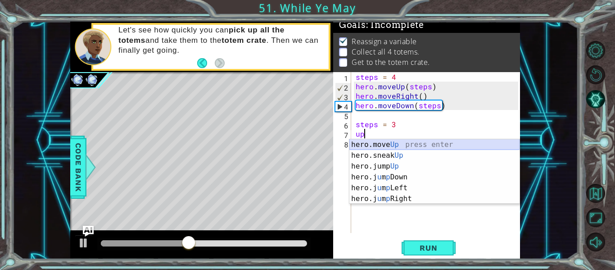
click at [381, 146] on div "hero.move Up press enter hero.sneak Up press enter hero.jump Up press enter her…" at bounding box center [435, 182] width 170 height 86
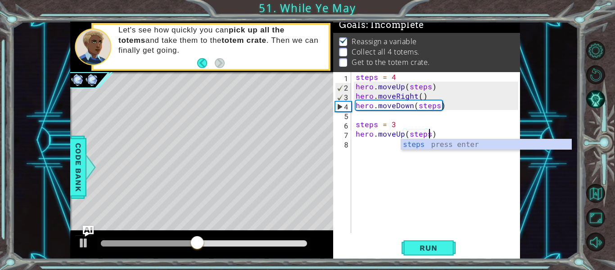
scroll to position [0, 5]
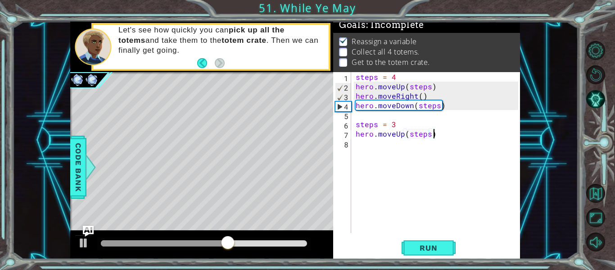
click at [445, 135] on div "steps = 4 hero . moveUp ( steps ) hero . moveRight ( ) hero . moveDown ( steps …" at bounding box center [438, 162] width 169 height 180
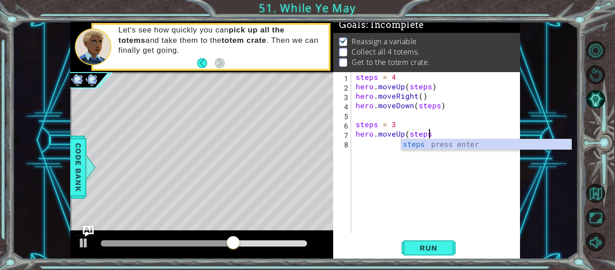
scroll to position [0, 4]
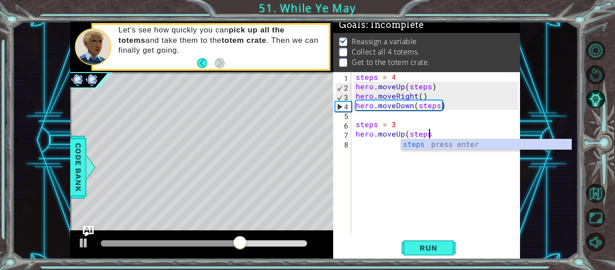
type textarea "hero.moveUp(steps)"
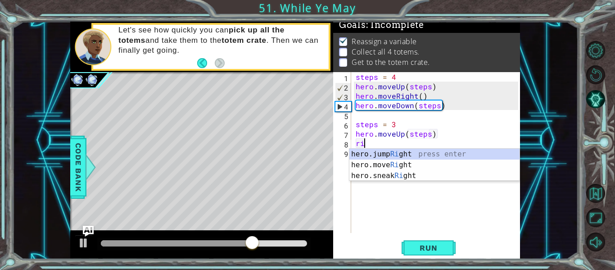
scroll to position [0, 0]
type textarea "rig"
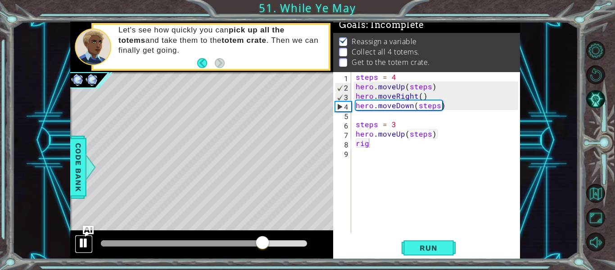
click at [83, 244] on div at bounding box center [84, 243] width 12 height 12
click at [384, 148] on div "steps = 4 hero . moveUp ( steps ) hero . moveRight ( ) hero . moveDown ( steps …" at bounding box center [438, 162] width 169 height 180
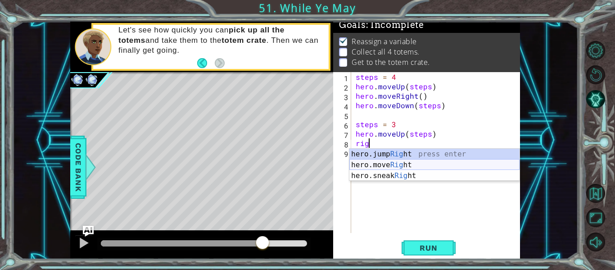
click at [398, 162] on div "hero.jump Rig ht press enter hero.move Rig ht press enter hero.sneak Rig ht pre…" at bounding box center [435, 176] width 170 height 54
type textarea "hero.moveRight(1)"
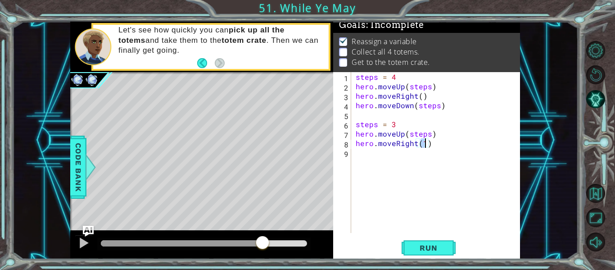
click at [390, 159] on div "steps = 4 hero . moveUp ( steps ) hero . moveRight ( ) hero . moveDown ( steps …" at bounding box center [438, 162] width 169 height 180
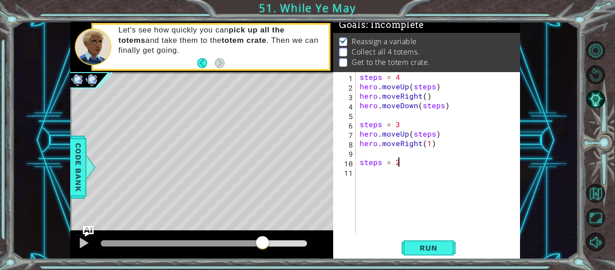
scroll to position [0, 2]
click at [439, 146] on div "steps = 4 hero . moveUp ( steps ) hero . moveRight ( ) hero . moveDown ( steps …" at bounding box center [440, 162] width 165 height 180
type textarea "hero.moveRight(1)"
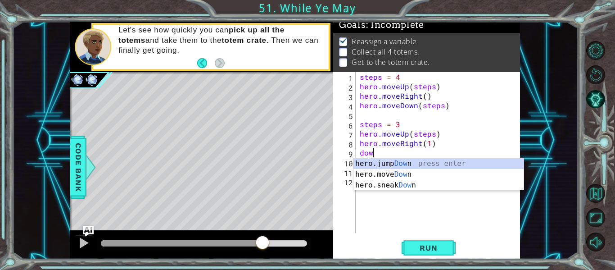
type textarea "down"
click at [442, 165] on div "hero.jump Down press enter hero.move Down press enter hero.sneak Down press ent…" at bounding box center [439, 185] width 170 height 54
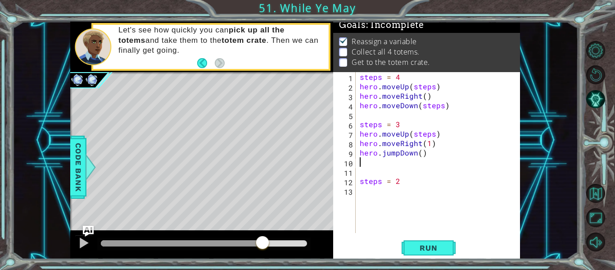
scroll to position [0, 0]
click at [399, 153] on div "steps = 4 hero . moveUp ( steps ) hero . moveRight ( ) hero . moveDown ( steps …" at bounding box center [440, 162] width 165 height 180
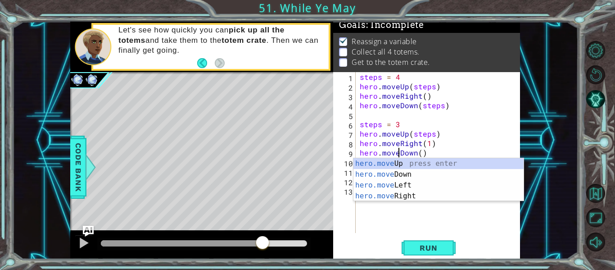
scroll to position [0, 3]
click at [419, 153] on div "steps = 4 hero . moveUp ( steps ) hero . moveRight ( ) hero . moveDown ( steps …" at bounding box center [440, 162] width 165 height 180
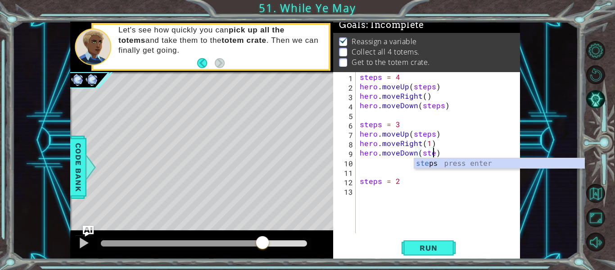
type textarea "hero.moveDown(steps)"
click at [374, 191] on div "steps = 4 hero . moveUp ( steps ) hero . moveRight ( ) hero . moveDown ( steps …" at bounding box center [440, 162] width 165 height 180
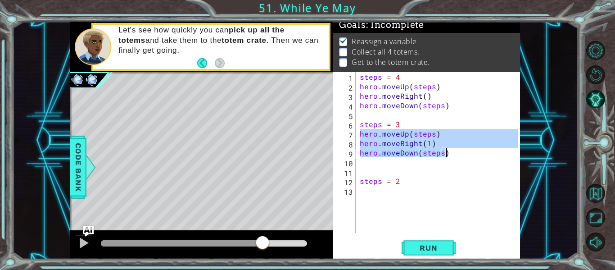
drag, startPoint x: 359, startPoint y: 133, endPoint x: 478, endPoint y: 152, distance: 120.0
click at [478, 152] on div "steps = 4 hero . moveUp ( steps ) hero . moveRight ( ) hero . moveDown ( steps …" at bounding box center [440, 162] width 165 height 180
type textarea "hero.moveRight(1) hero.moveDown(steps)"
click at [376, 193] on div "steps = 4 hero . moveUp ( steps ) hero . moveRight ( ) hero . moveDown ( steps …" at bounding box center [440, 162] width 165 height 180
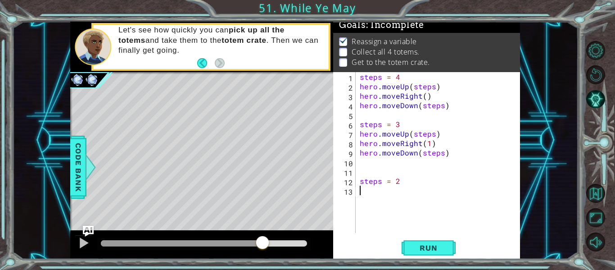
paste textarea "hero.moveDown(steps)"
type textarea "hero.moveDown(steps)"
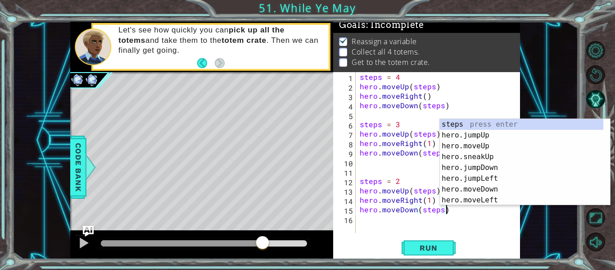
click at [378, 222] on div "steps = 4 hero . moveUp ( steps ) hero . moveRight ( ) hero . moveDown ( steps …" at bounding box center [440, 162] width 165 height 180
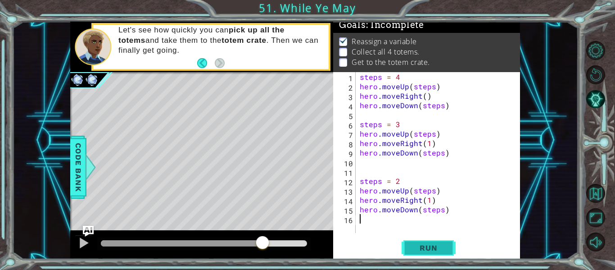
click at [425, 248] on span "Run" at bounding box center [429, 247] width 36 height 9
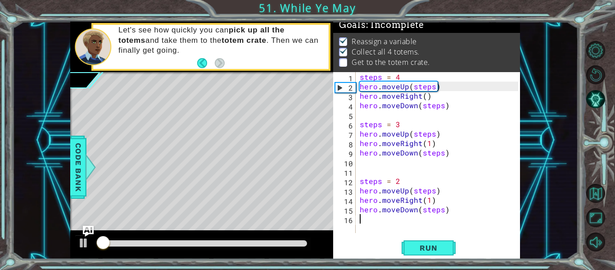
click at [289, 248] on div at bounding box center [203, 243] width 213 height 13
click at [282, 245] on div at bounding box center [204, 243] width 206 height 6
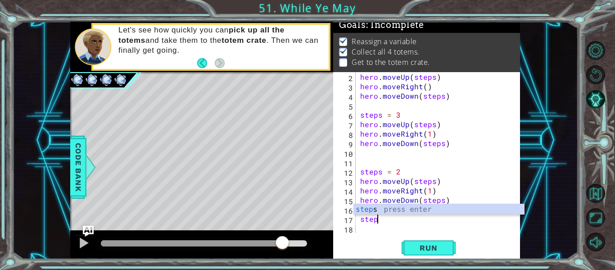
scroll to position [0, 1]
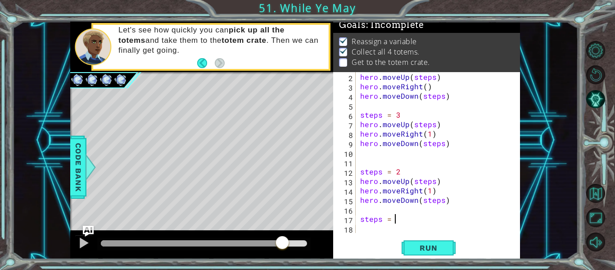
type textarea "steps = 1"
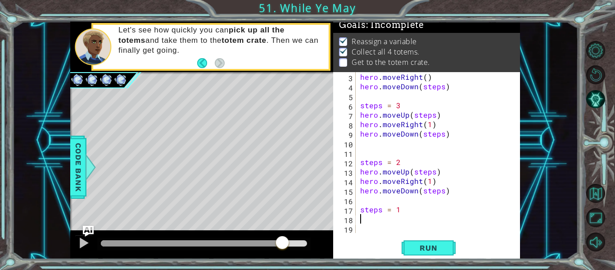
scroll to position [19, 0]
paste textarea "hero.moveDown(steps)"
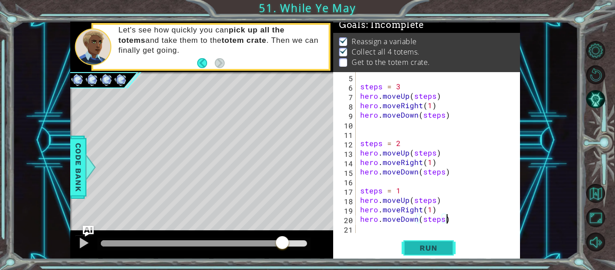
type textarea "hero.moveDown(steps)"
click at [424, 250] on span "Run" at bounding box center [429, 247] width 36 height 9
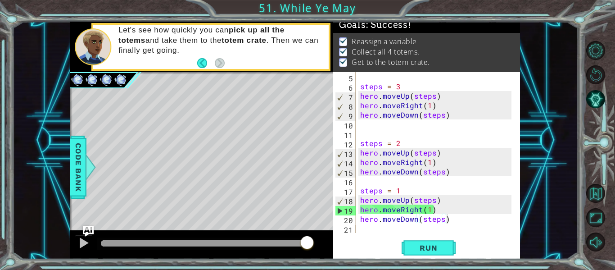
drag, startPoint x: 284, startPoint y: 243, endPoint x: 337, endPoint y: 250, distance: 53.6
click at [337, 250] on div "1 ההההההההההההההההההההההההההההההההההההההההההההההההההההההההההההההההההההההההההההה…" at bounding box center [295, 140] width 450 height 237
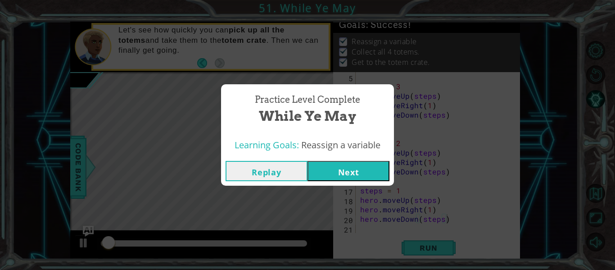
click at [336, 171] on button "Next" at bounding box center [349, 171] width 82 height 20
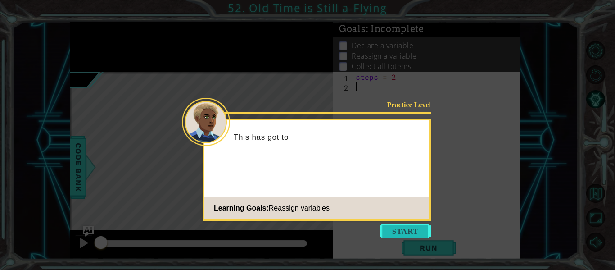
click at [405, 226] on button "Start" at bounding box center [405, 231] width 51 height 14
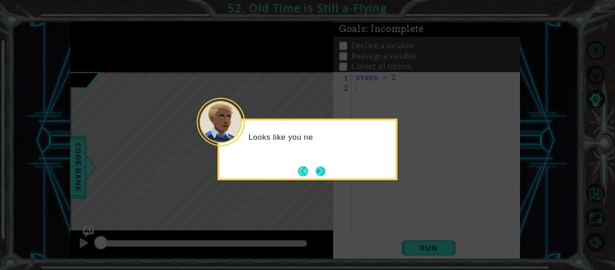
click at [314, 164] on button "Next" at bounding box center [321, 171] width 14 height 14
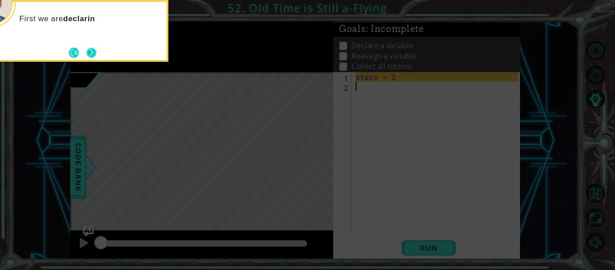
click at [86, 50] on button "Next" at bounding box center [91, 52] width 11 height 11
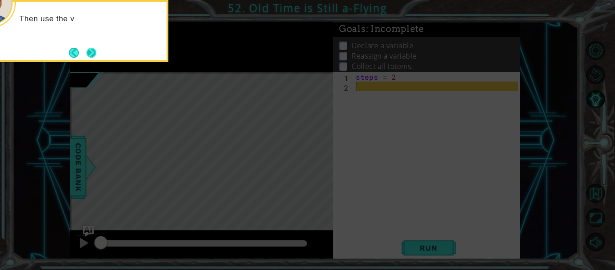
click at [96, 47] on button "Next" at bounding box center [91, 52] width 10 height 10
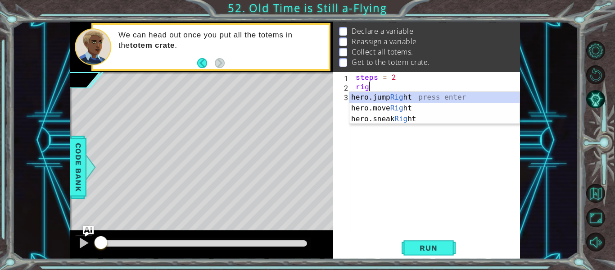
scroll to position [0, 1]
click at [388, 110] on div "hero.jump Right press enter hero.move Right press enter hero.sneak Right press …" at bounding box center [435, 119] width 170 height 54
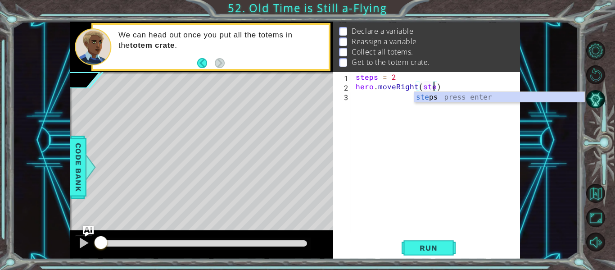
type textarea "hero.moveRight(steps)"
click at [397, 95] on div "steps = 2 hero . moveRight ( steps )" at bounding box center [438, 162] width 169 height 180
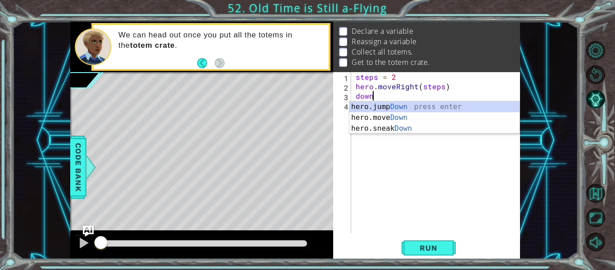
scroll to position [0, 0]
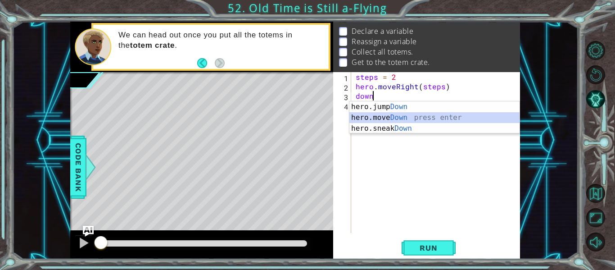
click at [411, 115] on div "hero.jump Down press enter hero.move Down press enter hero.sneak Down press ent…" at bounding box center [435, 128] width 170 height 54
type textarea "hero.moveDown(1)"
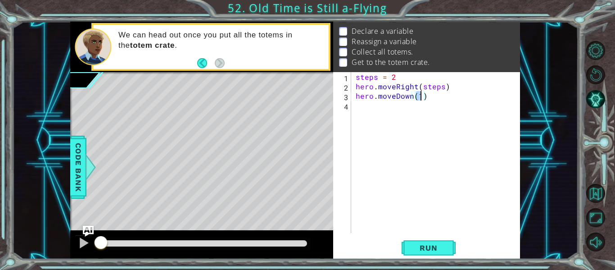
click at [409, 109] on div "steps = 2 hero . moveRight ( steps ) hero . moveDown ( 1 )" at bounding box center [438, 162] width 169 height 180
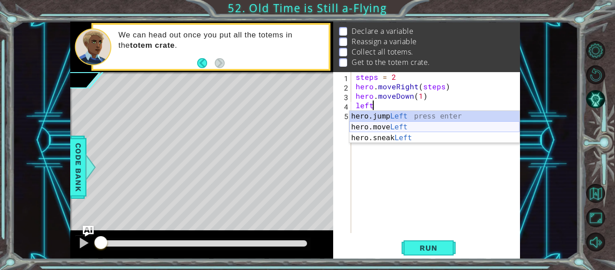
click at [394, 123] on div "hero.jump Left press enter hero.move Left press enter hero.sneak Left press ent…" at bounding box center [435, 138] width 170 height 54
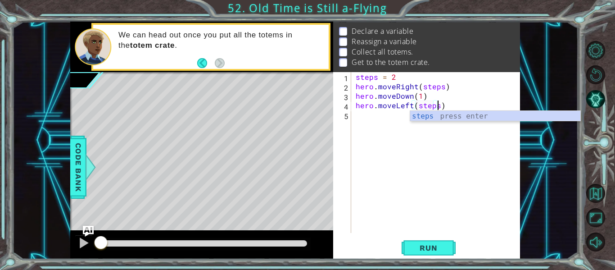
scroll to position [0, 5]
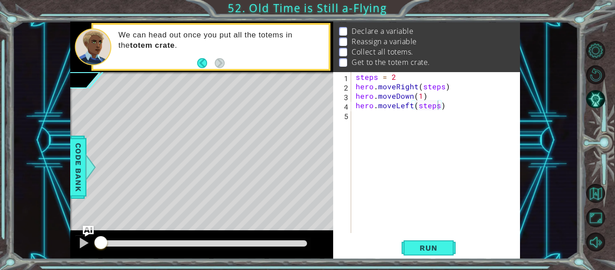
drag, startPoint x: 353, startPoint y: 85, endPoint x: 409, endPoint y: 93, distance: 56.4
click at [465, 102] on div "hero.moveLeft(steps) 1 2 3 4 5 steps = 2 hero . moveRight ( steps ) hero . move…" at bounding box center [425, 152] width 185 height 161
drag, startPoint x: 394, startPoint y: 100, endPoint x: 470, endPoint y: 121, distance: 78.9
click at [470, 121] on div "hero.moveLeft(steps) 1 2 3 4 5 steps = 2 hero . moveRight ( steps ) hero . move…" at bounding box center [425, 152] width 185 height 161
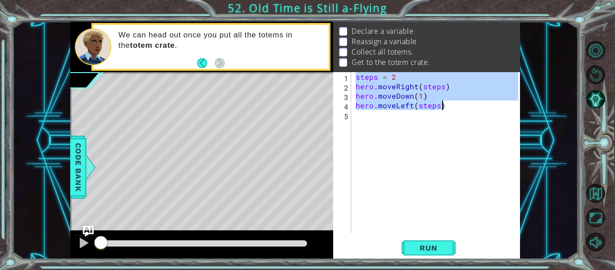
drag, startPoint x: 356, startPoint y: 77, endPoint x: 476, endPoint y: 110, distance: 124.7
click at [476, 110] on div "steps = 2 hero . moveRight ( steps ) hero . moveDown ( 1 ) hero . moveLeft ( st…" at bounding box center [438, 162] width 169 height 180
type textarea "hero.moveDown(1) hero.moveLeft(steps)"
click at [412, 122] on div "steps = 2 hero . moveRight ( steps ) hero . moveDown ( 1 ) hero . moveLeft ( st…" at bounding box center [438, 162] width 169 height 180
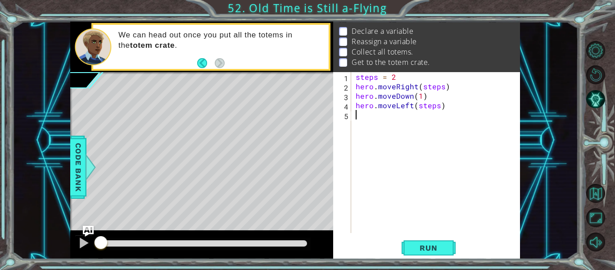
scroll to position [0, 0]
paste textarea "hero.moveLeft(steps)"
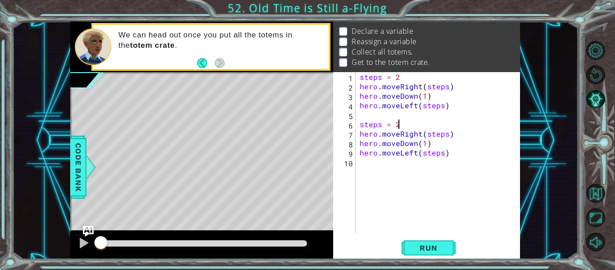
click at [402, 124] on div "steps = 2 hero . moveRight ( steps ) hero . moveDown ( 1 ) hero . moveLeft ( st…" at bounding box center [440, 162] width 165 height 180
type textarea "steps = 3"
click at [396, 166] on div "steps = 2 hero . moveRight ( steps ) hero . moveDown ( 1 ) hero . moveLeft ( st…" at bounding box center [440, 162] width 165 height 180
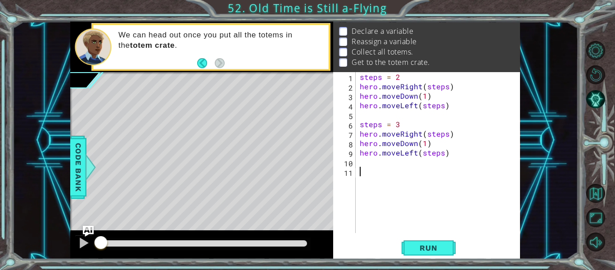
paste textarea "hero.moveLeft(steps)"
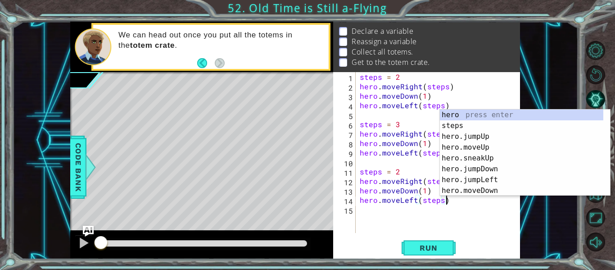
click at [401, 170] on div "steps = 2 hero . moveRight ( steps ) hero . moveDown ( 1 ) hero . moveLeft ( st…" at bounding box center [440, 162] width 165 height 180
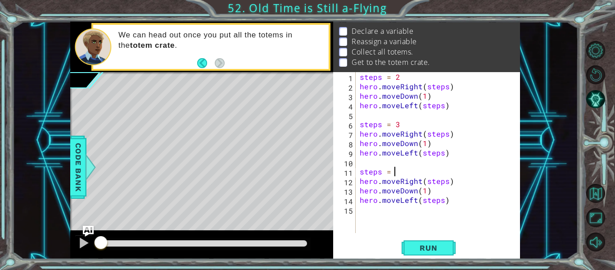
type textarea "steps = 4"
click at [380, 209] on div "steps = 2 hero . moveRight ( steps ) hero . moveDown ( 1 ) hero . moveLeft ( st…" at bounding box center [440, 162] width 165 height 180
type textarea "\"
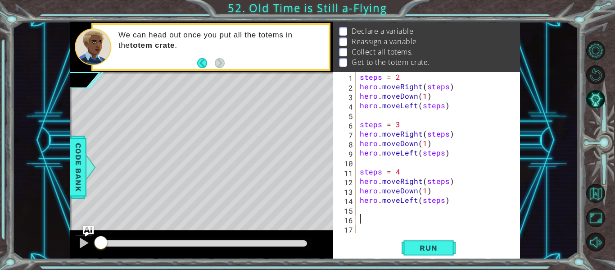
paste textarea "hero.moveLeft(steps)"
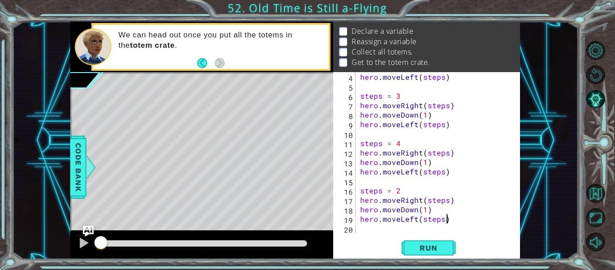
scroll to position [28, 0]
click at [402, 191] on div "hero . moveLeft ( steps ) steps = 3 hero . moveRight ( steps ) hero . moveDown …" at bounding box center [438, 162] width 158 height 180
click at [431, 249] on span "Run" at bounding box center [429, 247] width 36 height 9
click at [294, 241] on div at bounding box center [204, 243] width 206 height 6
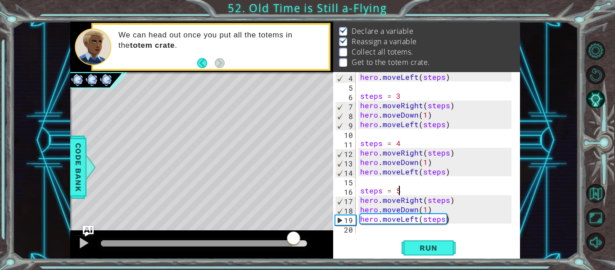
scroll to position [13, 0]
click at [86, 242] on div at bounding box center [84, 243] width 12 height 12
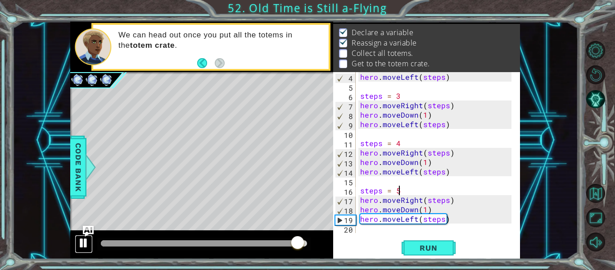
click at [86, 242] on div at bounding box center [84, 243] width 12 height 12
click at [254, 241] on div at bounding box center [200, 243] width 198 height 6
click at [86, 240] on div at bounding box center [84, 243] width 12 height 12
click at [225, 242] on div at bounding box center [185, 243] width 168 height 6
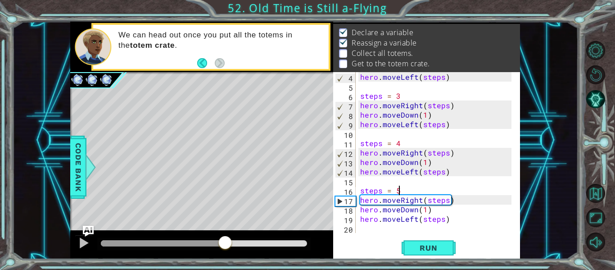
click at [190, 246] on div at bounding box center [163, 243] width 124 height 6
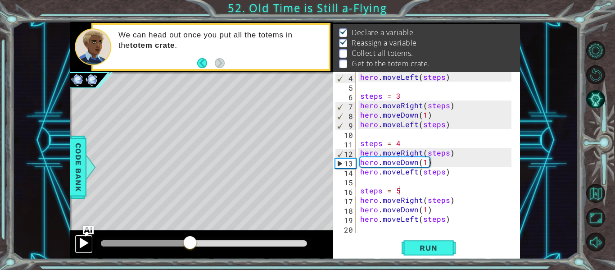
click at [78, 240] on div at bounding box center [84, 243] width 12 height 12
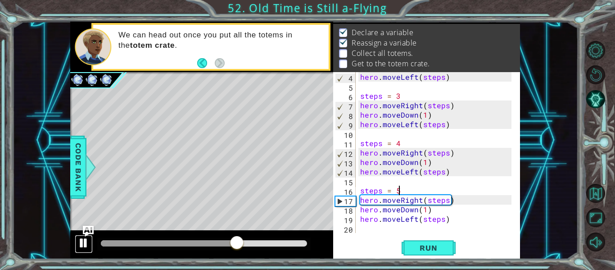
click at [86, 244] on div at bounding box center [84, 243] width 12 height 12
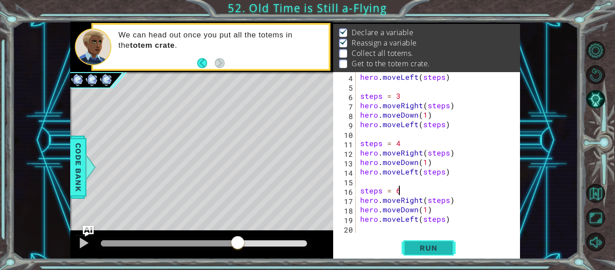
type textarea "steps = 6"
click at [433, 243] on span "Run" at bounding box center [429, 247] width 36 height 9
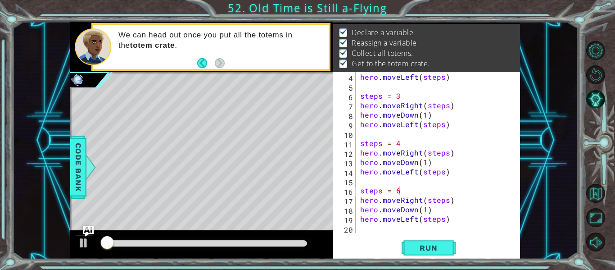
drag, startPoint x: 270, startPoint y: 237, endPoint x: 366, endPoint y: 244, distance: 96.6
click at [366, 244] on div "1 ההההההההההההההההההההההההההההההההההההההההההההההההההההההההההההההההההההההההההההה…" at bounding box center [295, 140] width 450 height 237
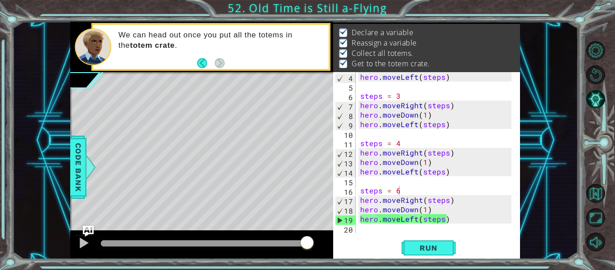
drag, startPoint x: 293, startPoint y: 242, endPoint x: 392, endPoint y: 258, distance: 99.9
click at [392, 258] on div "1 ההההההההההההההההההההההההההההההההההההההההההההההההההההההההההההההההההההההההההההה…" at bounding box center [295, 140] width 450 height 237
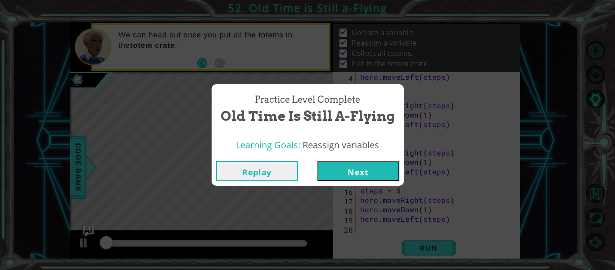
click at [333, 173] on button "Next" at bounding box center [359, 171] width 82 height 20
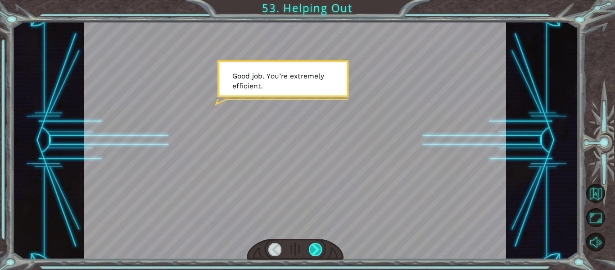
click at [315, 255] on div at bounding box center [315, 249] width 13 height 13
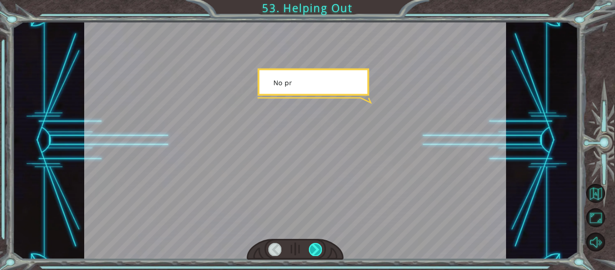
click at [315, 255] on div at bounding box center [315, 249] width 13 height 13
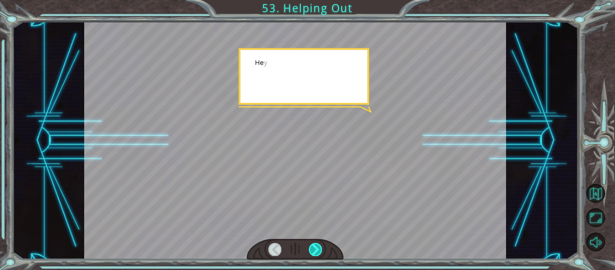
click at [315, 255] on div at bounding box center [315, 249] width 13 height 13
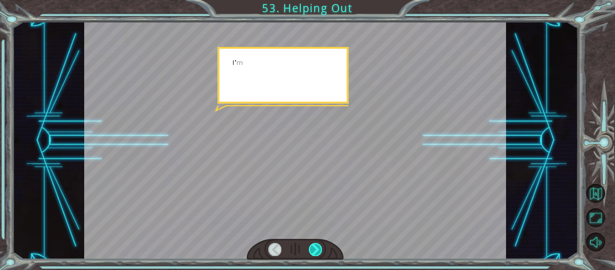
click at [315, 255] on div at bounding box center [315, 249] width 13 height 13
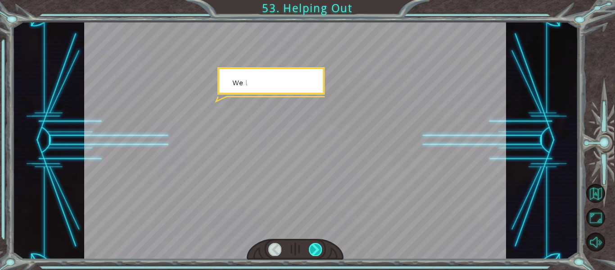
click at [315, 255] on div at bounding box center [315, 249] width 13 height 13
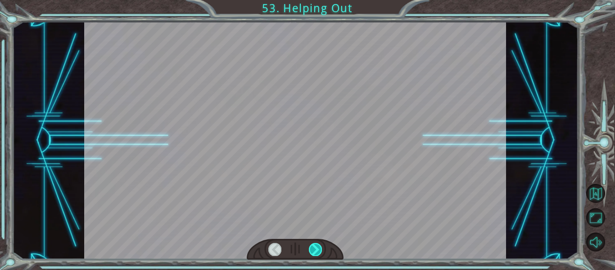
click at [315, 255] on div at bounding box center [315, 249] width 13 height 13
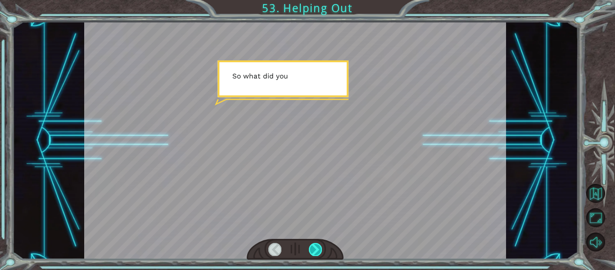
click at [315, 252] on div at bounding box center [315, 249] width 13 height 13
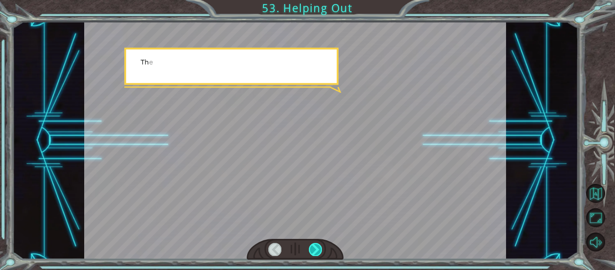
click at [315, 252] on div at bounding box center [315, 249] width 13 height 13
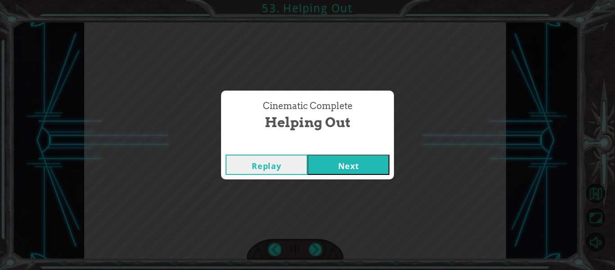
click at [313, 171] on button "Next" at bounding box center [349, 164] width 82 height 20
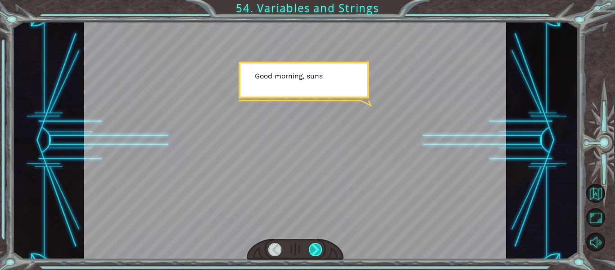
click at [315, 245] on div at bounding box center [315, 249] width 13 height 13
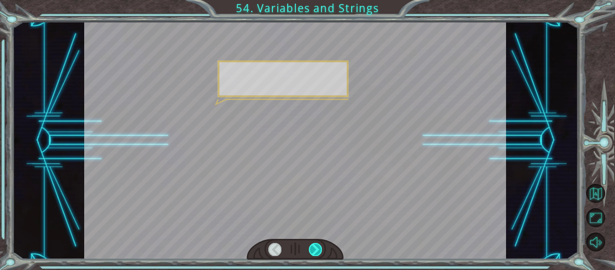
click at [315, 245] on div at bounding box center [315, 249] width 13 height 13
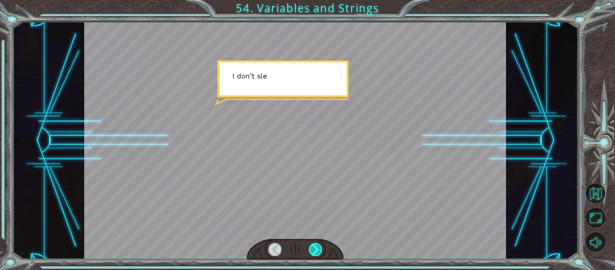
click at [315, 245] on div at bounding box center [315, 249] width 13 height 13
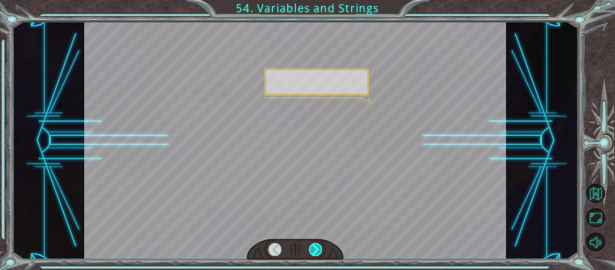
click at [315, 245] on div at bounding box center [315, 249] width 13 height 13
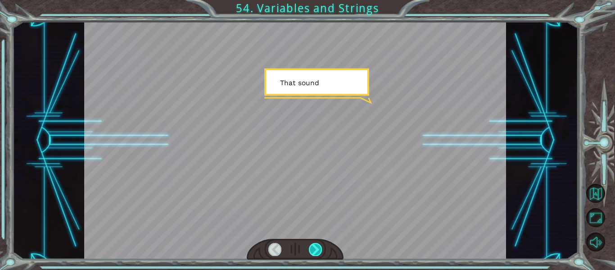
click at [315, 245] on div at bounding box center [315, 249] width 13 height 13
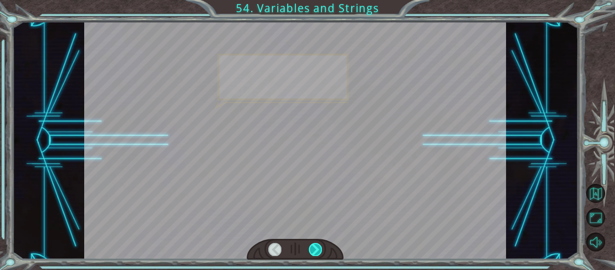
click at [315, 245] on div at bounding box center [315, 249] width 13 height 13
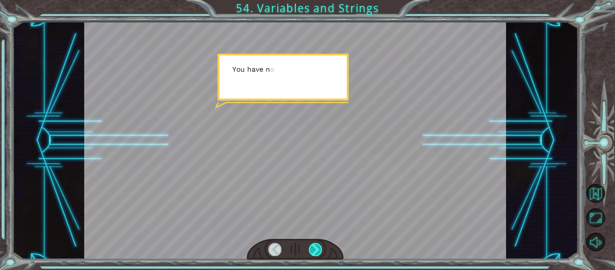
click at [315, 245] on div at bounding box center [315, 249] width 13 height 13
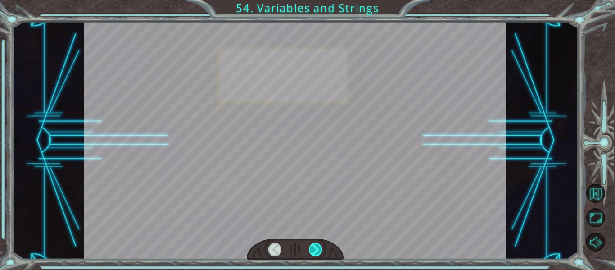
click at [315, 245] on div at bounding box center [315, 249] width 13 height 13
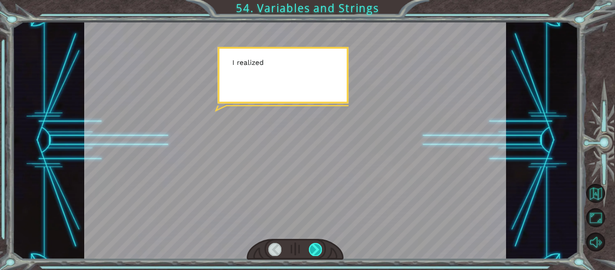
click at [315, 245] on div at bounding box center [315, 249] width 13 height 13
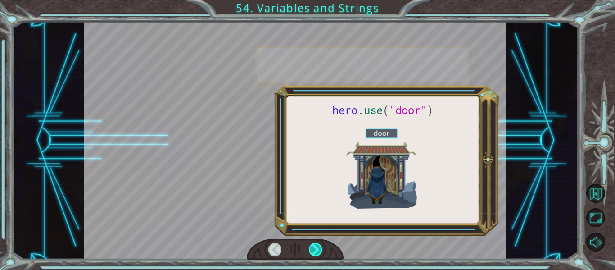
click at [315, 245] on div at bounding box center [315, 249] width 13 height 13
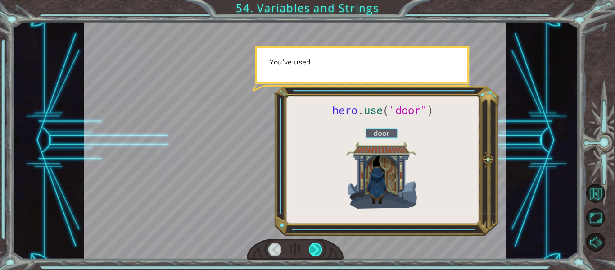
click at [315, 245] on div at bounding box center [315, 249] width 13 height 13
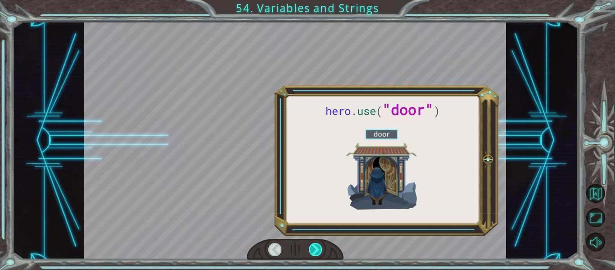
click at [315, 245] on div at bounding box center [315, 249] width 13 height 13
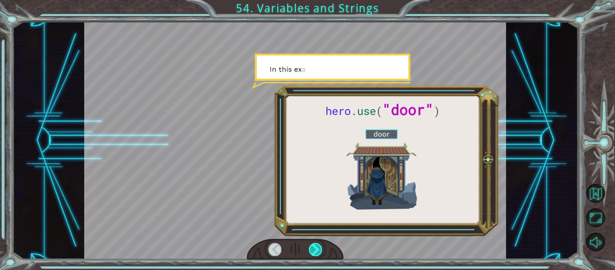
click at [315, 245] on div at bounding box center [315, 249] width 13 height 13
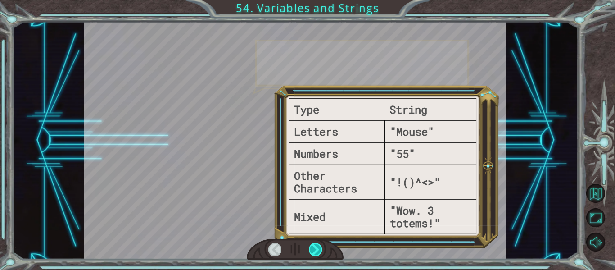
click at [315, 245] on div at bounding box center [315, 249] width 13 height 13
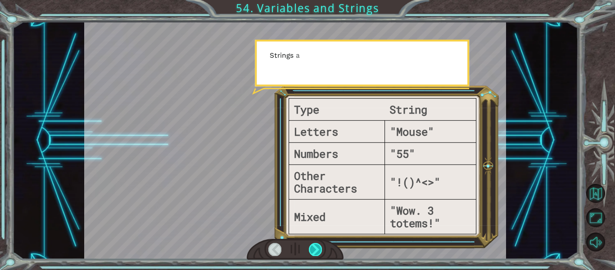
click at [315, 245] on div at bounding box center [315, 249] width 13 height 13
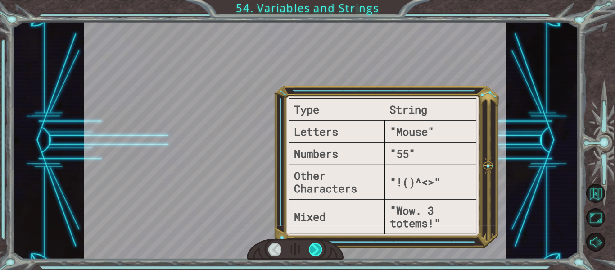
click at [315, 245] on div at bounding box center [315, 249] width 13 height 13
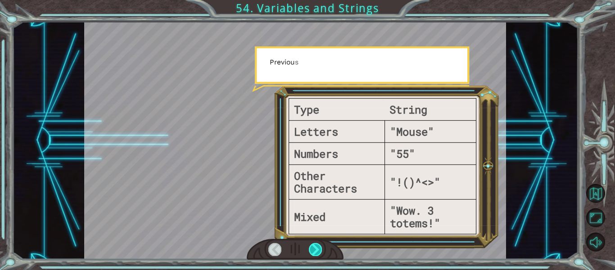
click at [315, 245] on div at bounding box center [315, 249] width 13 height 13
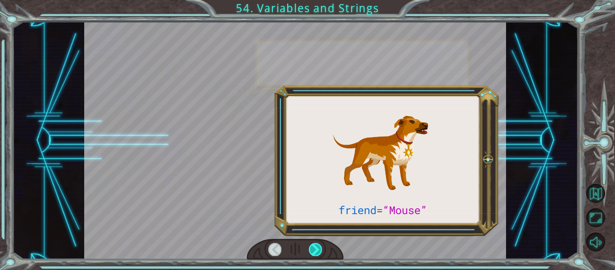
click at [315, 245] on div at bounding box center [315, 249] width 13 height 13
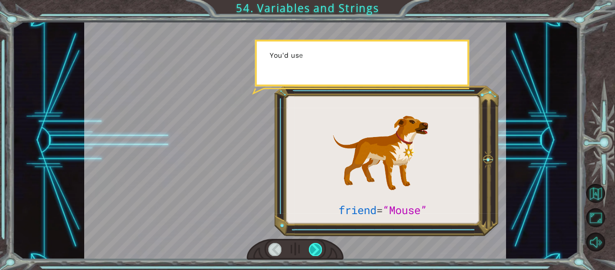
click at [315, 245] on div at bounding box center [315, 249] width 13 height 13
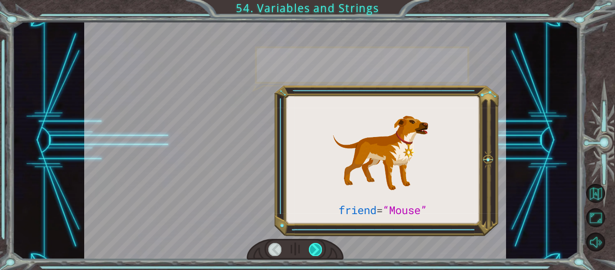
click at [315, 245] on div at bounding box center [315, 249] width 13 height 13
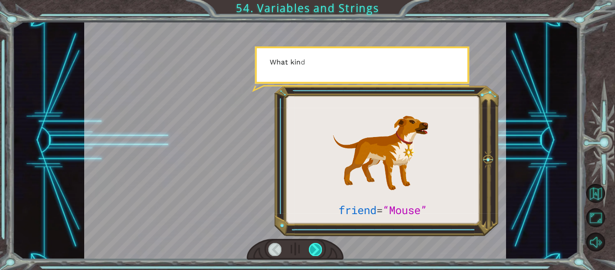
click at [315, 245] on div at bounding box center [315, 249] width 13 height 13
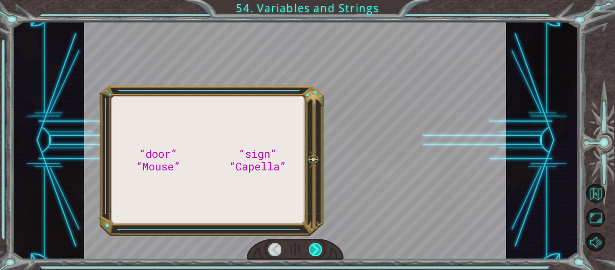
click at [315, 245] on div at bounding box center [315, 249] width 13 height 13
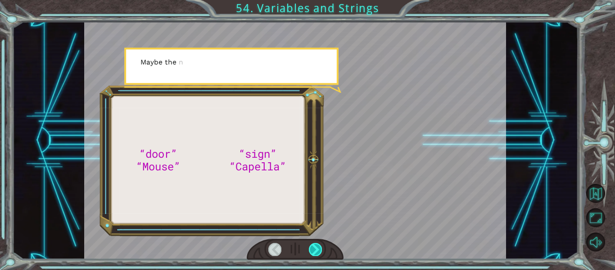
click at [315, 245] on div at bounding box center [315, 249] width 13 height 13
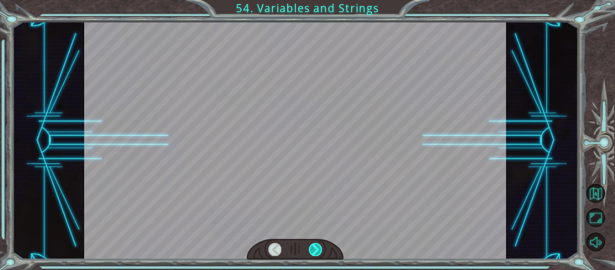
click at [315, 245] on div at bounding box center [315, 249] width 13 height 13
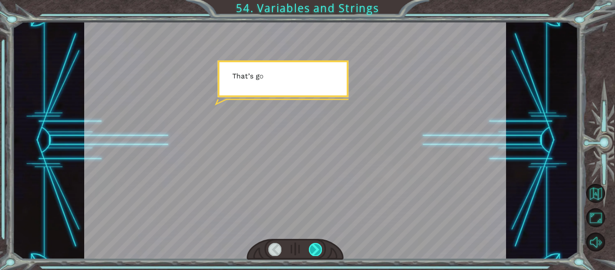
click at [315, 245] on div at bounding box center [315, 249] width 13 height 13
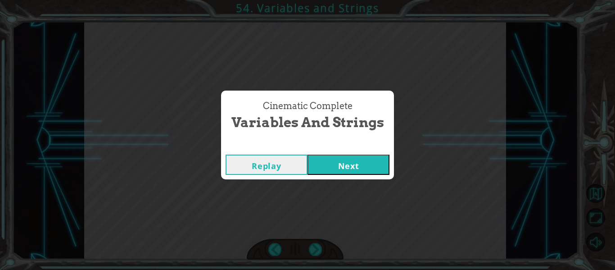
click at [316, 164] on button "Next" at bounding box center [349, 164] width 82 height 20
